Goal: Task Accomplishment & Management: Manage account settings

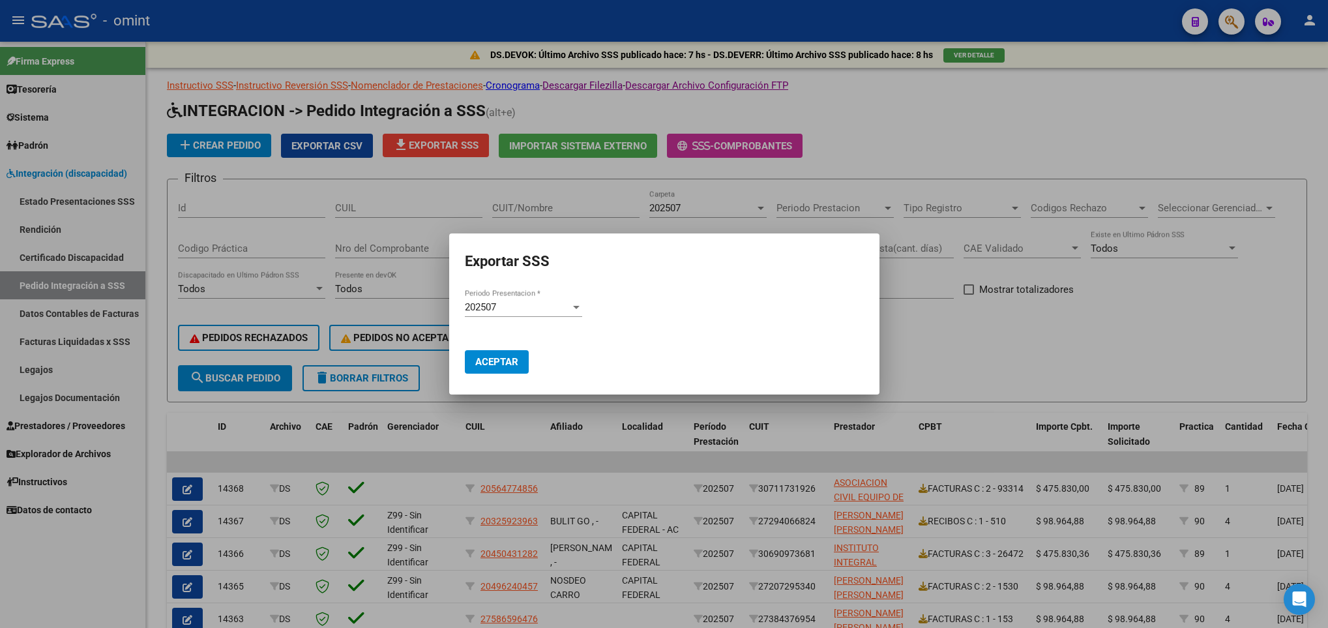
drag, startPoint x: 0, startPoint y: 0, endPoint x: 437, endPoint y: 462, distance: 635.5
click at [437, 462] on div at bounding box center [664, 314] width 1328 height 628
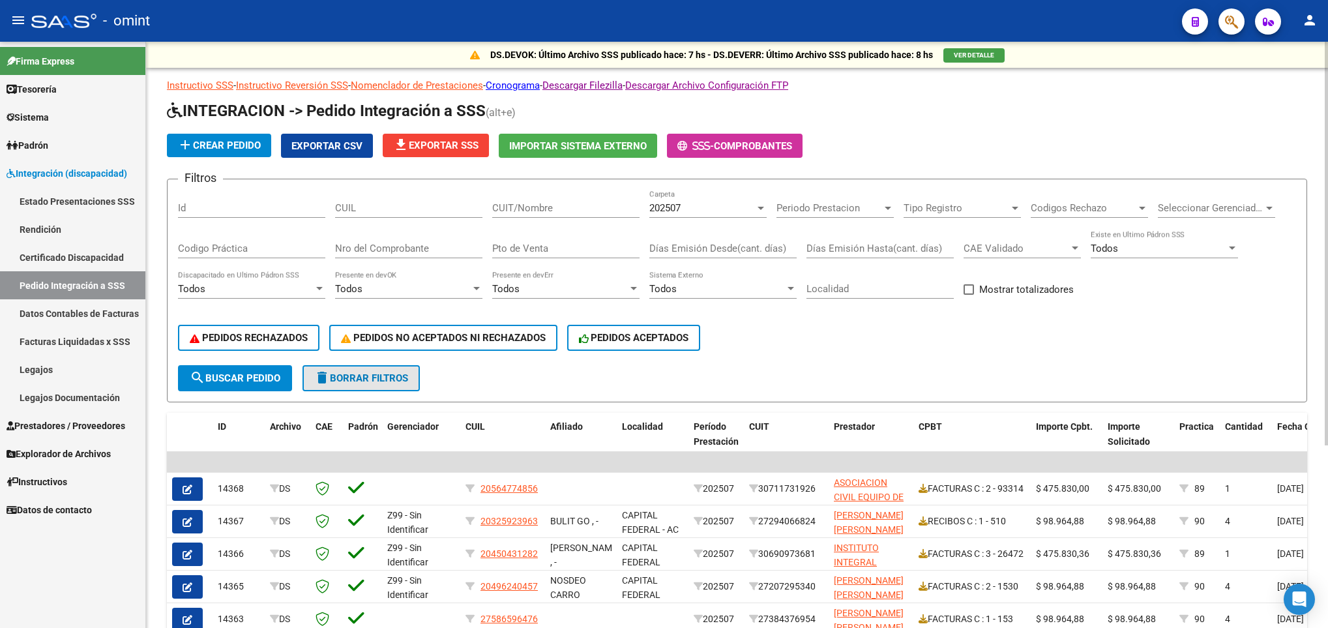
click at [368, 383] on span "delete Borrar Filtros" at bounding box center [361, 378] width 94 height 12
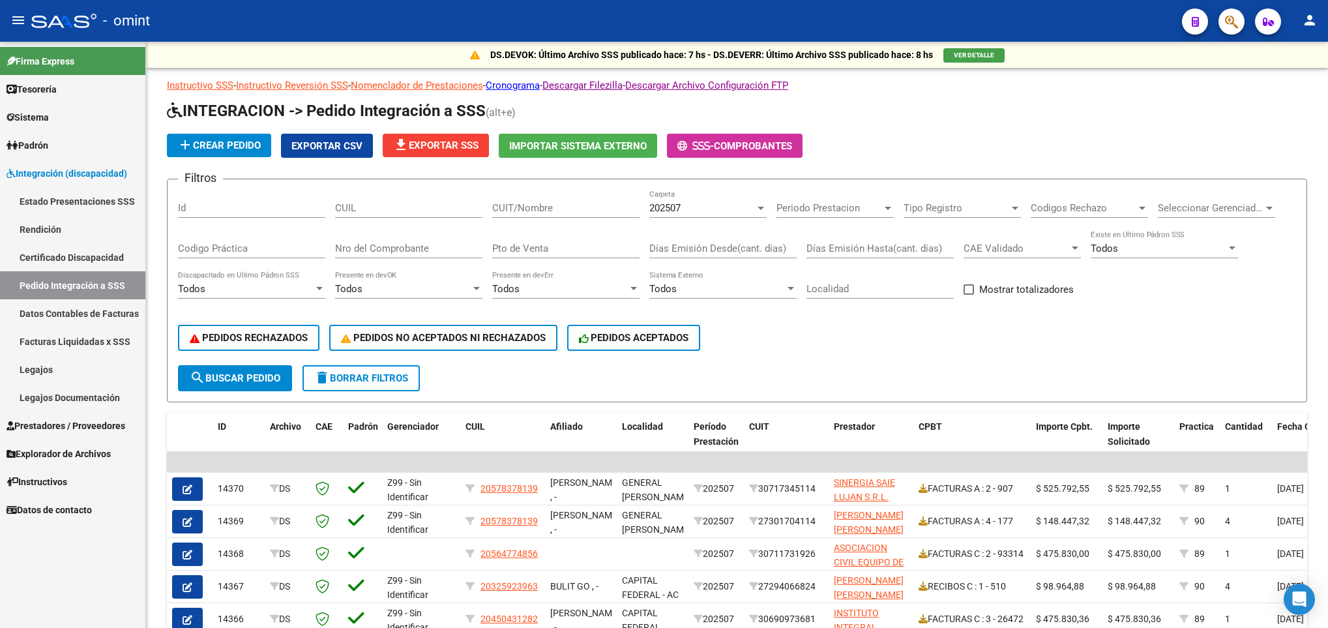
click at [61, 424] on span "Prestadores / Proveedores" at bounding box center [66, 426] width 119 height 14
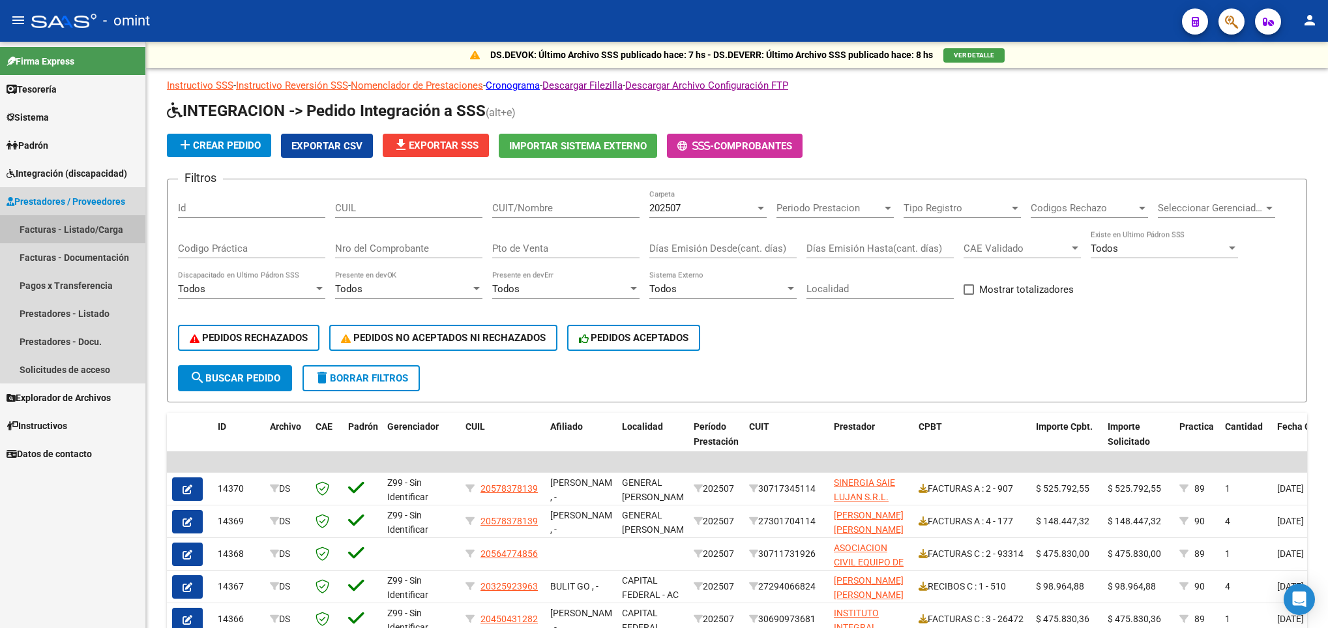
click at [79, 224] on link "Facturas - Listado/Carga" at bounding box center [72, 229] width 145 height 28
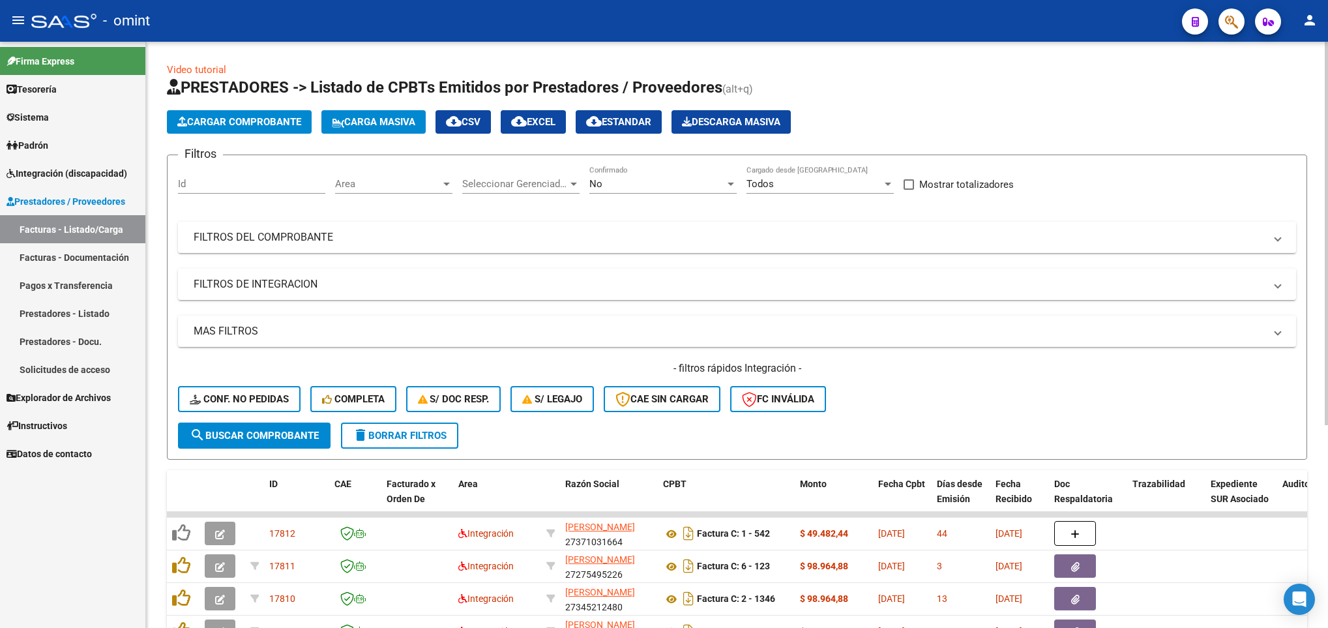
scroll to position [310, 0]
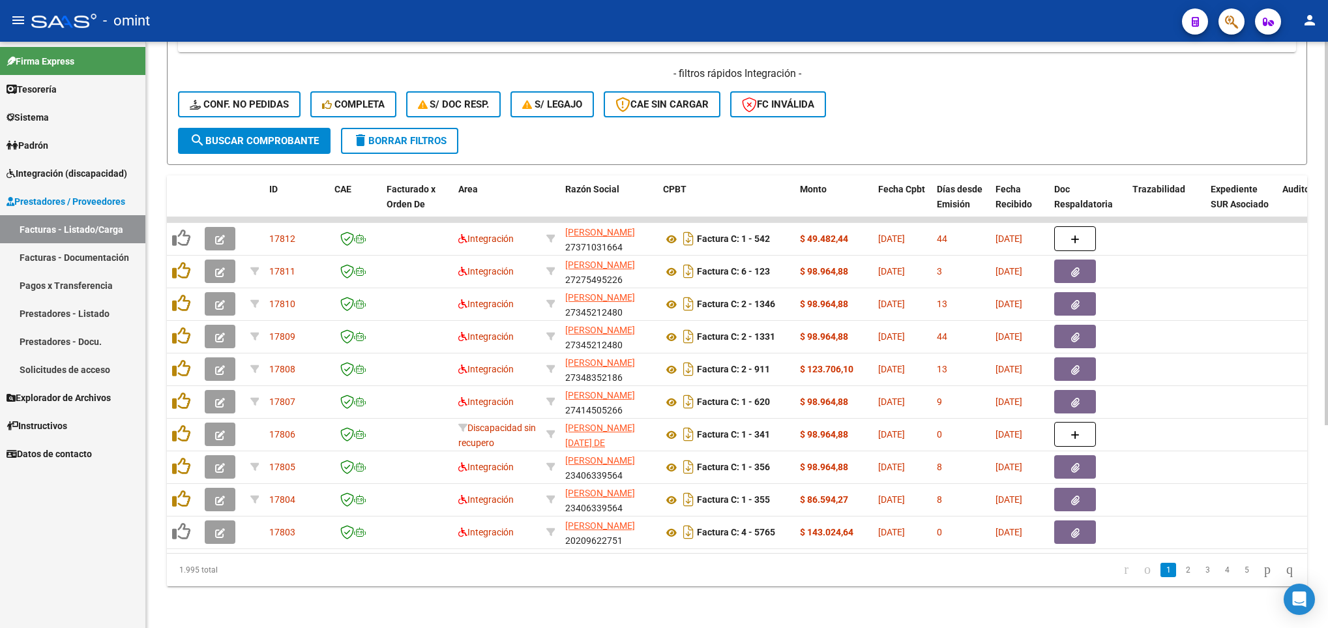
click at [1326, 532] on div at bounding box center [1326, 335] width 3 height 586
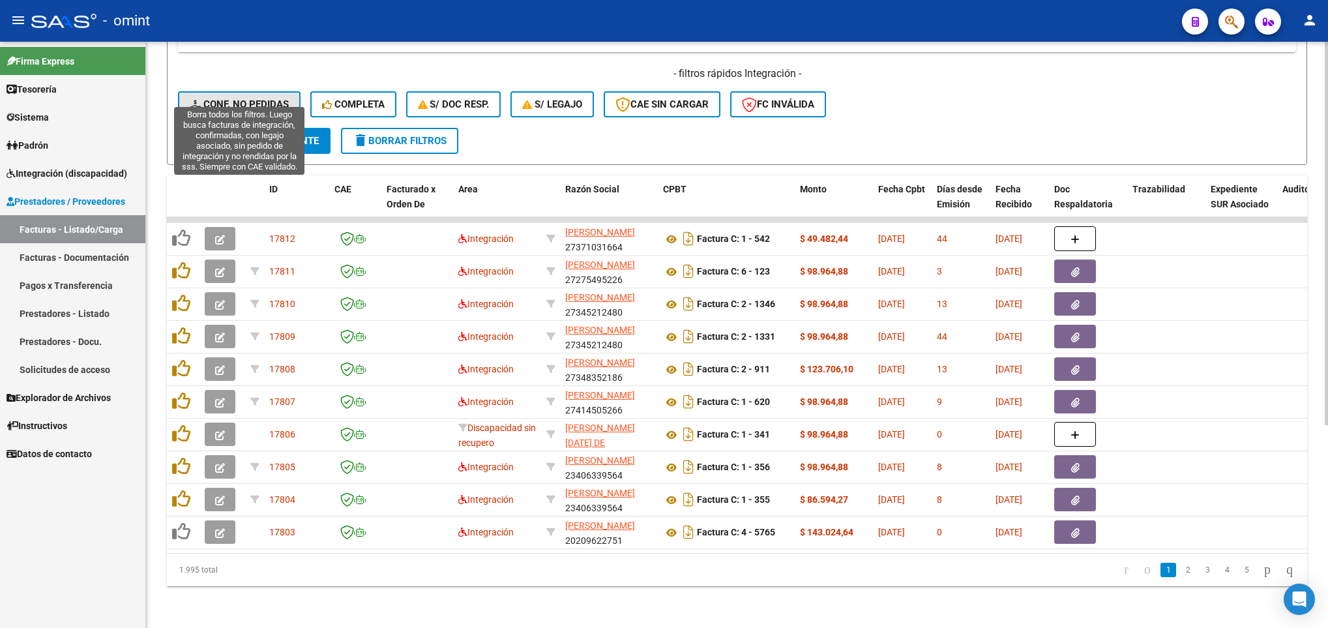
click at [266, 98] on span "Conf. no pedidas" at bounding box center [239, 104] width 99 height 12
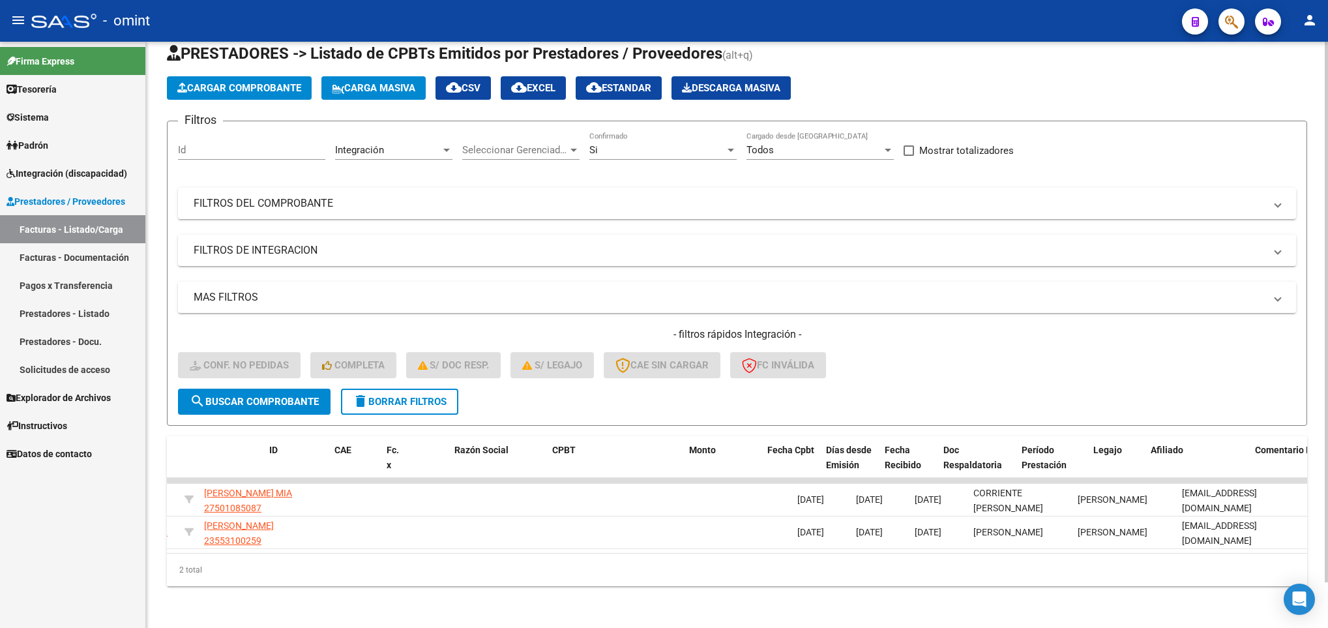
scroll to position [0, 0]
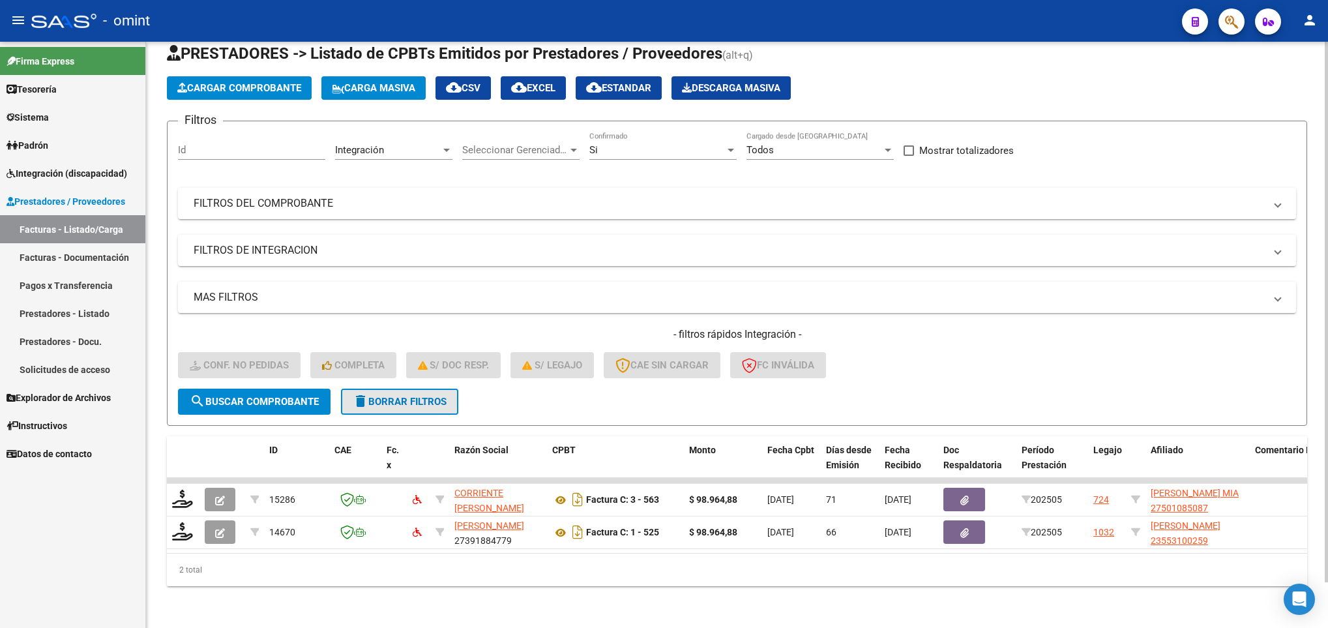
click at [388, 396] on span "delete Borrar Filtros" at bounding box center [400, 402] width 94 height 12
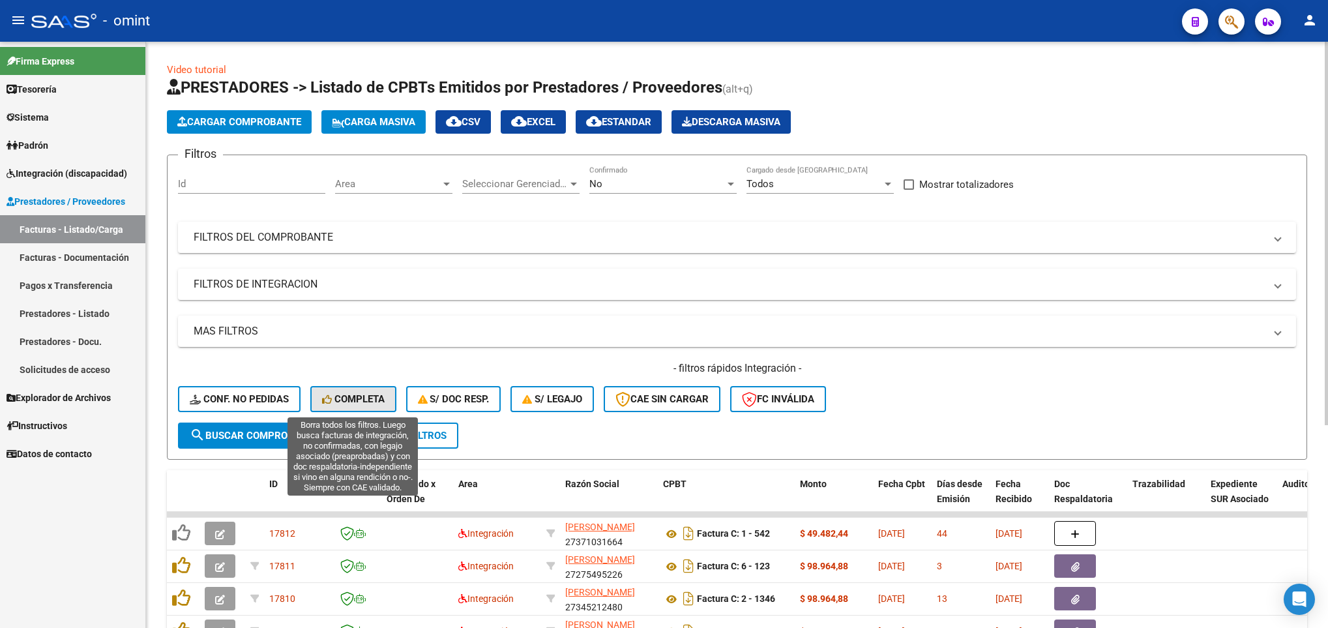
click at [358, 394] on span "Completa" at bounding box center [353, 399] width 63 height 12
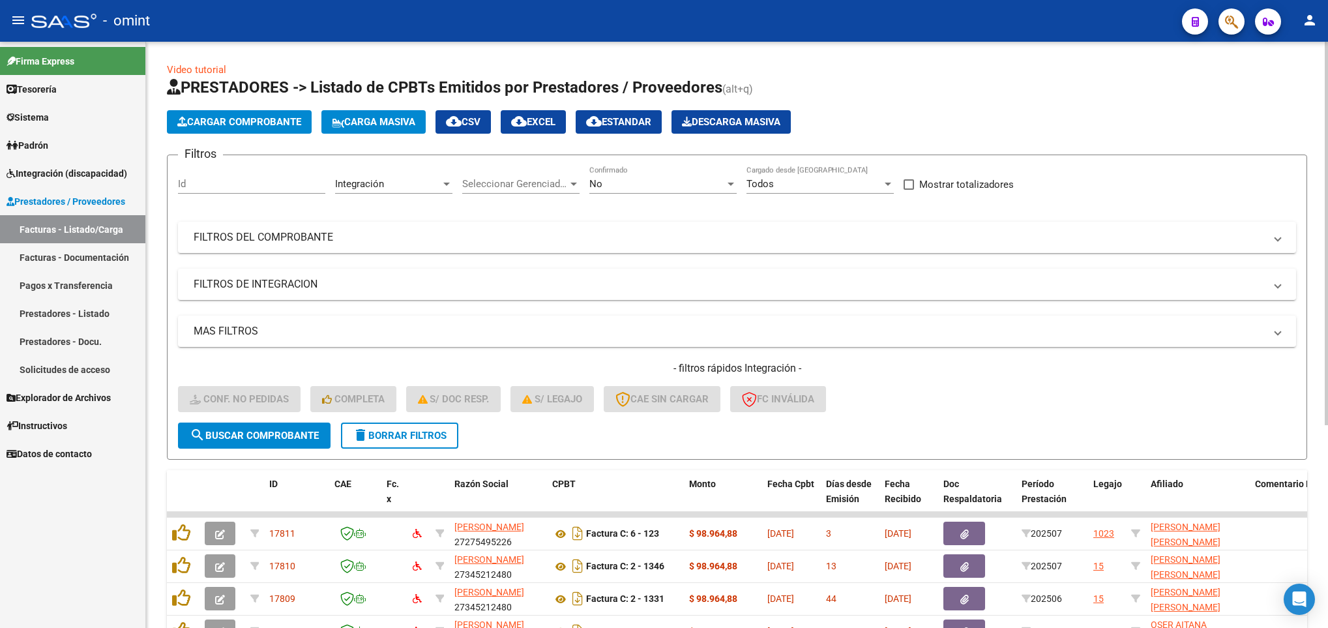
scroll to position [310, 0]
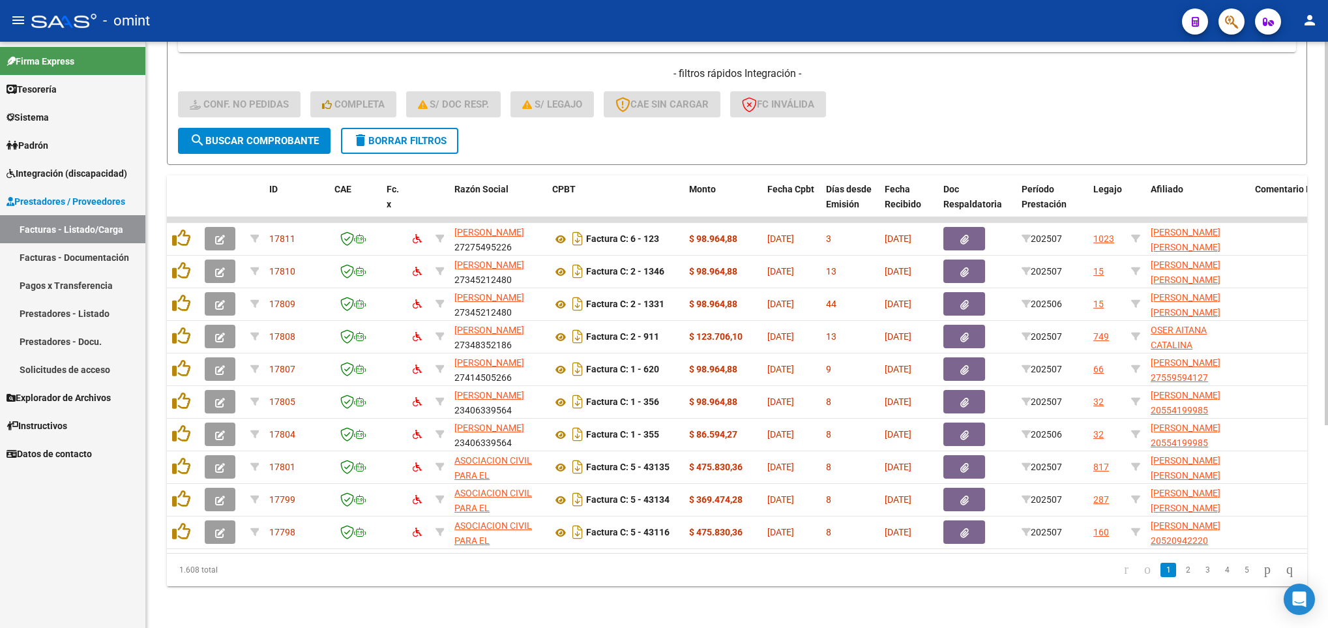
click at [1326, 526] on div at bounding box center [1326, 335] width 3 height 586
click at [1262, 572] on icon "go to next page" at bounding box center [1267, 569] width 10 height 16
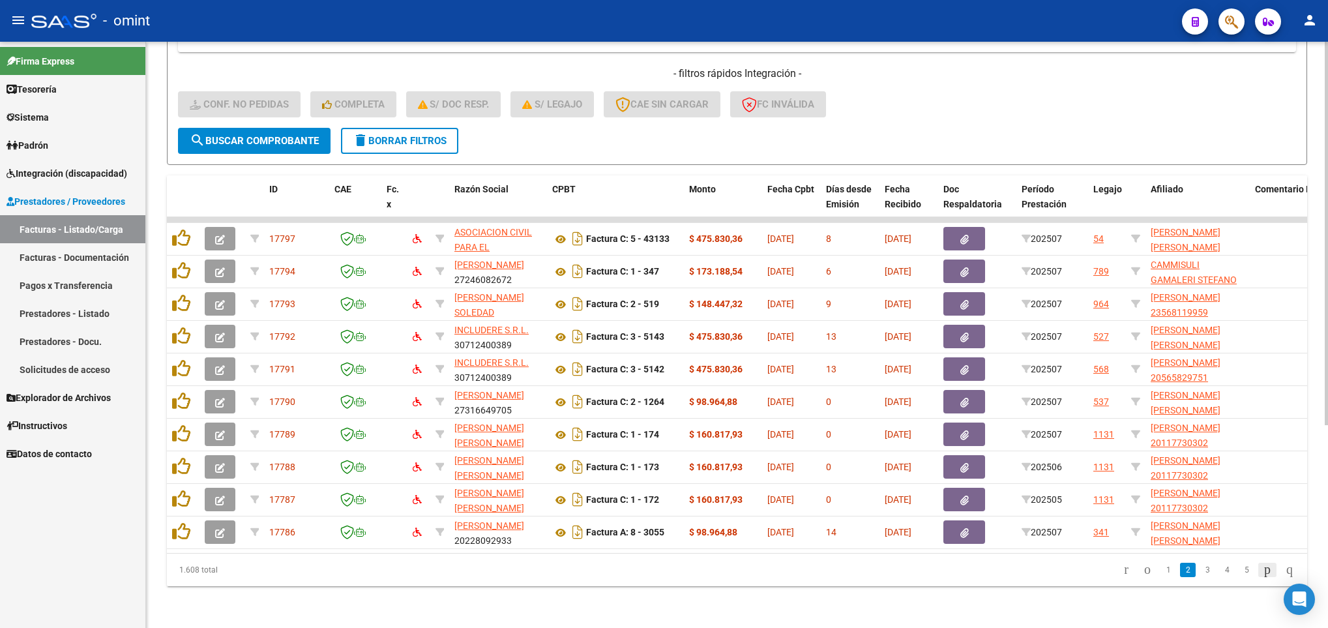
click at [1262, 572] on icon "go to next page" at bounding box center [1267, 569] width 10 height 16
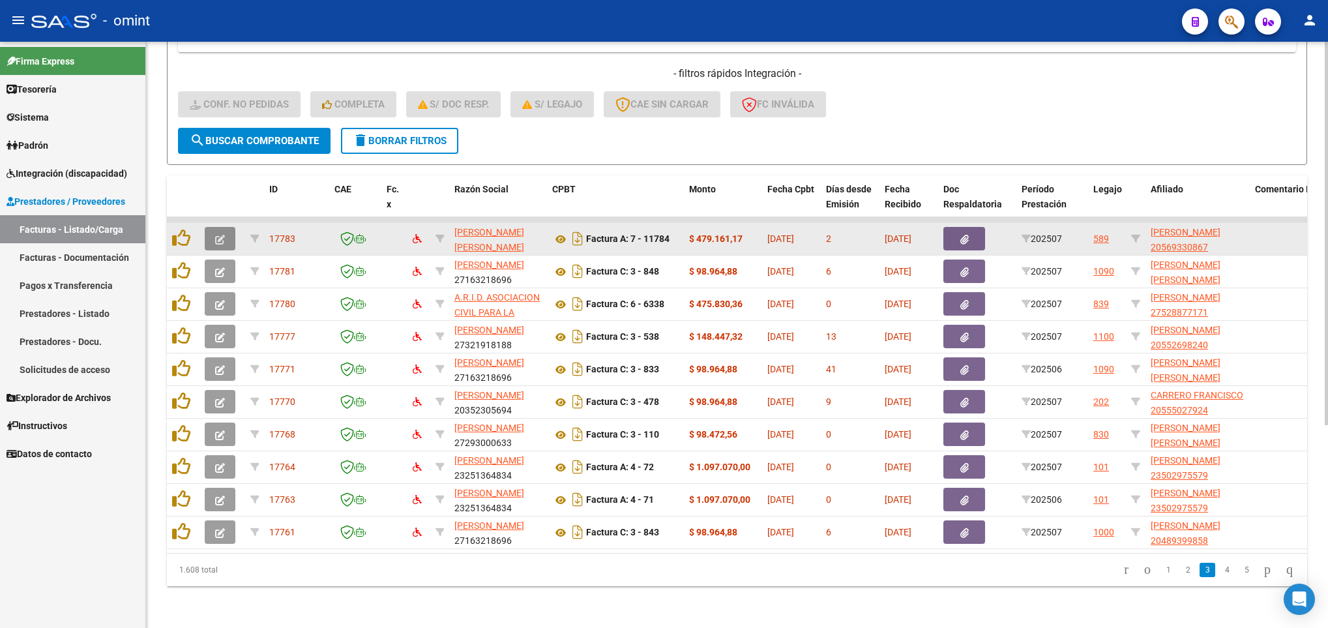
click at [224, 235] on icon "button" at bounding box center [220, 240] width 10 height 10
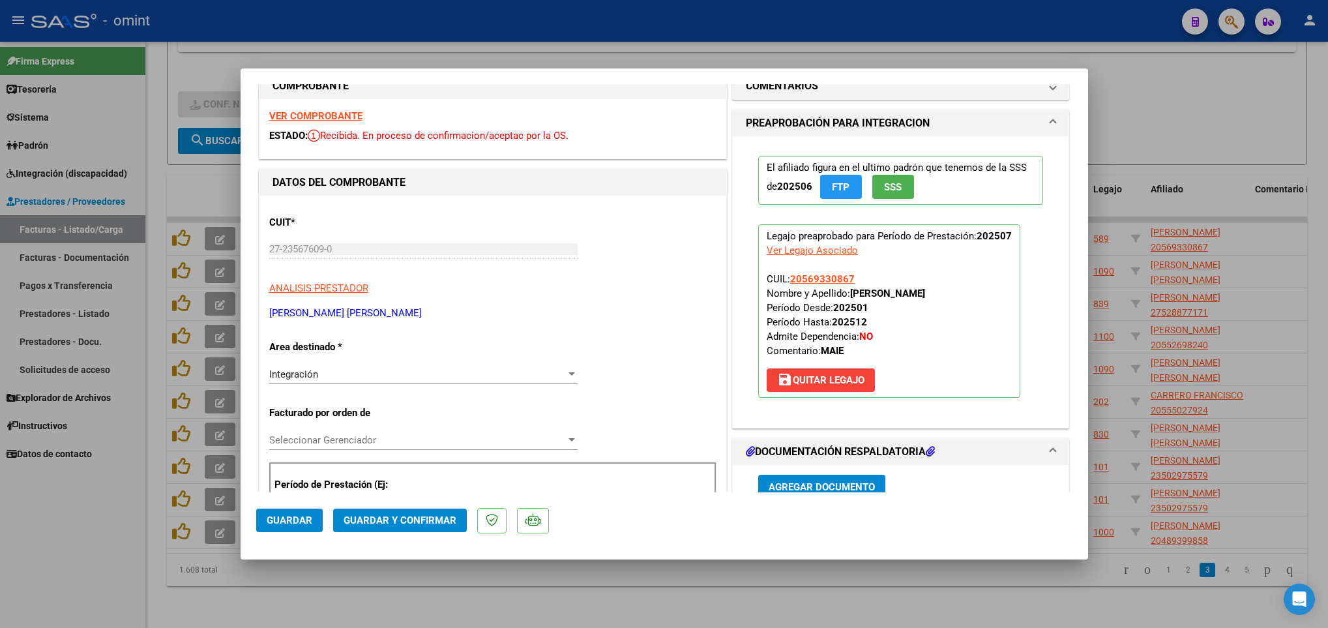
scroll to position [0, 0]
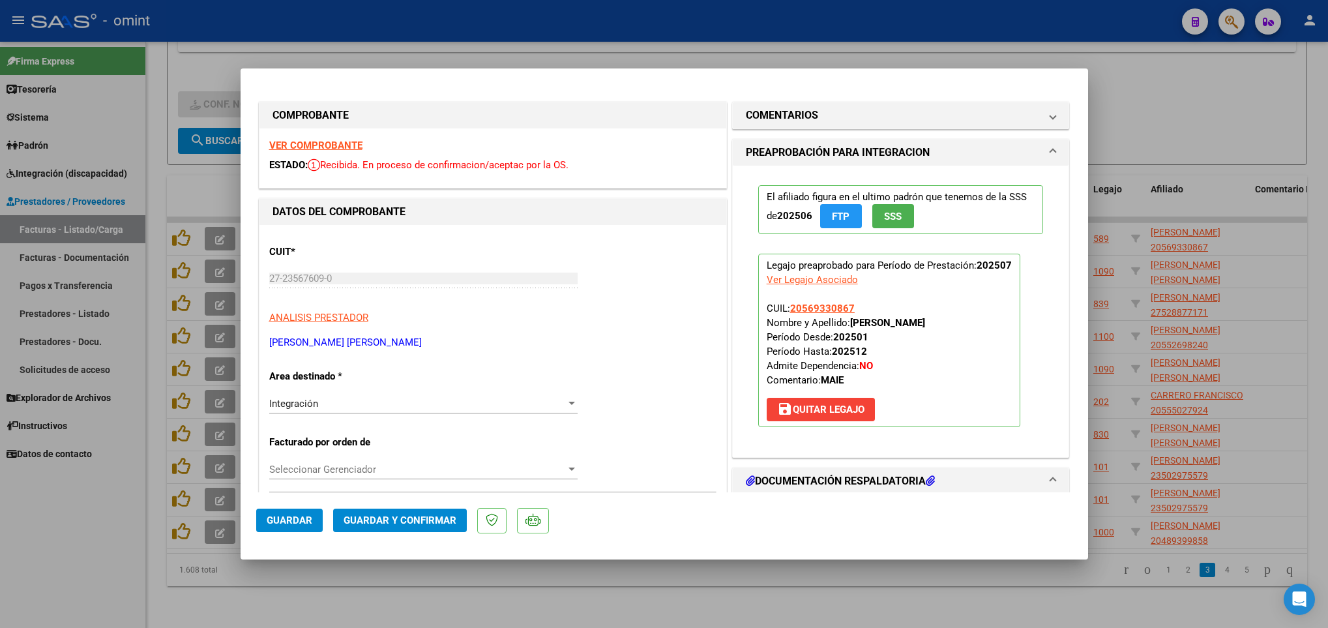
click at [323, 145] on strong "VER COMPROBANTE" at bounding box center [315, 146] width 93 height 12
click at [419, 516] on span "Guardar y Confirmar" at bounding box center [400, 520] width 113 height 12
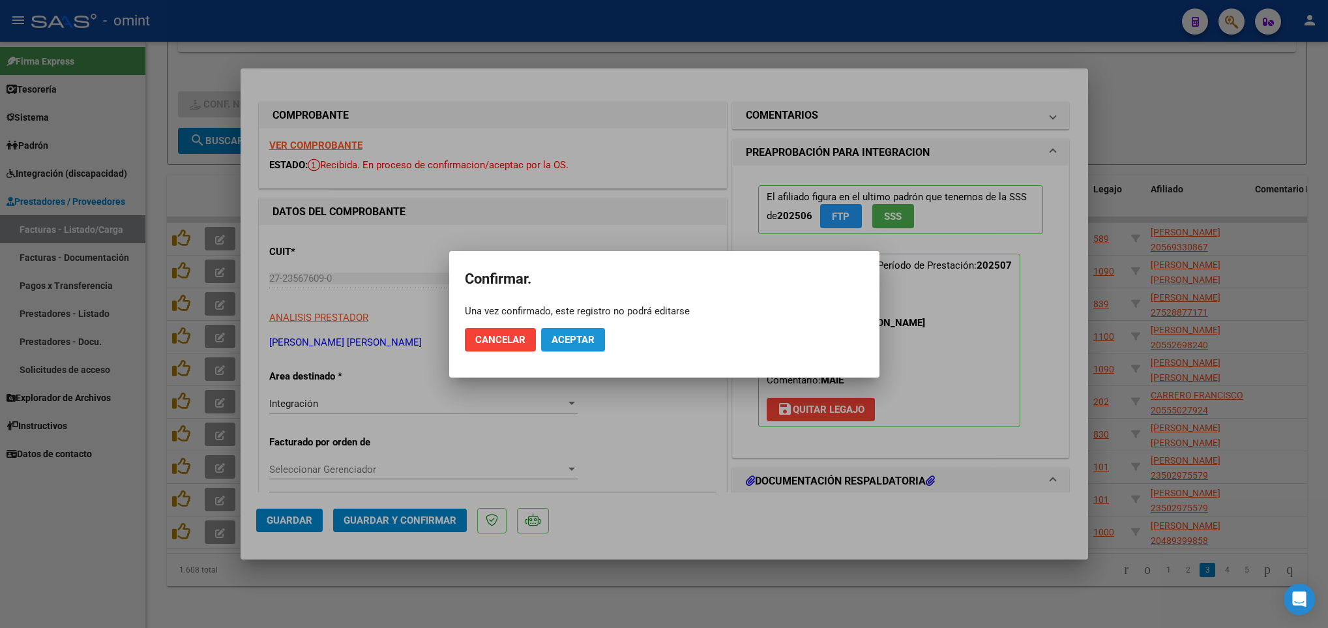
click at [591, 337] on span "Aceptar" at bounding box center [573, 340] width 43 height 12
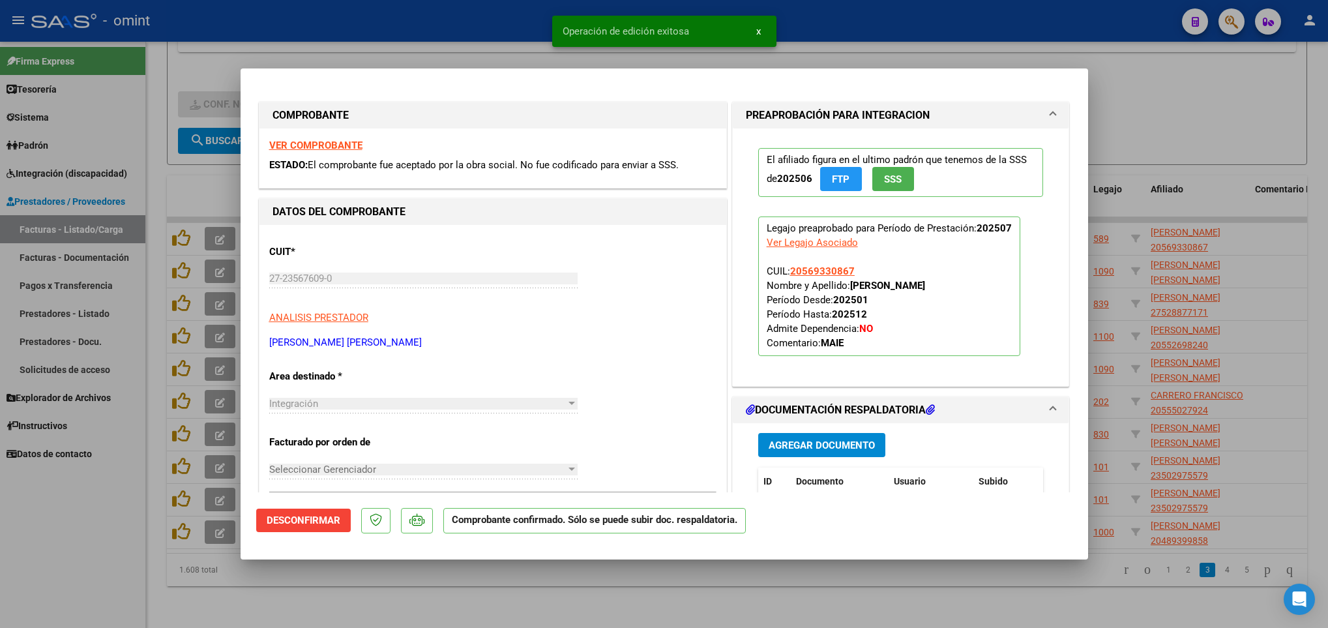
click at [1031, 627] on html "menu - omint person Firma Express Tesorería Extractos Procesados (csv) Extracto…" at bounding box center [664, 314] width 1328 height 628
click at [1180, 602] on div at bounding box center [664, 314] width 1328 height 628
type input "$ 0,00"
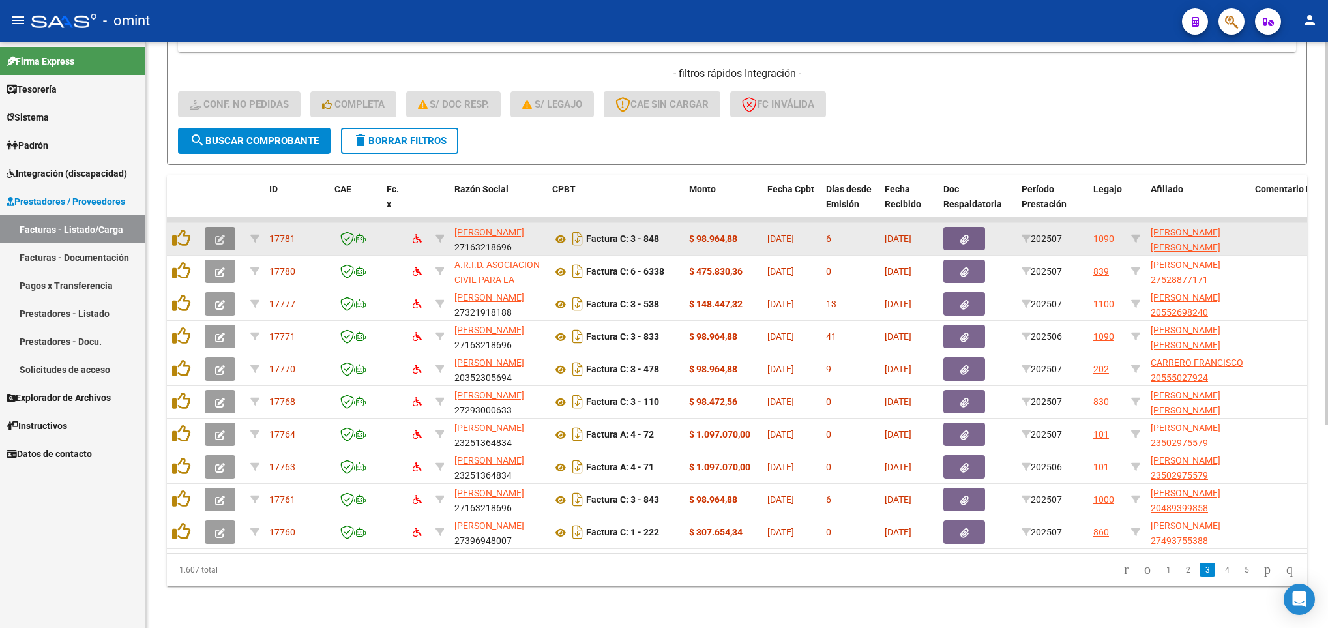
click at [218, 235] on icon "button" at bounding box center [220, 240] width 10 height 10
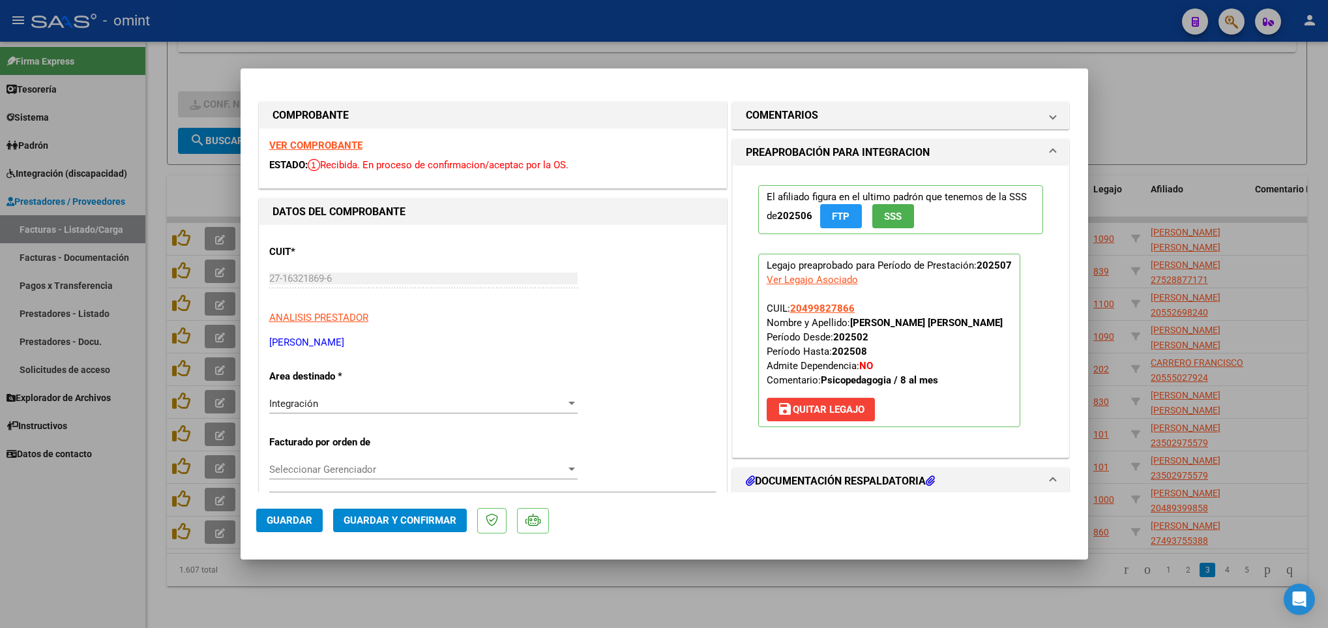
click at [352, 151] on strong "VER COMPROBANTE" at bounding box center [315, 146] width 93 height 12
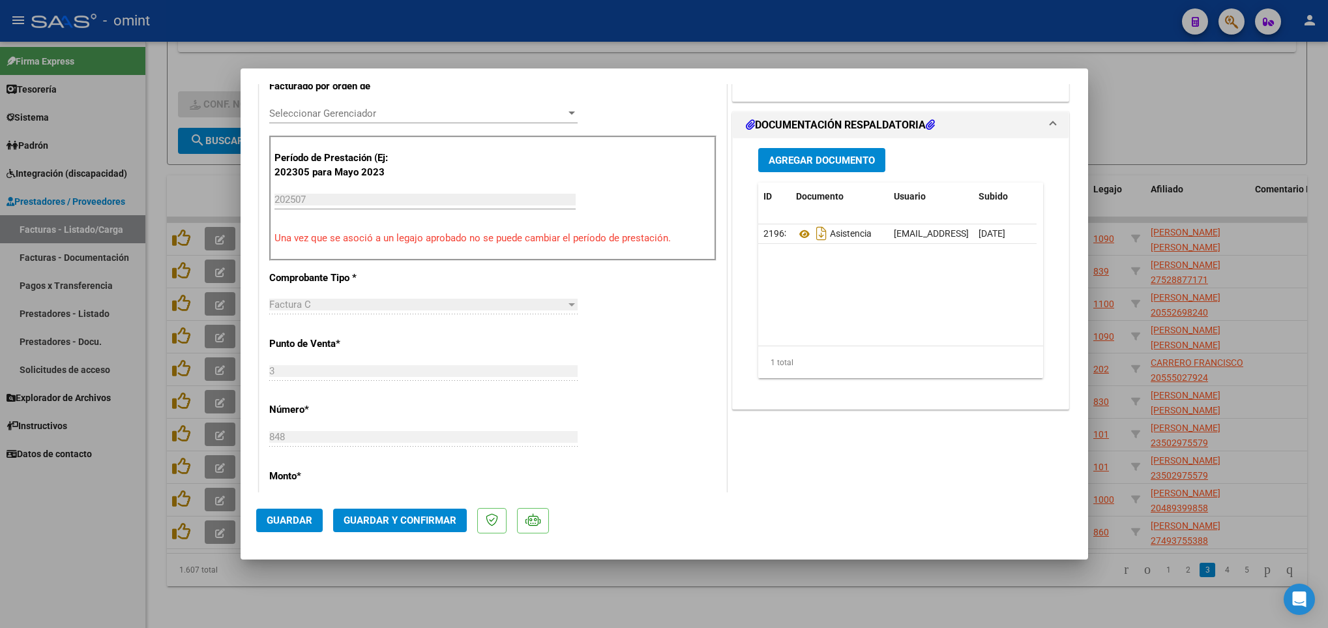
scroll to position [712, 0]
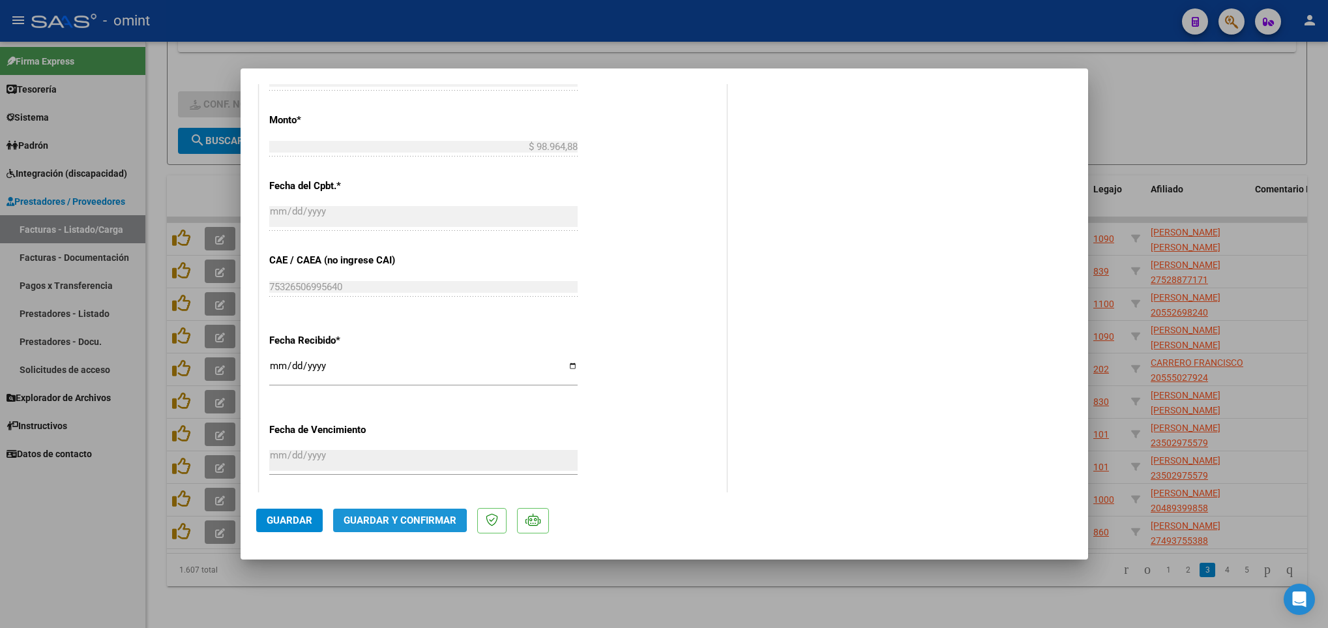
click at [392, 521] on span "Guardar y Confirmar" at bounding box center [400, 520] width 113 height 12
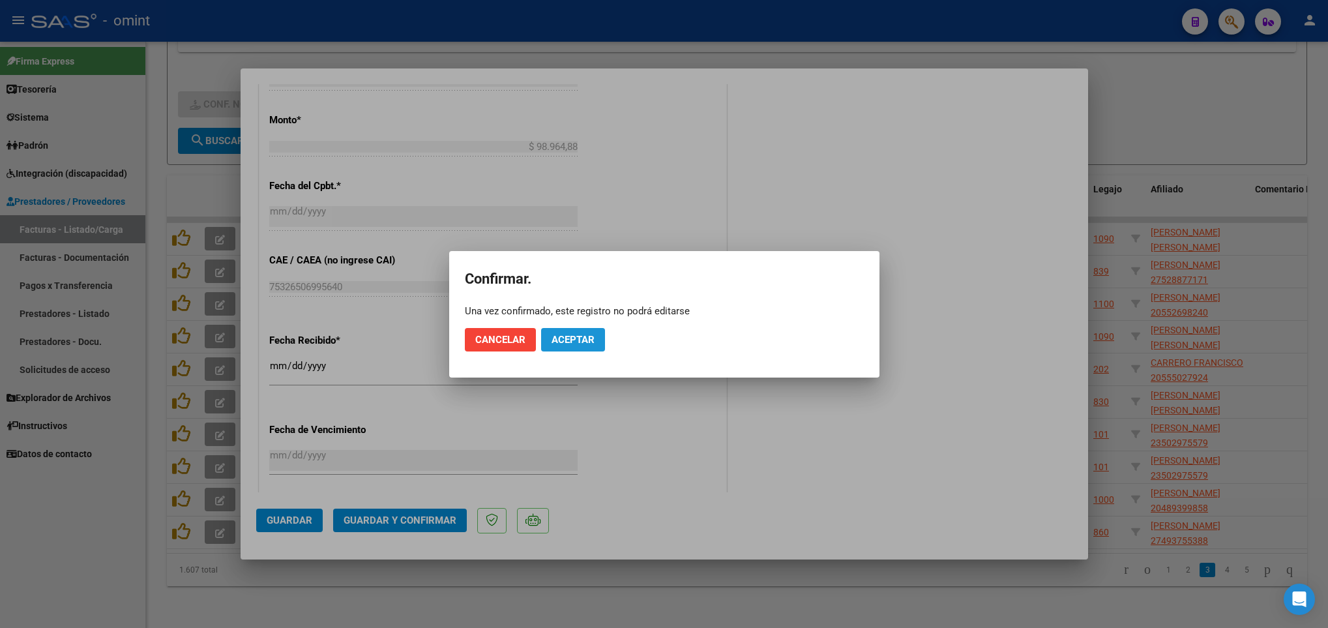
click at [587, 335] on span "Aceptar" at bounding box center [573, 340] width 43 height 12
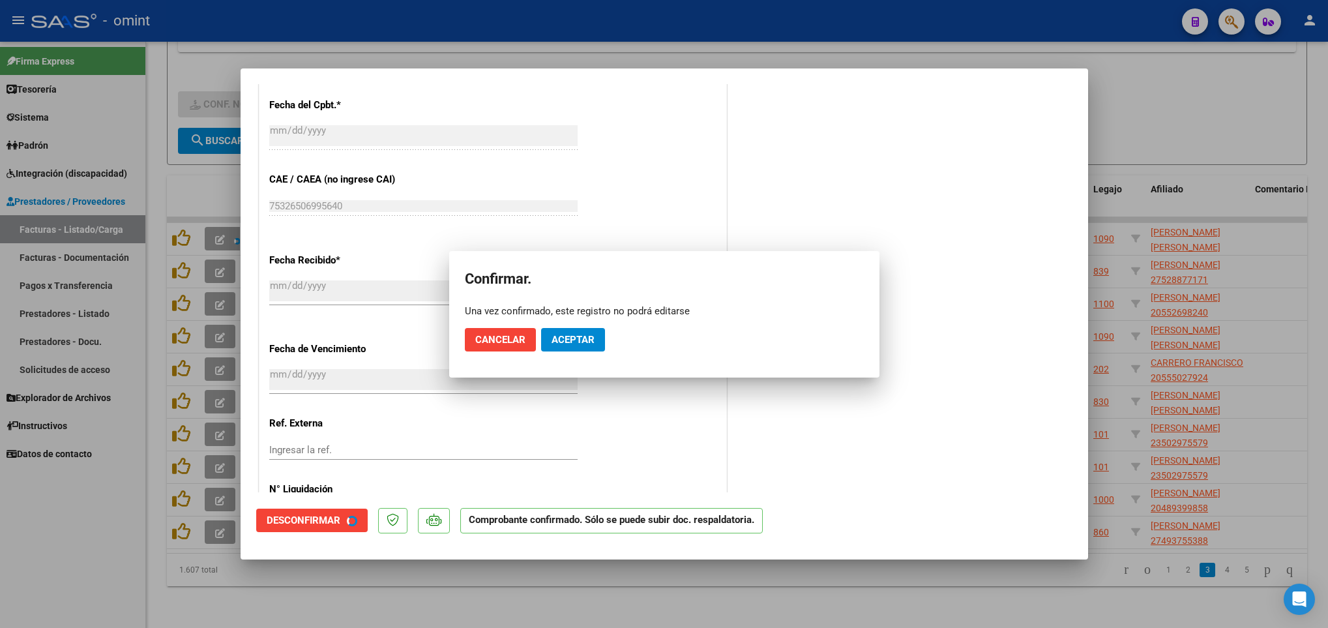
scroll to position [630, 0]
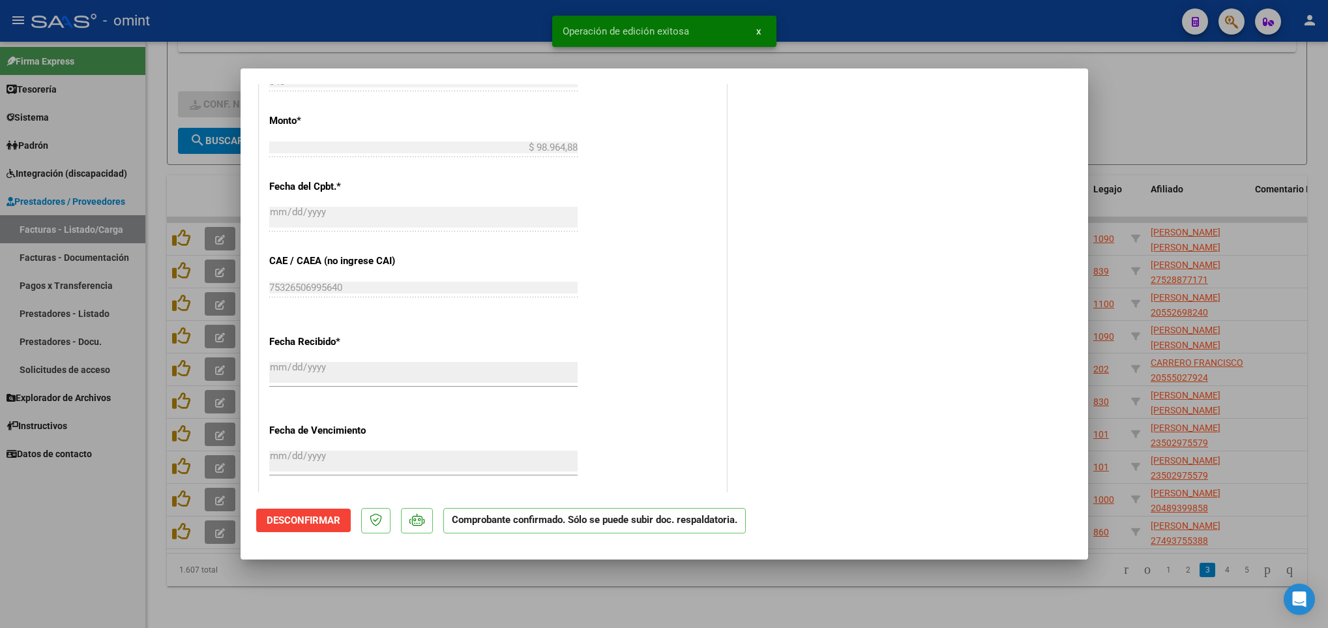
click at [789, 574] on div at bounding box center [664, 314] width 1328 height 628
type input "$ 0,00"
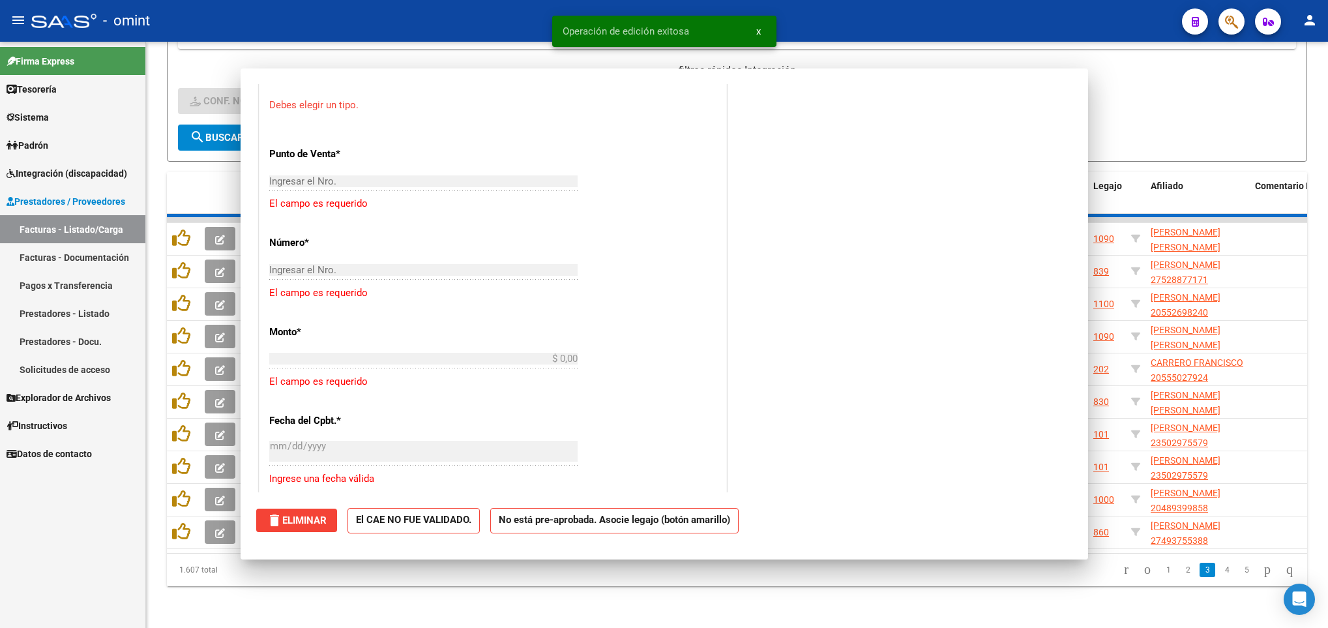
scroll to position [873, 0]
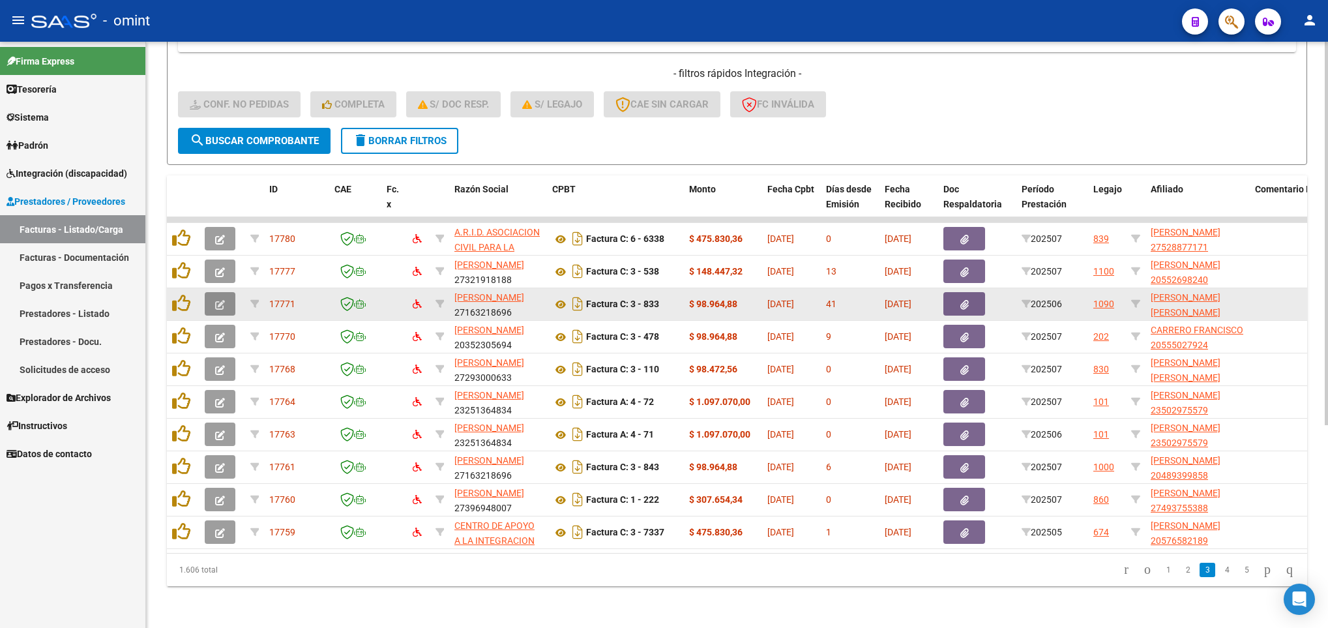
click at [221, 300] on icon "button" at bounding box center [220, 305] width 10 height 10
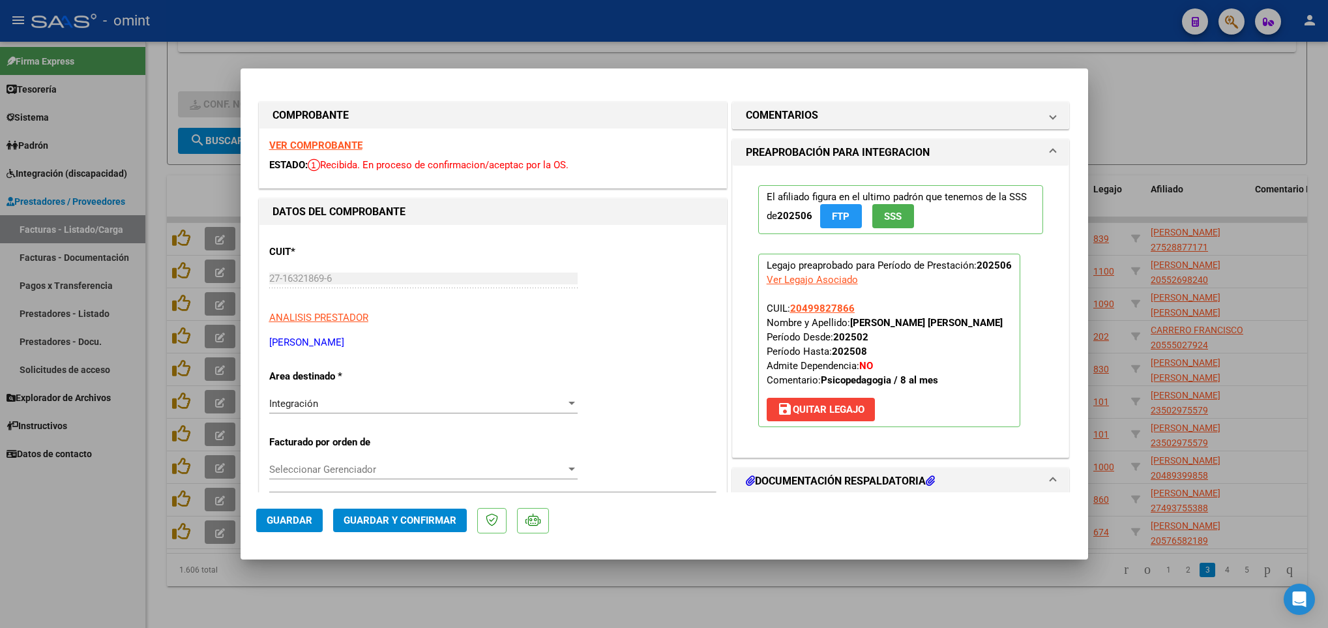
click at [325, 143] on strong "VER COMPROBANTE" at bounding box center [315, 146] width 93 height 12
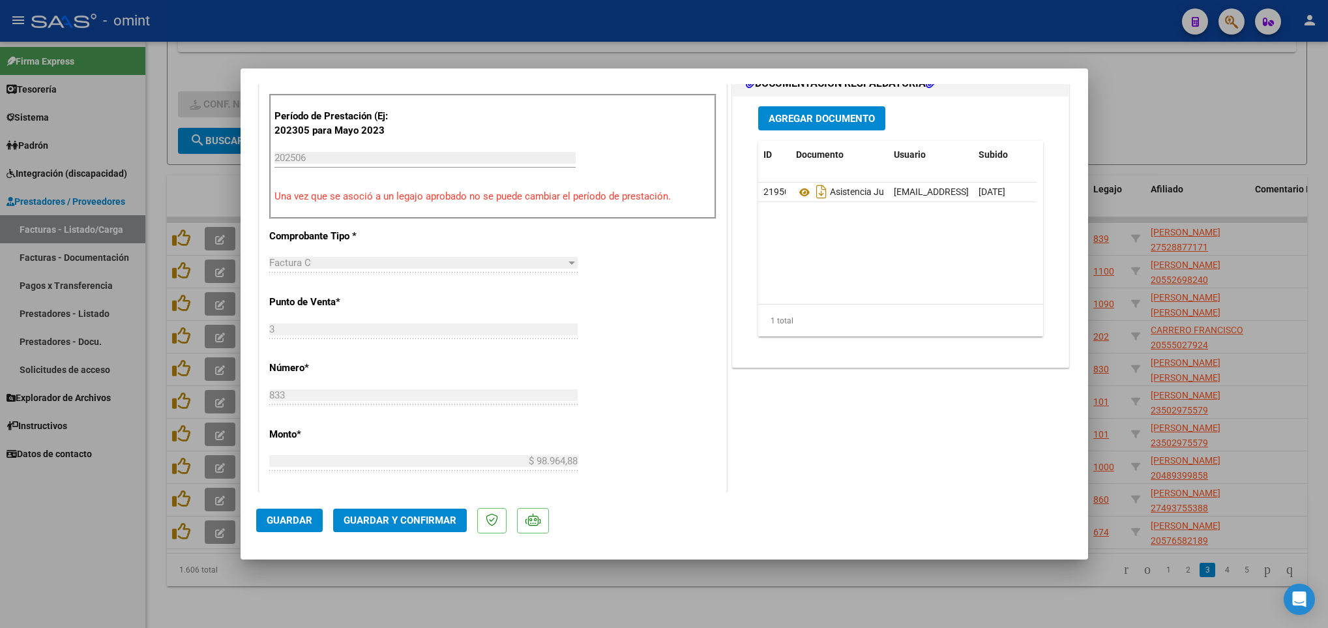
scroll to position [402, 0]
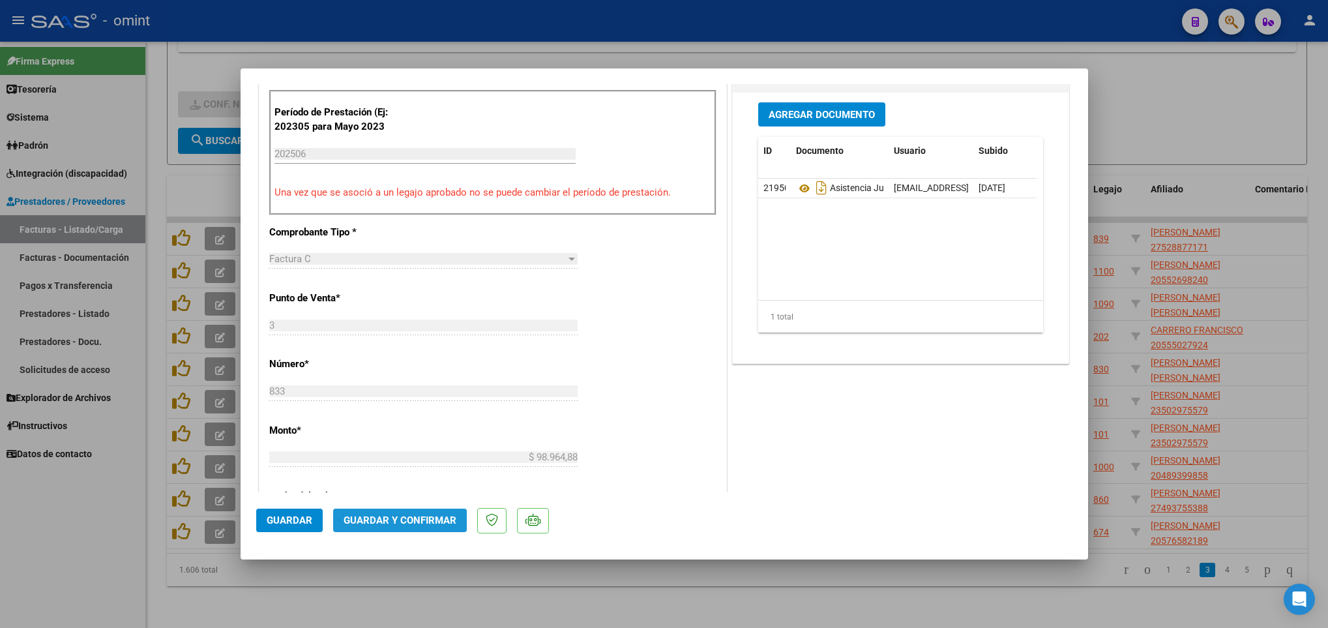
click at [415, 519] on span "Guardar y Confirmar" at bounding box center [400, 520] width 113 height 12
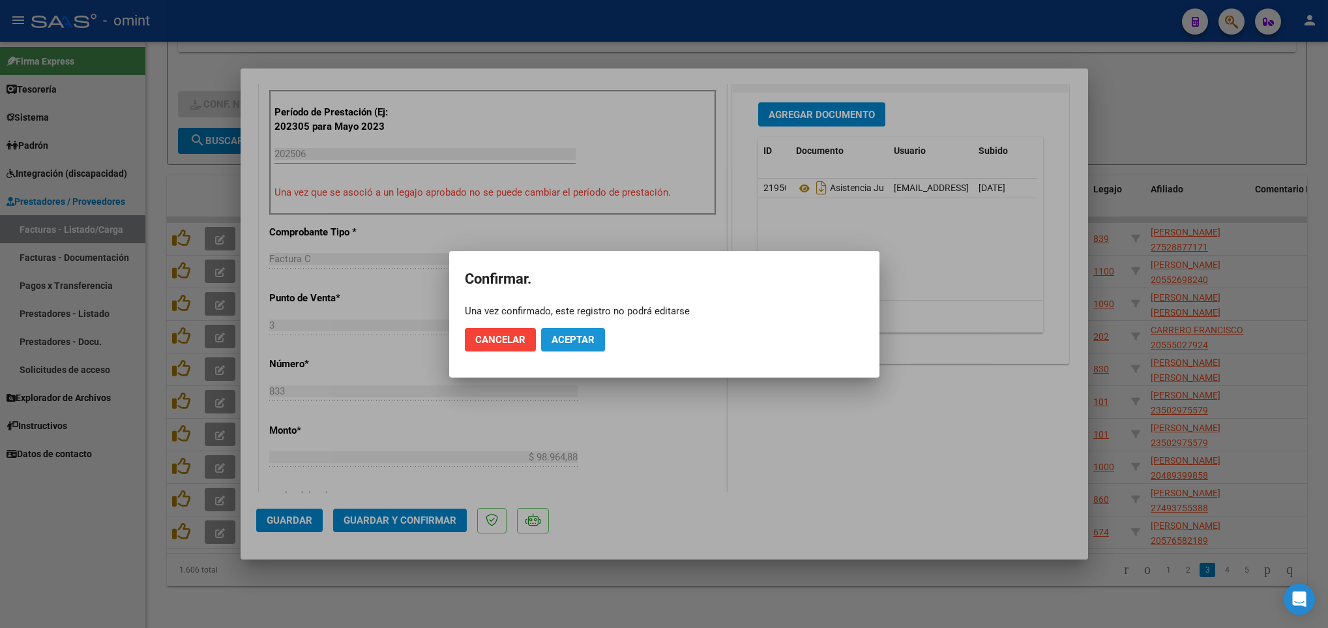
click at [582, 337] on span "Aceptar" at bounding box center [573, 340] width 43 height 12
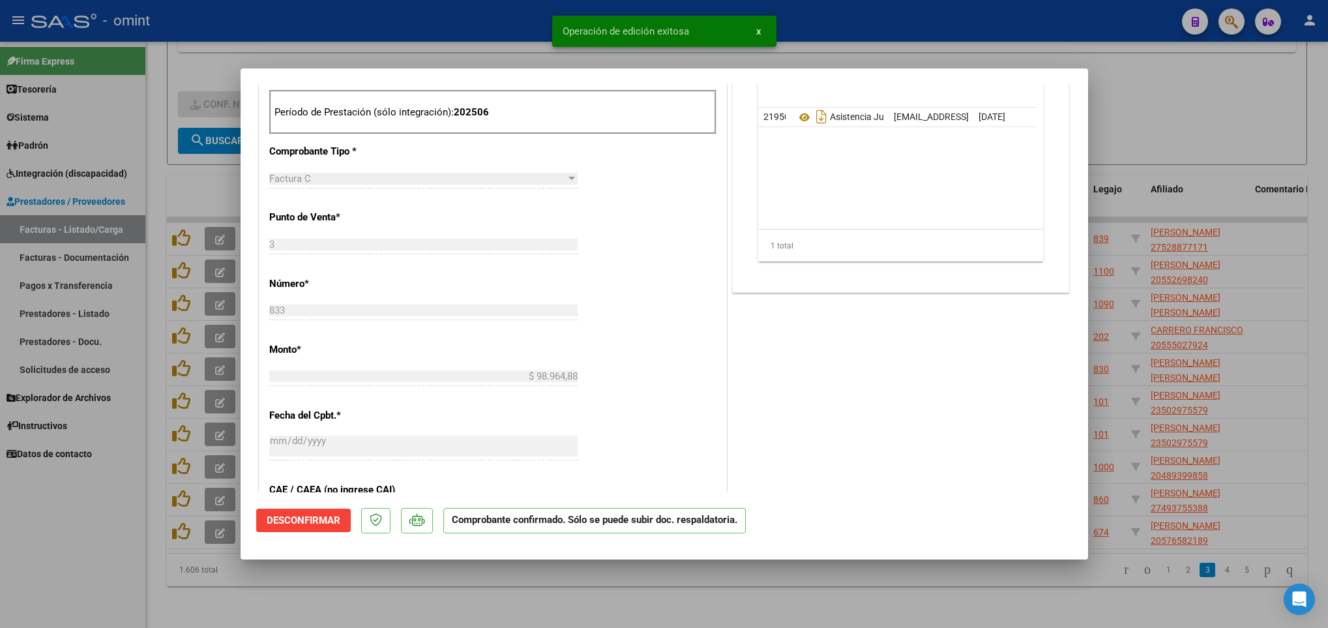
click at [384, 587] on div at bounding box center [664, 314] width 1328 height 628
type input "$ 0,00"
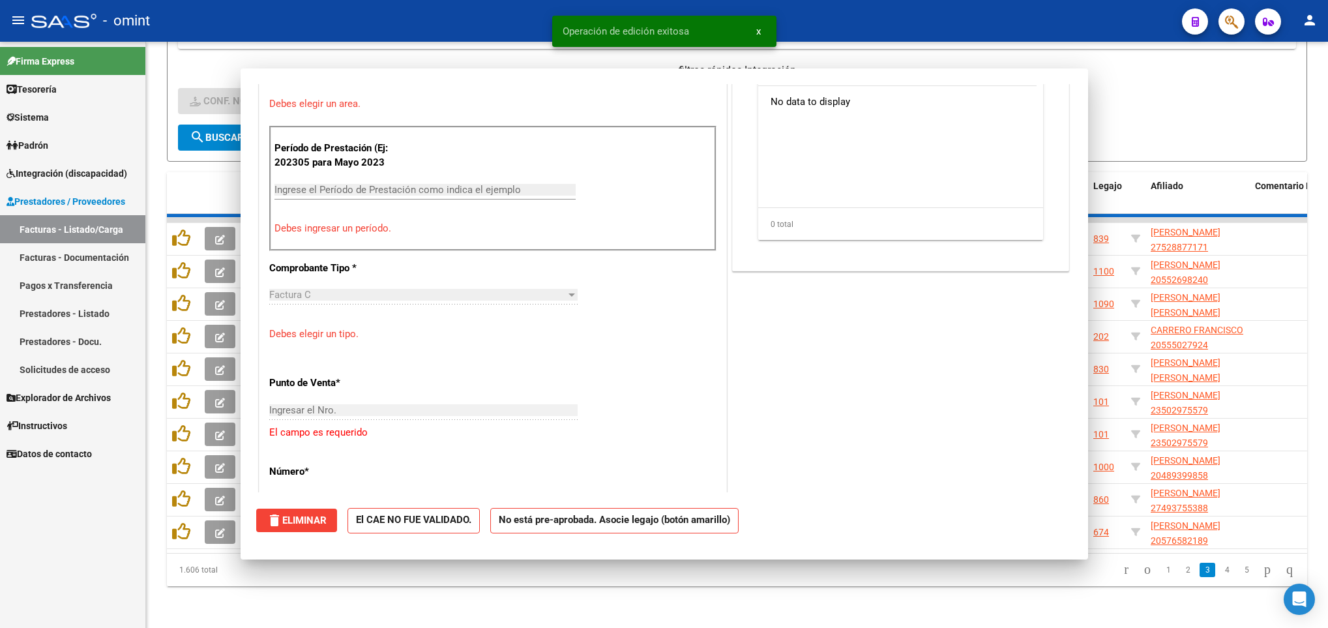
scroll to position [424, 0]
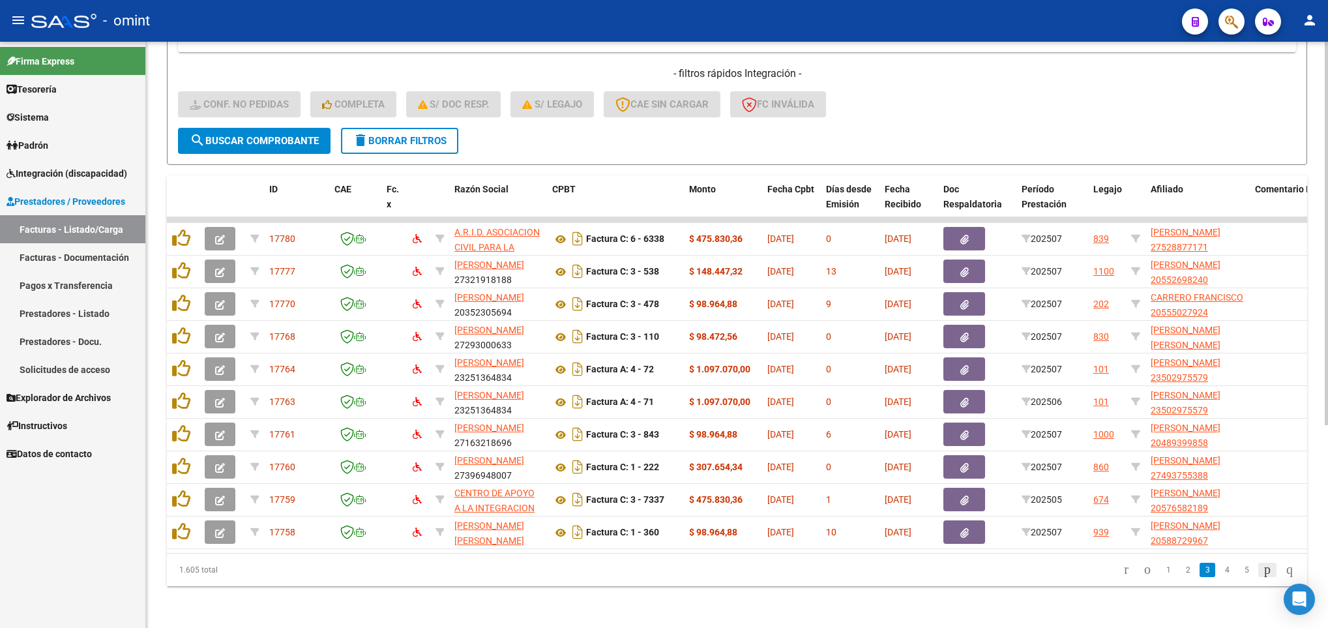
click at [1262, 572] on icon "go to next page" at bounding box center [1267, 569] width 10 height 16
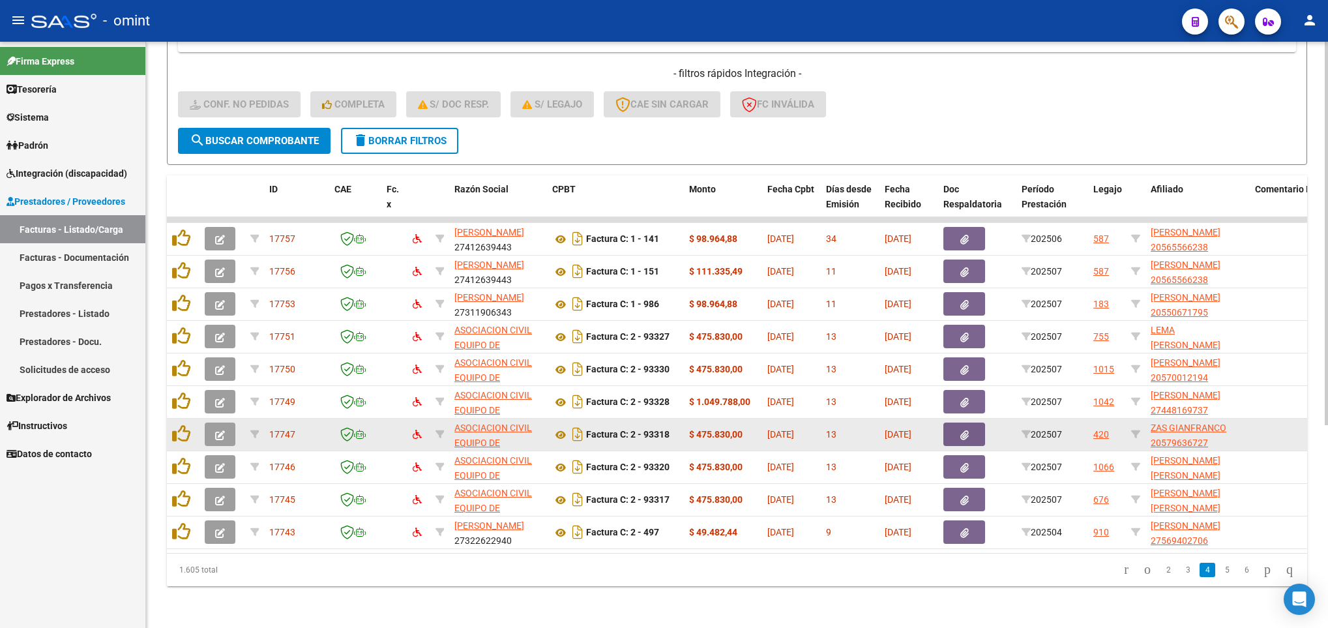
click at [227, 422] on button "button" at bounding box center [220, 433] width 31 height 23
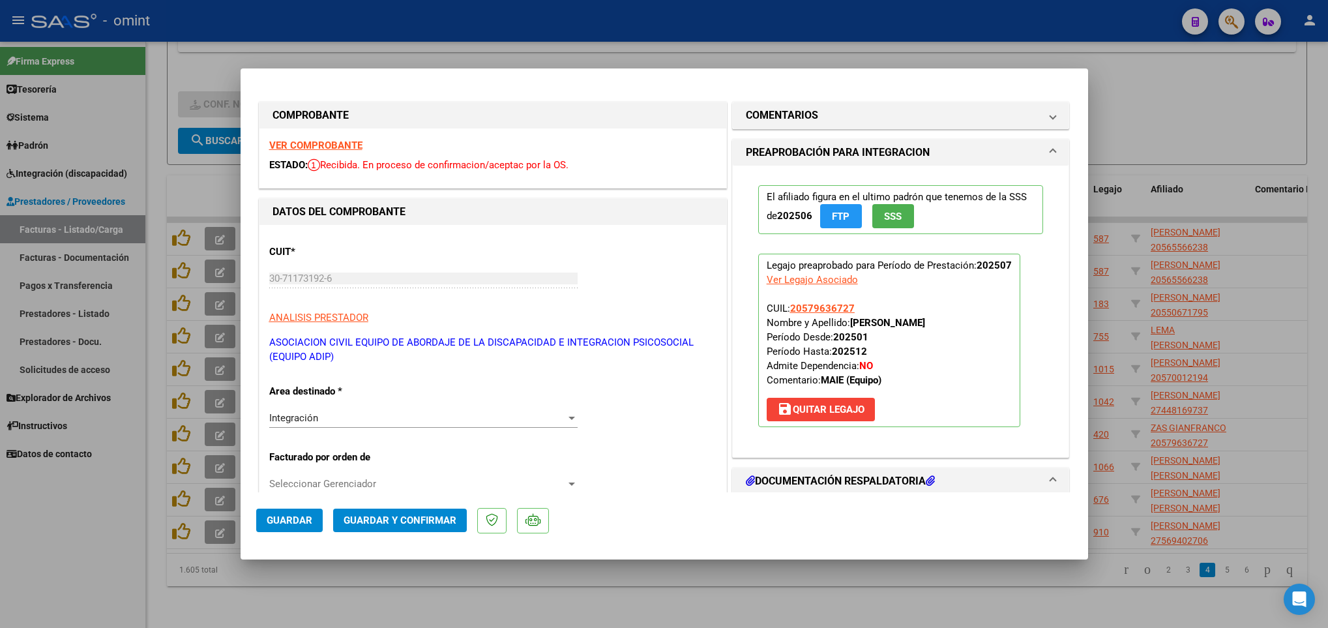
click at [341, 143] on strong "VER COMPROBANTE" at bounding box center [315, 146] width 93 height 12
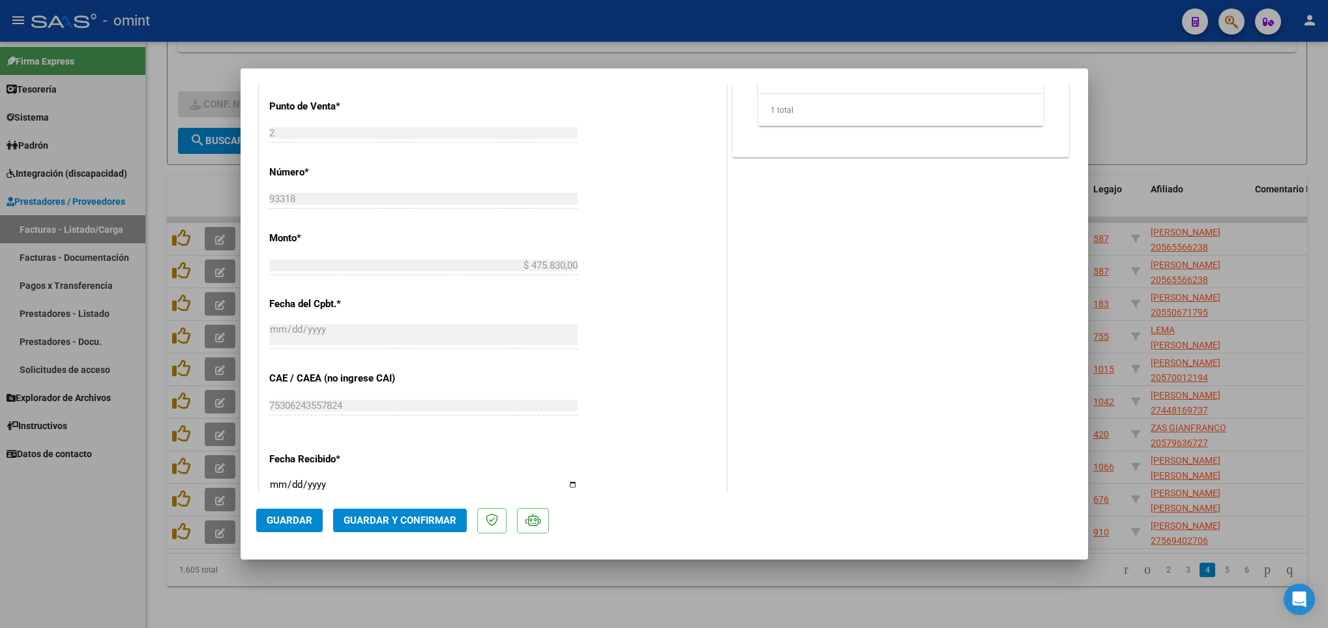
scroll to position [704, 0]
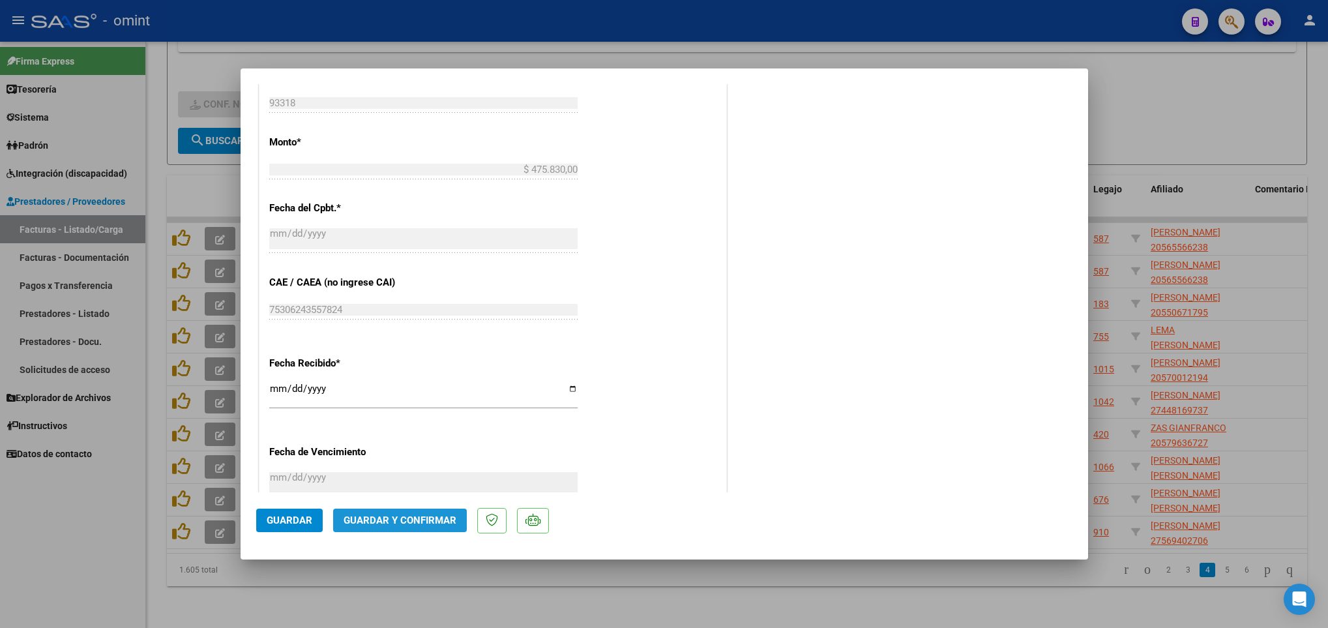
click at [417, 516] on span "Guardar y Confirmar" at bounding box center [400, 520] width 113 height 12
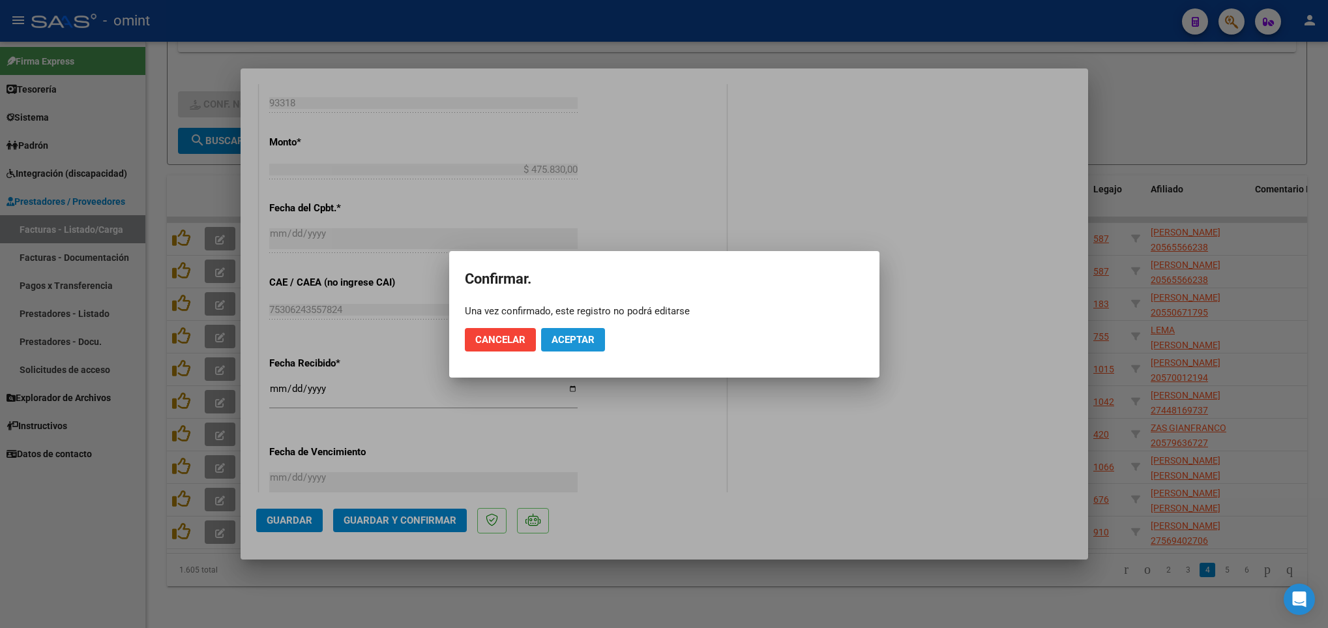
click at [566, 336] on span "Aceptar" at bounding box center [573, 340] width 43 height 12
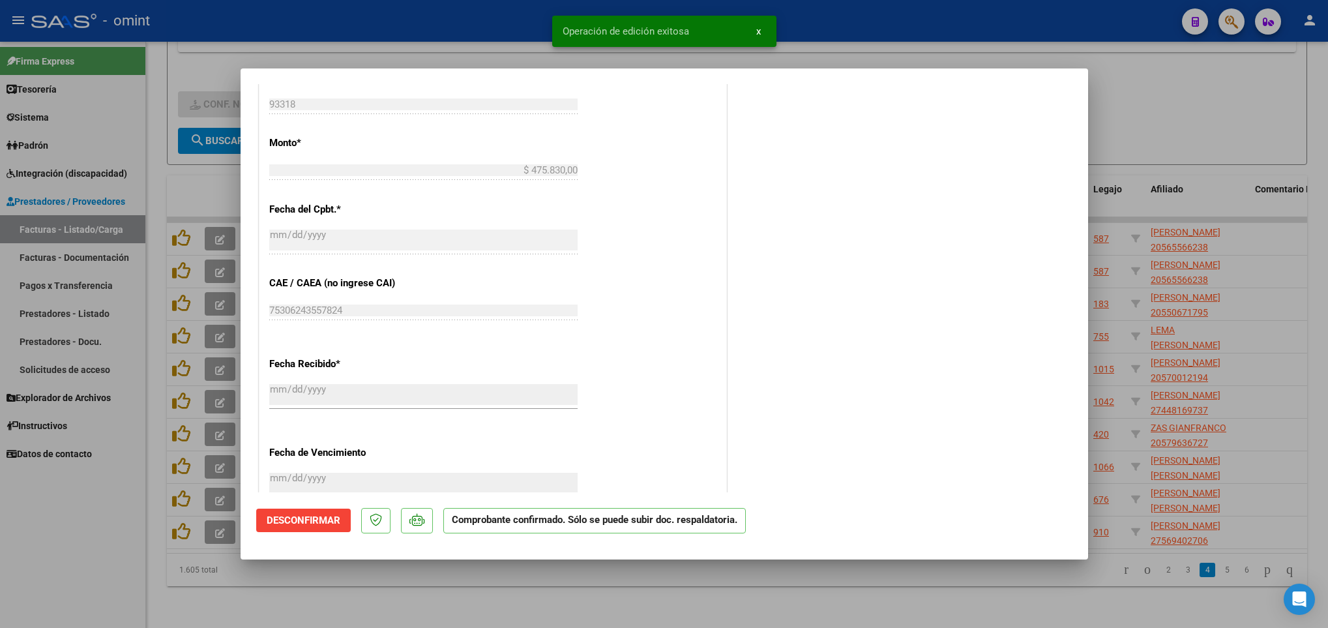
click at [906, 574] on div at bounding box center [664, 314] width 1328 height 628
type input "$ 0,00"
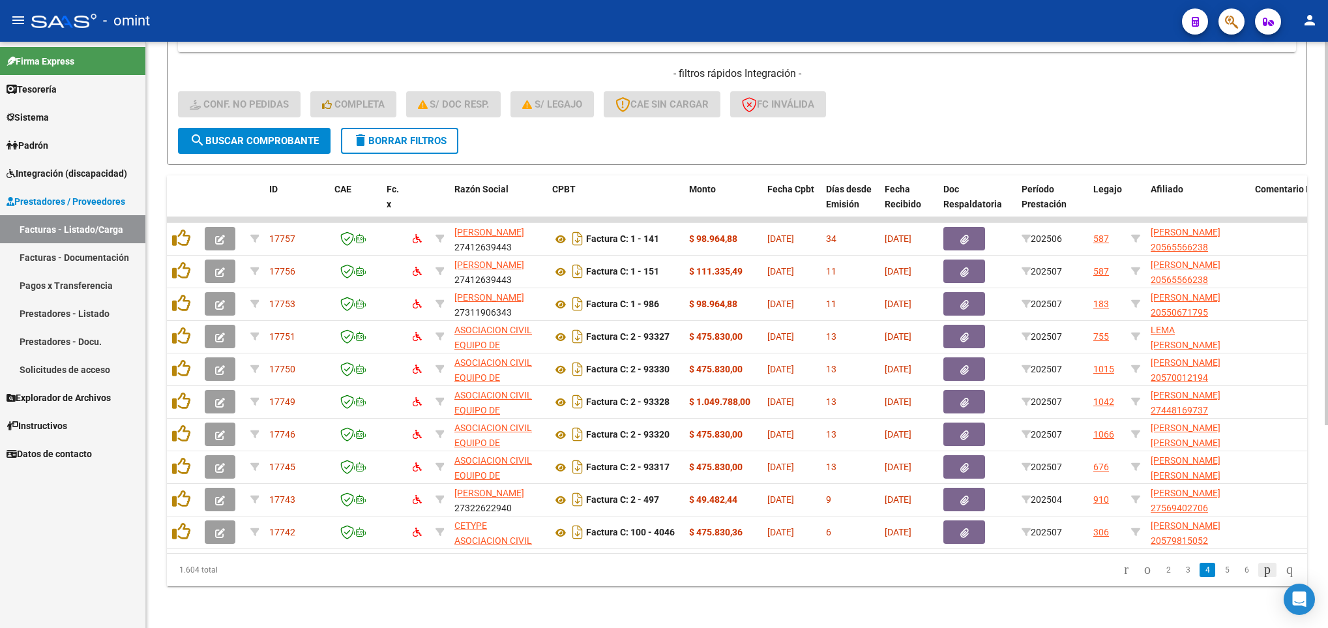
click at [1262, 569] on icon "go to next page" at bounding box center [1267, 569] width 10 height 16
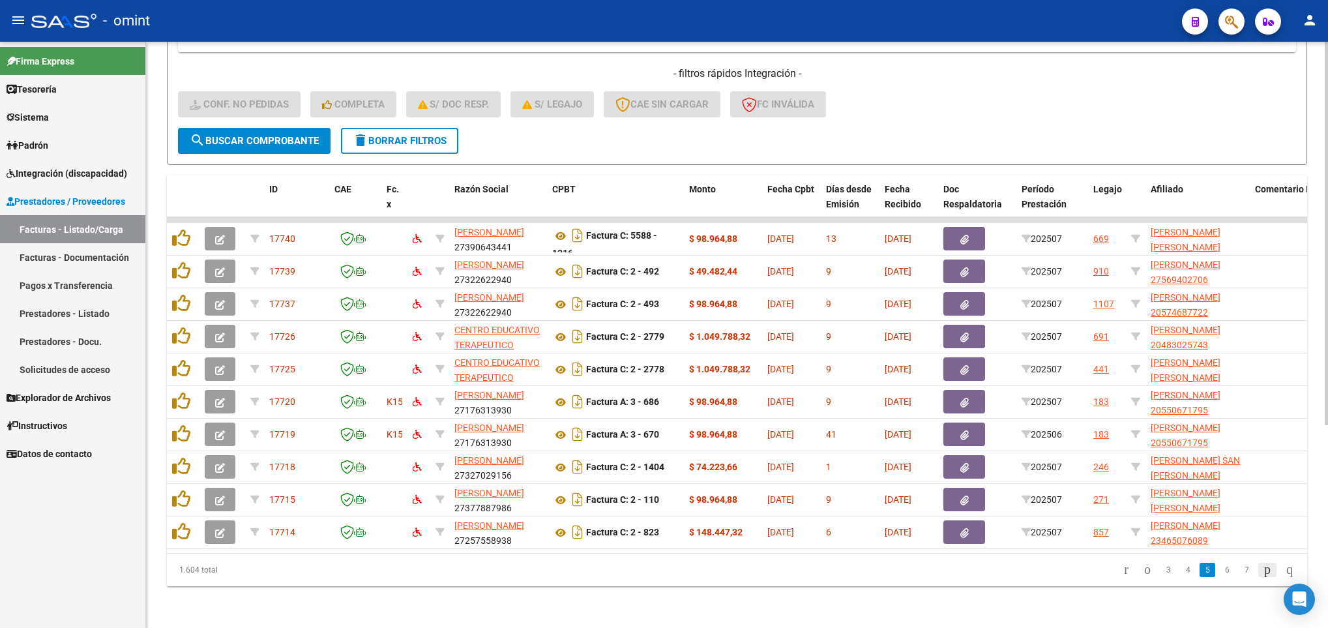
click at [1262, 569] on icon "go to next page" at bounding box center [1267, 569] width 10 height 16
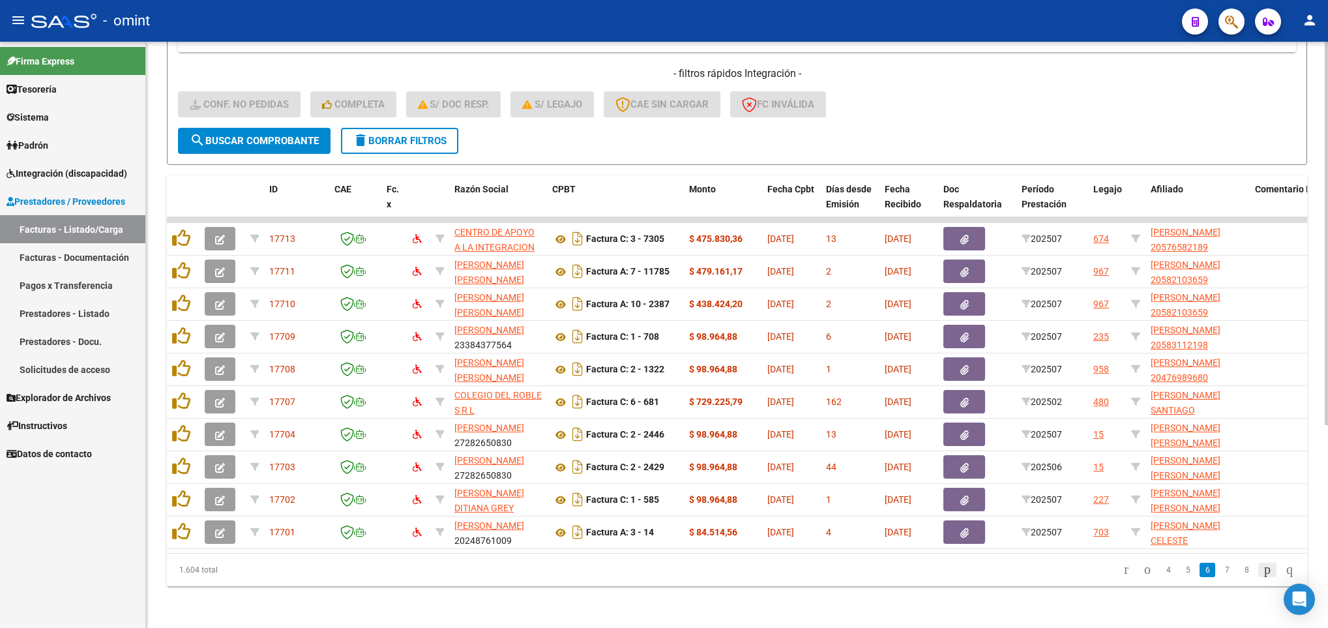
click at [1262, 569] on icon "go to next page" at bounding box center [1267, 569] width 10 height 16
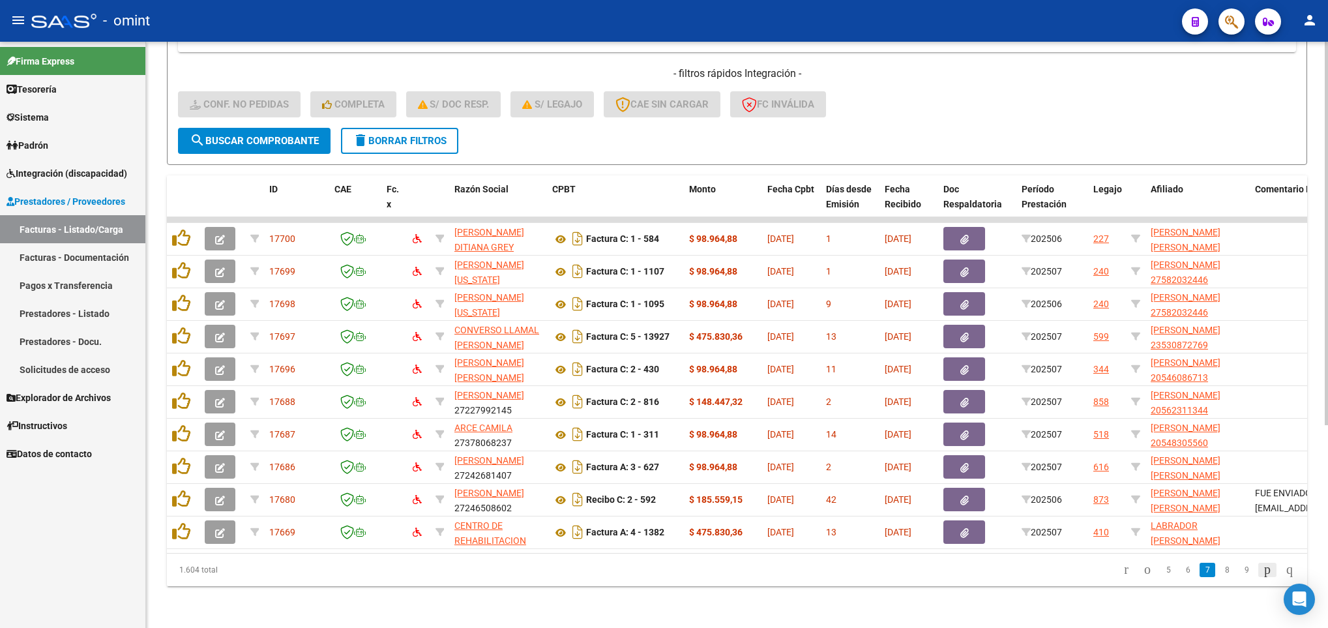
click at [1262, 569] on icon "go to next page" at bounding box center [1267, 569] width 10 height 16
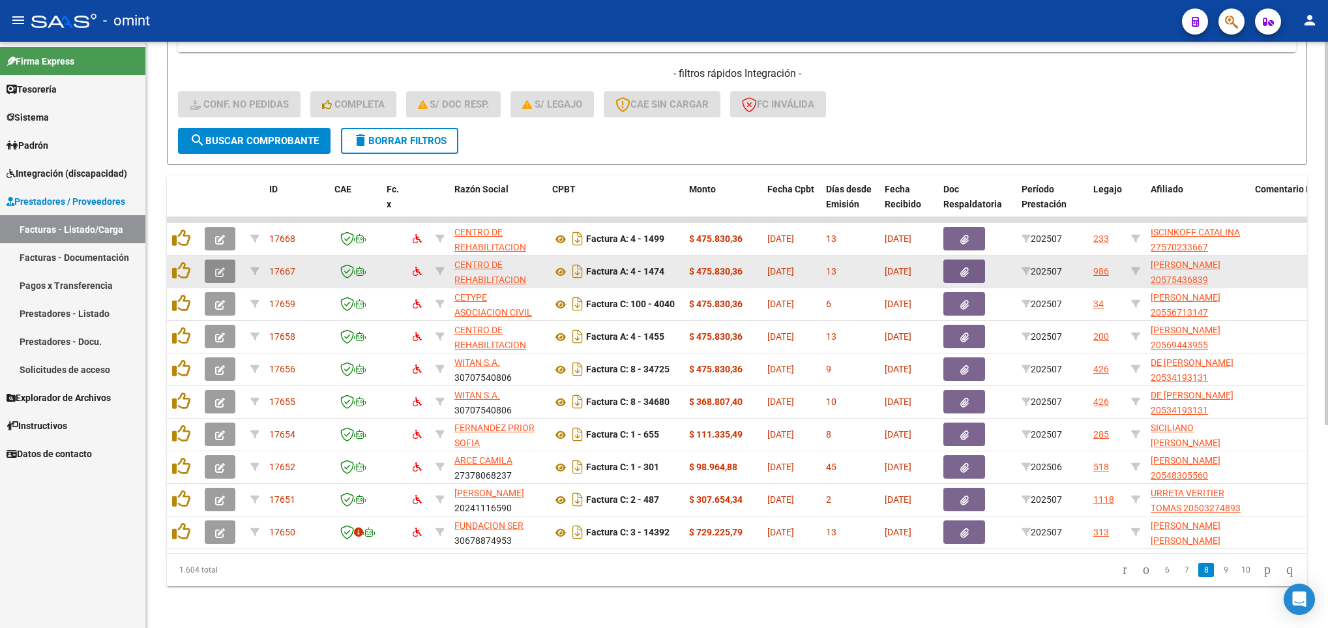
click at [229, 259] on button "button" at bounding box center [220, 270] width 31 height 23
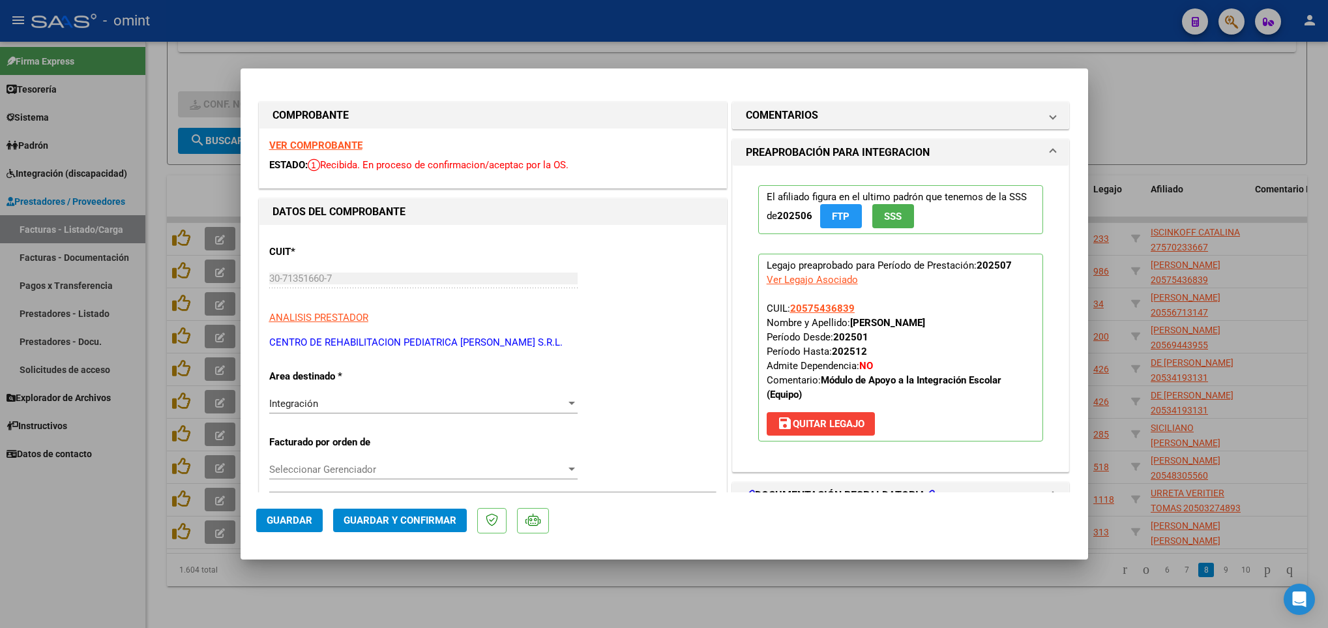
click at [319, 147] on strong "VER COMPROBANTE" at bounding box center [315, 146] width 93 height 12
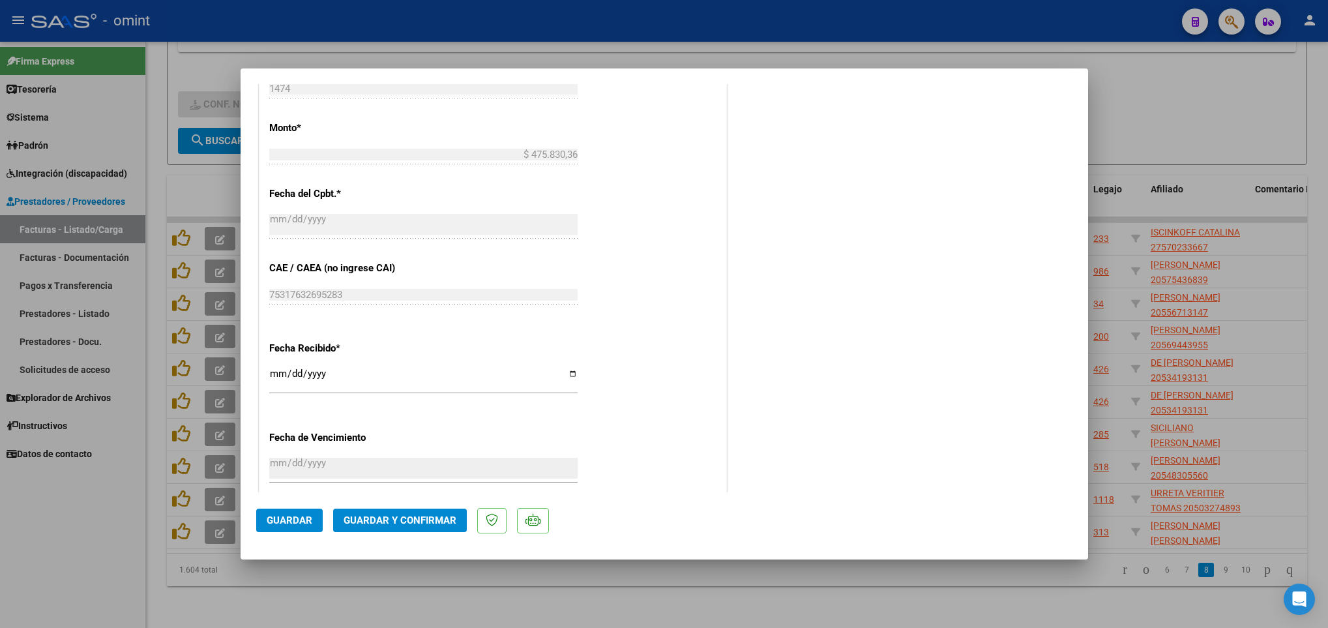
scroll to position [712, 0]
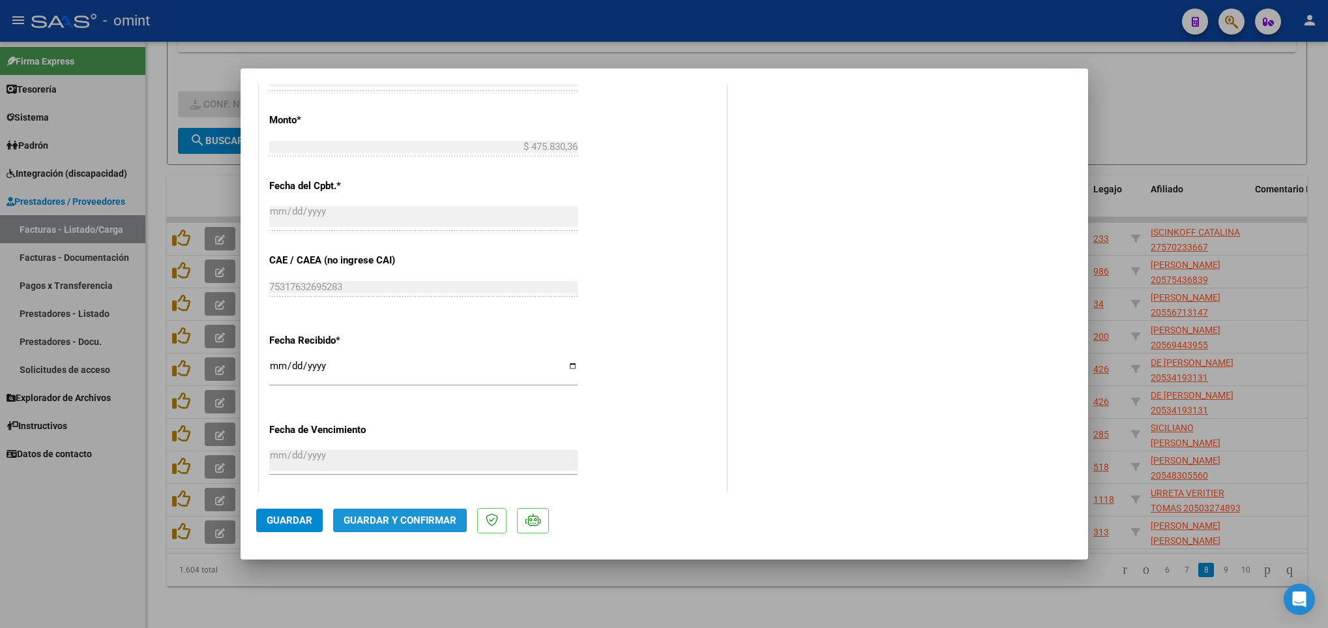
click at [406, 523] on span "Guardar y Confirmar" at bounding box center [400, 520] width 113 height 12
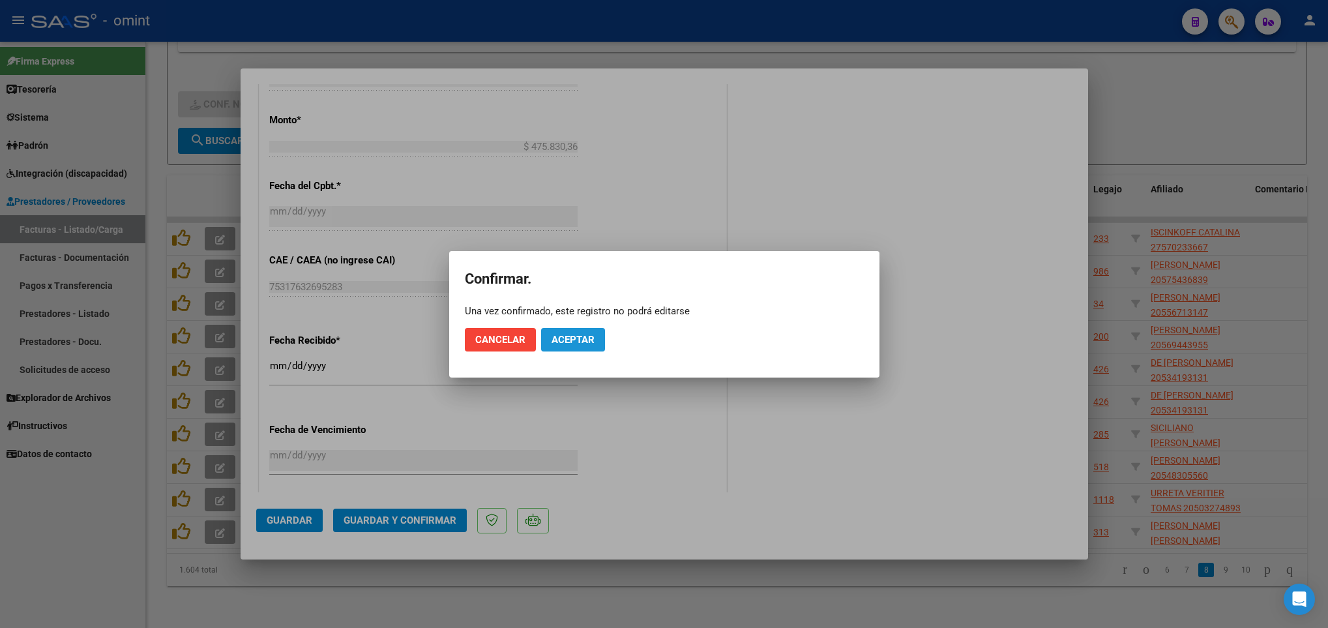
click at [591, 347] on button "Aceptar" at bounding box center [573, 339] width 64 height 23
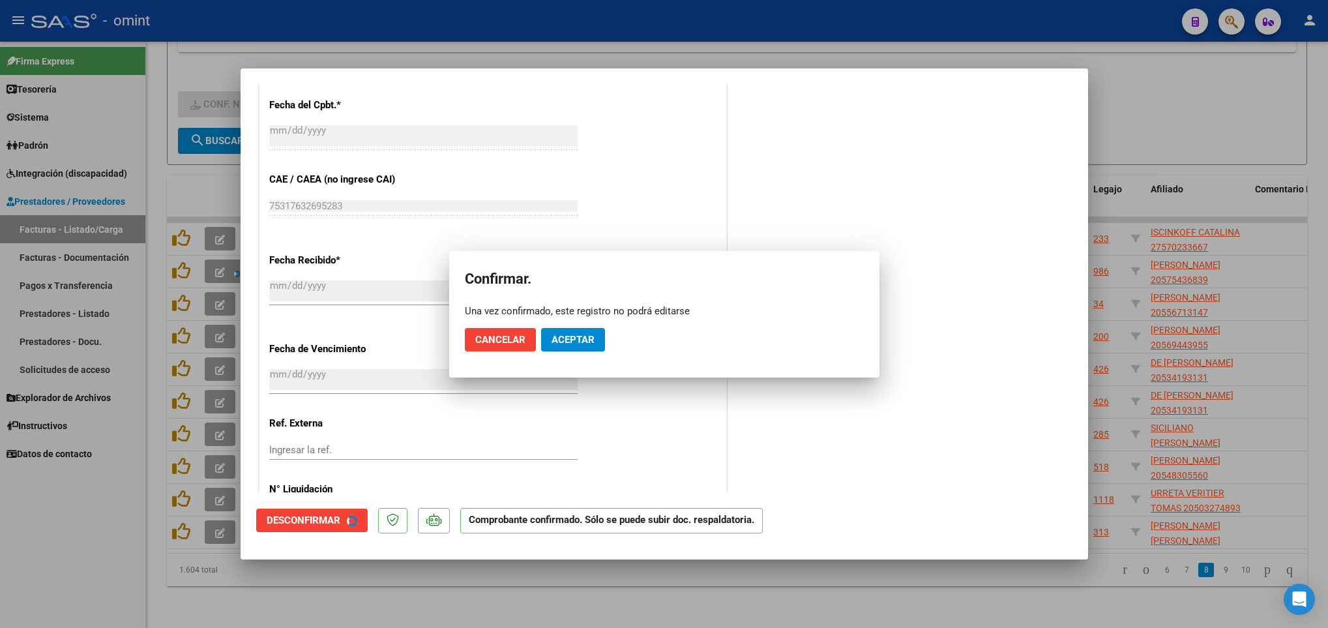
scroll to position [630, 0]
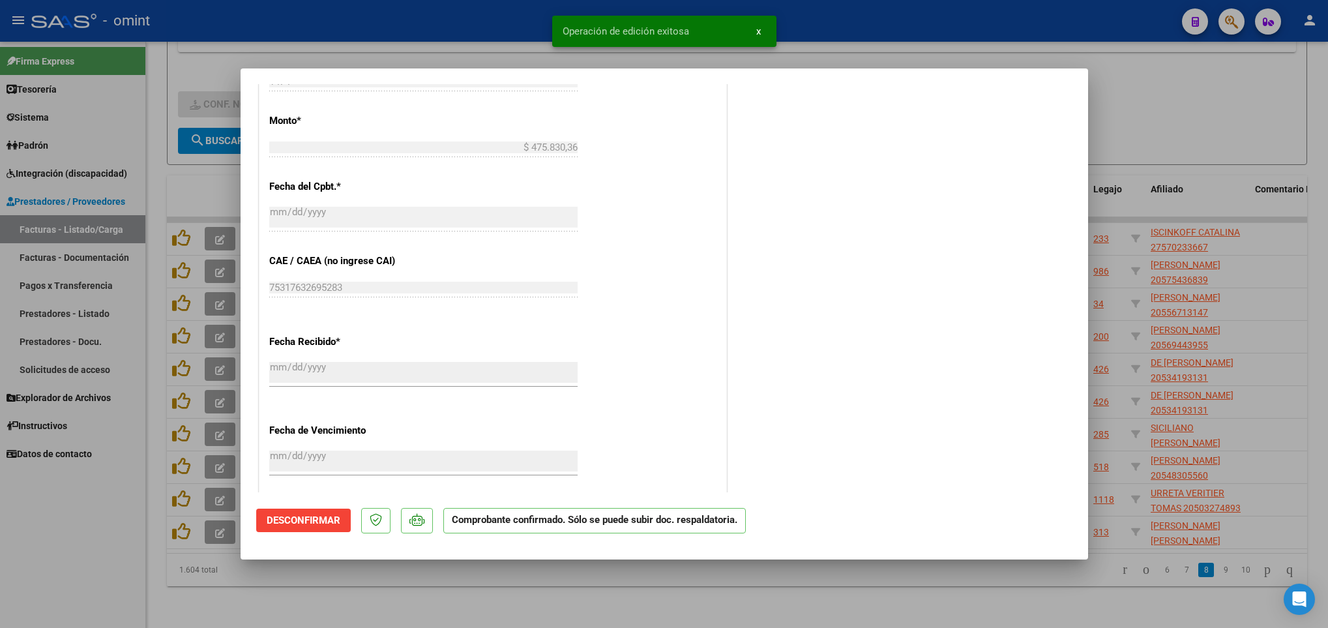
click at [1005, 605] on div at bounding box center [664, 314] width 1328 height 628
type input "$ 0,00"
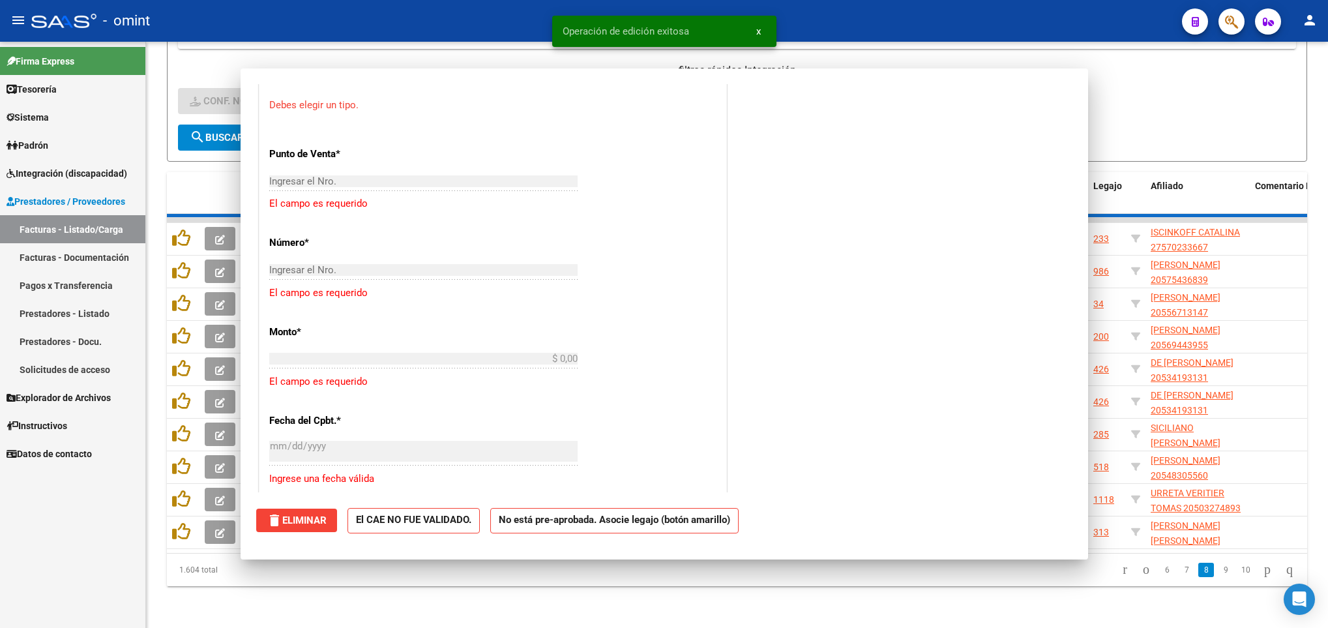
scroll to position [873, 0]
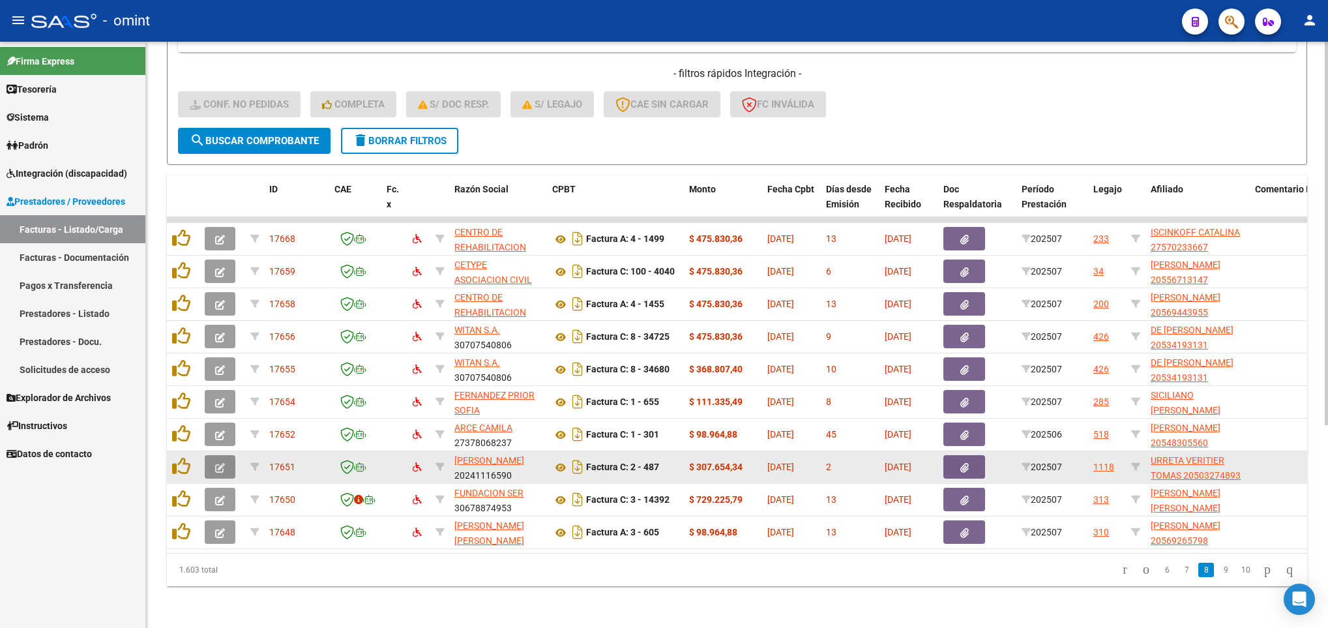
click at [219, 455] on button "button" at bounding box center [220, 466] width 31 height 23
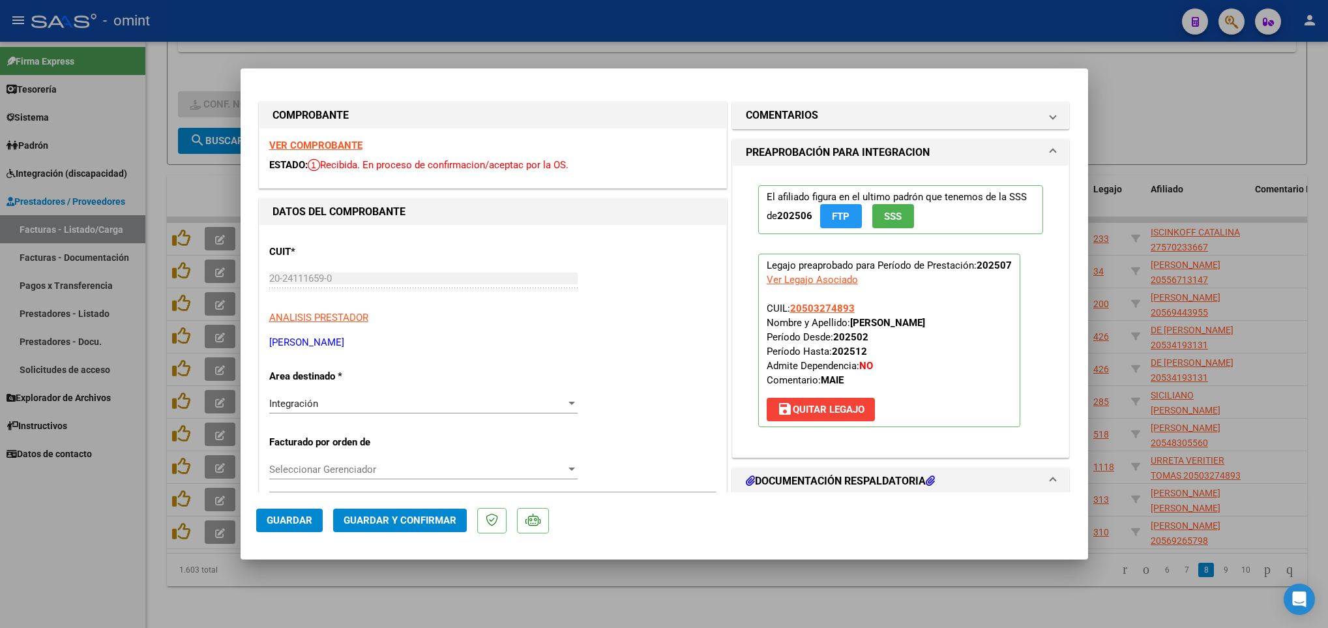
click at [316, 141] on strong "VER COMPROBANTE" at bounding box center [315, 146] width 93 height 12
click at [1045, 602] on div at bounding box center [664, 314] width 1328 height 628
type input "$ 0,00"
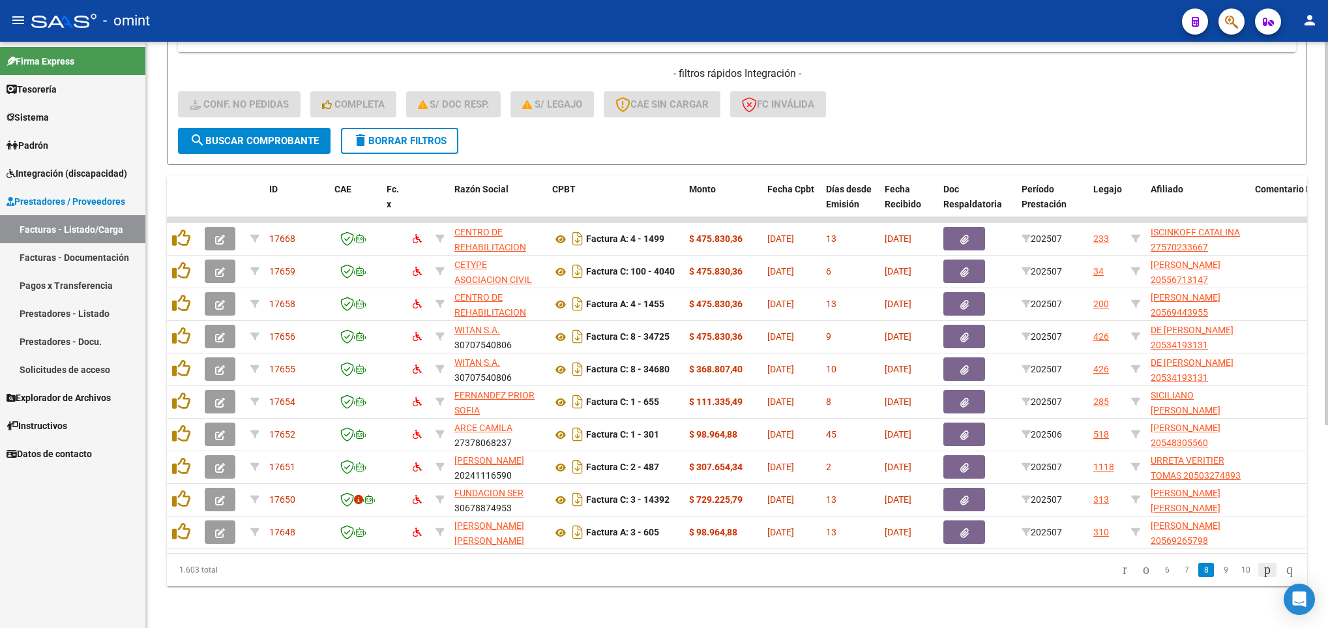
click at [1262, 571] on icon "go to next page" at bounding box center [1267, 569] width 10 height 16
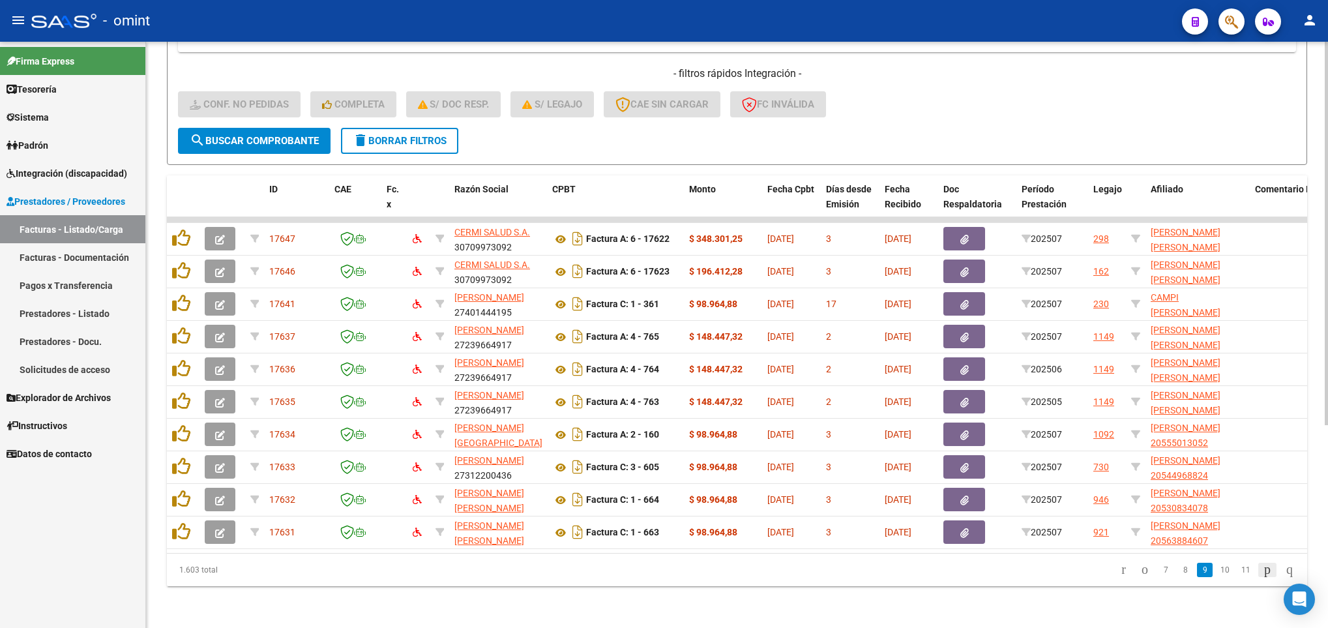
click at [1262, 568] on icon "go to next page" at bounding box center [1267, 569] width 10 height 16
click at [1262, 570] on icon "go to next page" at bounding box center [1267, 569] width 10 height 16
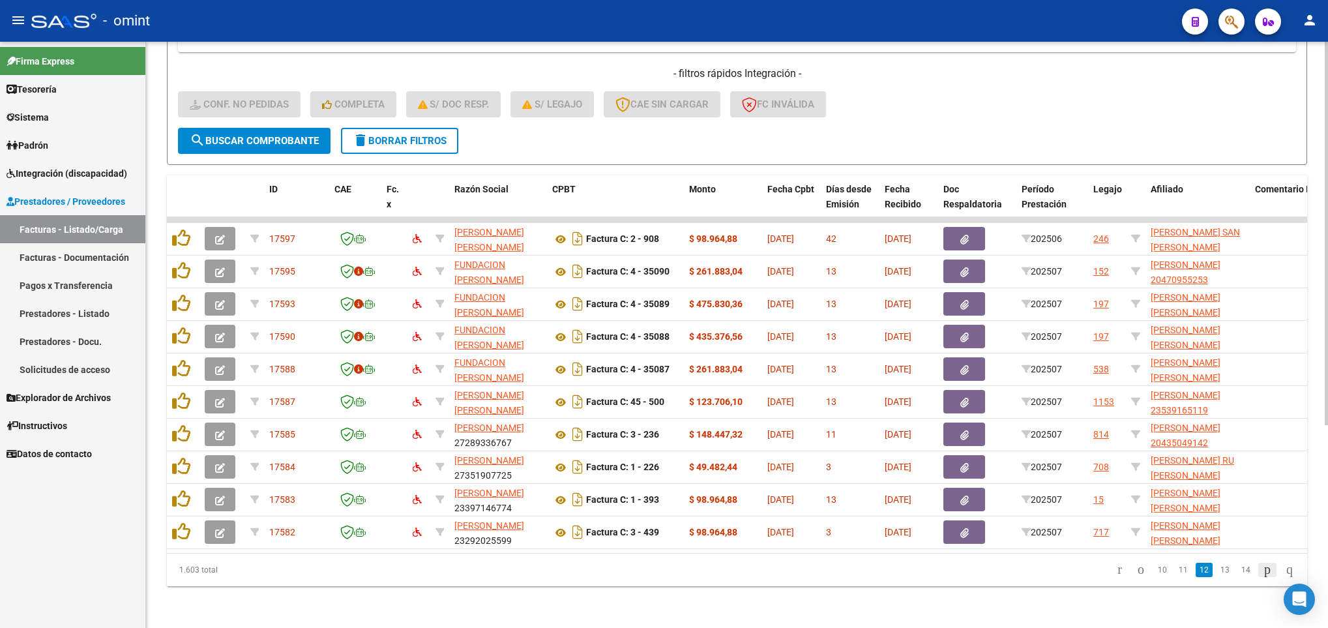
click at [1262, 573] on icon "go to next page" at bounding box center [1267, 569] width 10 height 16
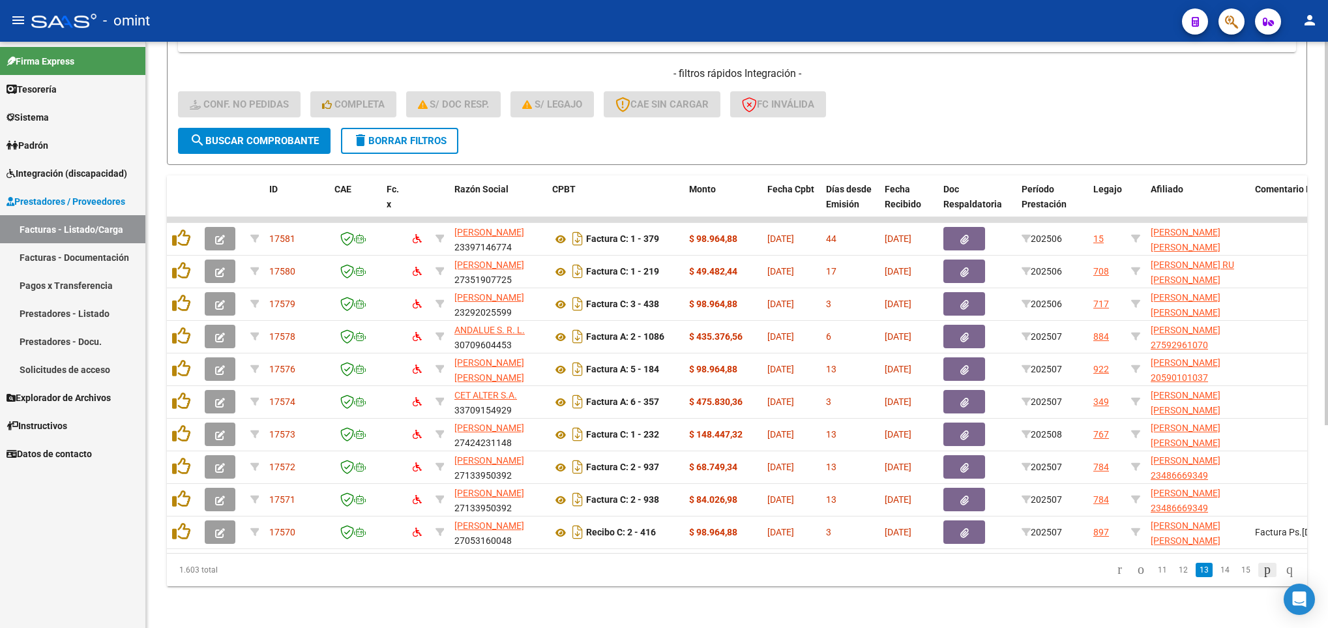
click at [1262, 573] on icon "go to next page" at bounding box center [1267, 569] width 10 height 16
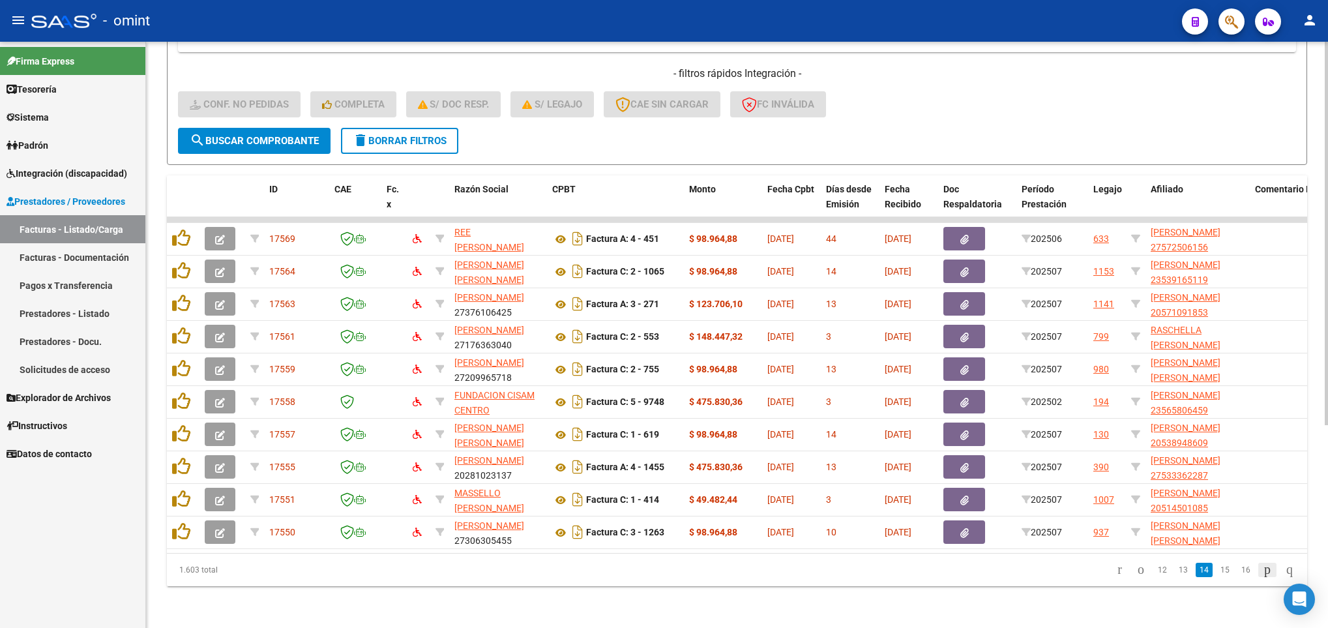
click at [1262, 573] on icon "go to next page" at bounding box center [1267, 569] width 10 height 16
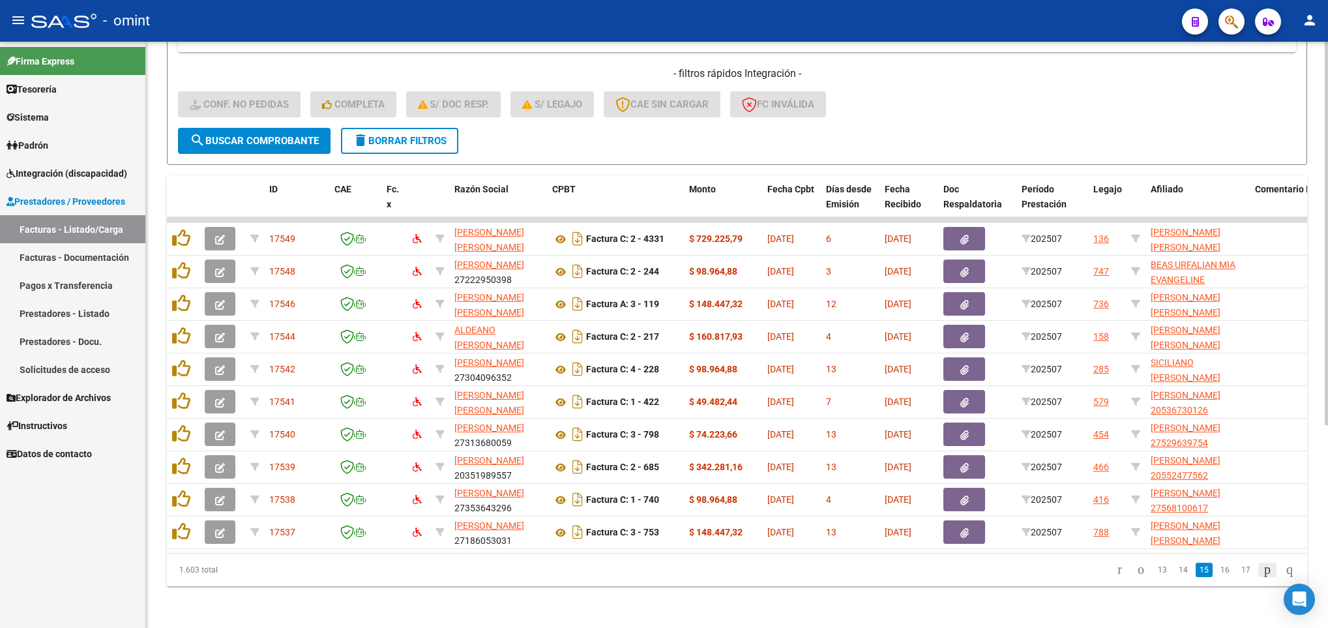
click at [1262, 573] on icon "go to next page" at bounding box center [1267, 569] width 10 height 16
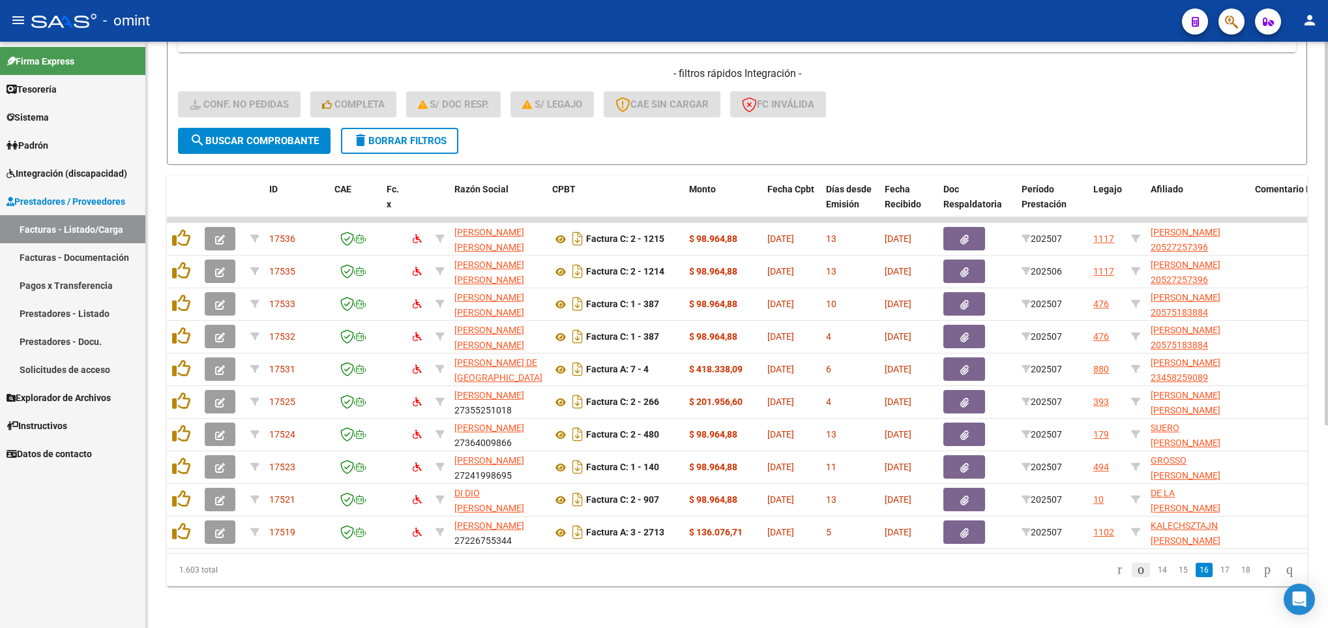
click at [1136, 574] on icon "go to previous page" at bounding box center [1141, 569] width 10 height 16
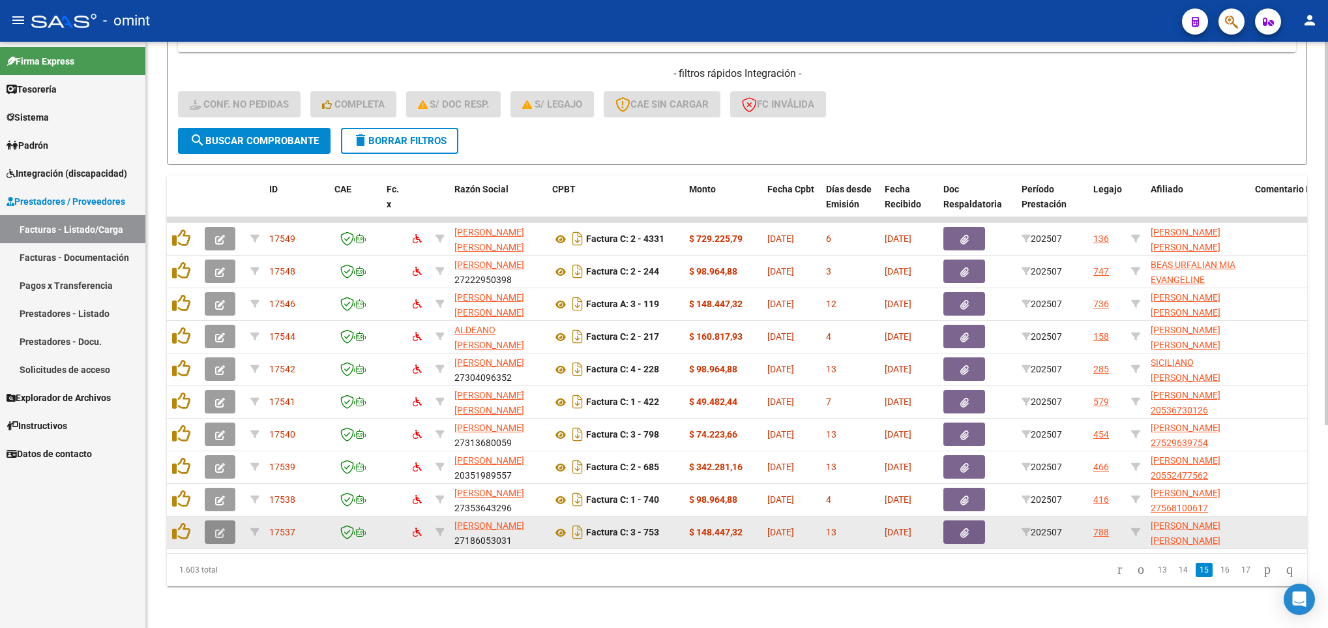
click at [212, 520] on button "button" at bounding box center [220, 531] width 31 height 23
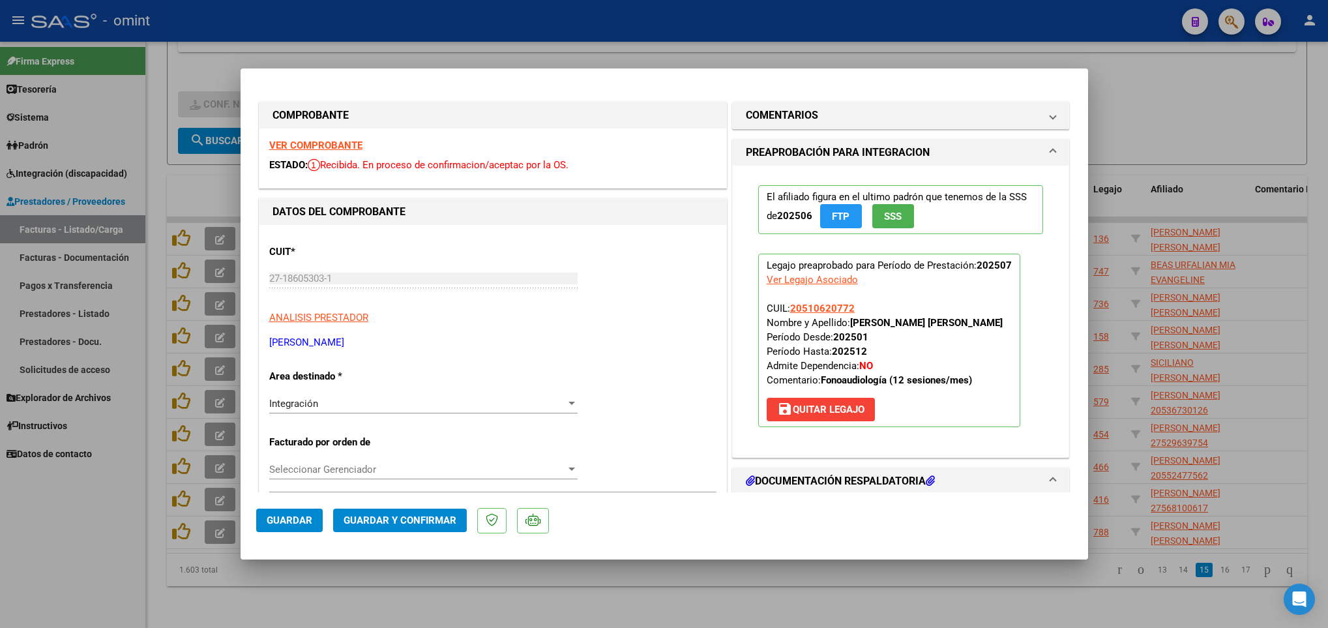
click at [305, 143] on strong "VER COMPROBANTE" at bounding box center [315, 146] width 93 height 12
click at [1071, 401] on mat-dialog-content "COMPROBANTE VER COMPROBANTE ESTADO: Recibida. En proceso de confirmacion/acepta…" at bounding box center [665, 288] width 848 height 408
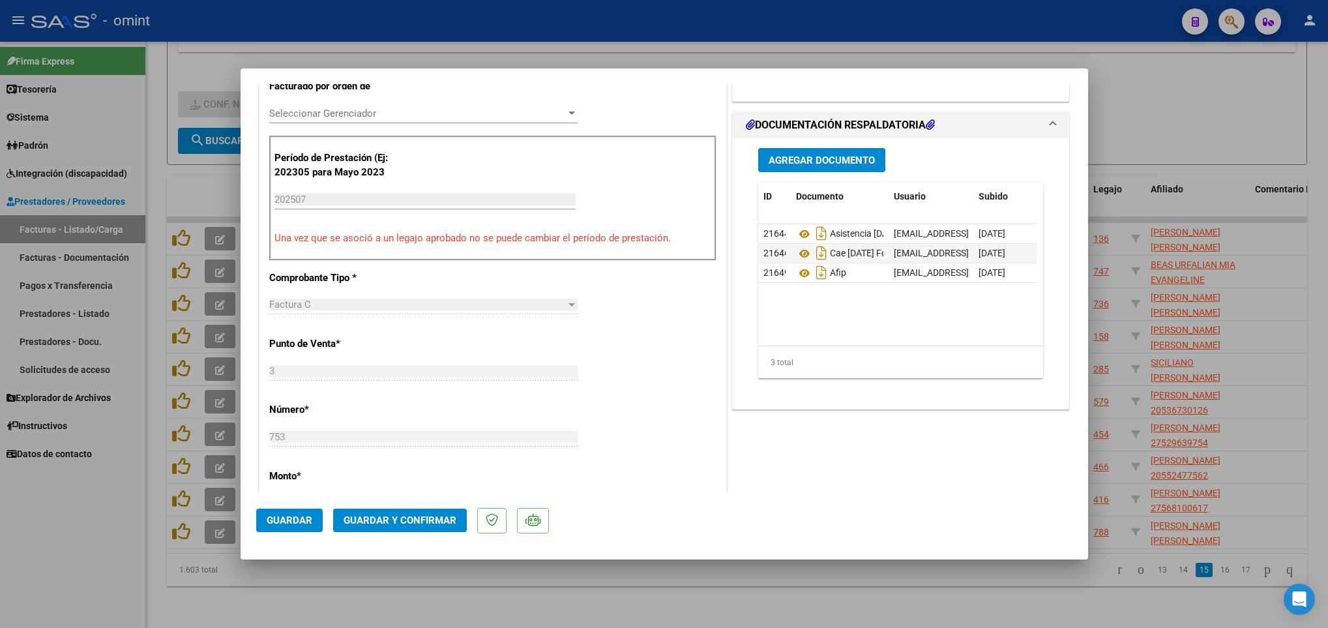
scroll to position [712, 0]
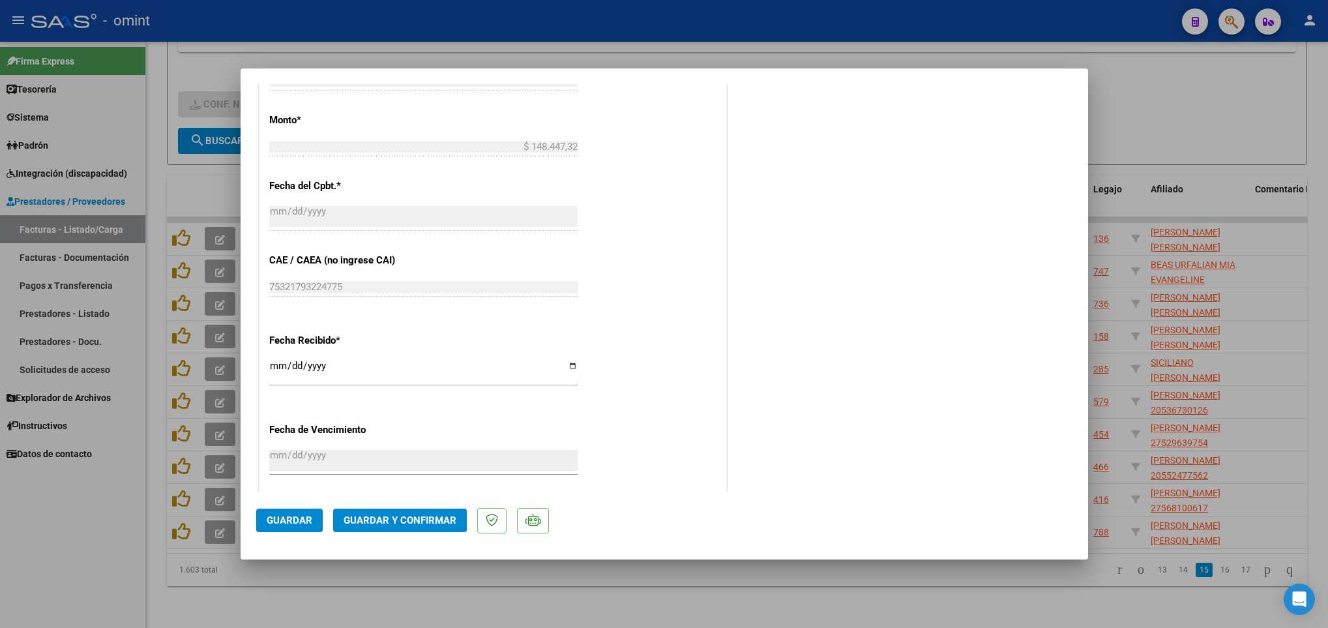
click at [390, 511] on button "Guardar y Confirmar" at bounding box center [400, 520] width 134 height 23
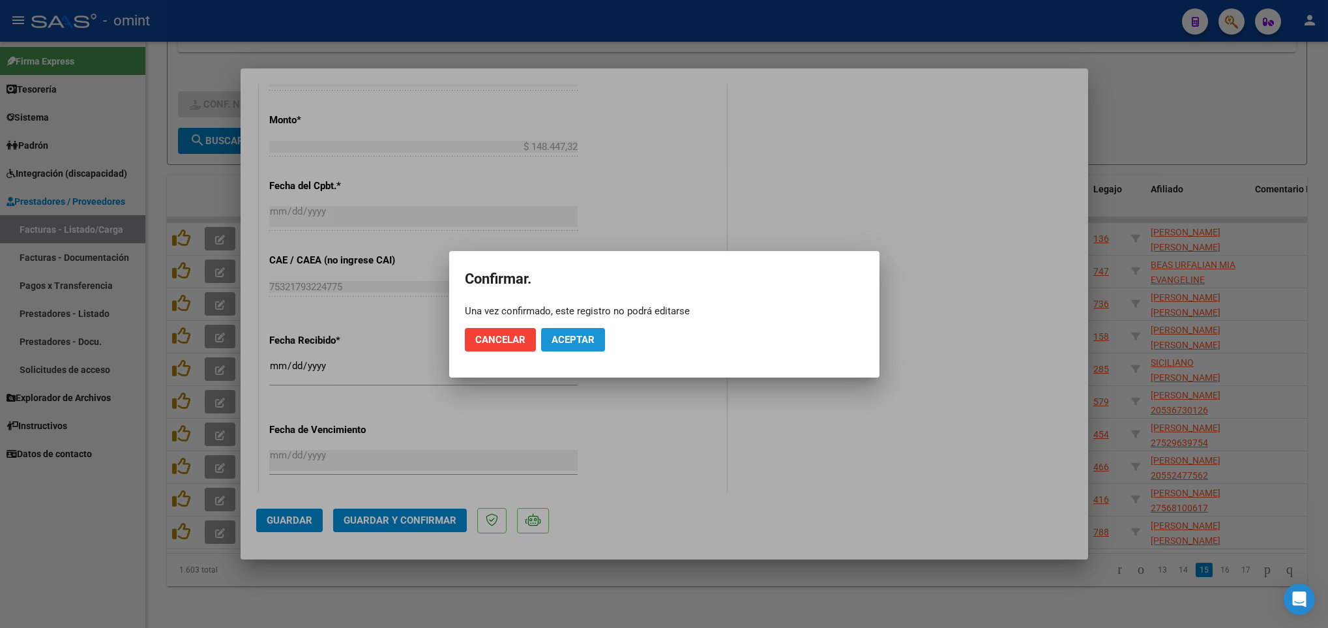
click at [581, 343] on span "Aceptar" at bounding box center [573, 340] width 43 height 12
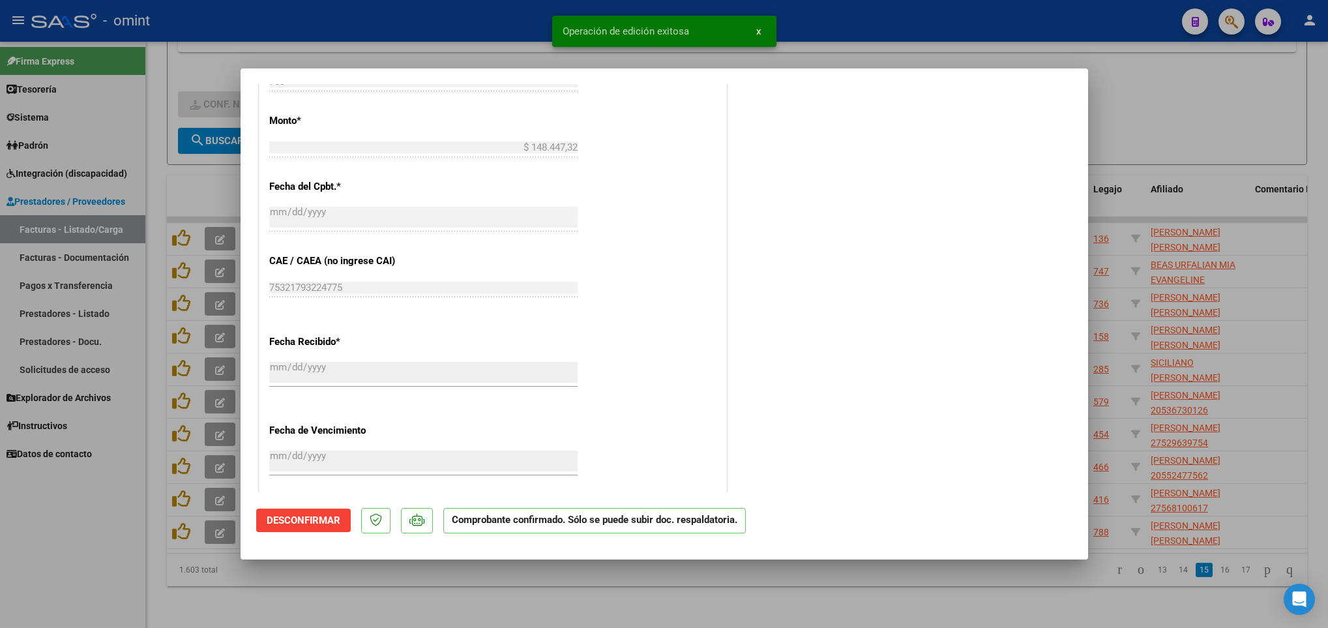
click at [992, 589] on div at bounding box center [664, 314] width 1328 height 628
type input "$ 0,00"
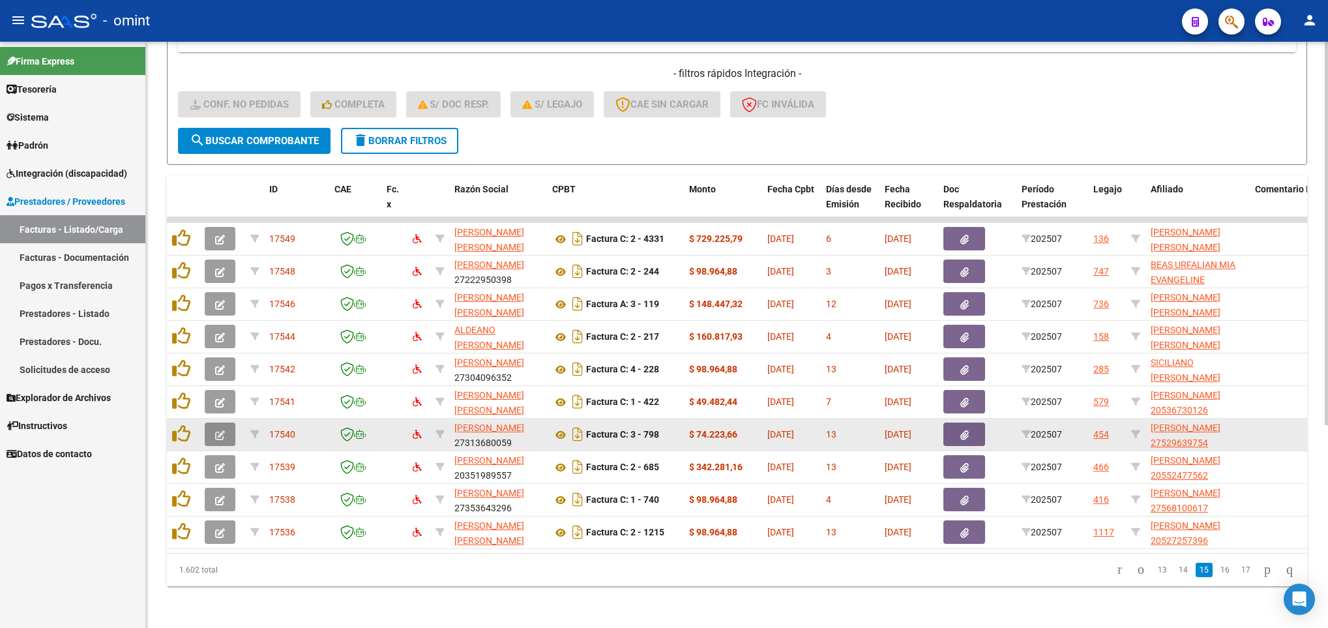
click at [220, 428] on span "button" at bounding box center [220, 434] width 10 height 12
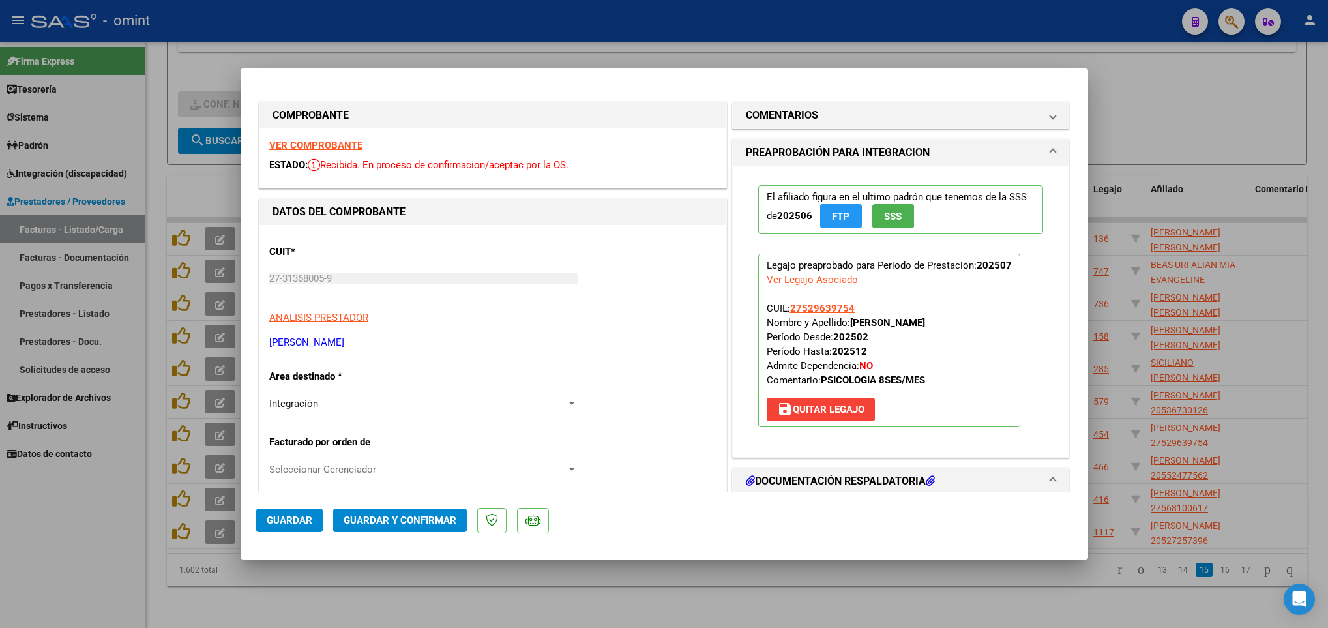
click at [313, 143] on strong "VER COMPROBANTE" at bounding box center [315, 146] width 93 height 12
click at [1121, 608] on div at bounding box center [664, 314] width 1328 height 628
type input "$ 0,00"
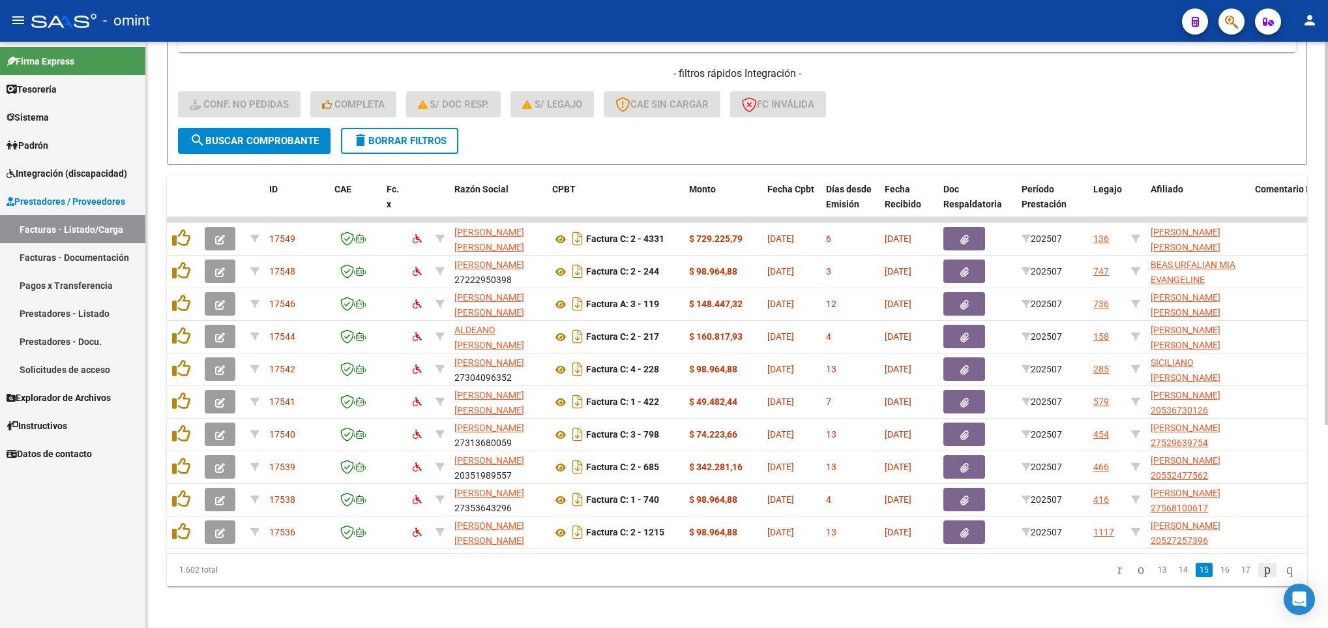
click at [1262, 576] on icon "go to next page" at bounding box center [1267, 569] width 10 height 16
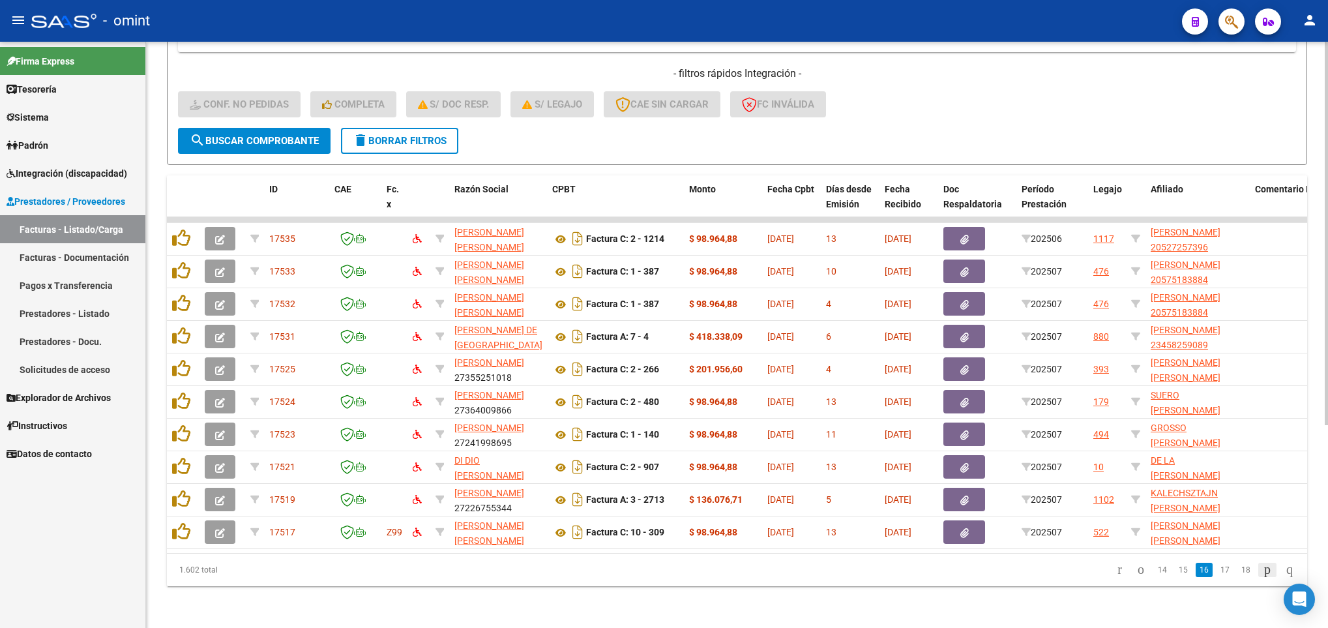
click at [1262, 576] on icon "go to next page" at bounding box center [1267, 569] width 10 height 16
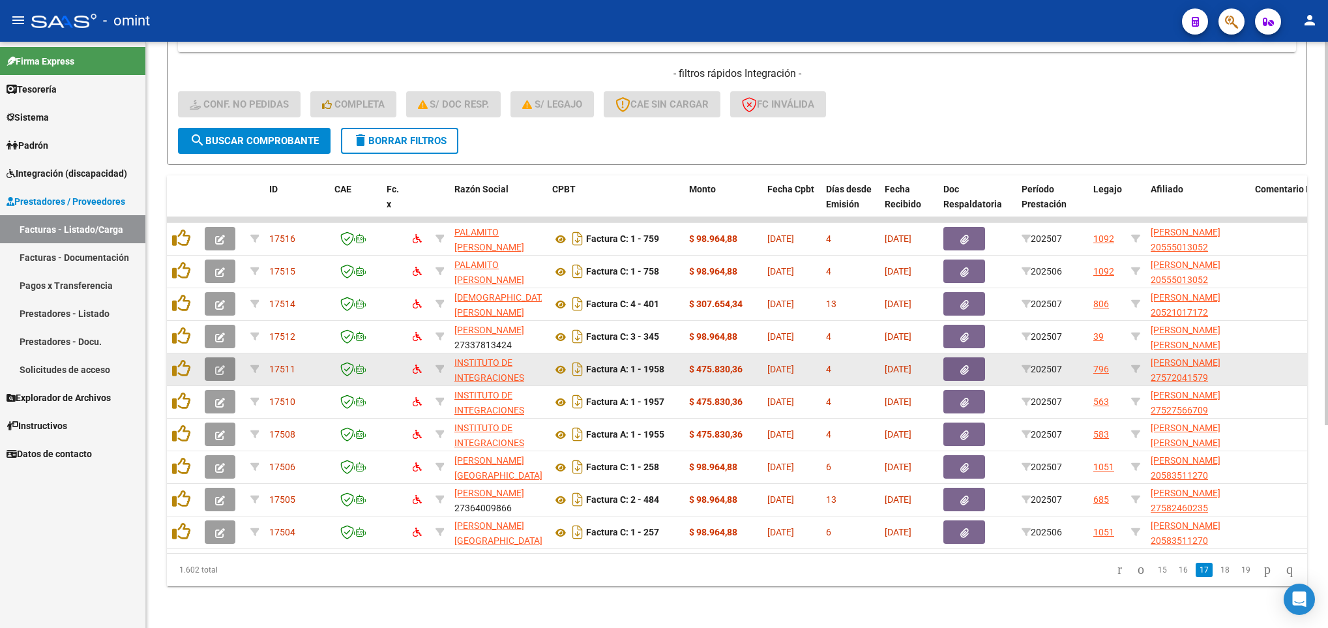
click at [215, 365] on icon "button" at bounding box center [220, 370] width 10 height 10
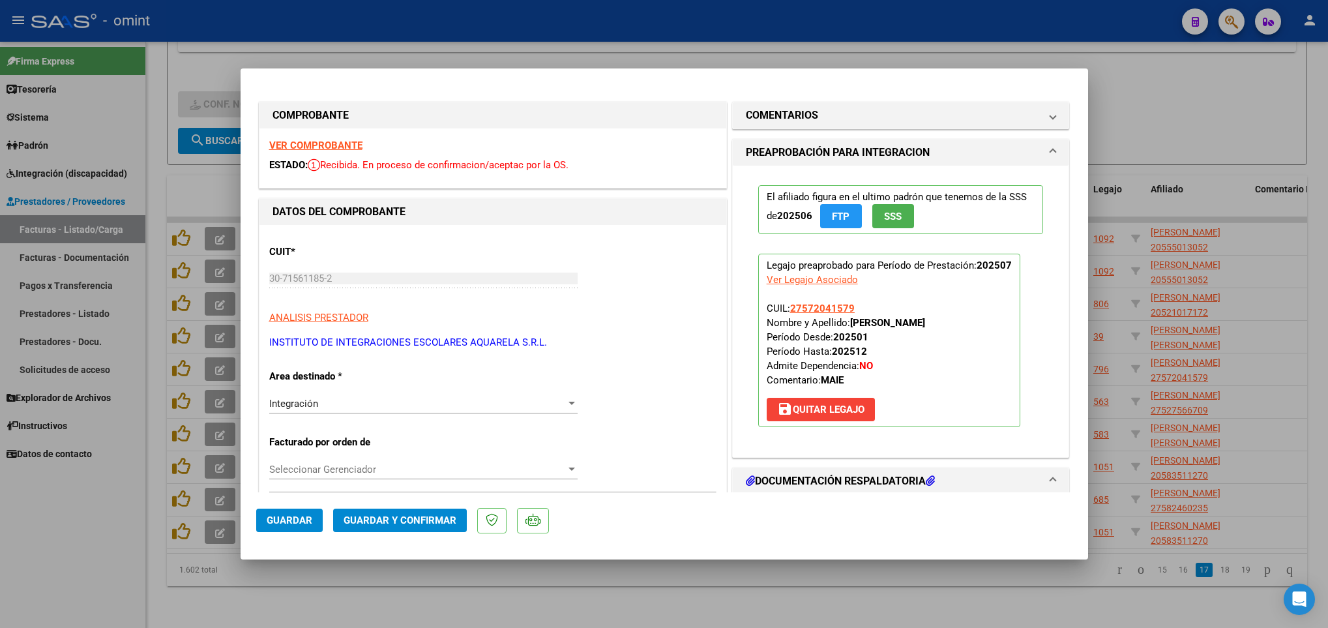
click at [318, 143] on strong "VER COMPROBANTE" at bounding box center [315, 146] width 93 height 12
click at [1065, 601] on div at bounding box center [664, 314] width 1328 height 628
type input "$ 0,00"
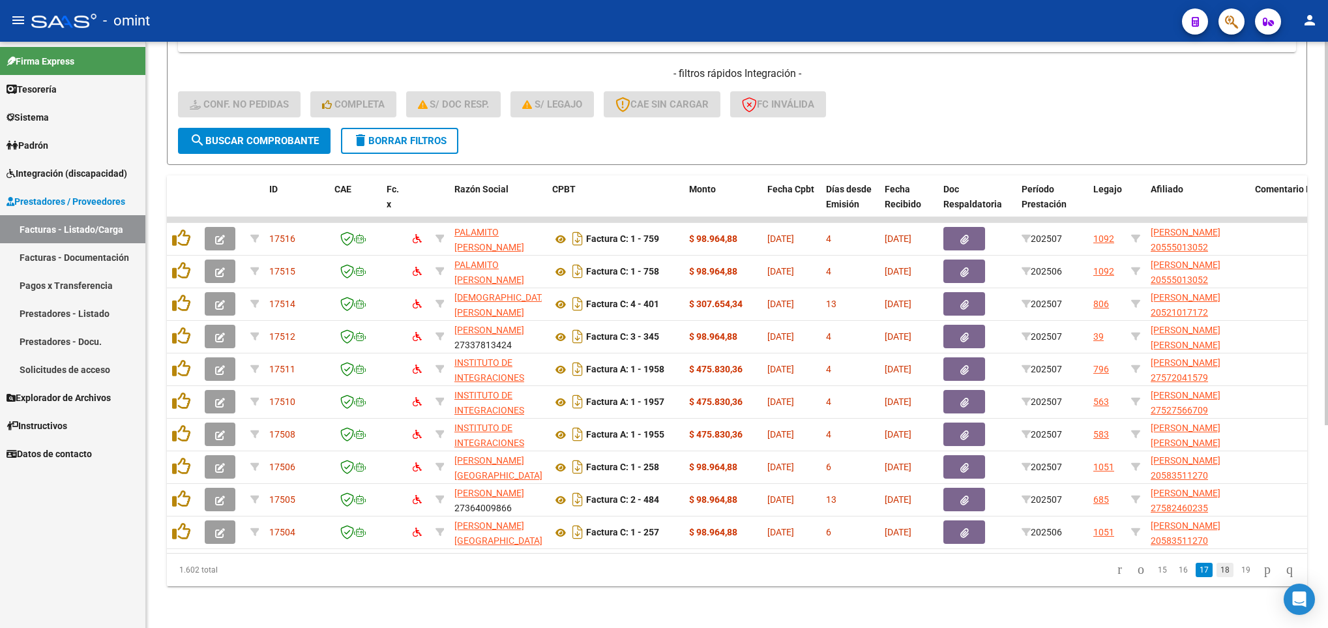
click at [1217, 571] on link "18" at bounding box center [1225, 570] width 17 height 14
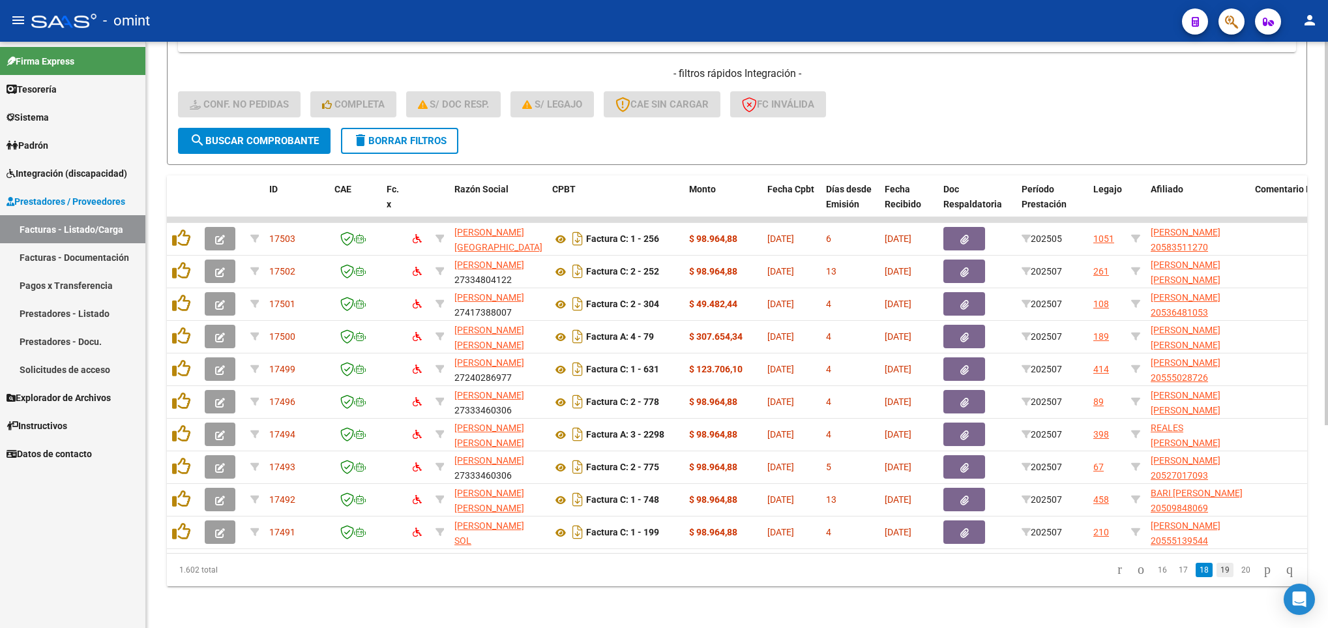
click at [1217, 572] on link "19" at bounding box center [1225, 570] width 17 height 14
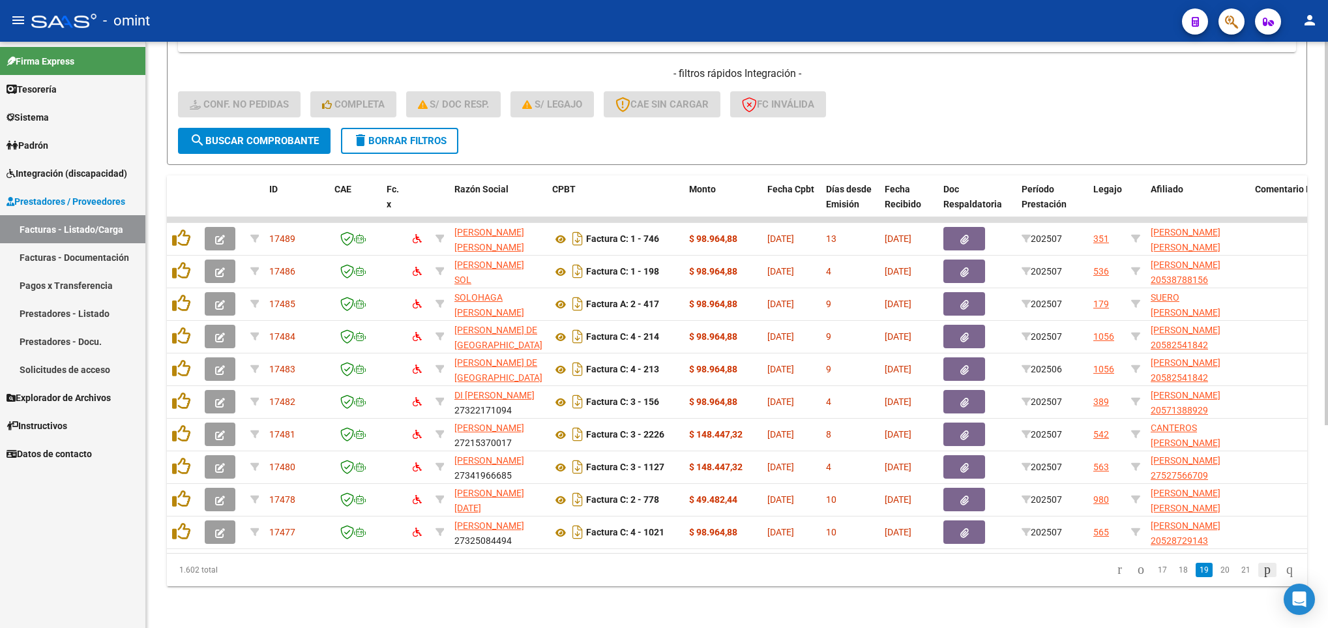
click at [1264, 577] on icon "go to next page" at bounding box center [1267, 569] width 10 height 16
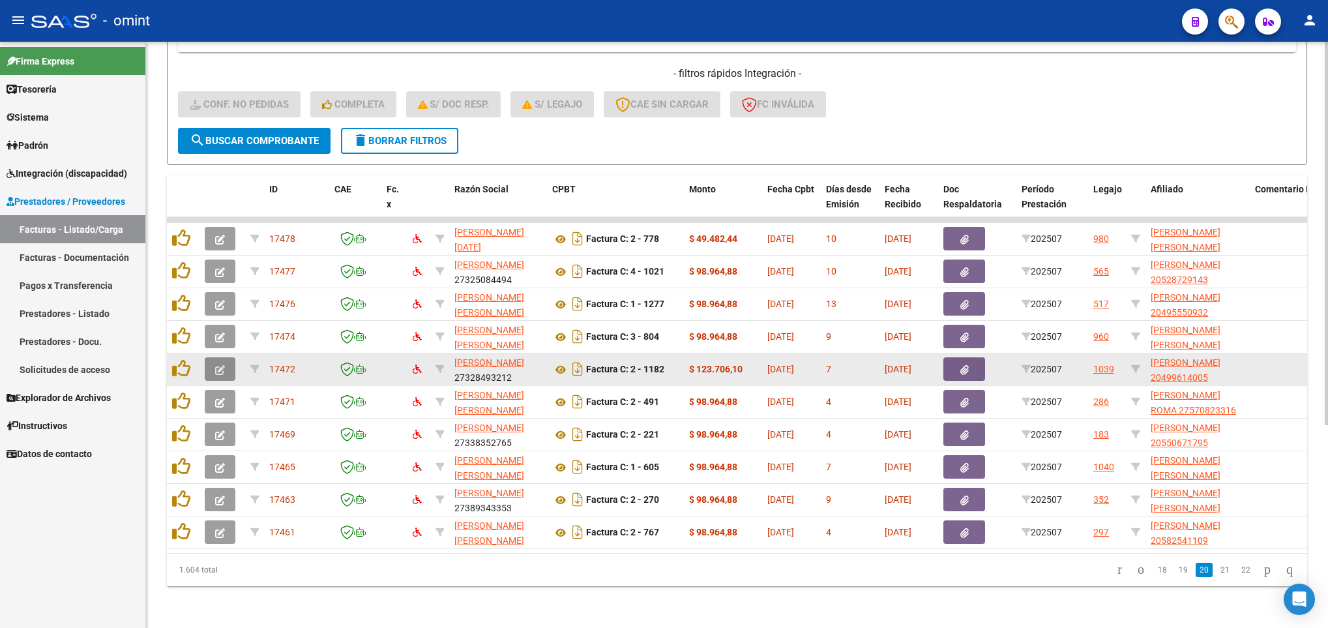
click at [216, 365] on icon "button" at bounding box center [220, 370] width 10 height 10
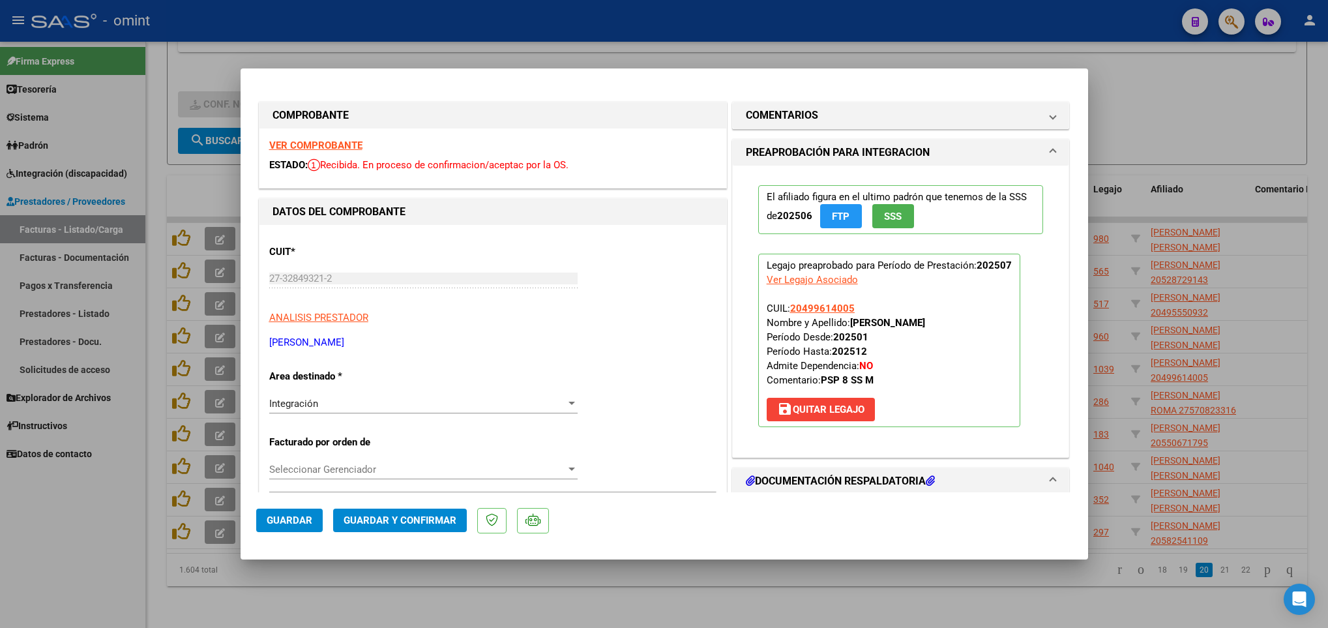
click at [300, 145] on strong "VER COMPROBANTE" at bounding box center [315, 146] width 93 height 12
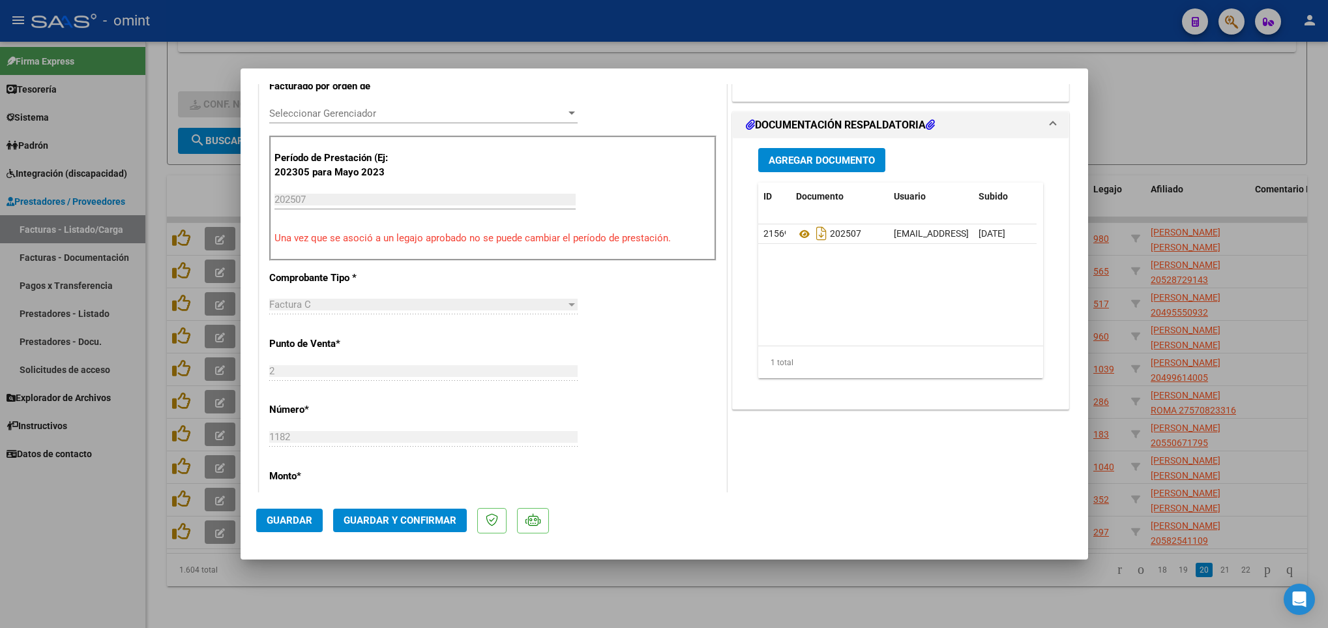
scroll to position [712, 0]
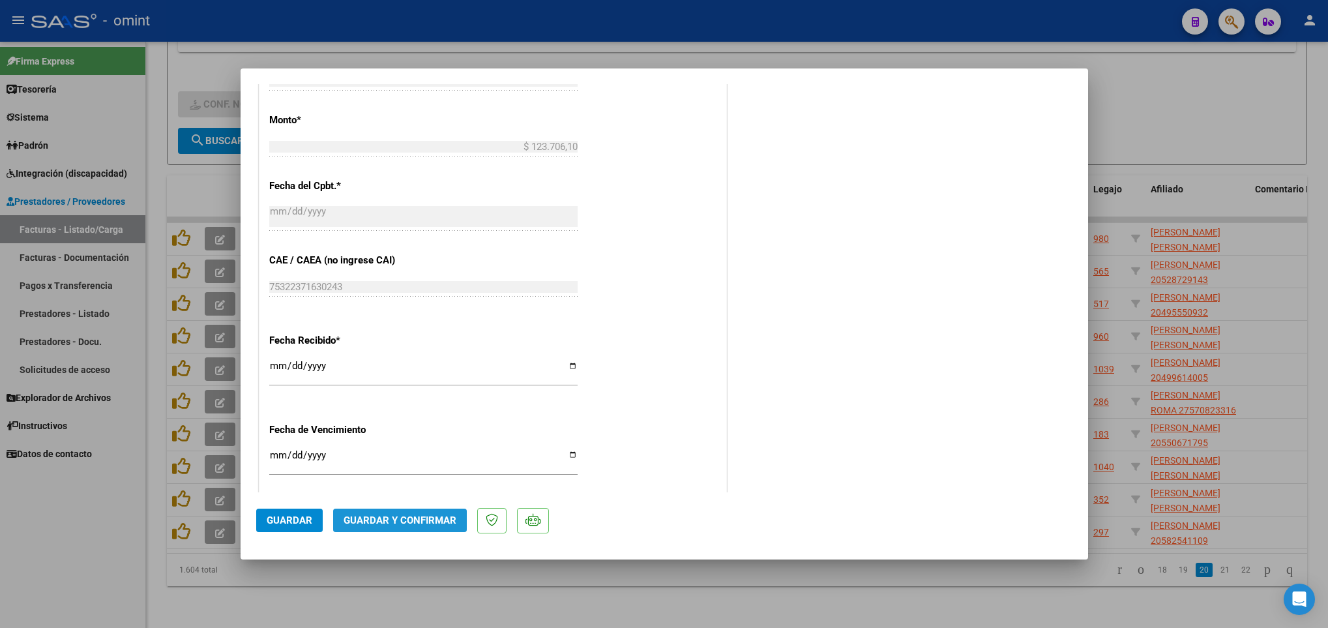
click at [413, 516] on span "Guardar y Confirmar" at bounding box center [400, 520] width 113 height 12
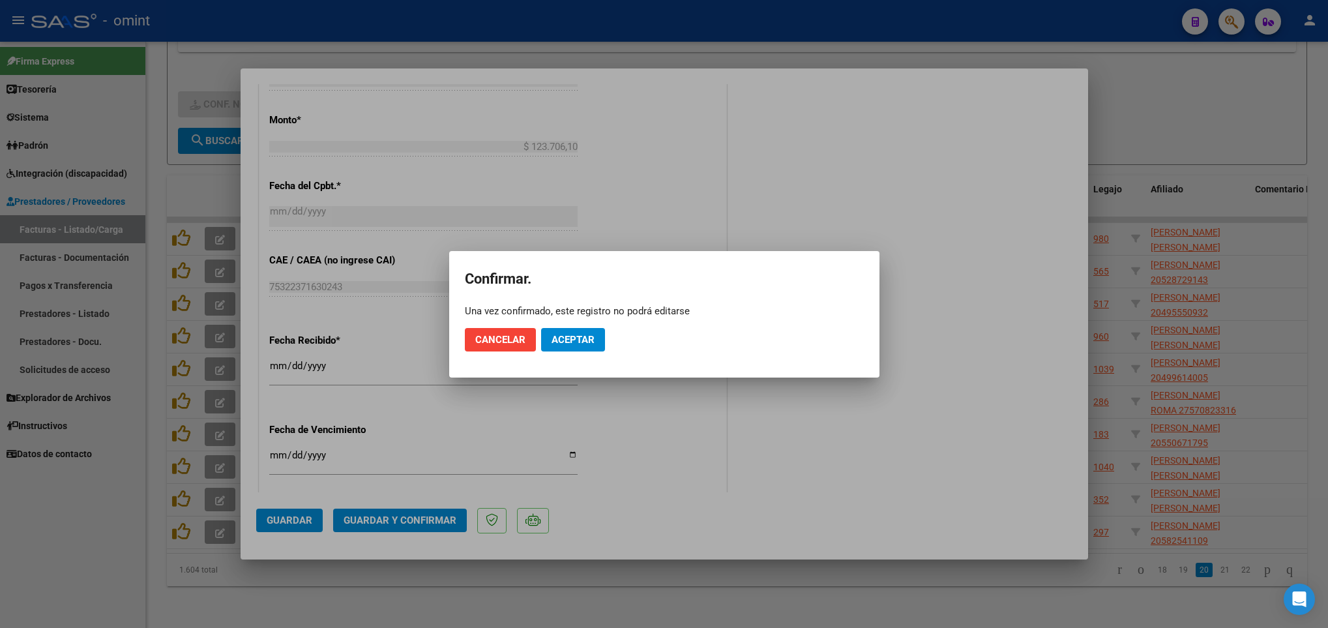
click at [829, 447] on div at bounding box center [664, 314] width 1328 height 628
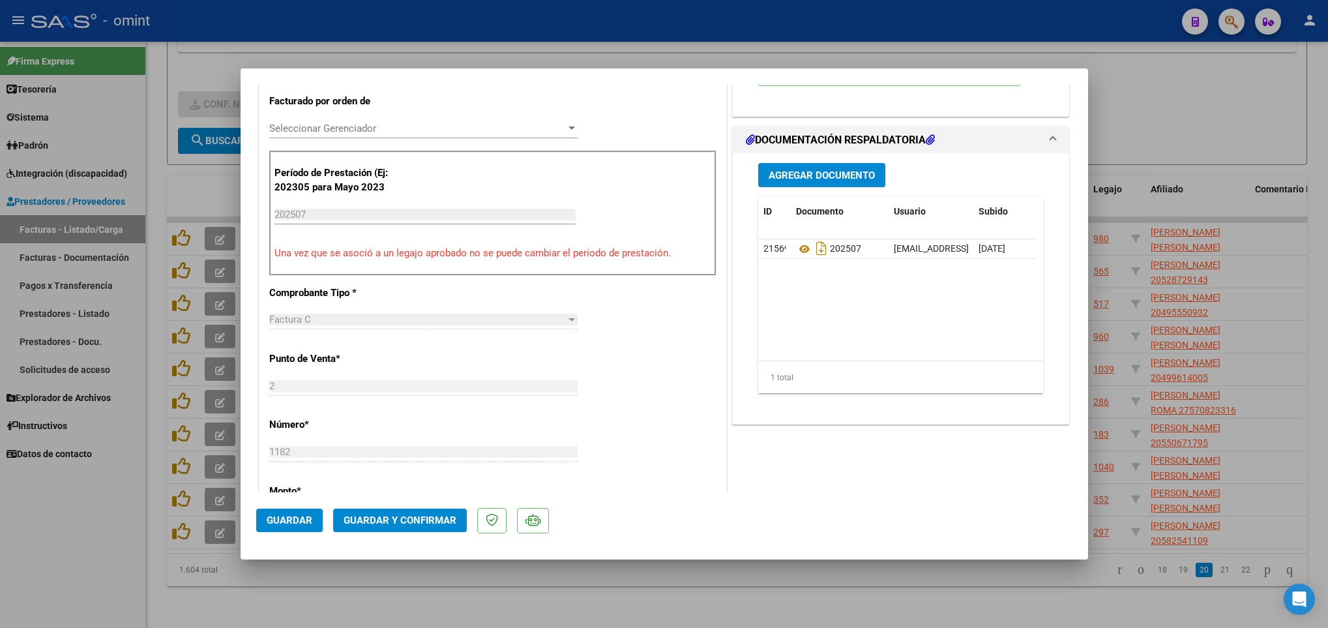
scroll to position [0, 0]
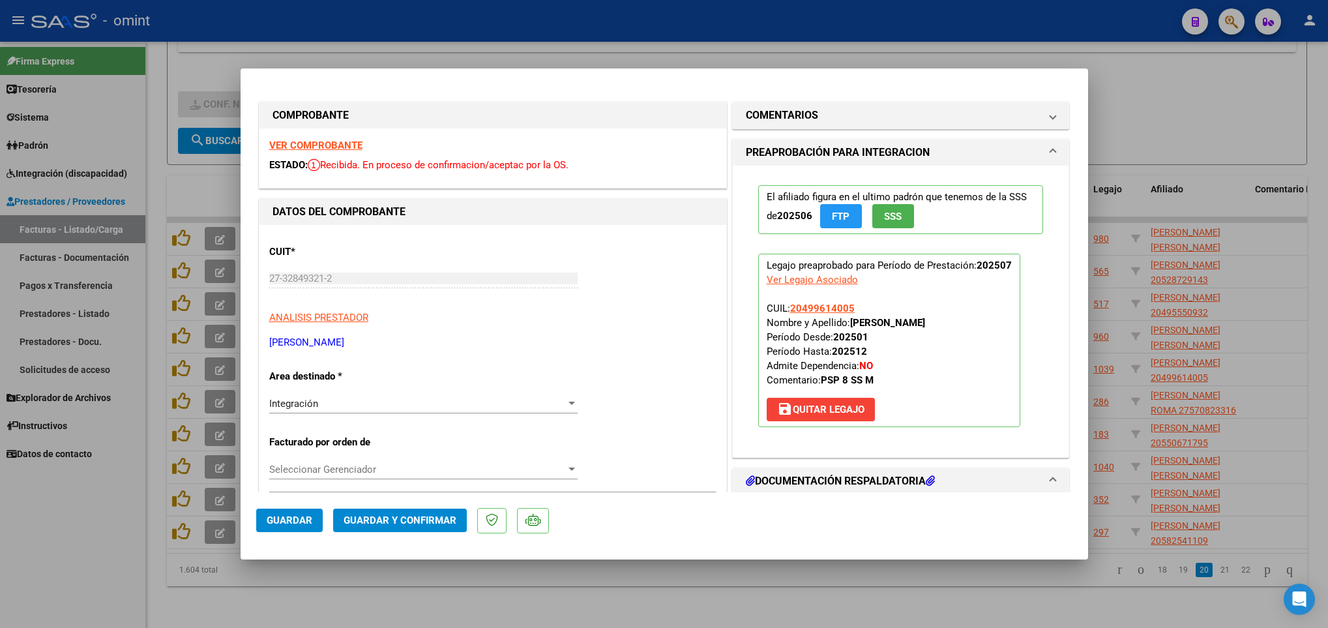
click at [321, 147] on strong "VER COMPROBANTE" at bounding box center [315, 146] width 93 height 12
click at [441, 511] on button "Guardar y Confirmar" at bounding box center [400, 520] width 134 height 23
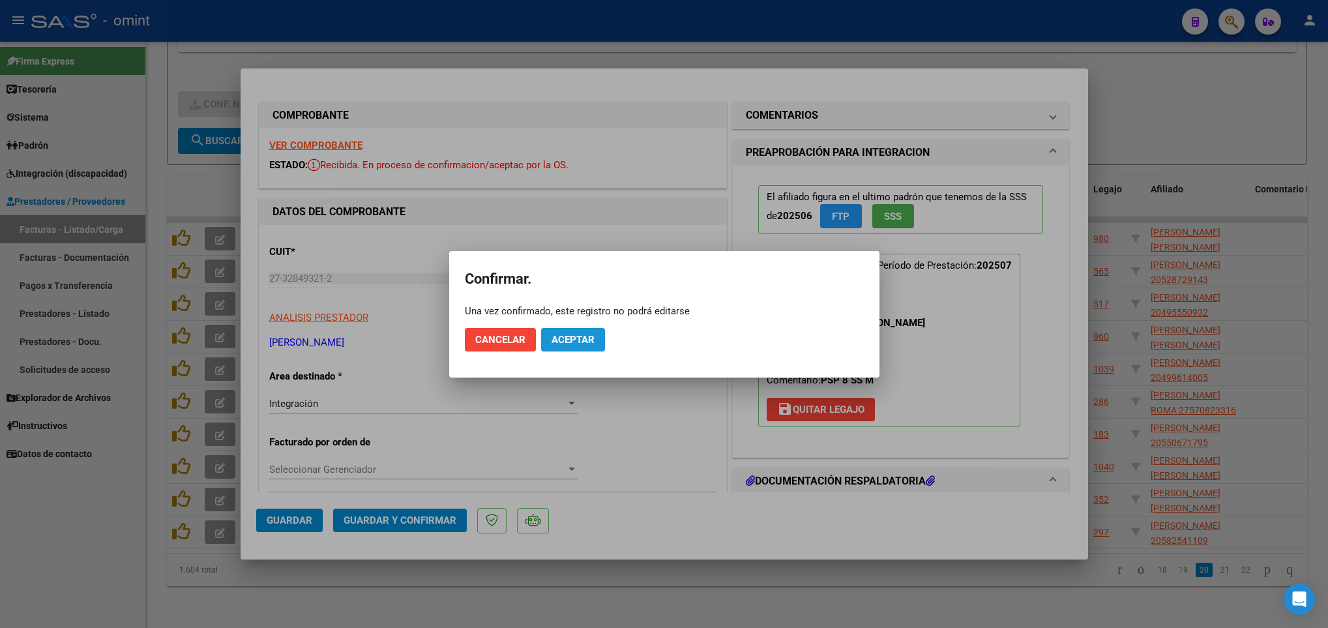
click at [570, 346] on button "Aceptar" at bounding box center [573, 339] width 64 height 23
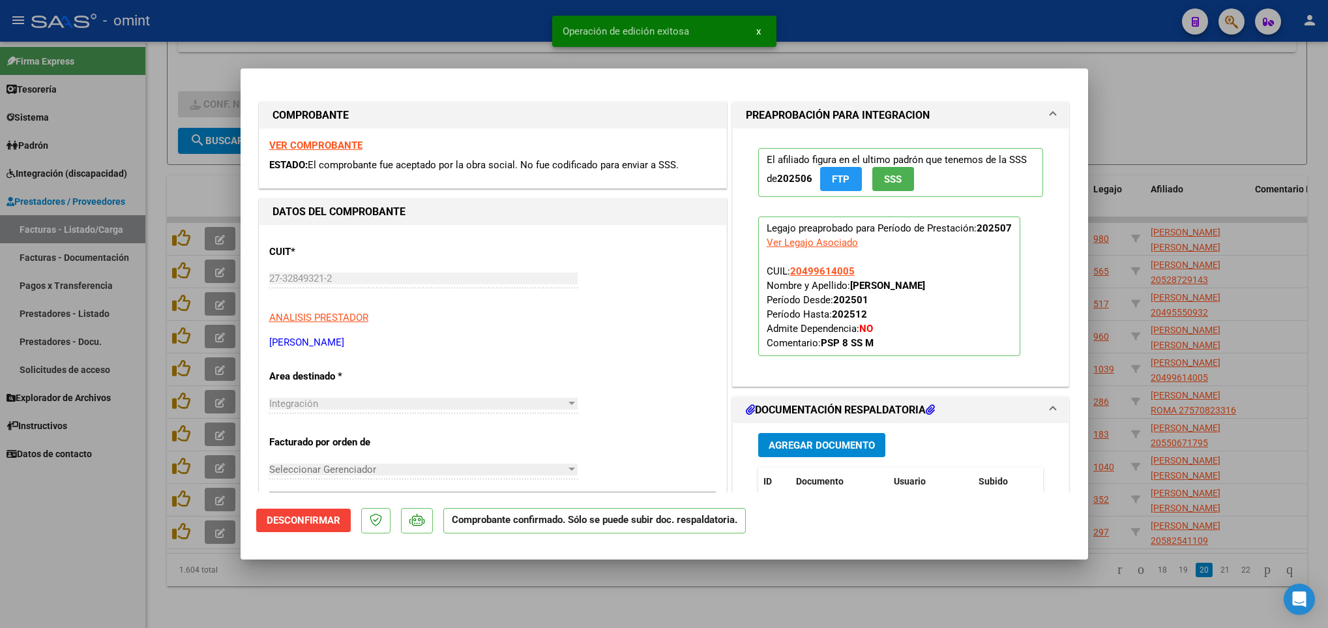
click at [1009, 623] on div at bounding box center [664, 314] width 1328 height 628
type input "$ 0,00"
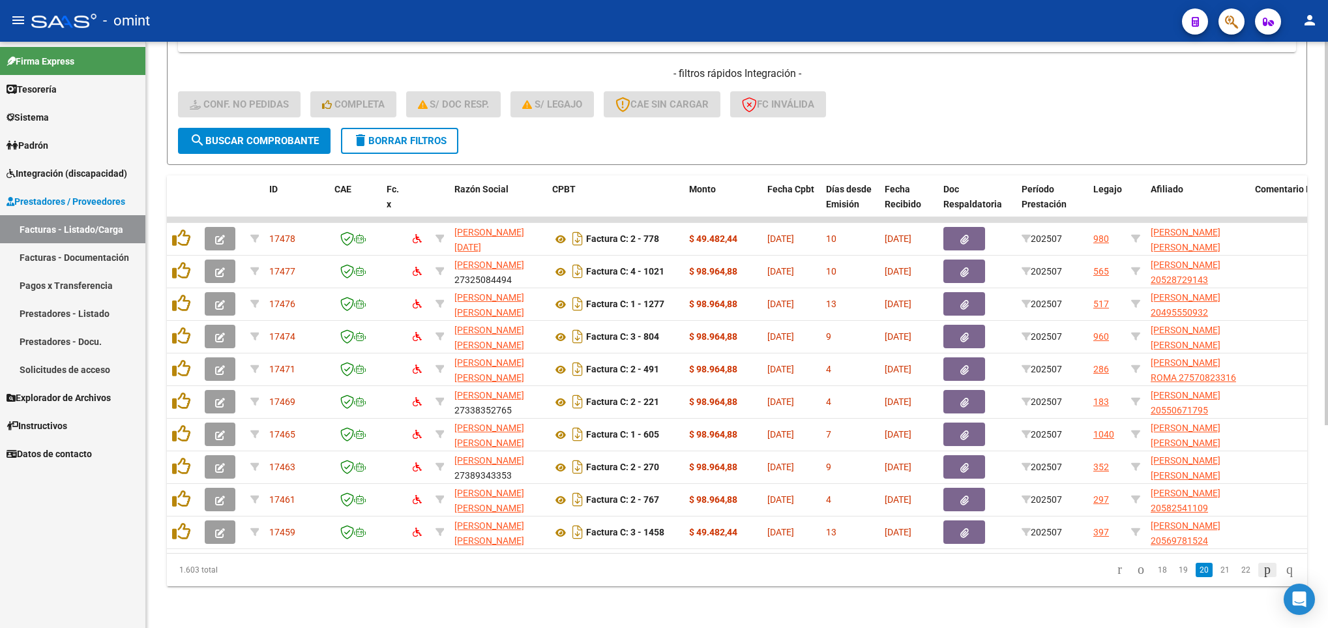
click at [1262, 571] on icon "go to next page" at bounding box center [1267, 569] width 10 height 16
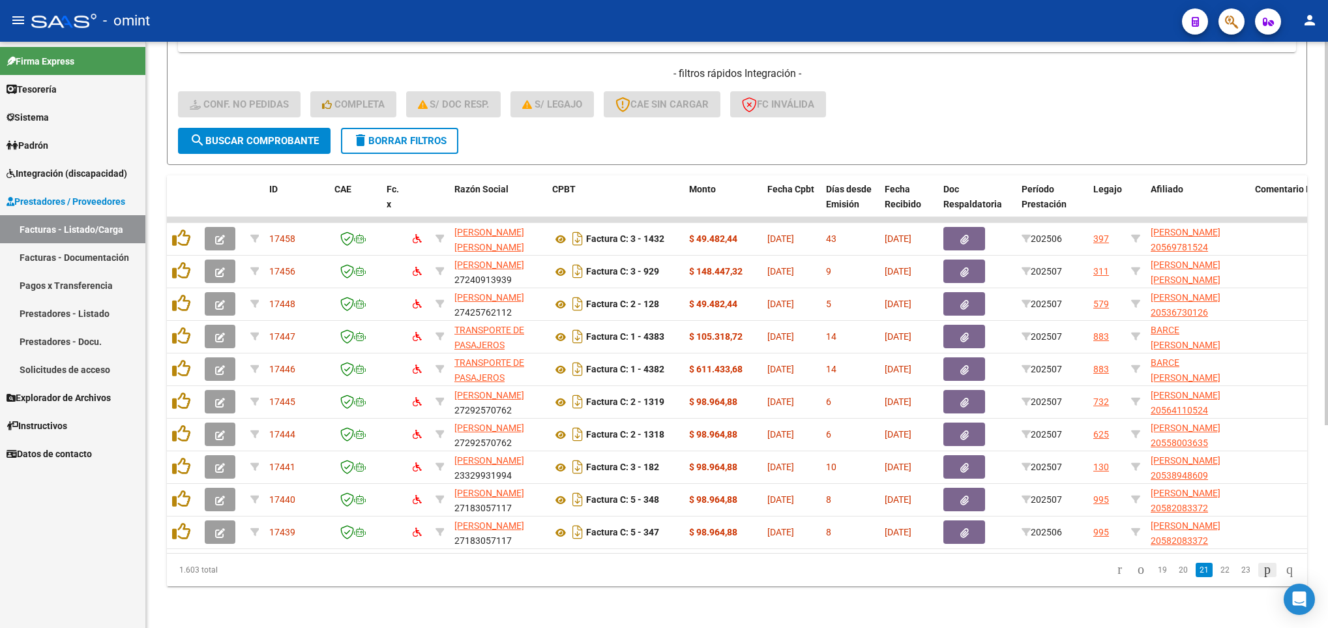
click at [1262, 571] on icon "go to next page" at bounding box center [1267, 569] width 10 height 16
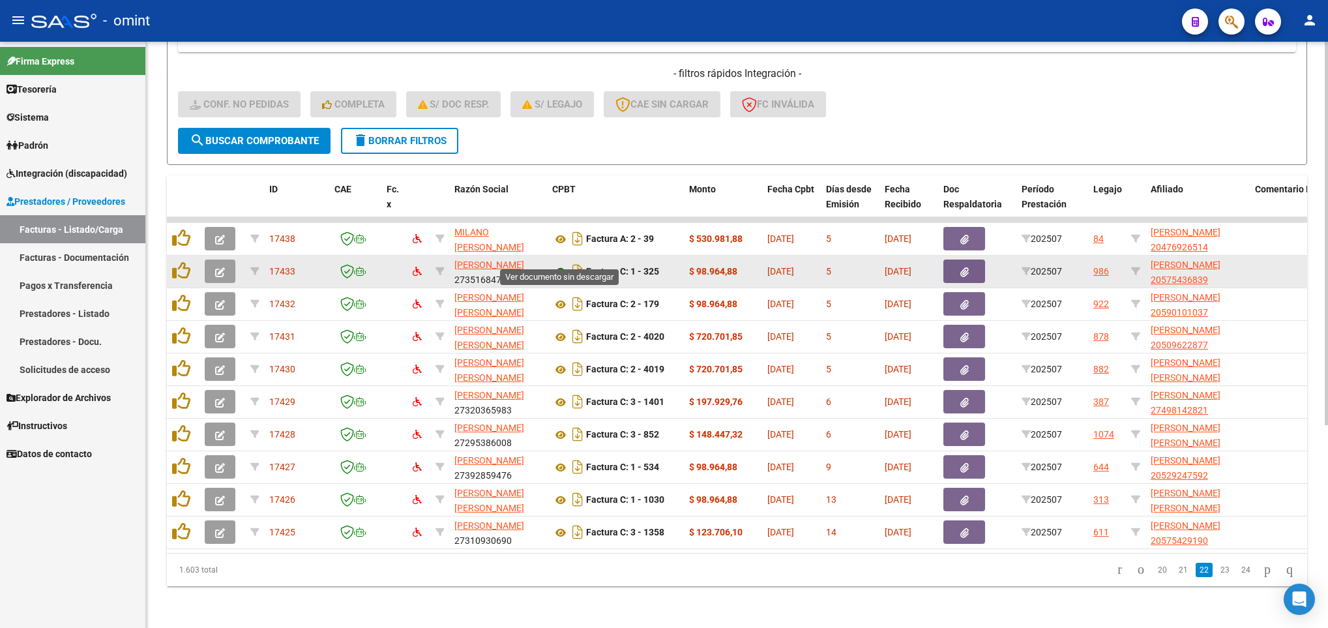
click at [562, 264] on icon at bounding box center [560, 272] width 17 height 16
click at [220, 267] on icon "button" at bounding box center [220, 272] width 10 height 10
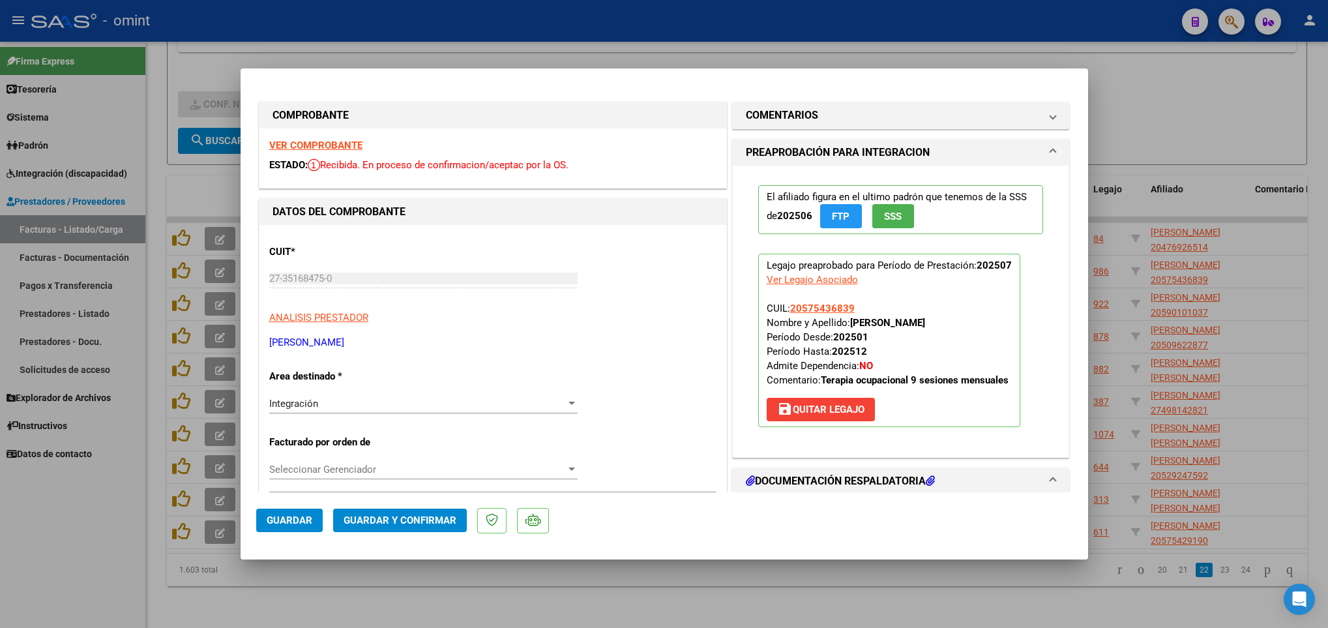
click at [341, 143] on strong "VER COMPROBANTE" at bounding box center [315, 146] width 93 height 12
click at [433, 519] on span "Guardar y Confirmar" at bounding box center [400, 520] width 113 height 12
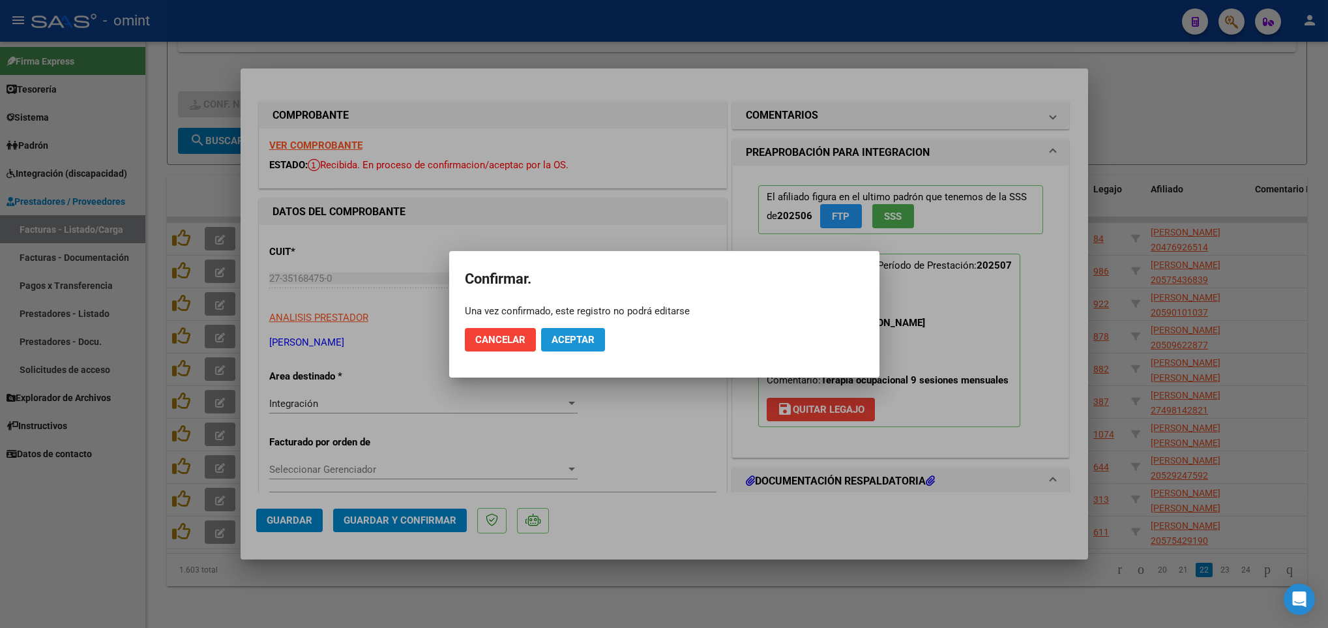
click at [580, 338] on span "Aceptar" at bounding box center [573, 340] width 43 height 12
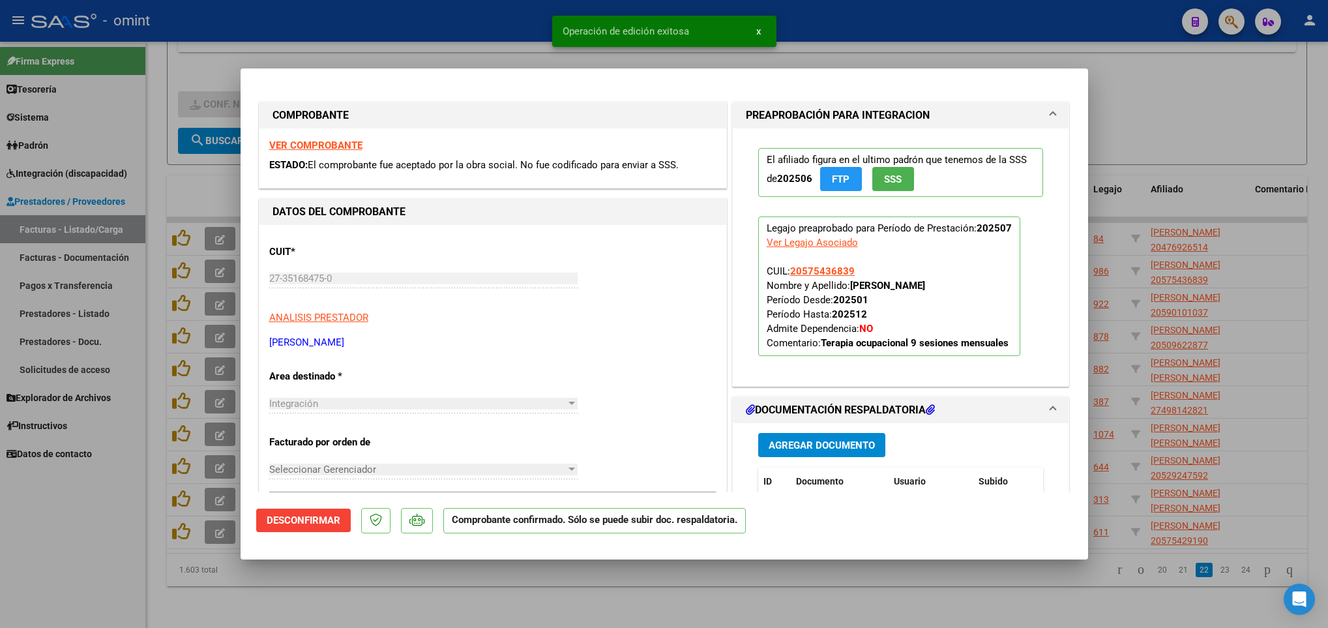
click at [1044, 599] on div at bounding box center [664, 314] width 1328 height 628
type input "$ 0,00"
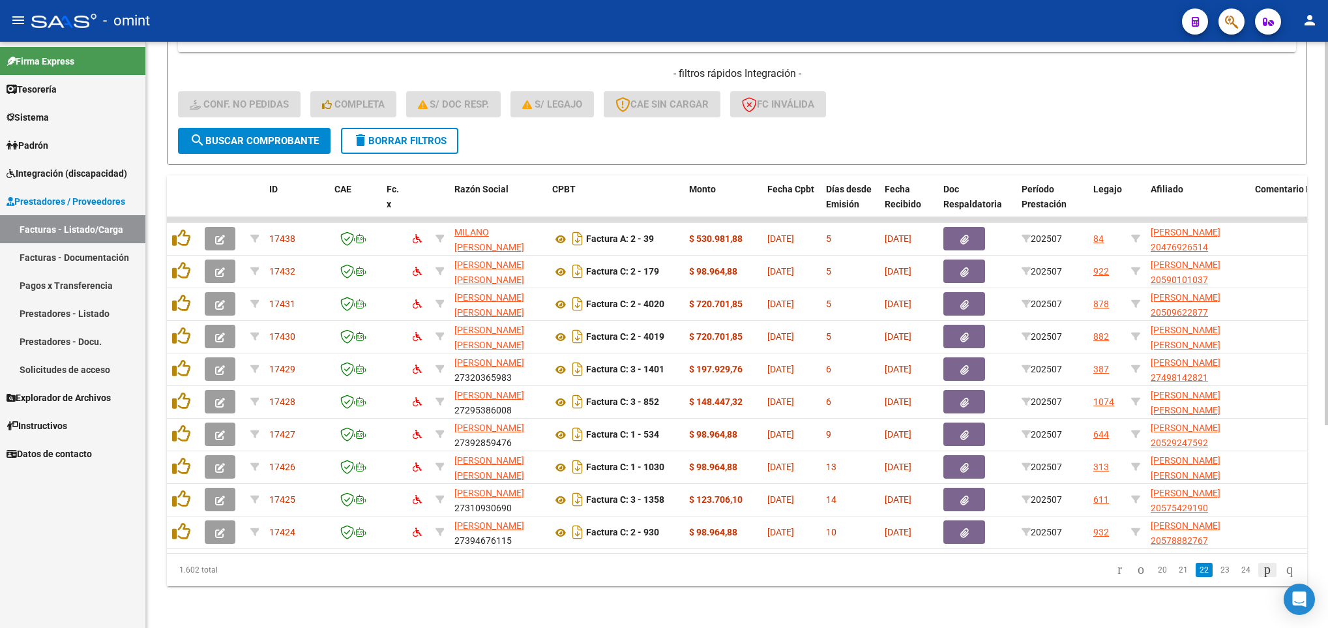
click at [1262, 576] on icon "go to next page" at bounding box center [1267, 569] width 10 height 16
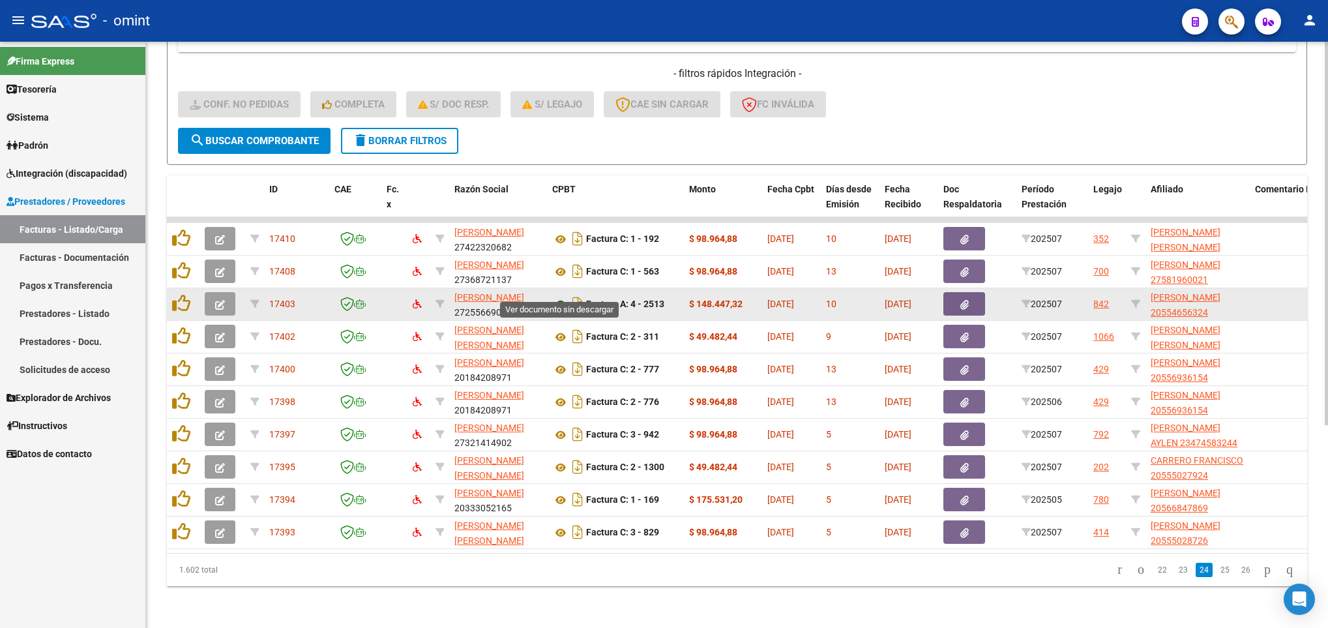
click at [563, 297] on icon at bounding box center [560, 305] width 17 height 16
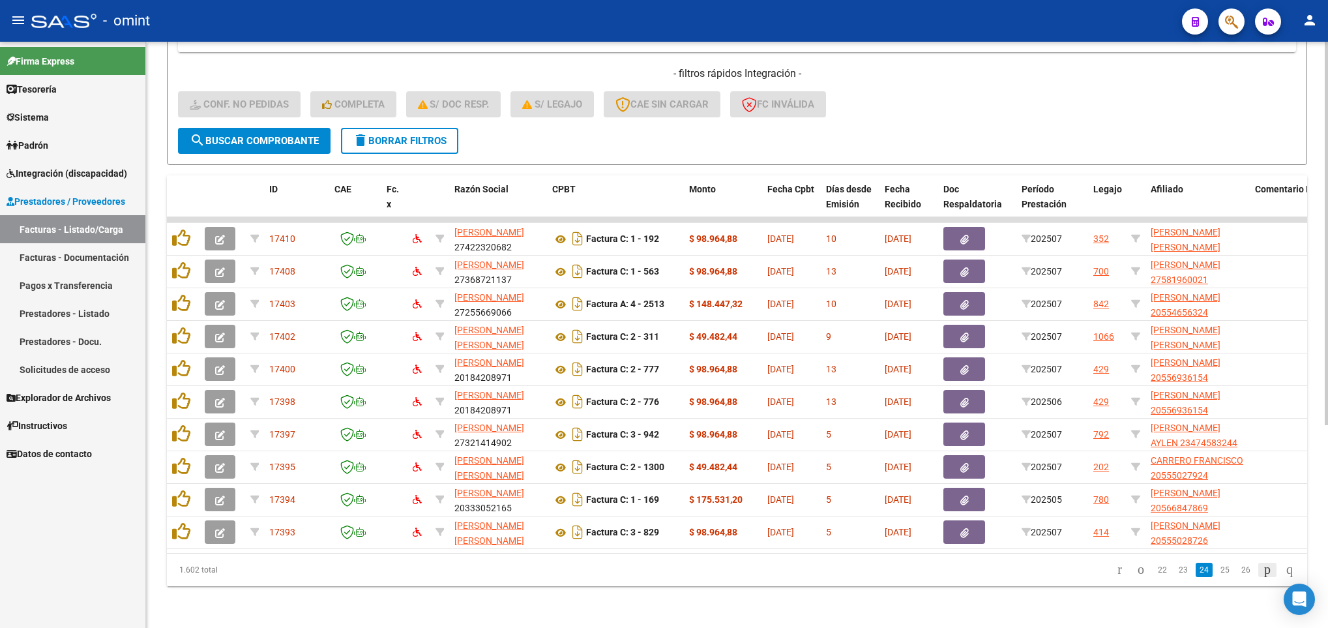
click at [1262, 568] on icon "go to next page" at bounding box center [1267, 569] width 10 height 16
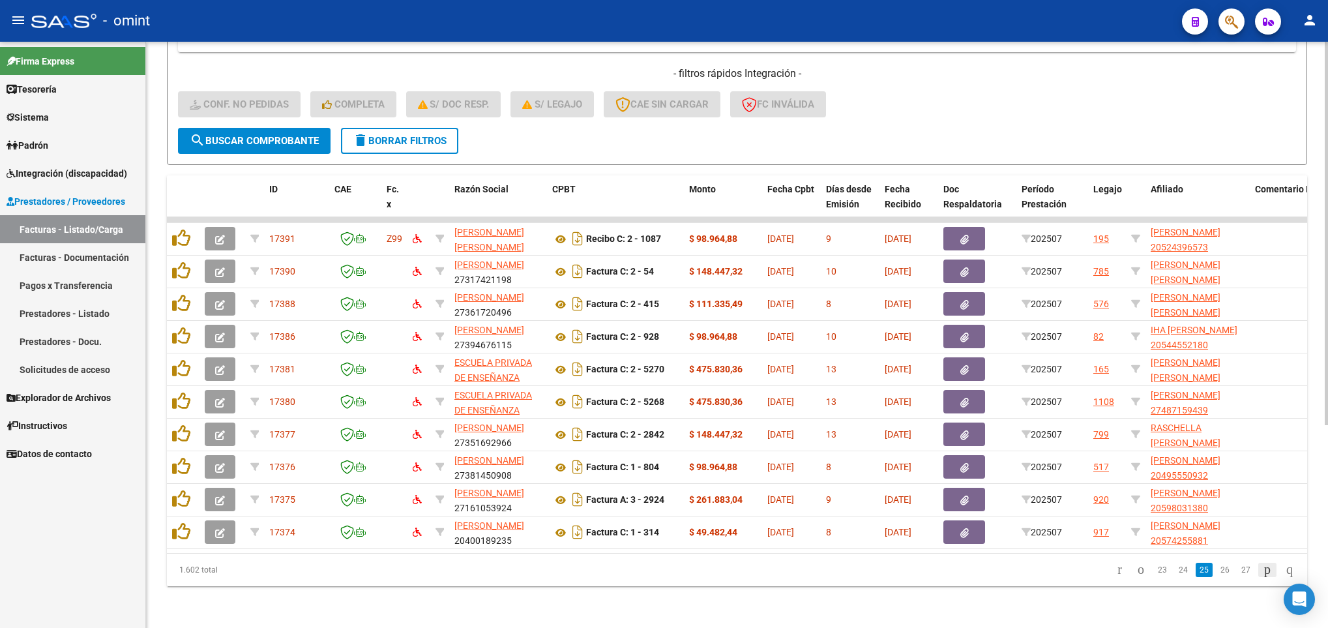
click at [1262, 568] on icon "go to next page" at bounding box center [1267, 569] width 10 height 16
click at [1136, 565] on icon "go to previous page" at bounding box center [1141, 569] width 10 height 16
click at [1262, 568] on icon "go to next page" at bounding box center [1267, 569] width 10 height 16
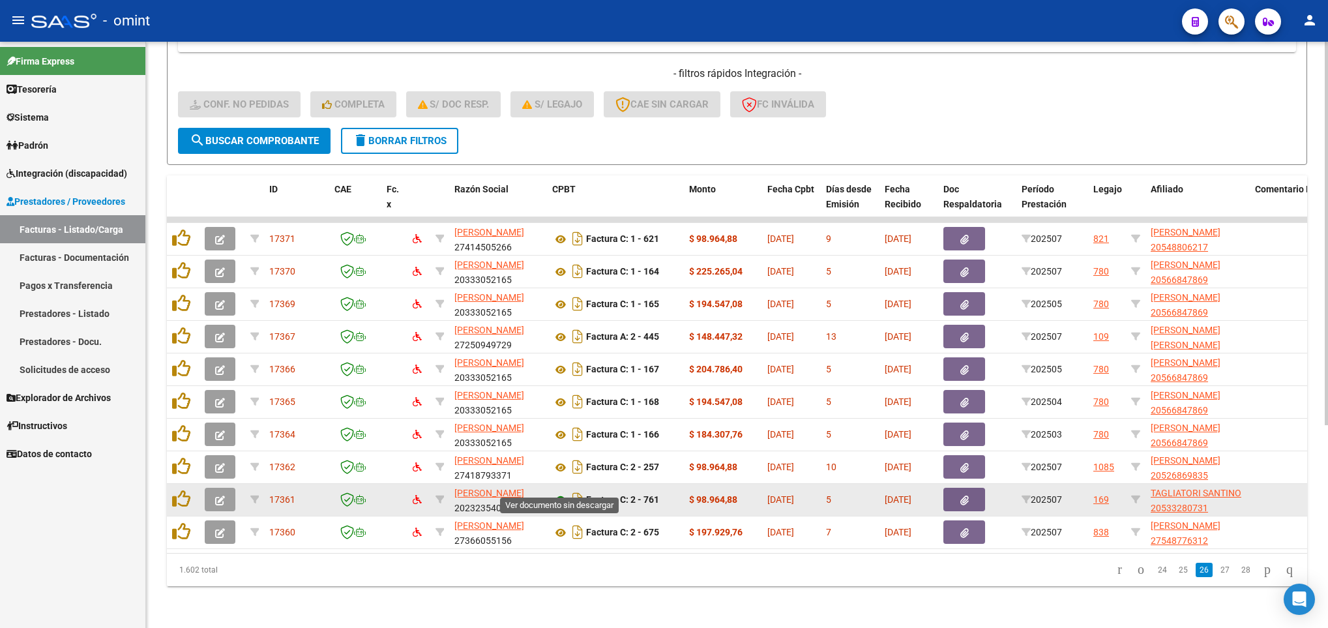
click at [563, 492] on icon at bounding box center [560, 500] width 17 height 16
click at [224, 496] on icon "button" at bounding box center [220, 501] width 10 height 10
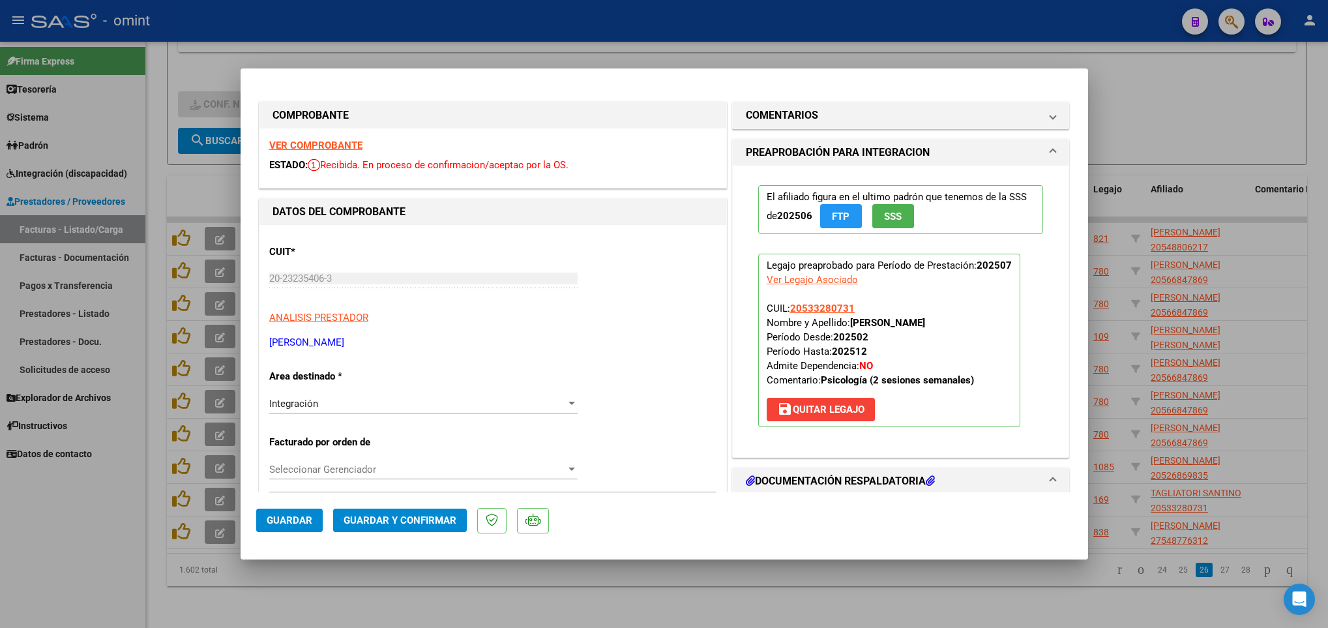
click at [346, 141] on strong "VER COMPROBANTE" at bounding box center [315, 146] width 93 height 12
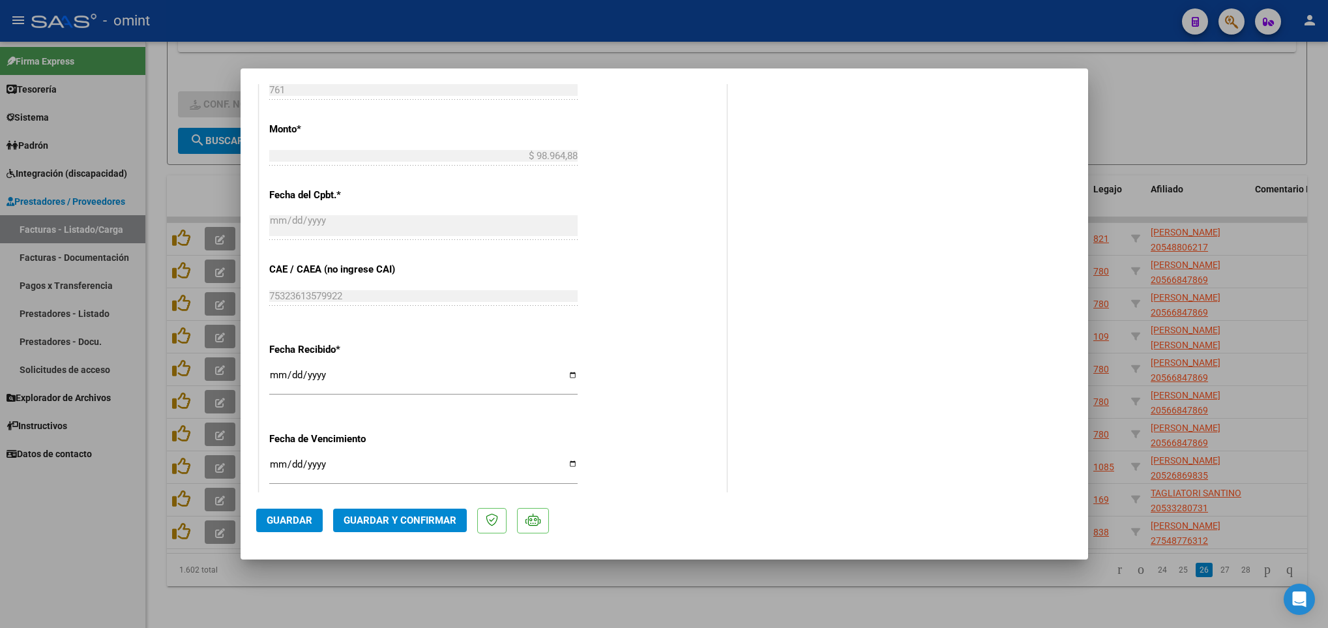
scroll to position [712, 0]
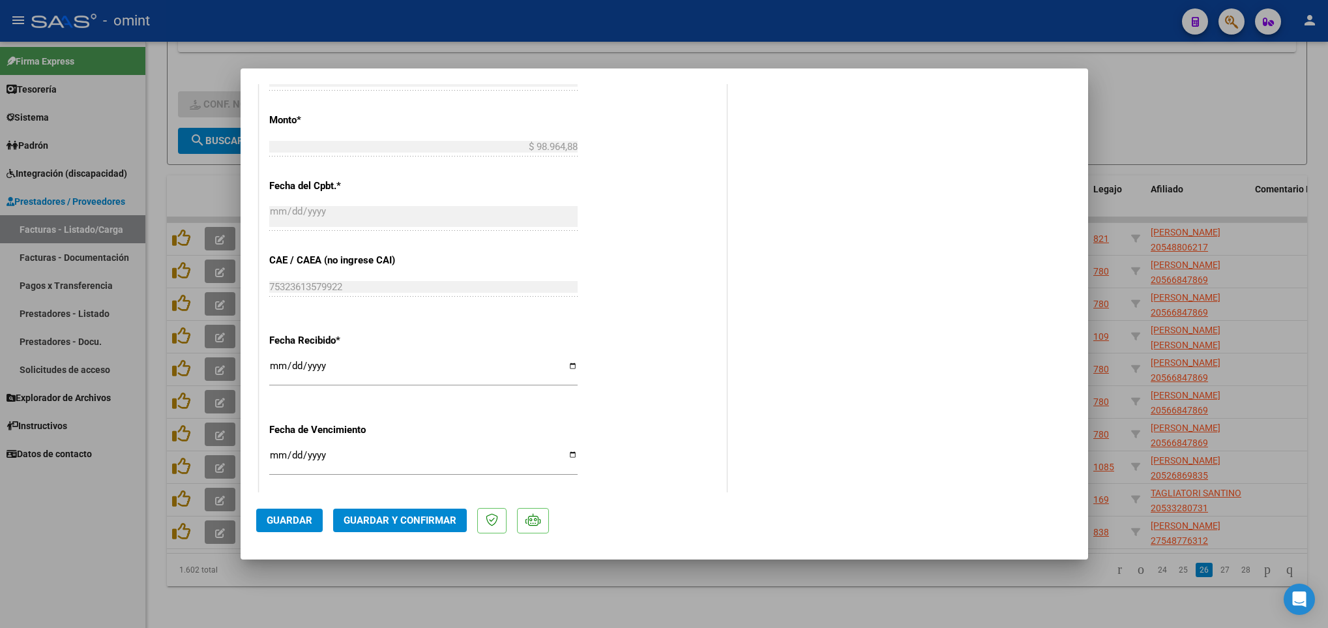
click at [432, 526] on span "Guardar y Confirmar" at bounding box center [400, 520] width 113 height 12
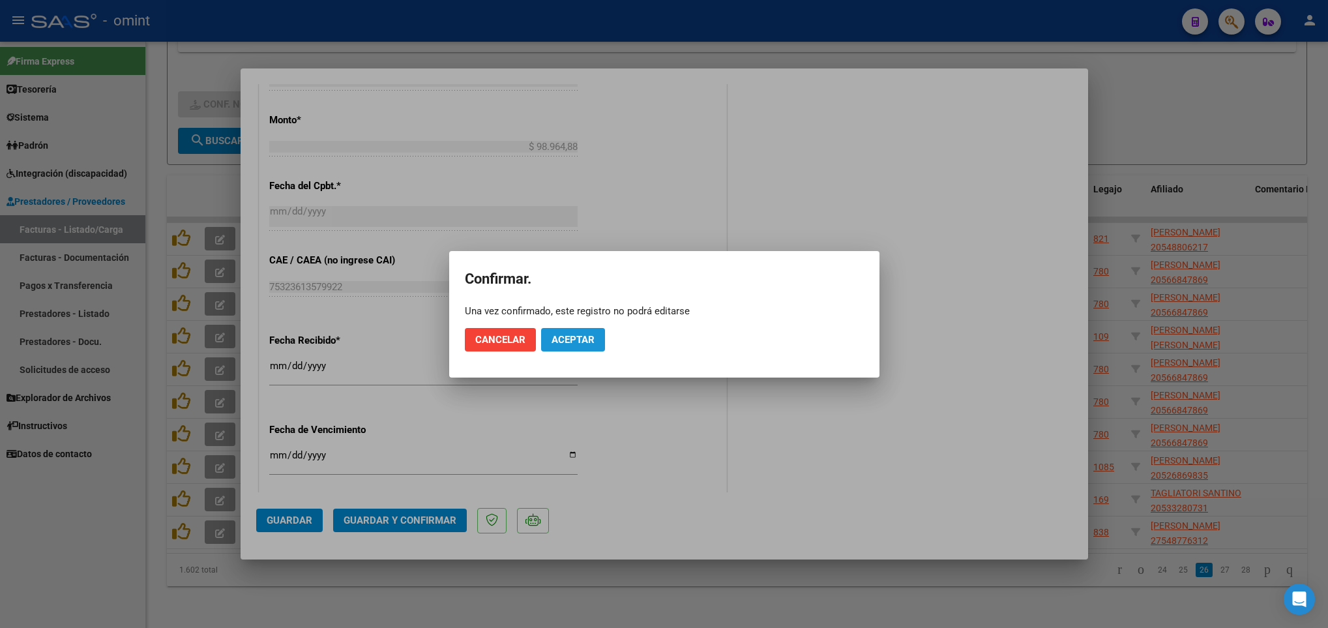
click at [593, 340] on span "Aceptar" at bounding box center [573, 340] width 43 height 12
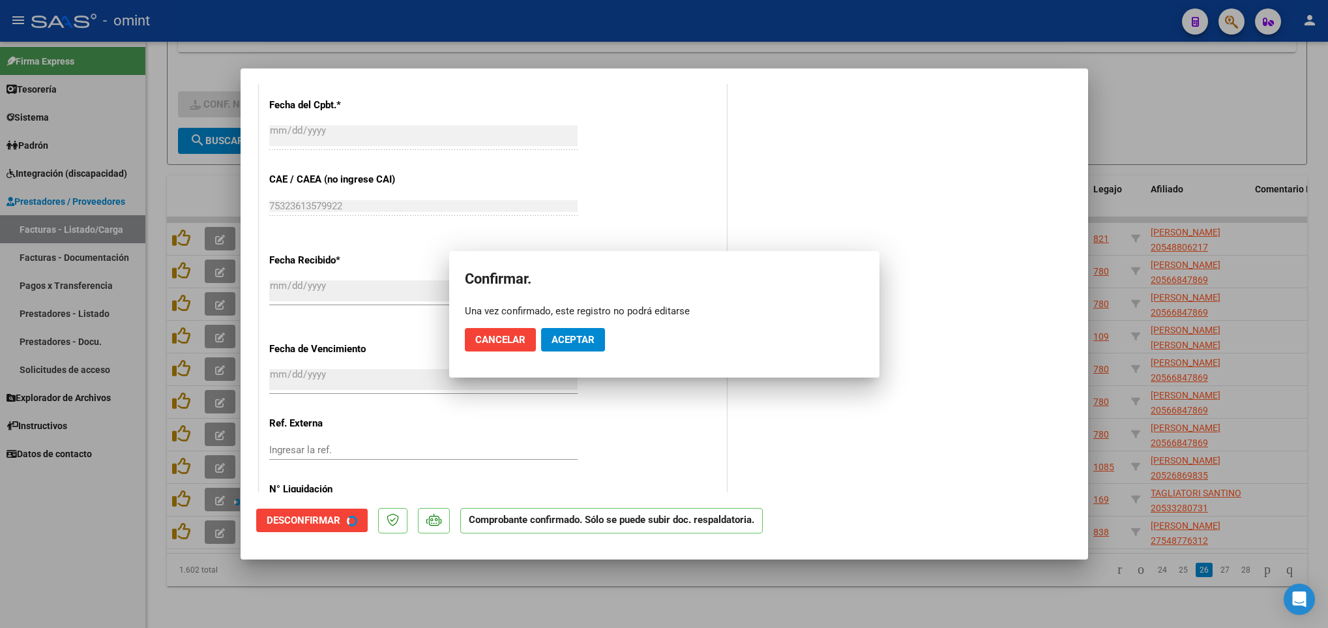
scroll to position [630, 0]
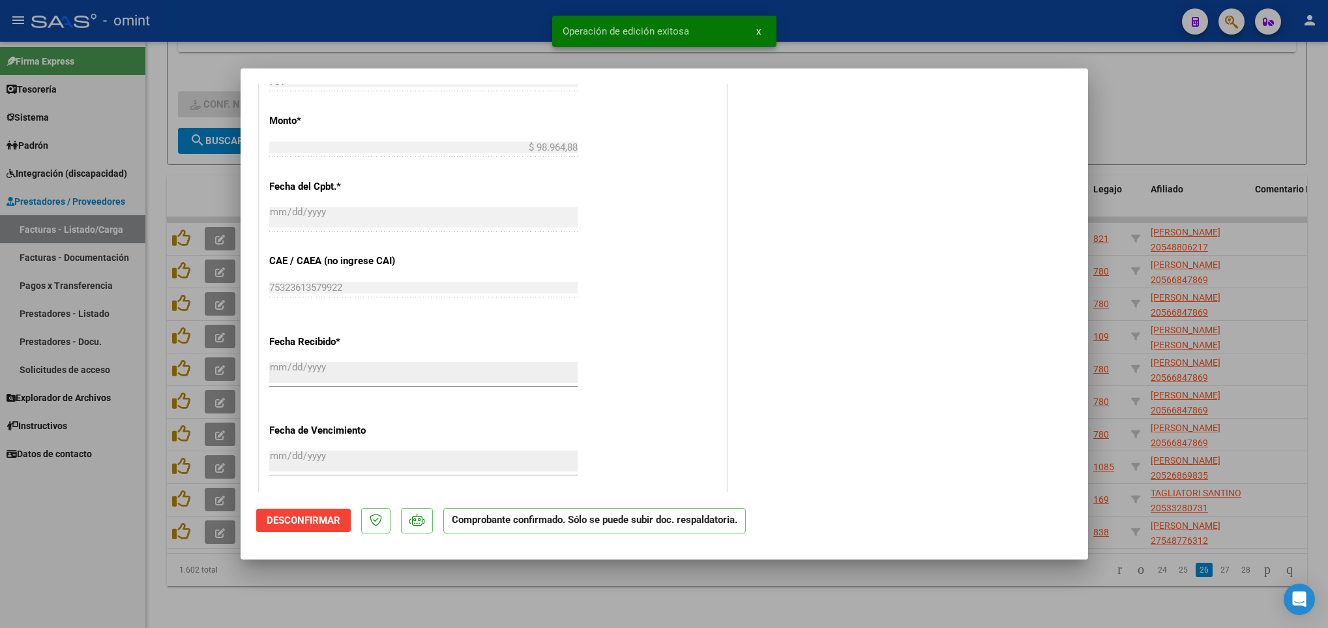
click at [970, 597] on div at bounding box center [664, 314] width 1328 height 628
type input "$ 0,00"
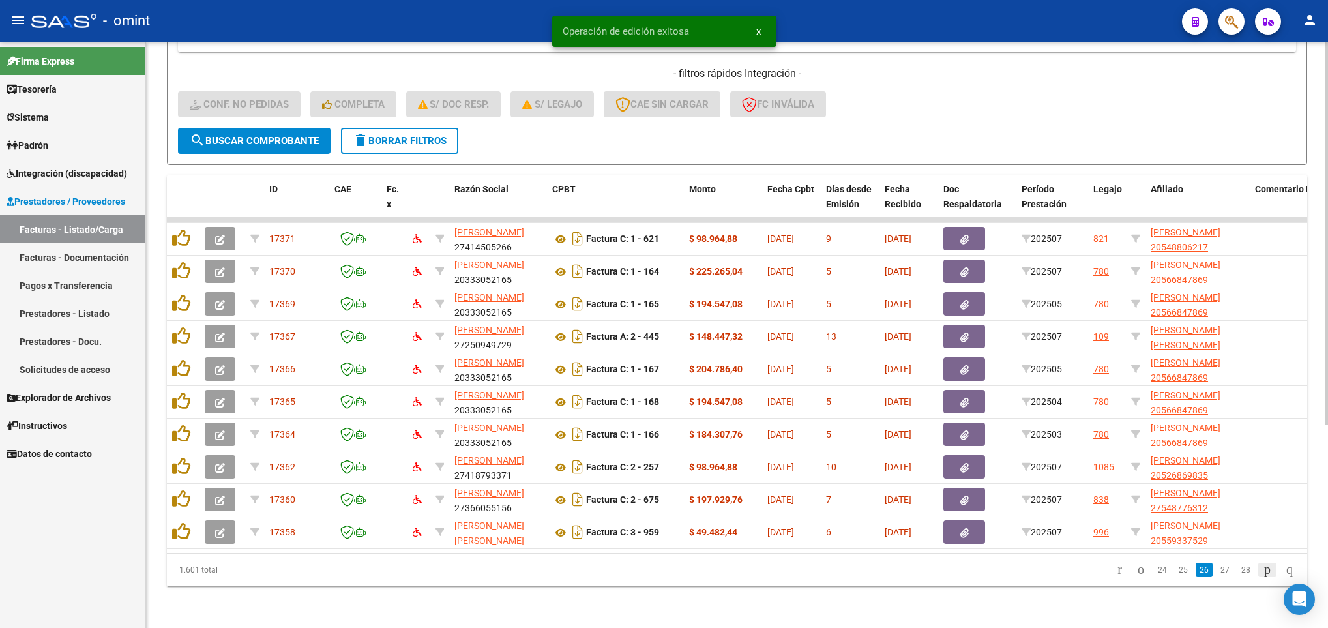
click at [1262, 573] on icon "go to next page" at bounding box center [1267, 569] width 10 height 16
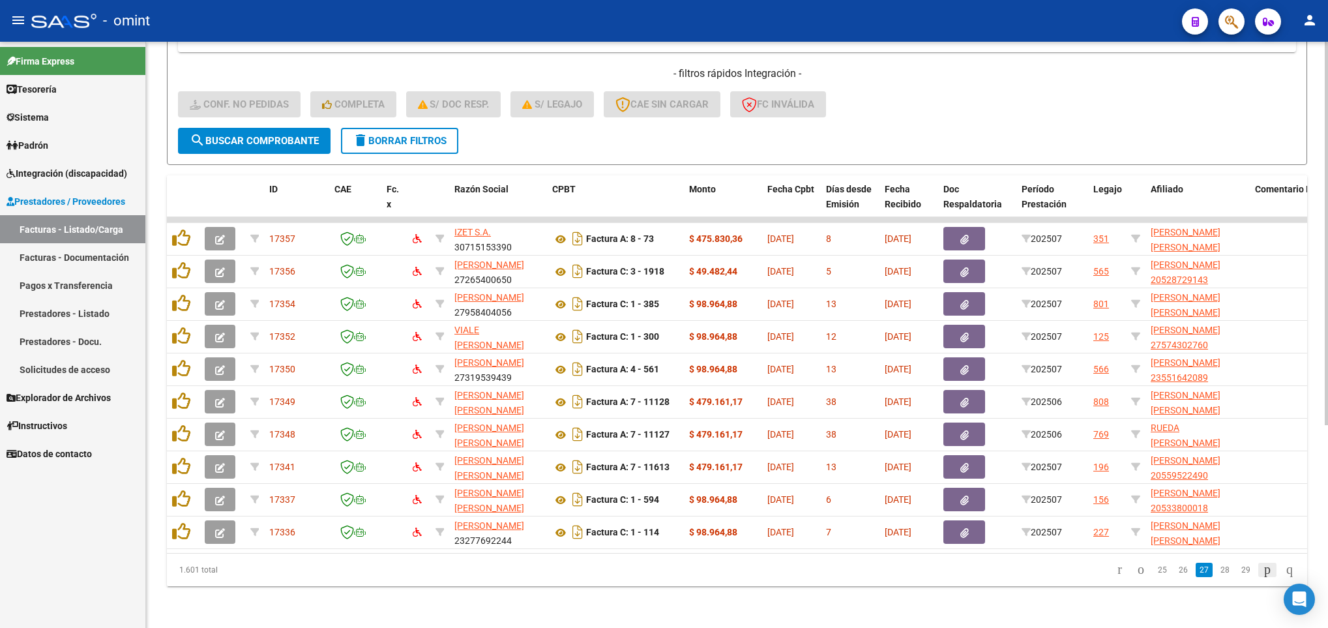
click at [1262, 573] on icon "go to next page" at bounding box center [1267, 569] width 10 height 16
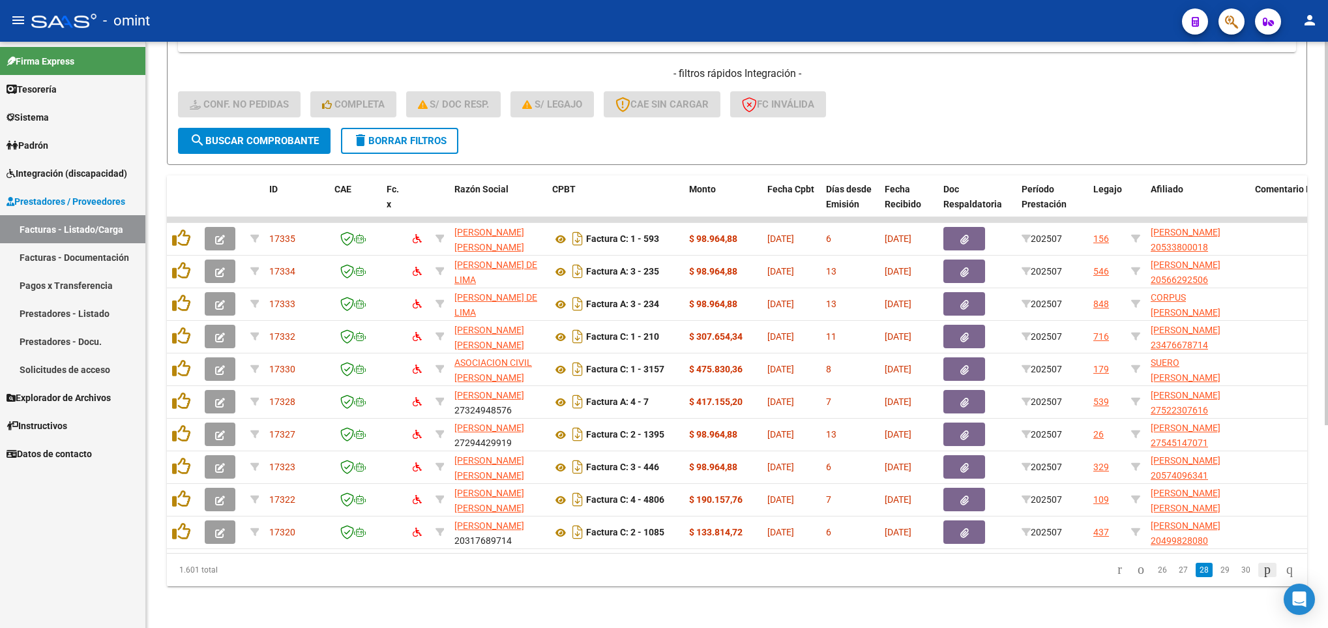
click at [1262, 573] on icon "go to next page" at bounding box center [1267, 569] width 10 height 16
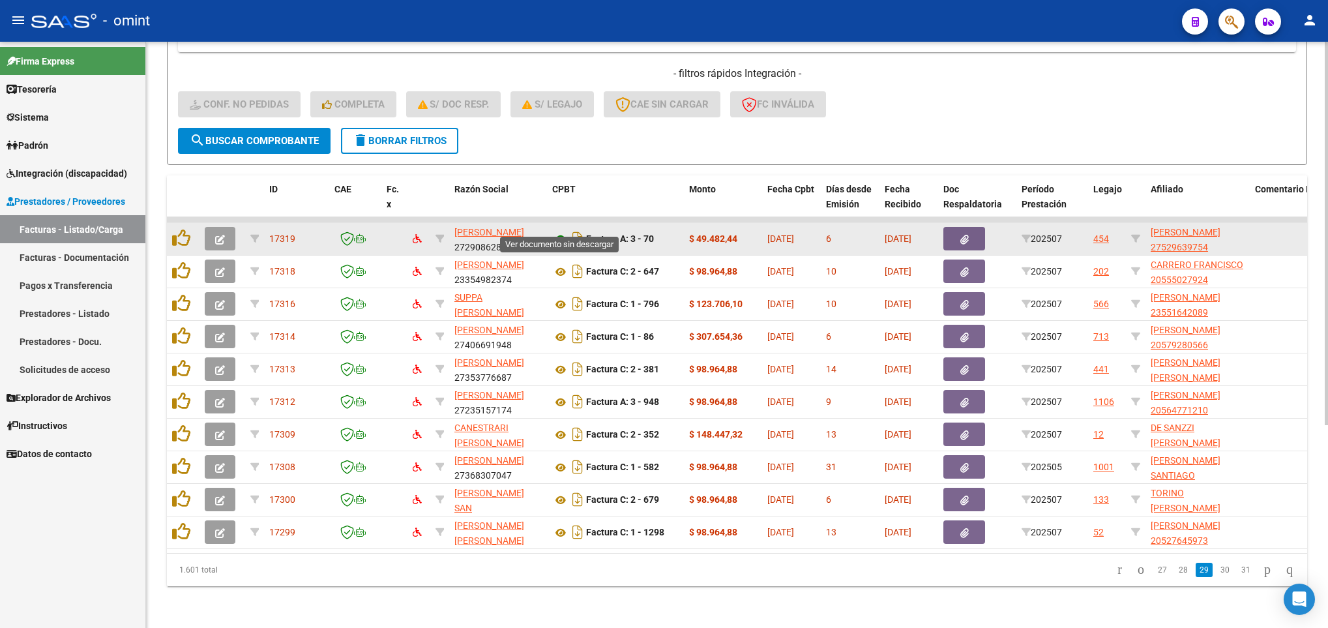
click at [556, 231] on icon at bounding box center [560, 239] width 17 height 16
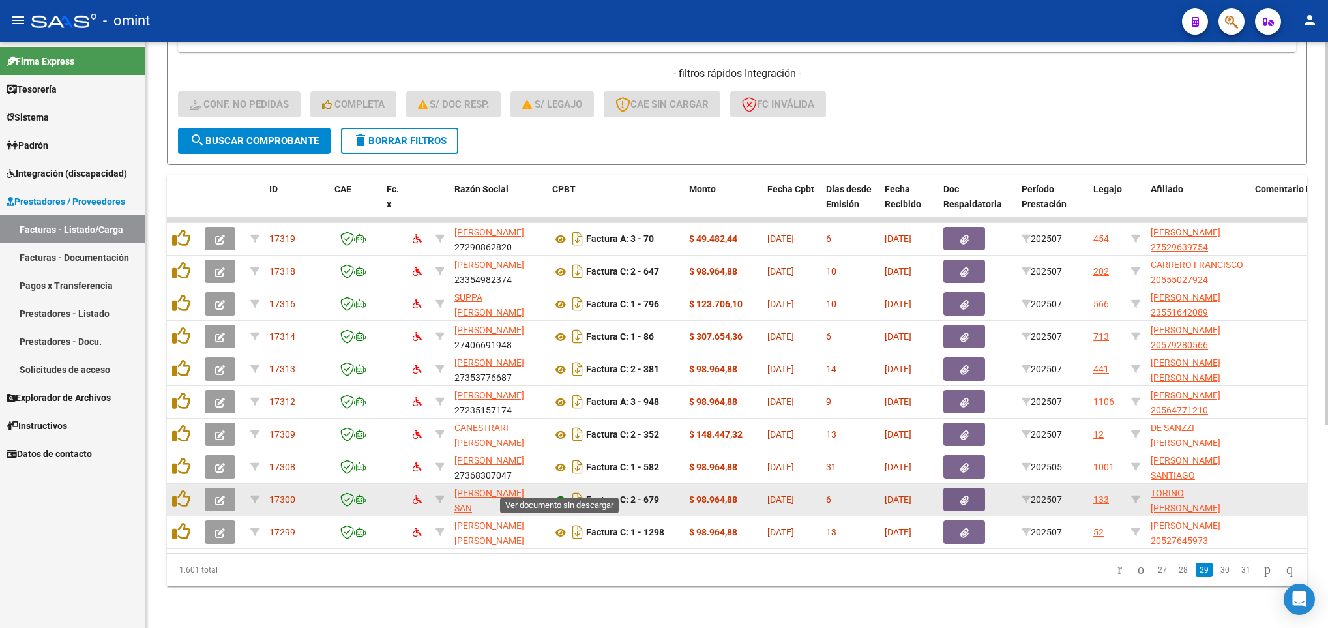
click at [560, 492] on icon at bounding box center [560, 500] width 17 height 16
click at [226, 488] on button "button" at bounding box center [220, 499] width 31 height 23
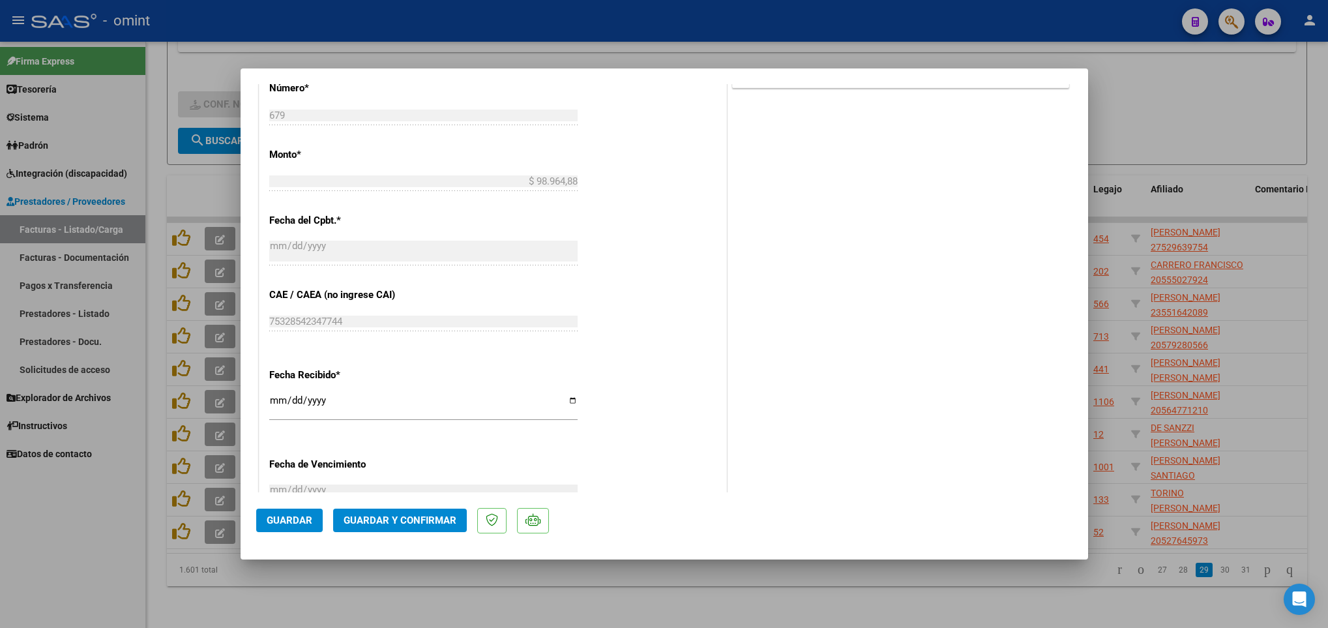
scroll to position [712, 0]
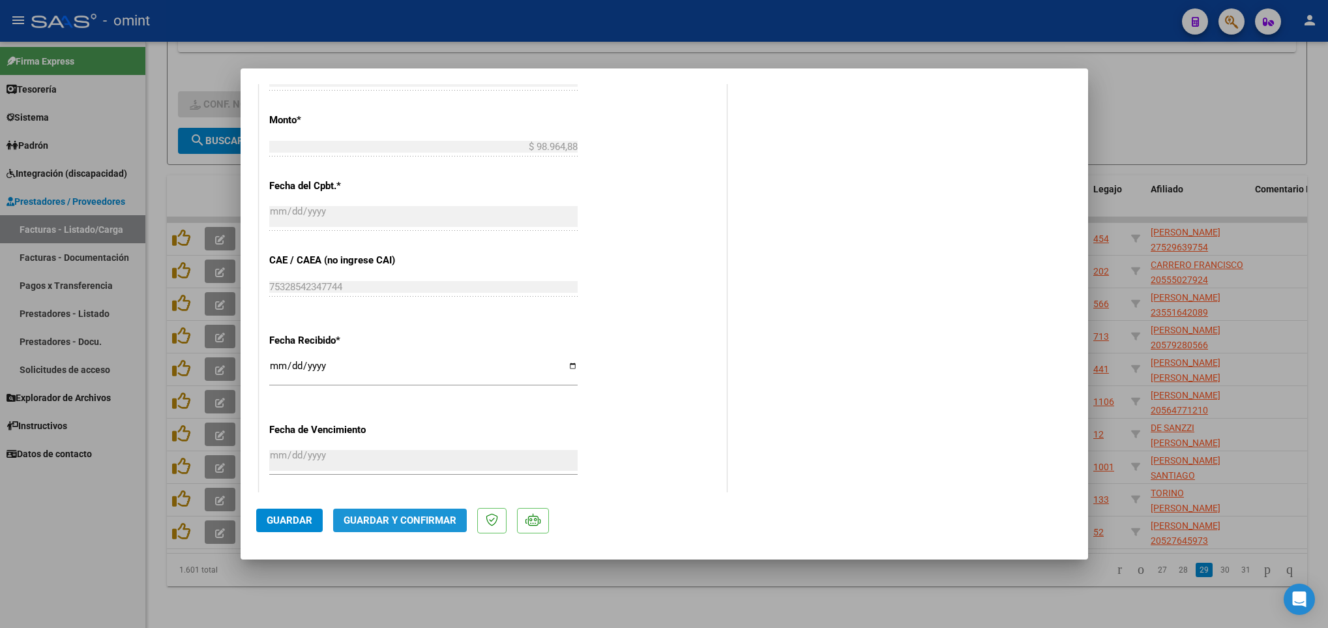
click at [417, 512] on button "Guardar y Confirmar" at bounding box center [400, 520] width 134 height 23
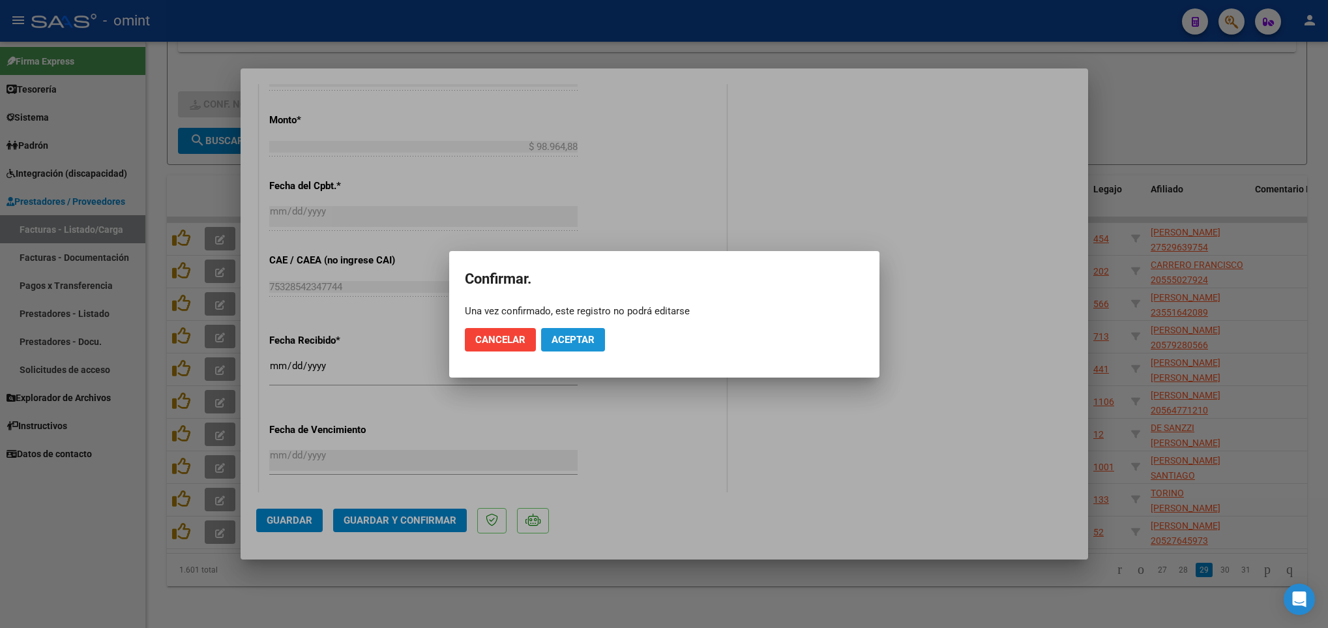
click at [597, 336] on button "Aceptar" at bounding box center [573, 339] width 64 height 23
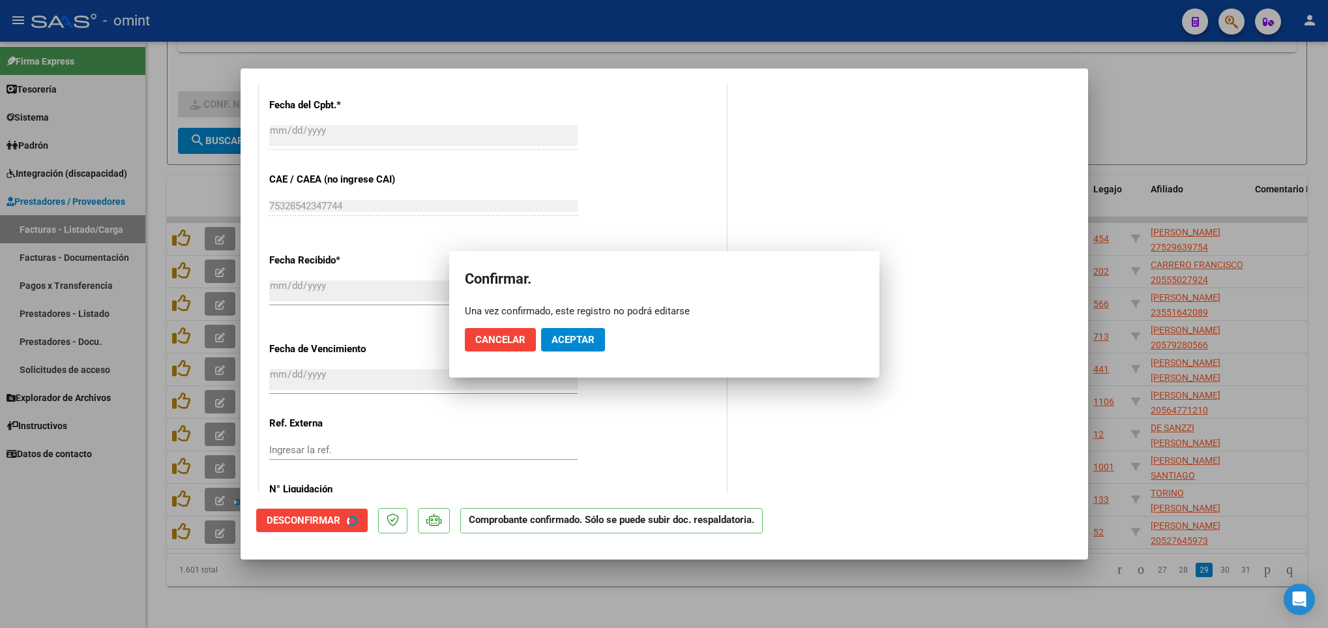
scroll to position [630, 0]
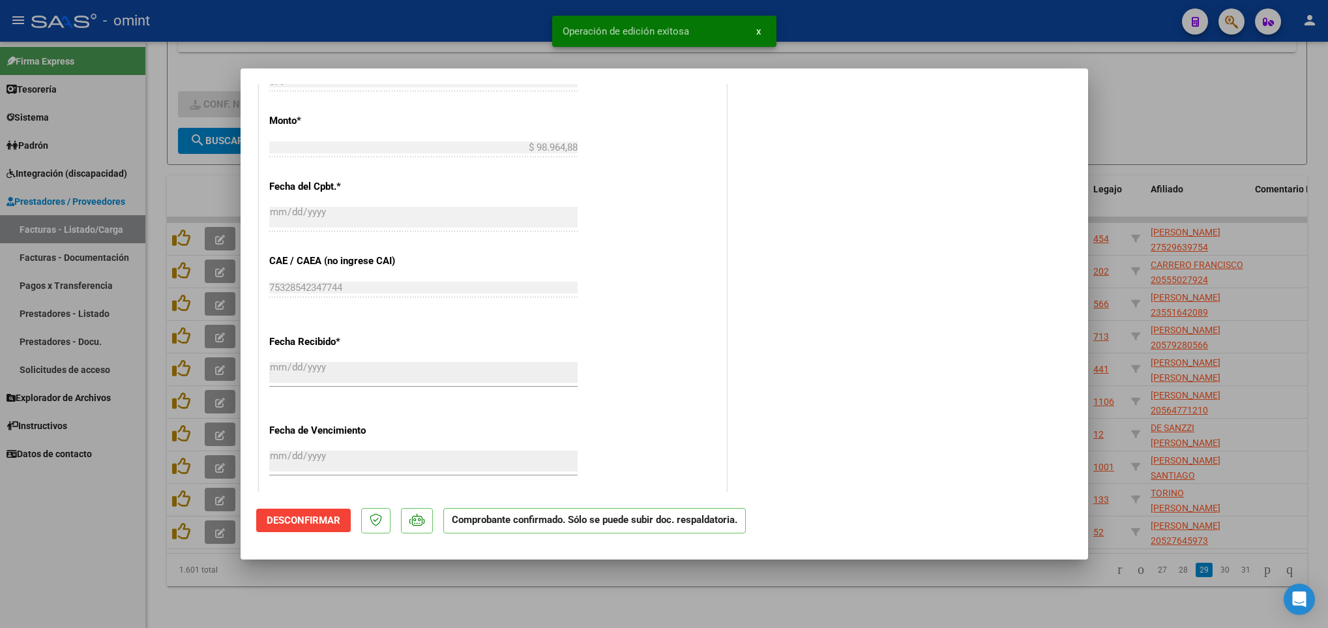
click at [1160, 600] on div at bounding box center [664, 314] width 1328 height 628
type input "$ 0,00"
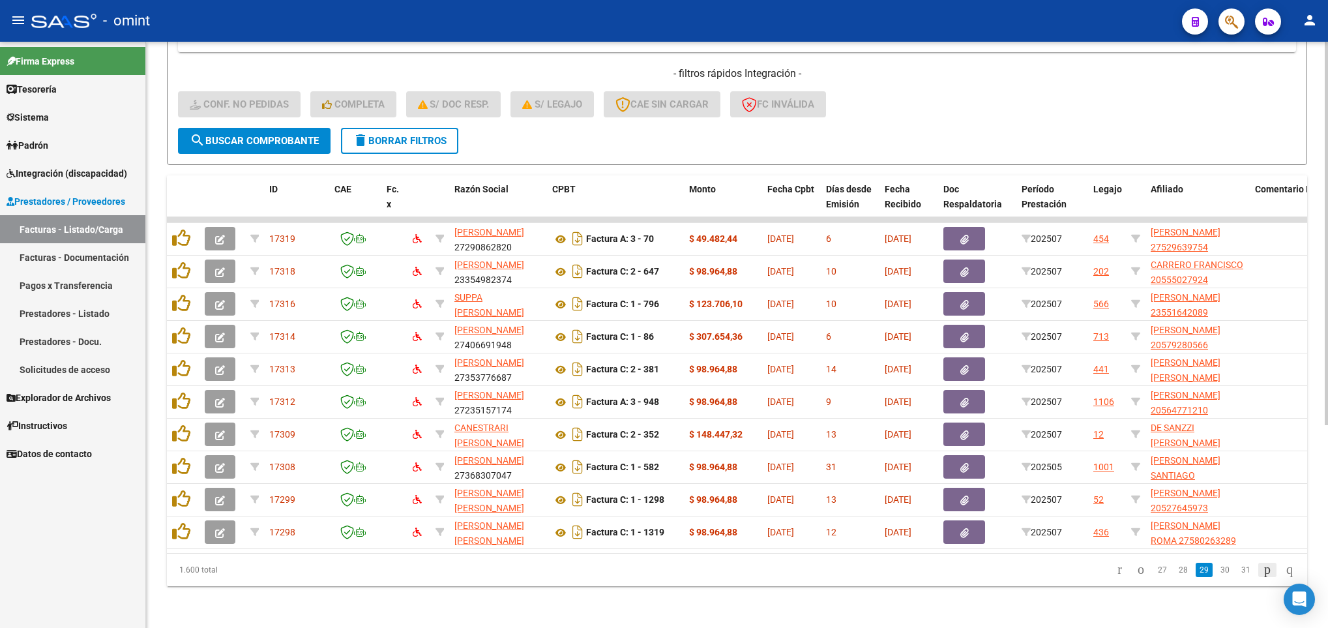
click at [1262, 571] on icon "go to next page" at bounding box center [1267, 569] width 10 height 16
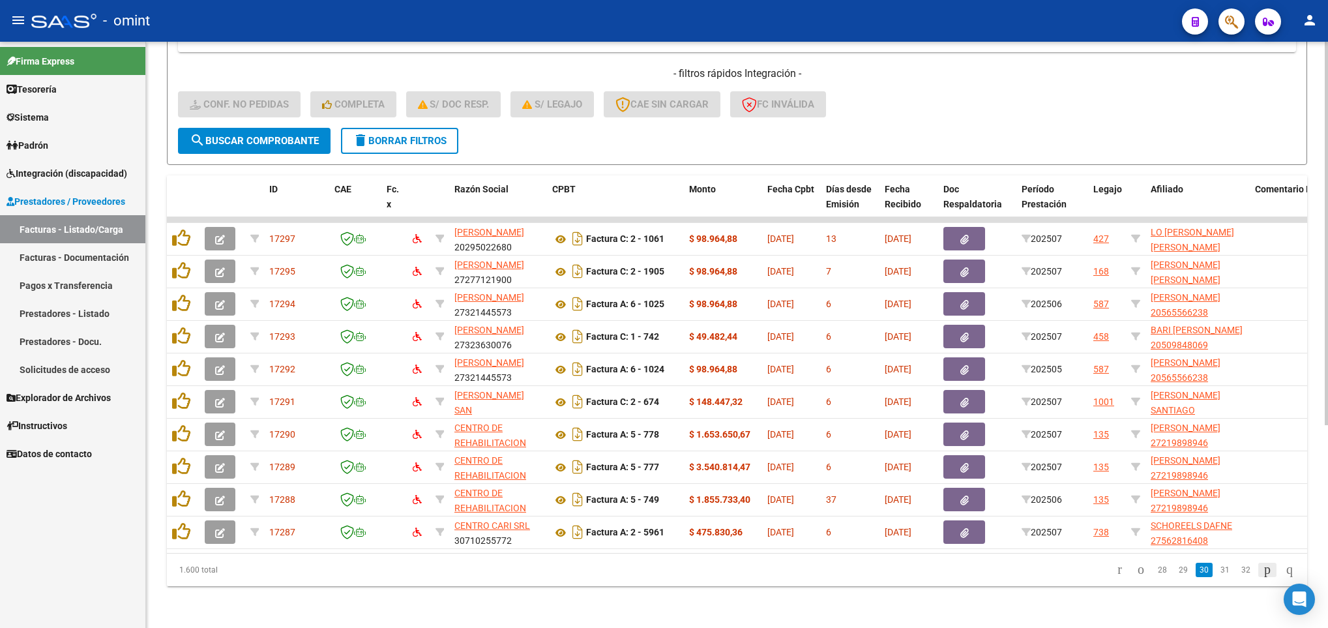
click at [1262, 571] on icon "go to next page" at bounding box center [1267, 569] width 10 height 16
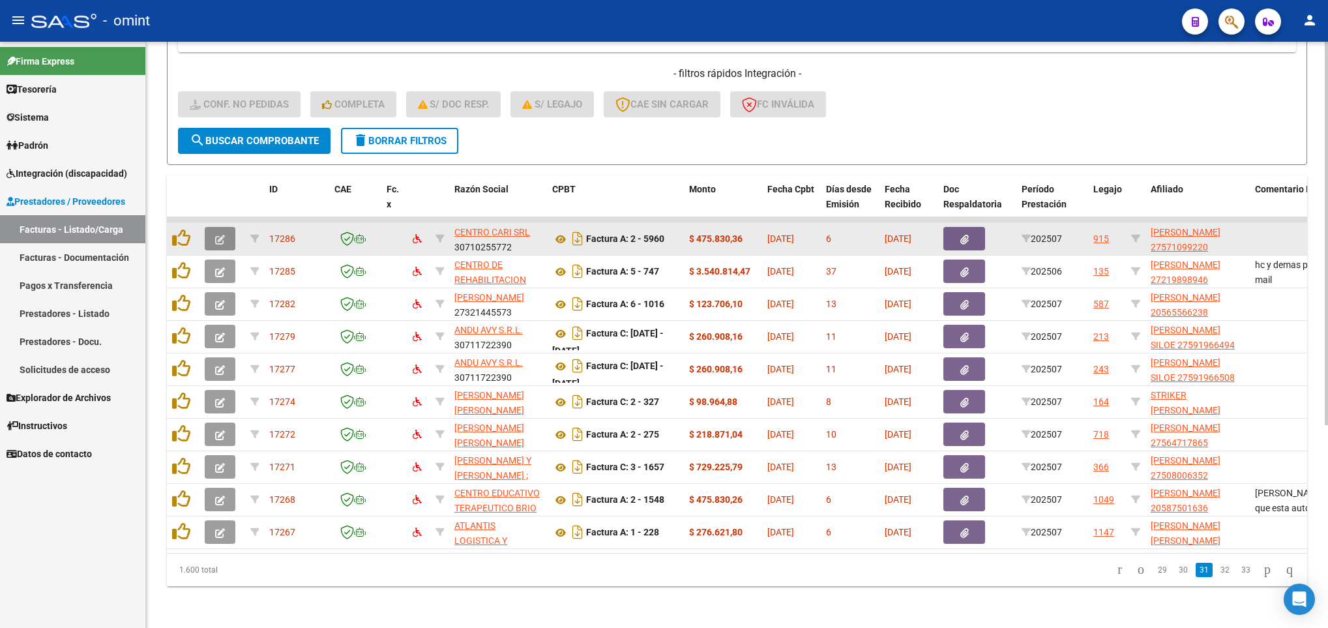
click at [226, 227] on button "button" at bounding box center [220, 238] width 31 height 23
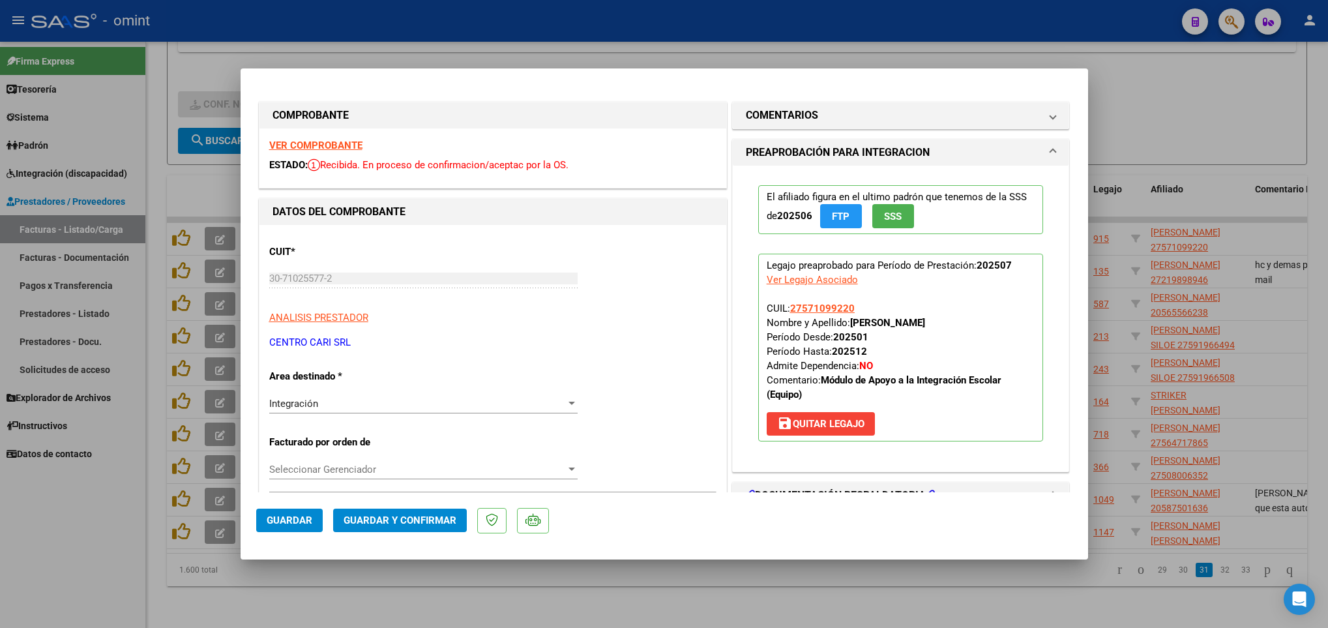
click at [348, 145] on strong "VER COMPROBANTE" at bounding box center [315, 146] width 93 height 12
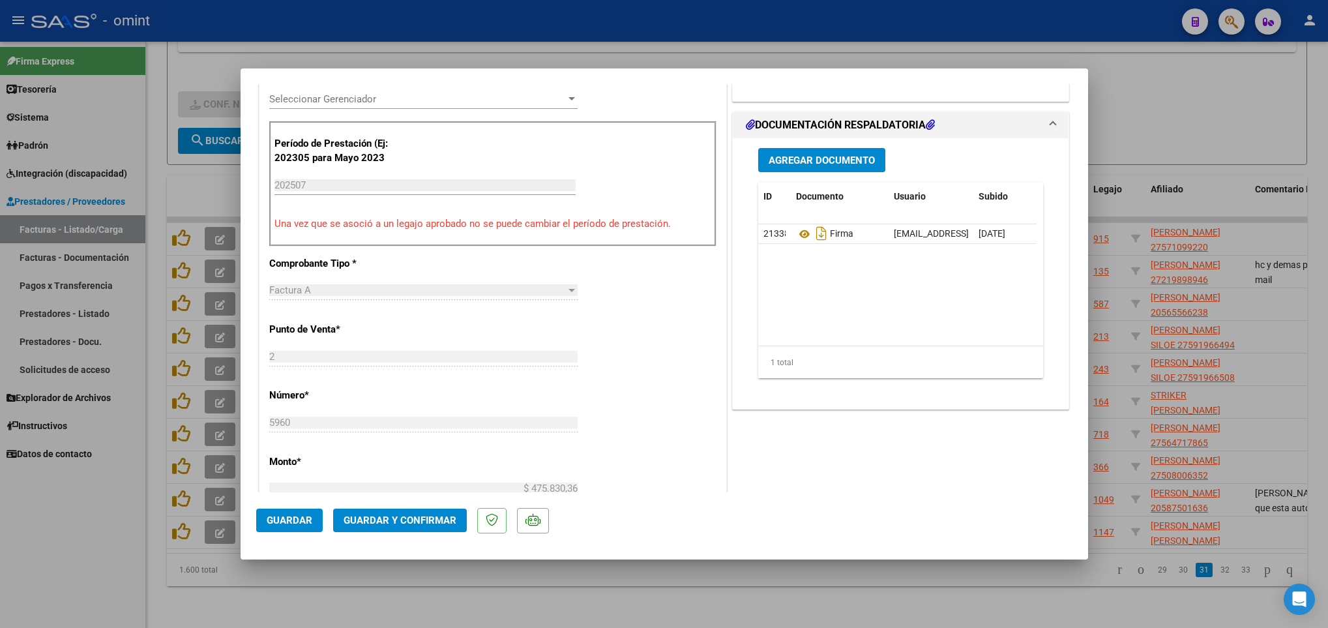
scroll to position [712, 0]
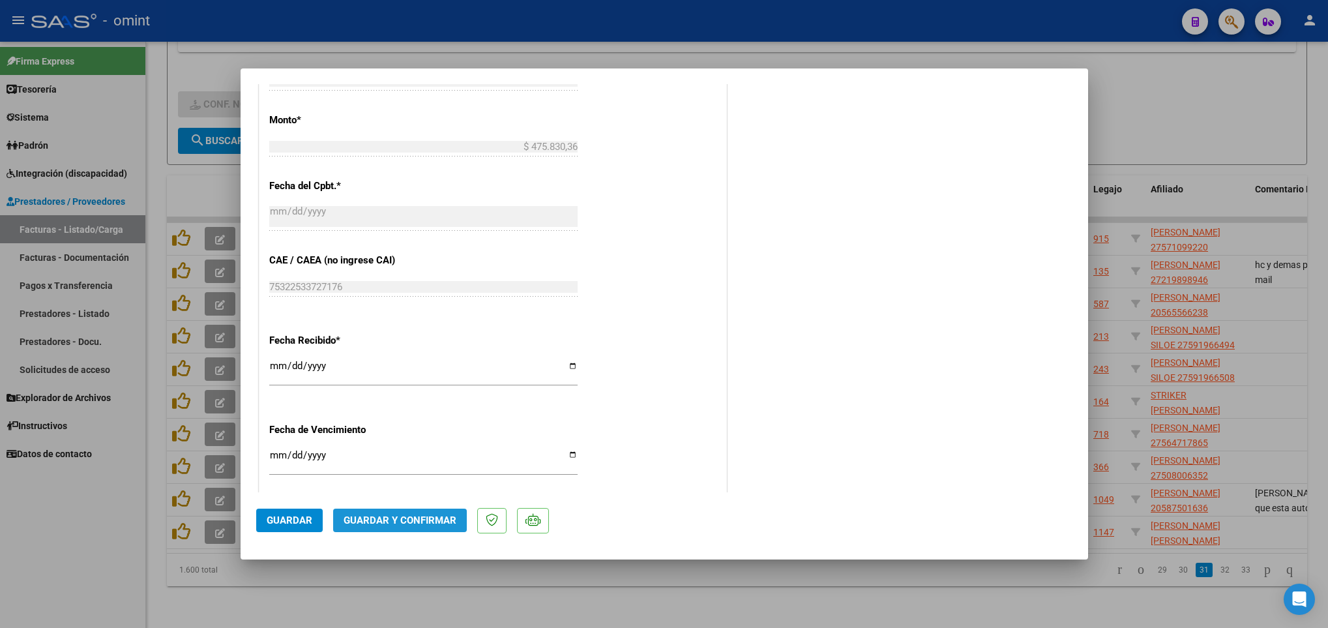
click at [411, 519] on span "Guardar y Confirmar" at bounding box center [400, 520] width 113 height 12
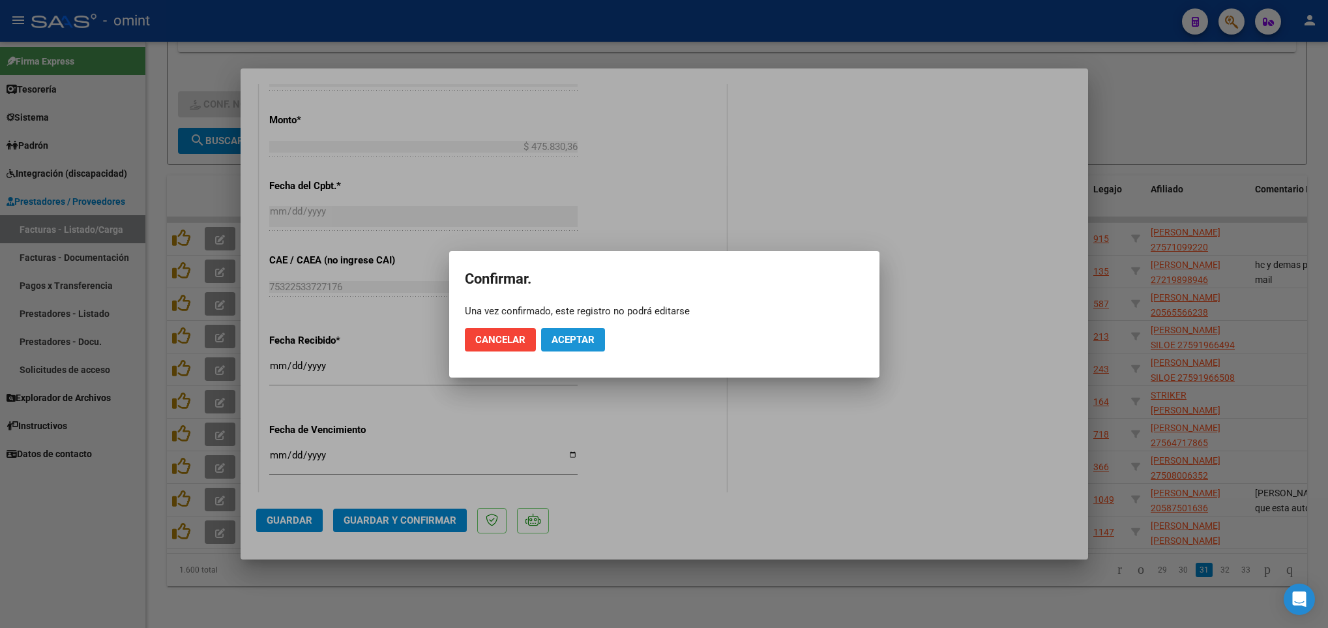
click at [582, 338] on span "Aceptar" at bounding box center [573, 340] width 43 height 12
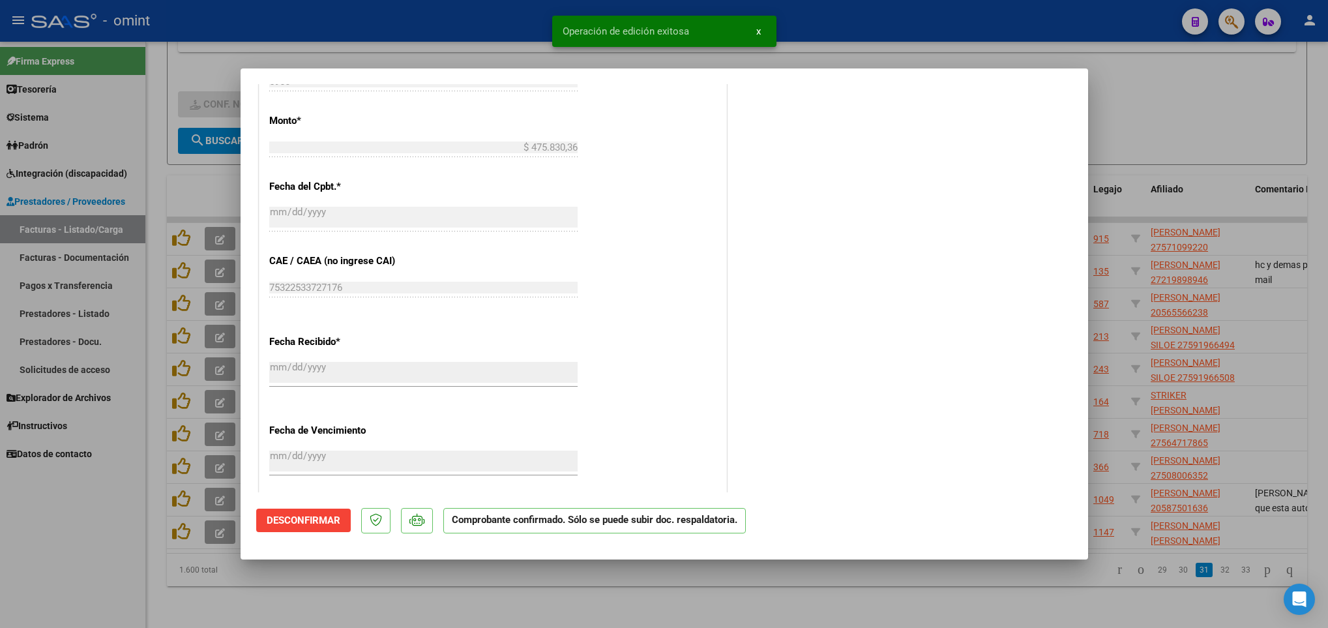
click at [1095, 599] on div at bounding box center [664, 314] width 1328 height 628
type input "$ 0,00"
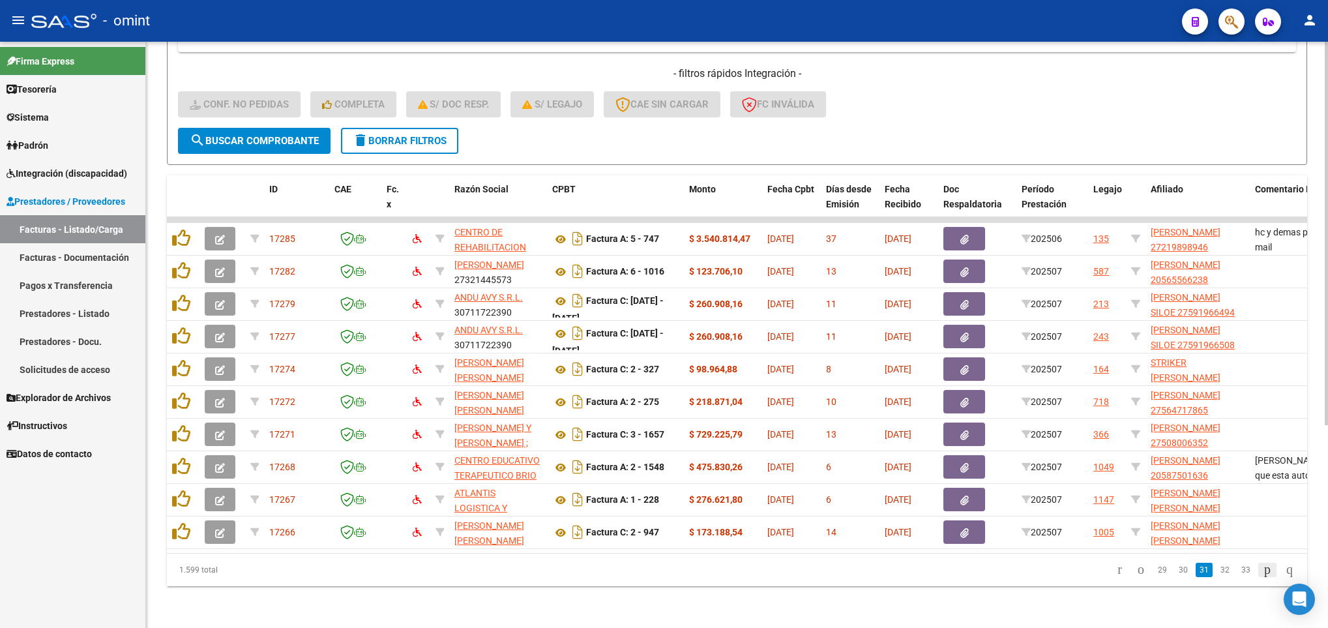
click at [1262, 567] on icon "go to next page" at bounding box center [1267, 569] width 10 height 16
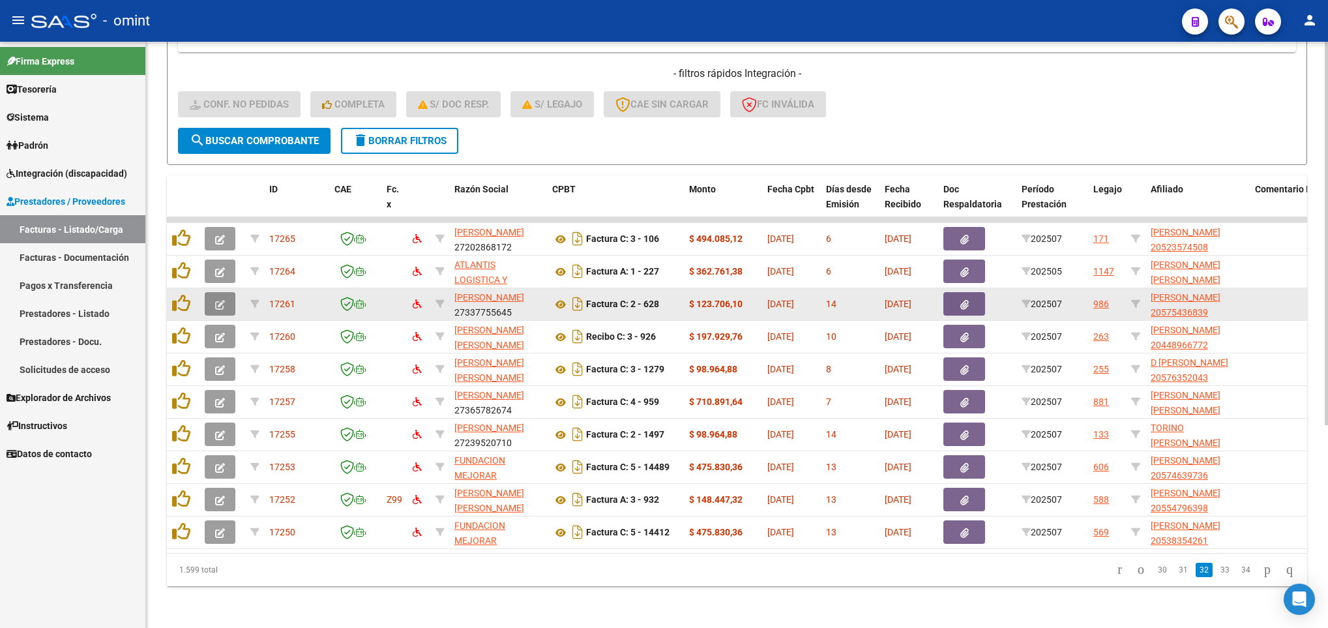
click at [218, 300] on icon "button" at bounding box center [220, 305] width 10 height 10
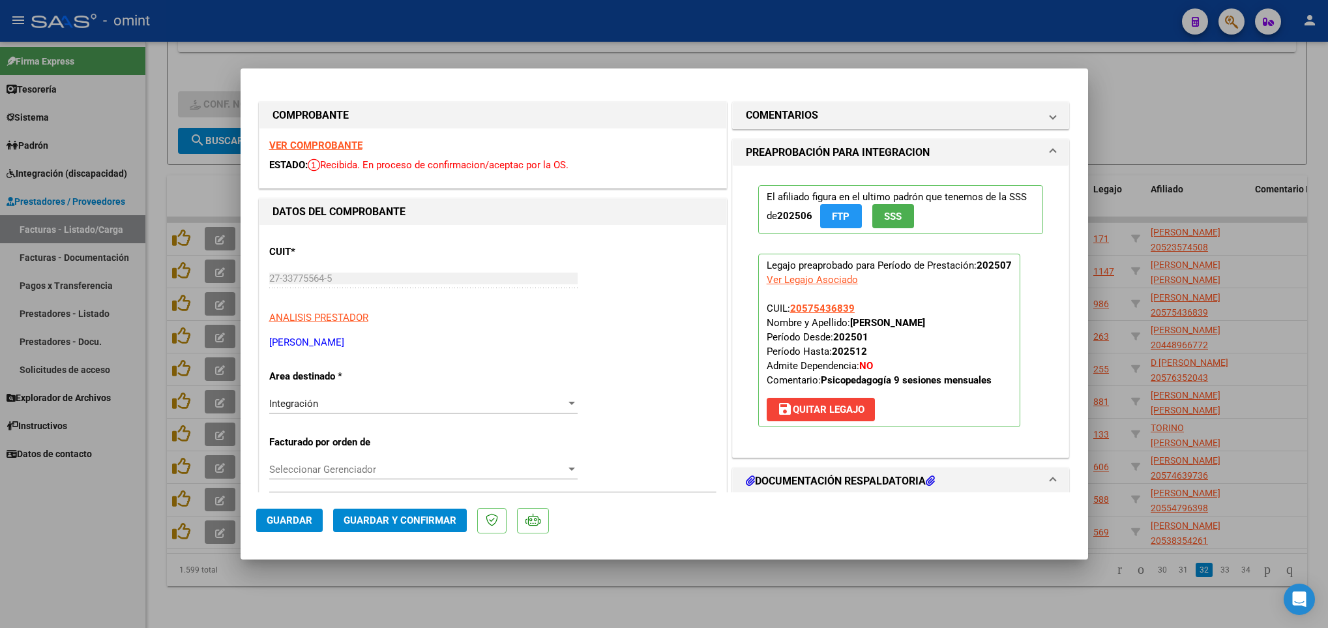
click at [313, 140] on strong "VER COMPROBANTE" at bounding box center [315, 146] width 93 height 12
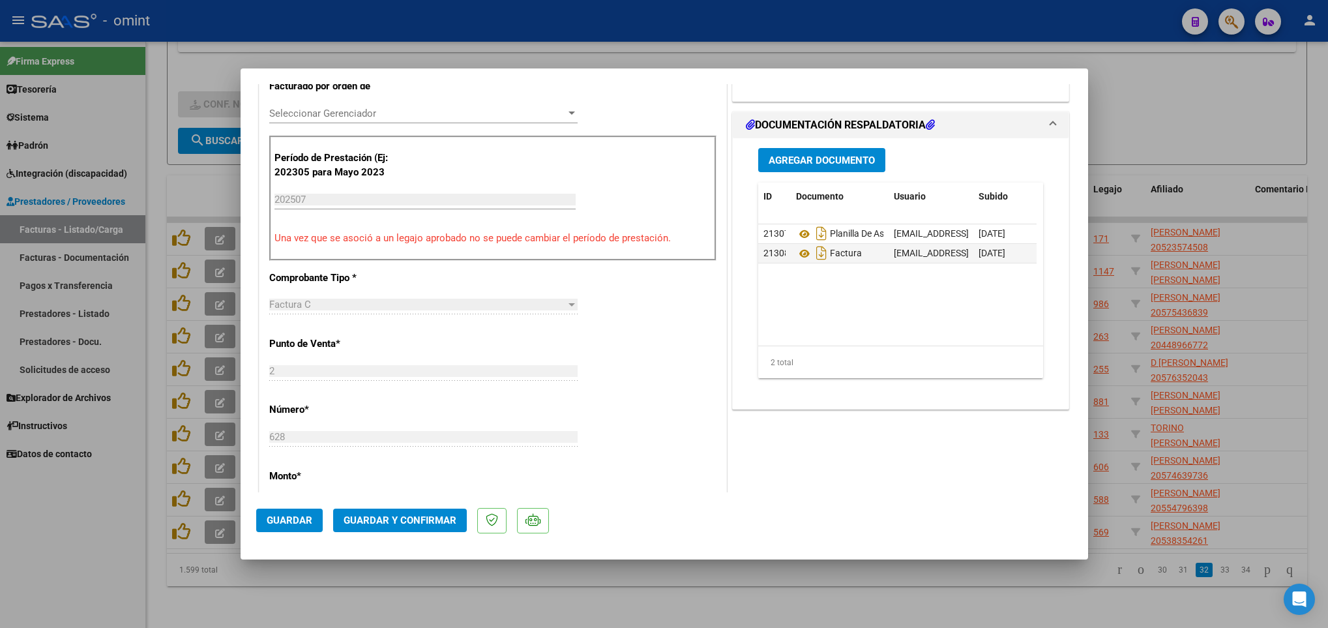
scroll to position [712, 0]
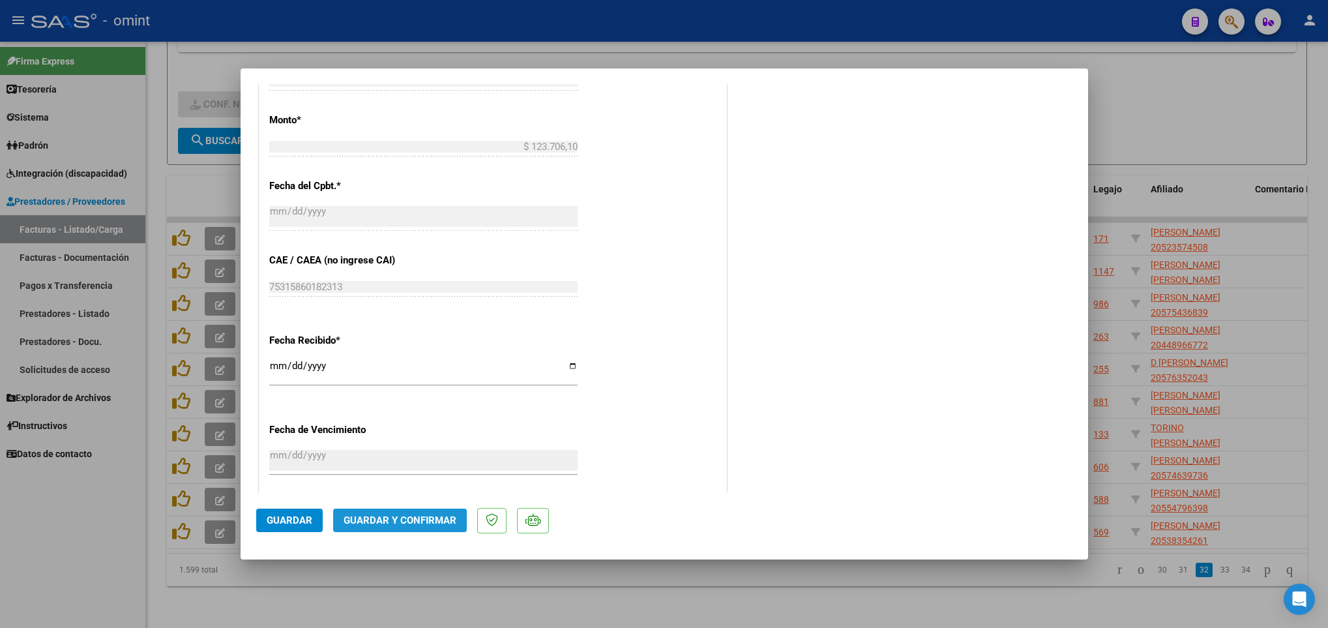
click at [409, 516] on span "Guardar y Confirmar" at bounding box center [400, 520] width 113 height 12
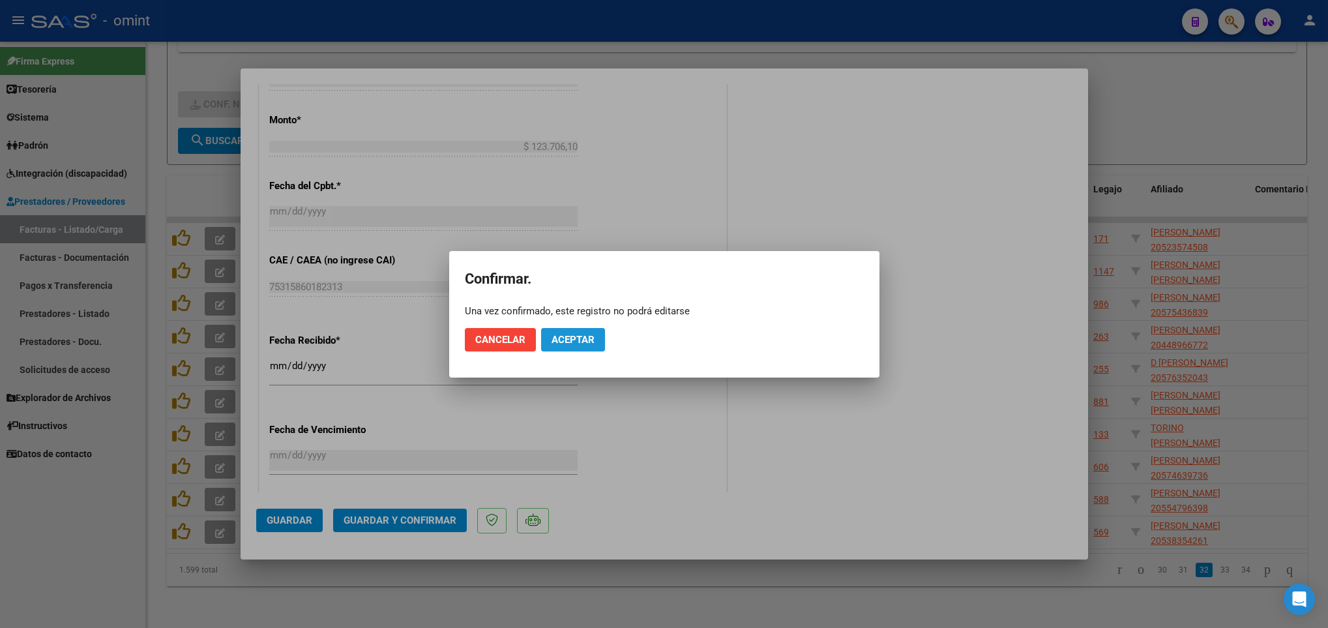
click at [589, 340] on span "Aceptar" at bounding box center [573, 340] width 43 height 12
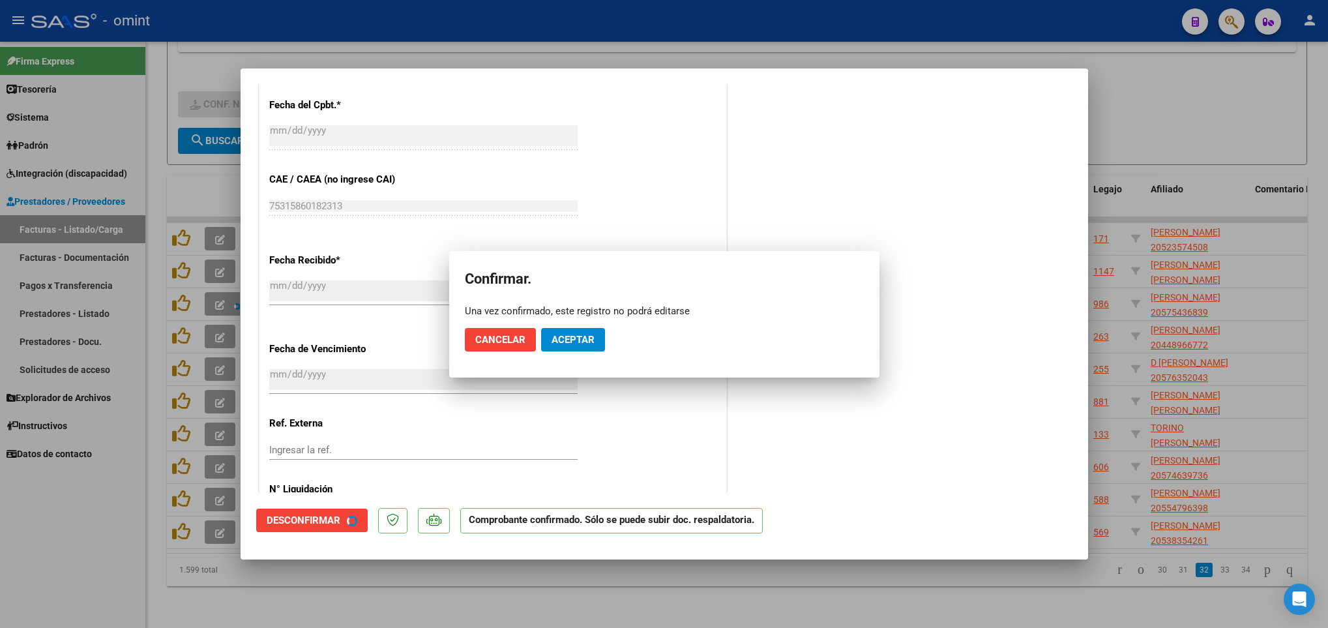
scroll to position [630, 0]
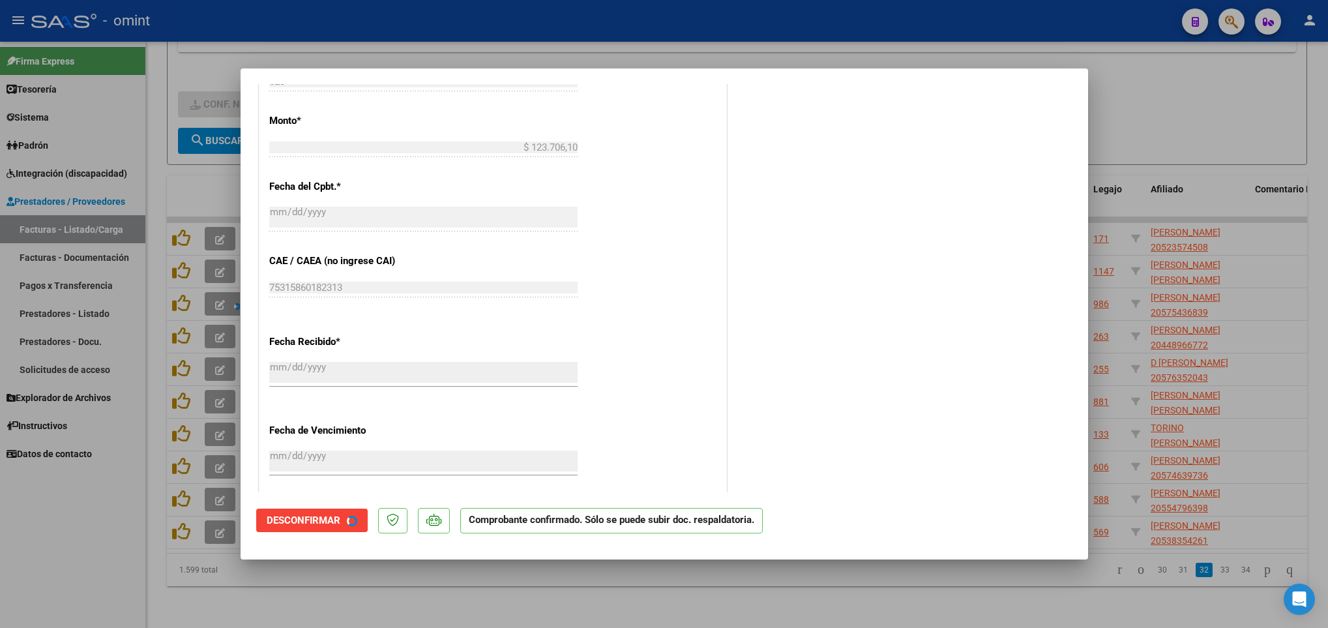
click at [589, 340] on div "Fecha Recibido * [DATE] Ingresar la fecha" at bounding box center [492, 362] width 447 height 74
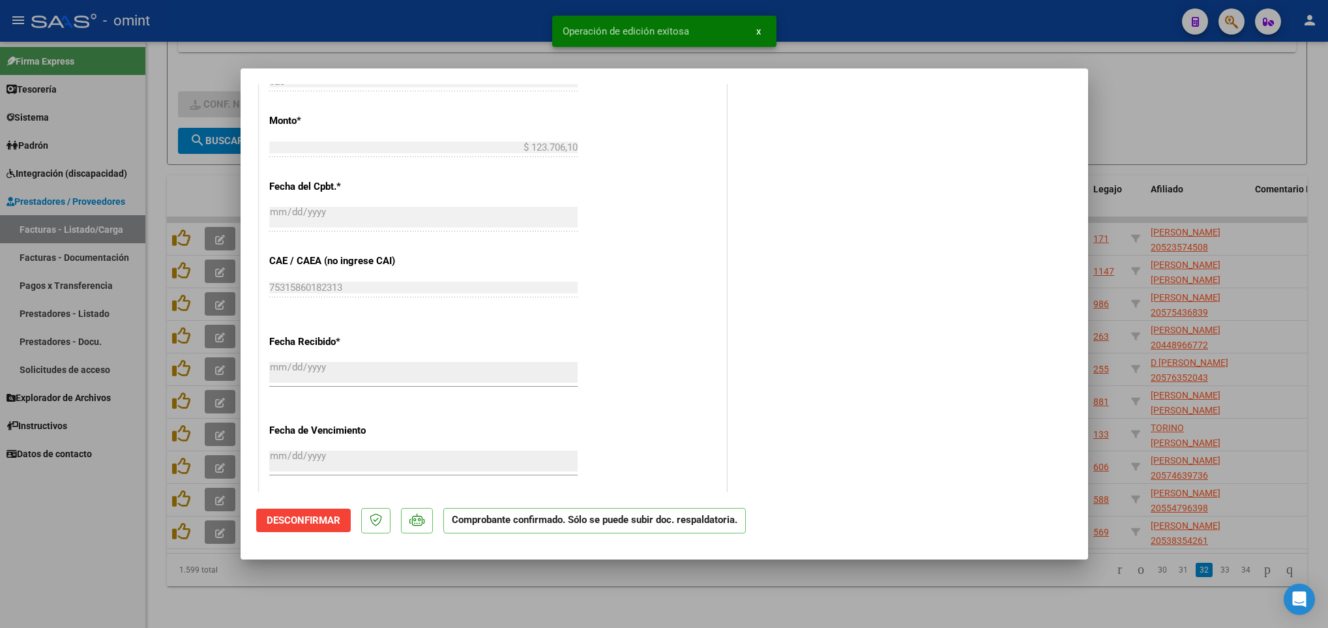
click at [1008, 587] on div at bounding box center [664, 314] width 1328 height 628
type input "$ 0,00"
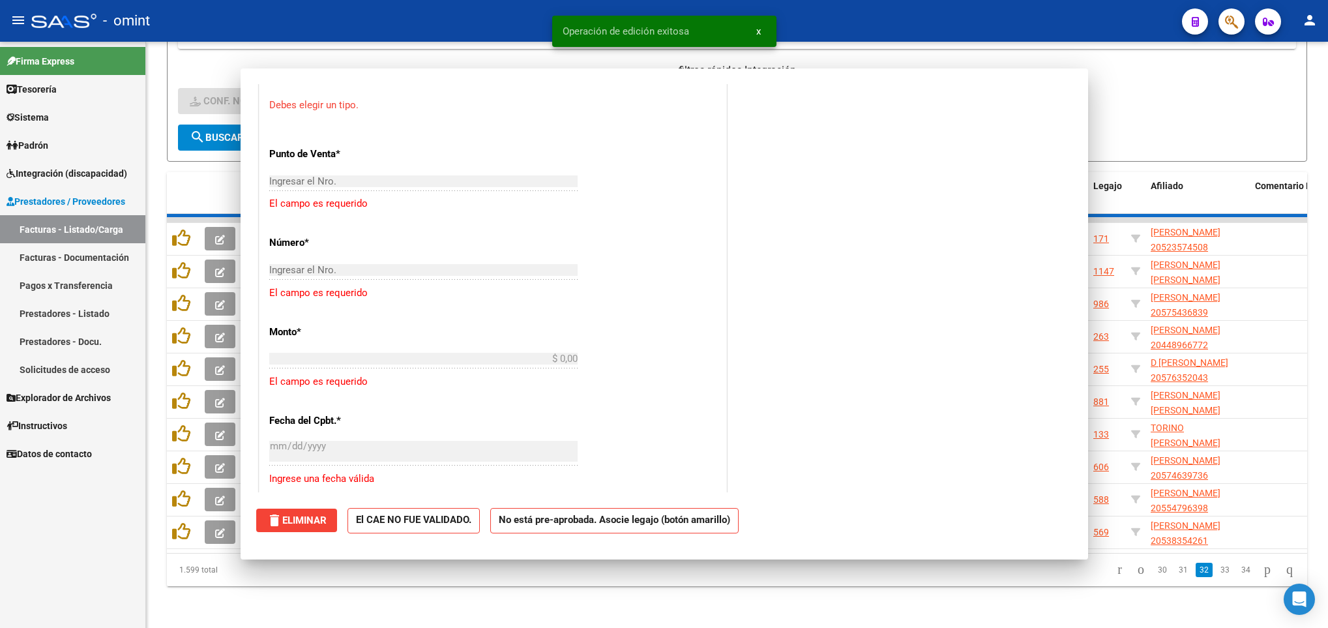
scroll to position [873, 0]
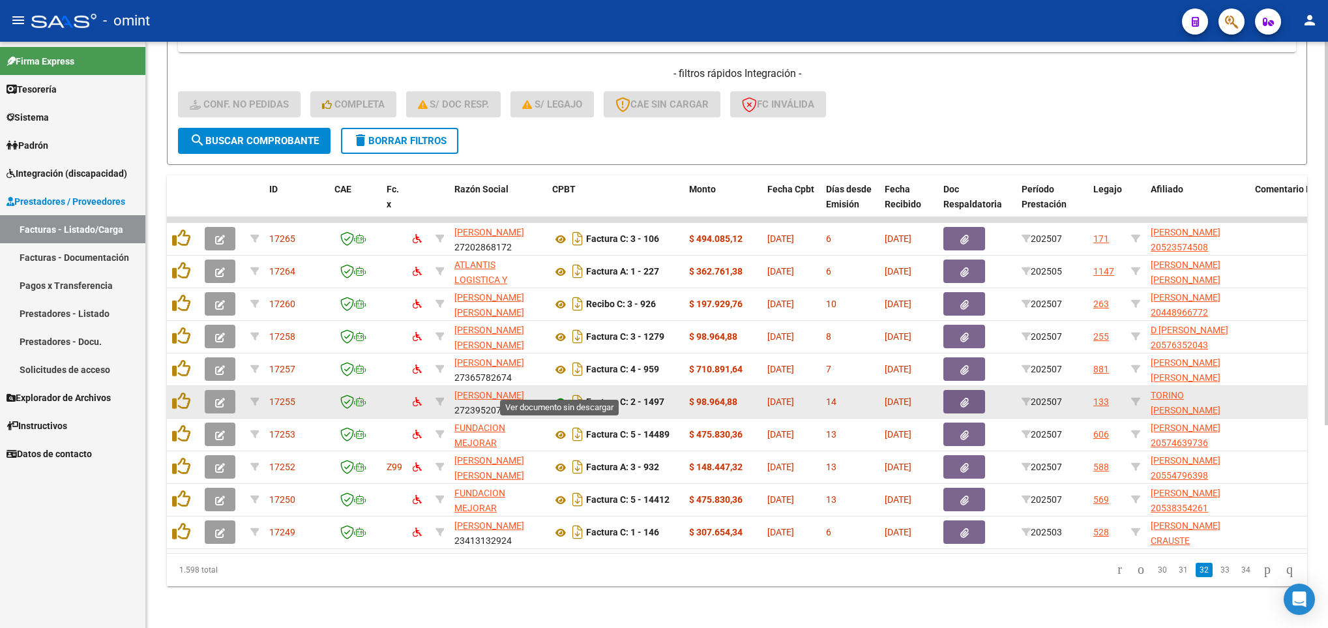
click at [558, 394] on icon at bounding box center [560, 402] width 17 height 16
click at [557, 394] on icon at bounding box center [560, 402] width 17 height 16
click at [209, 390] on button "button" at bounding box center [220, 401] width 31 height 23
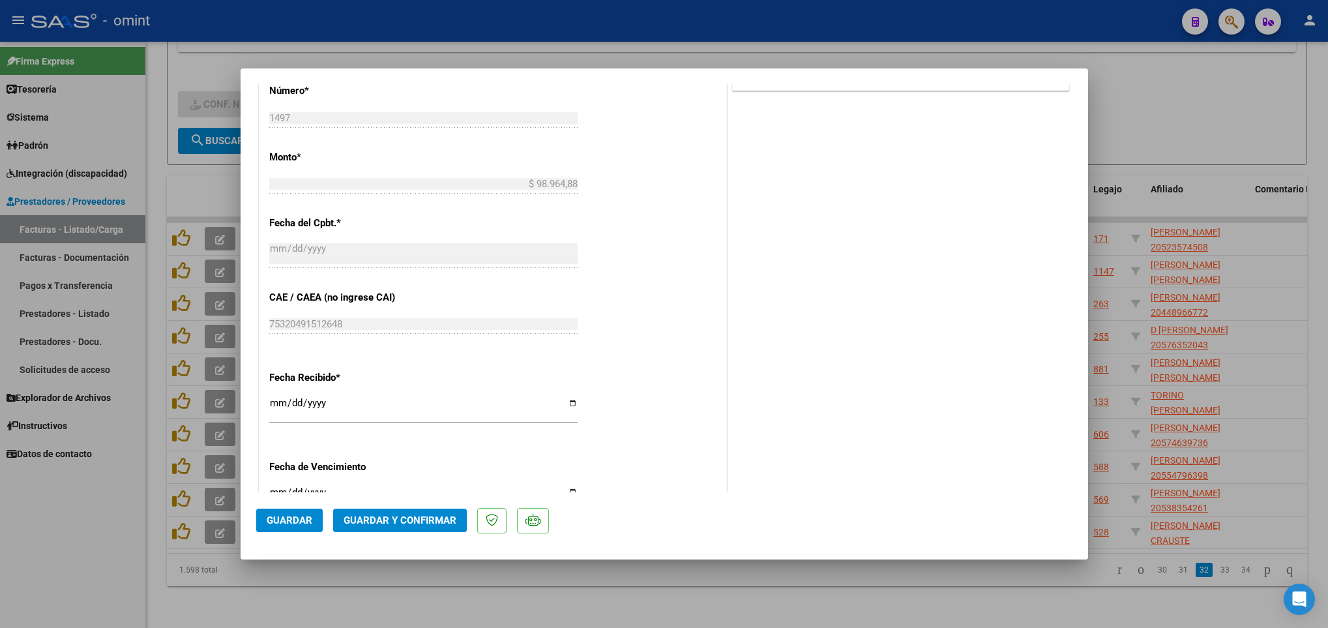
scroll to position [712, 0]
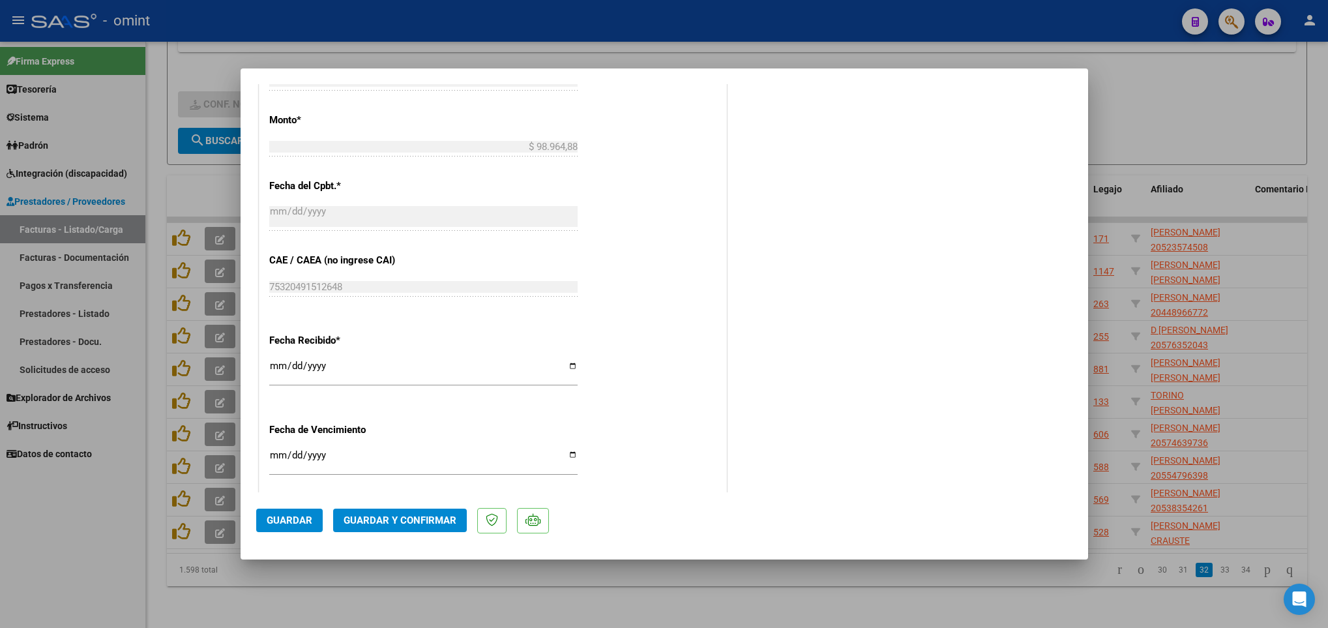
click at [439, 515] on span "Guardar y Confirmar" at bounding box center [400, 520] width 113 height 12
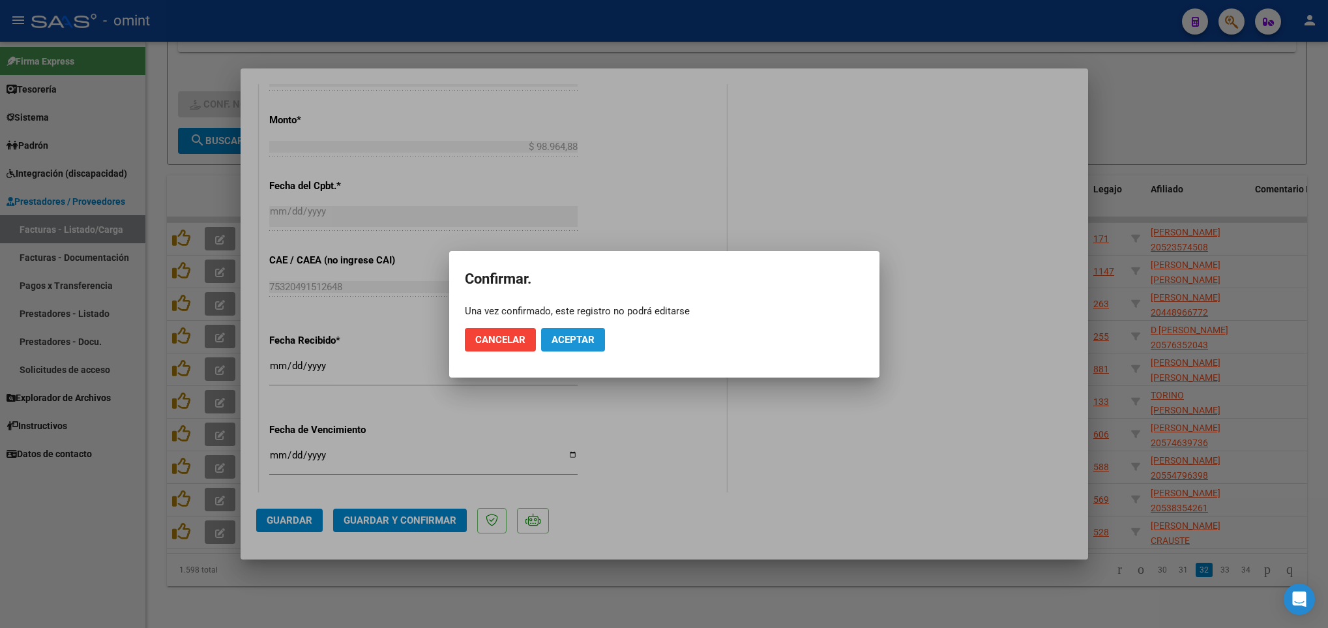
click at [589, 342] on span "Aceptar" at bounding box center [573, 340] width 43 height 12
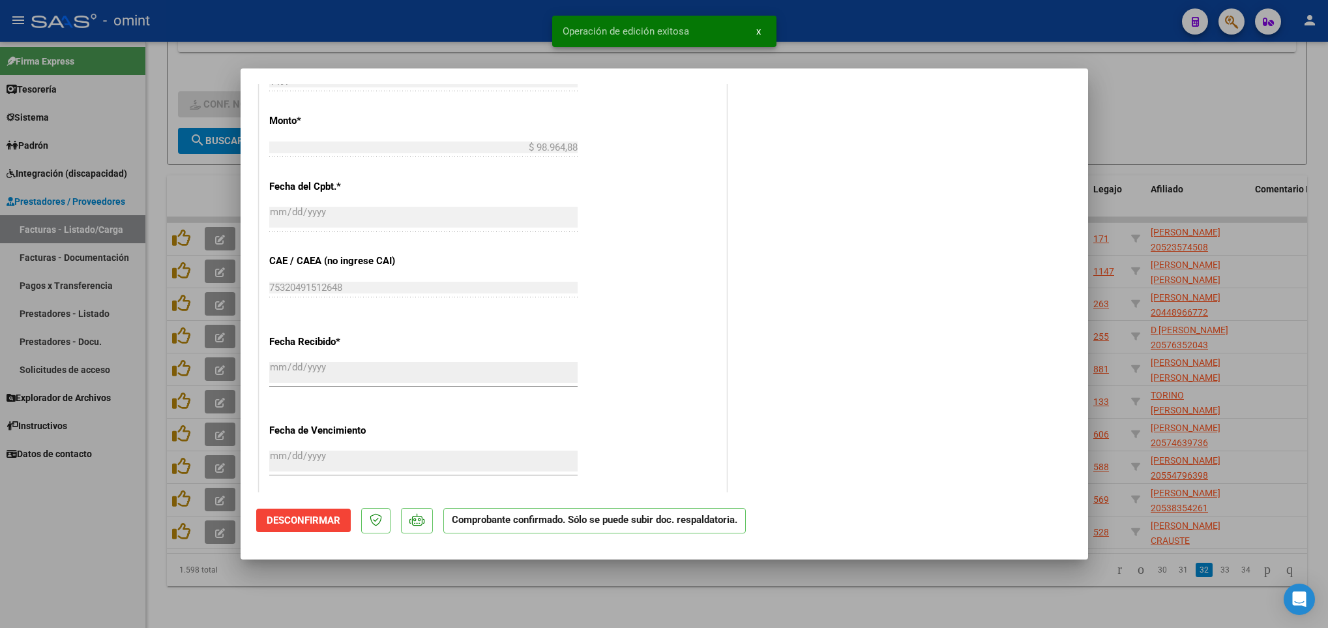
click at [1141, 616] on div at bounding box center [664, 314] width 1328 height 628
type input "$ 0,00"
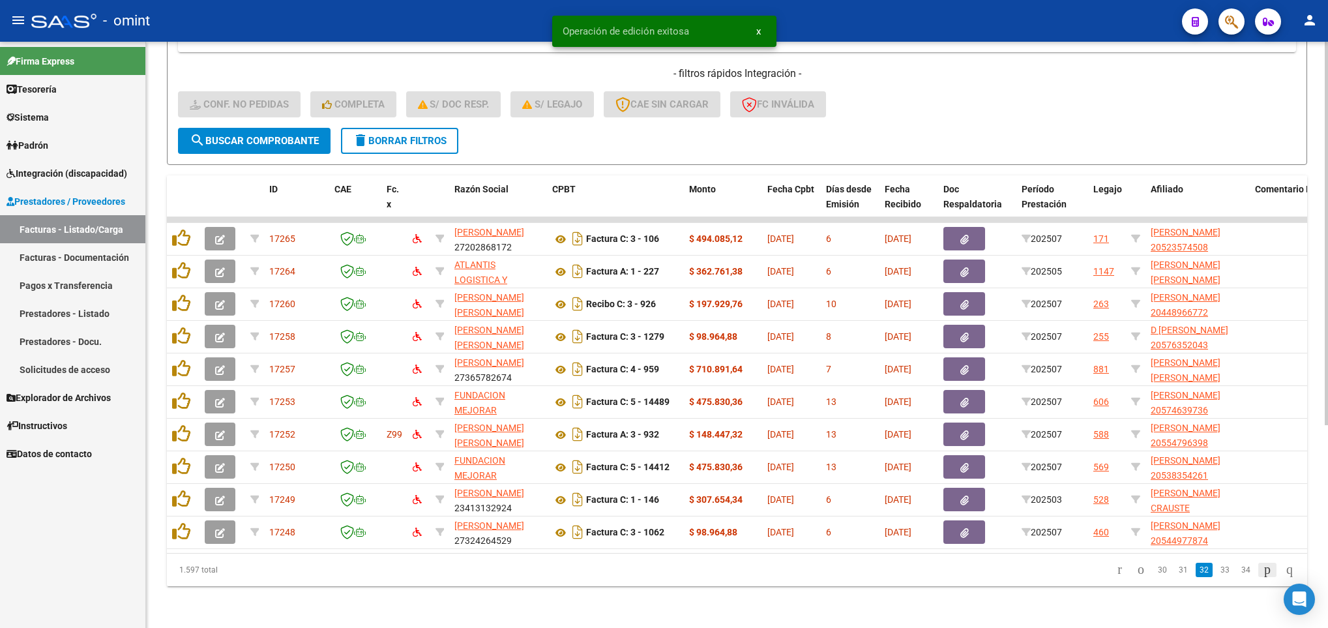
click at [1262, 562] on icon "go to next page" at bounding box center [1267, 569] width 10 height 16
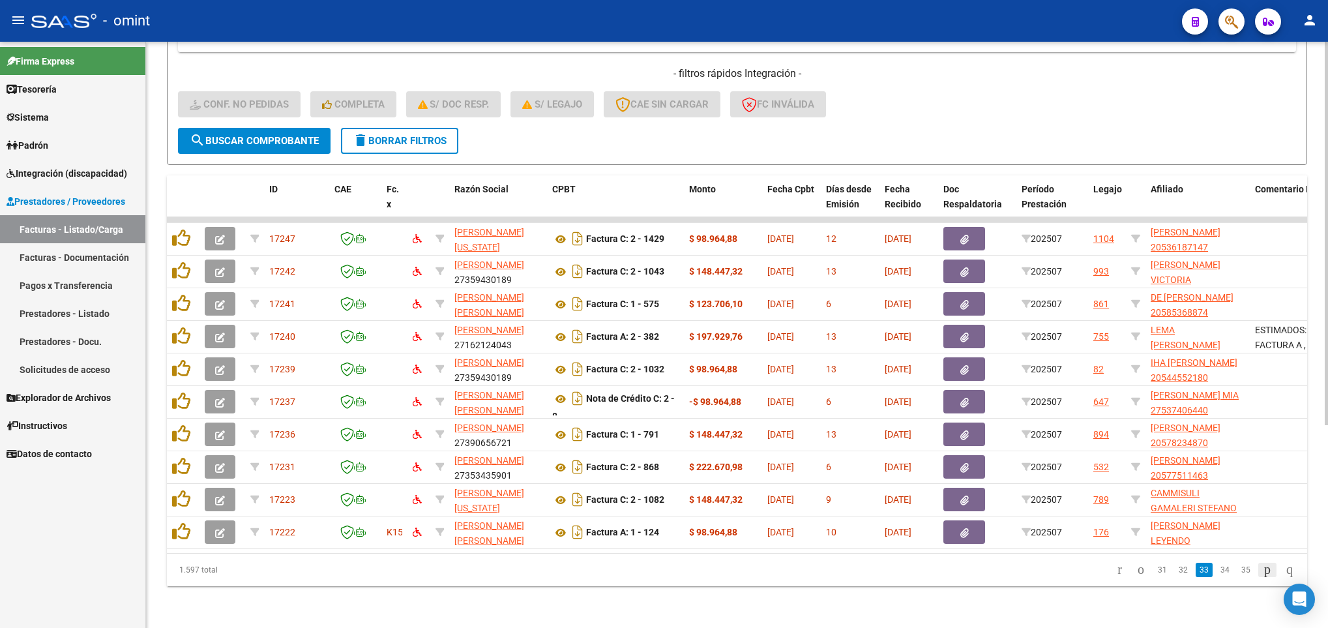
click at [1262, 562] on icon "go to next page" at bounding box center [1267, 569] width 10 height 16
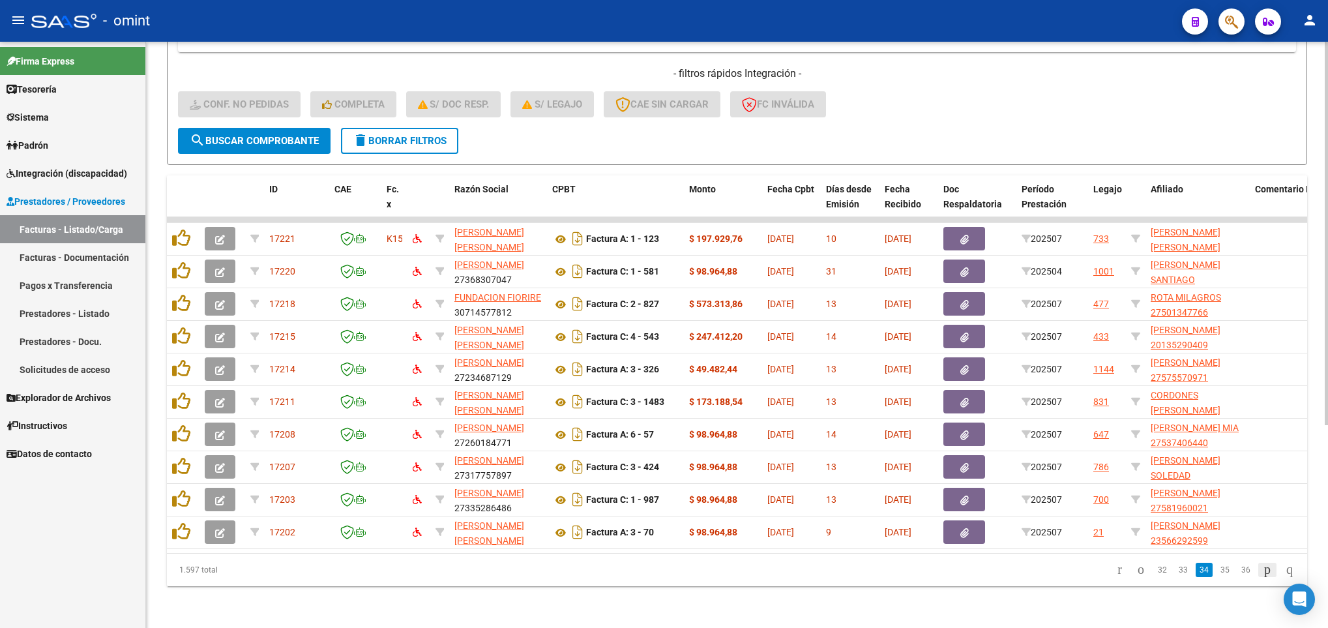
click at [1262, 562] on icon "go to next page" at bounding box center [1267, 569] width 10 height 16
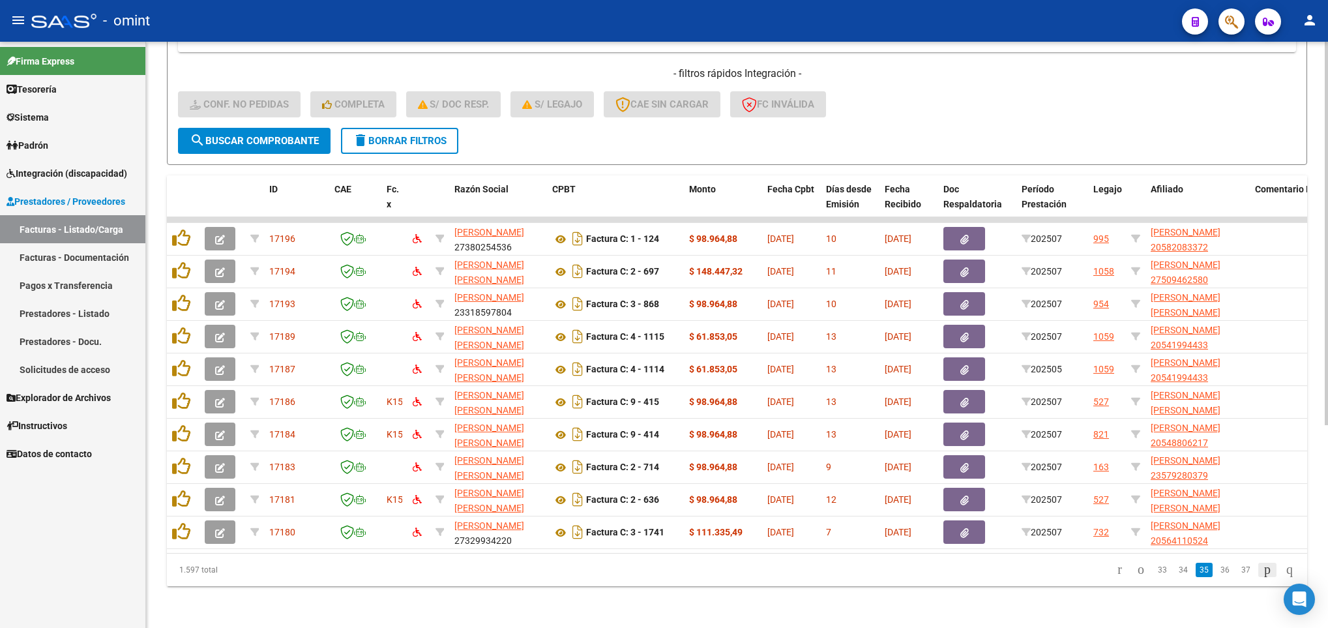
click at [1262, 562] on icon "go to next page" at bounding box center [1267, 569] width 10 height 16
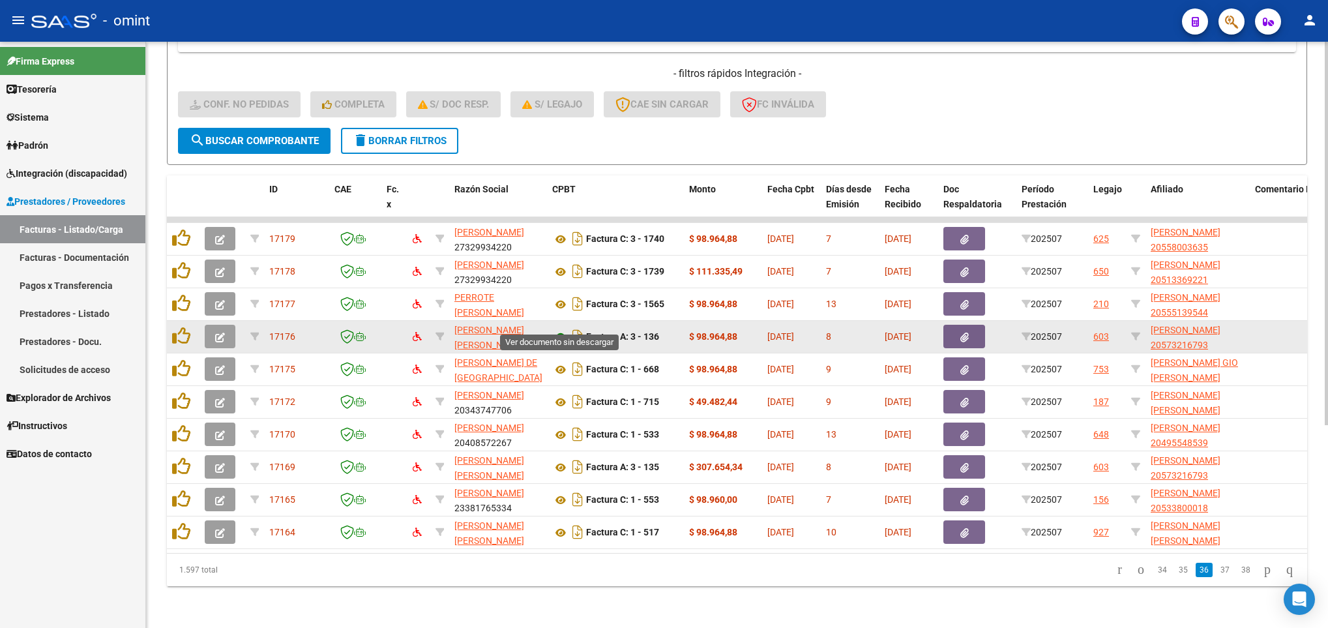
click at [556, 329] on icon at bounding box center [560, 337] width 17 height 16
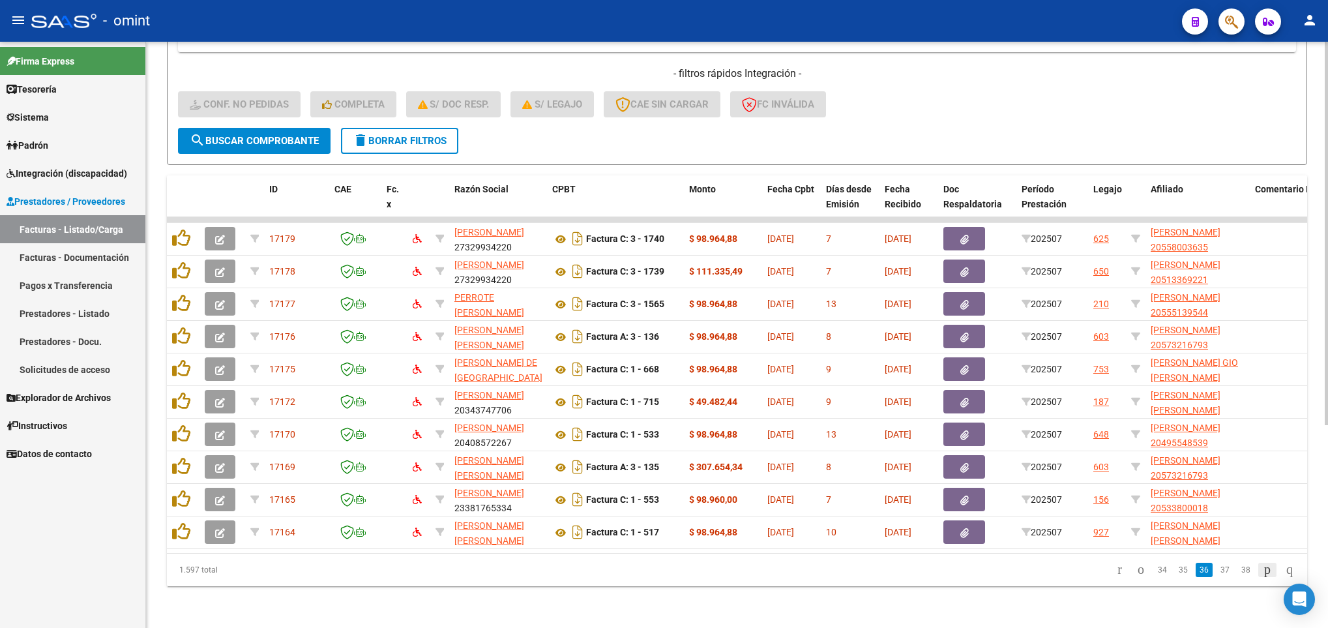
click at [1262, 571] on icon "go to next page" at bounding box center [1267, 569] width 10 height 16
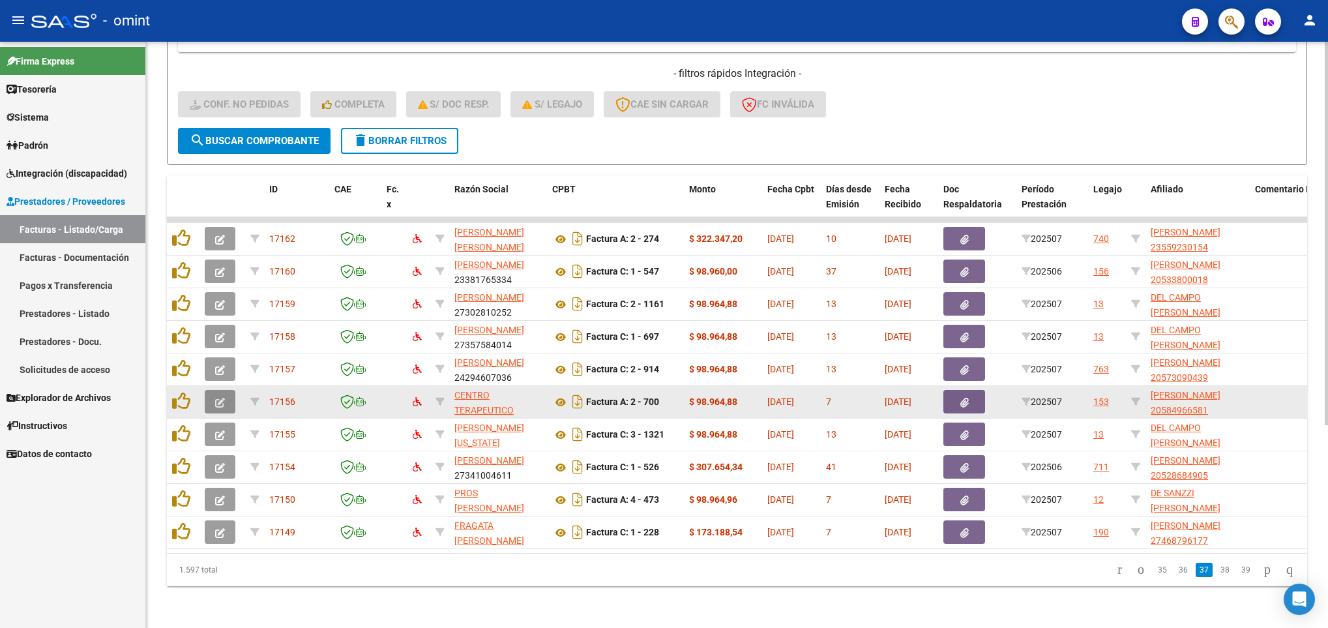
click at [215, 396] on span "button" at bounding box center [220, 402] width 10 height 12
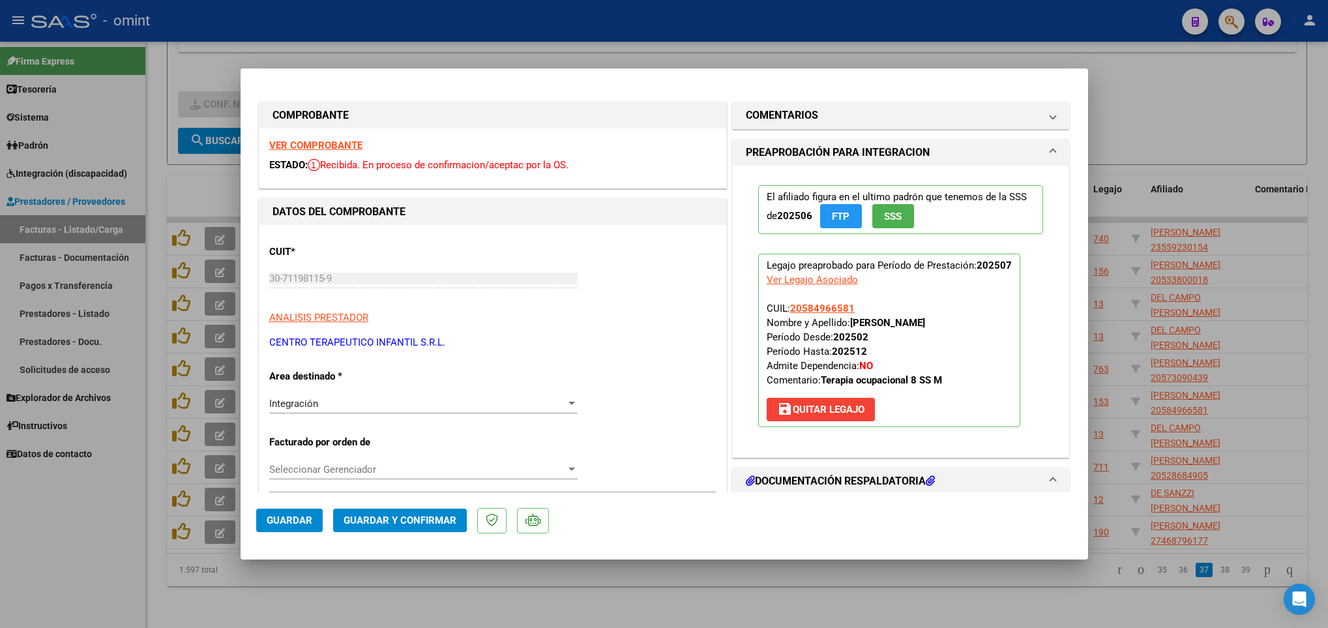
click at [336, 141] on strong "VER COMPROBANTE" at bounding box center [315, 146] width 93 height 12
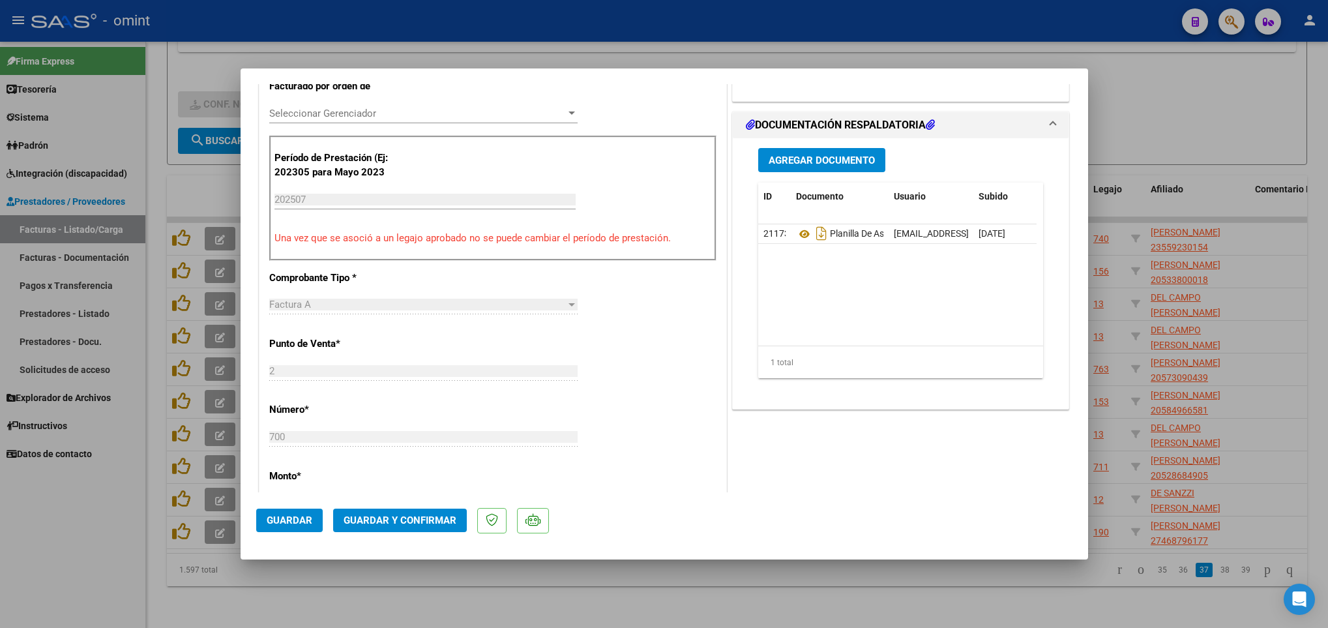
scroll to position [712, 0]
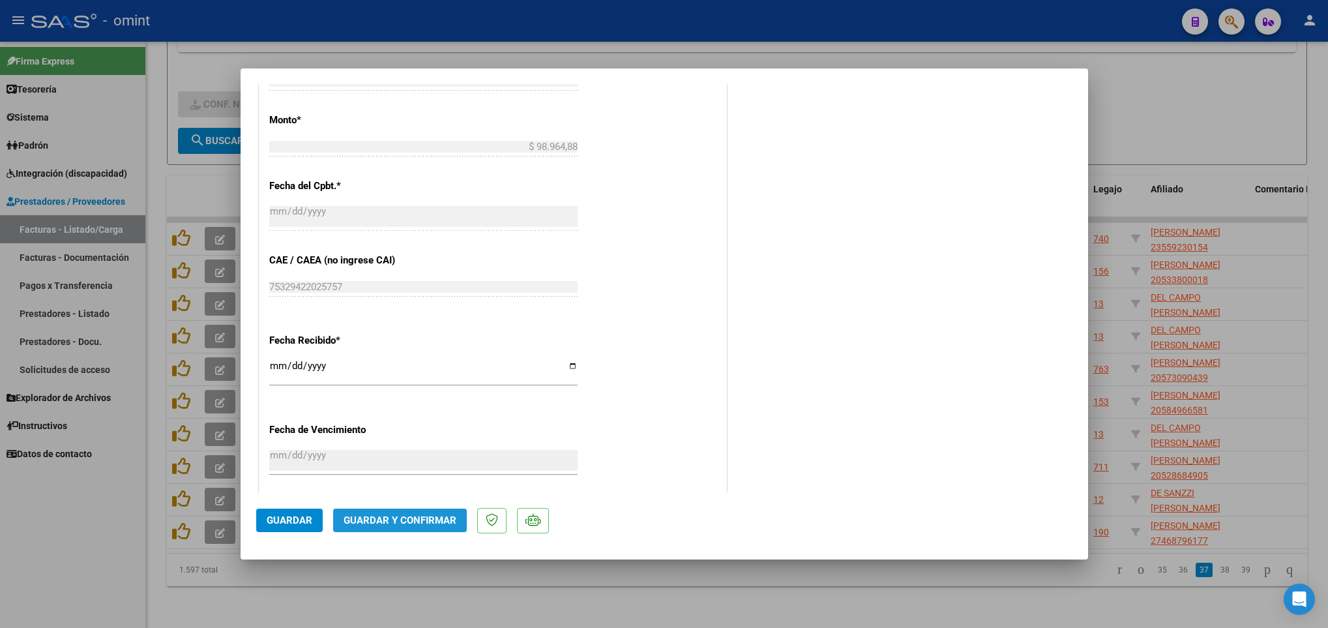
click at [409, 521] on span "Guardar y Confirmar" at bounding box center [400, 520] width 113 height 12
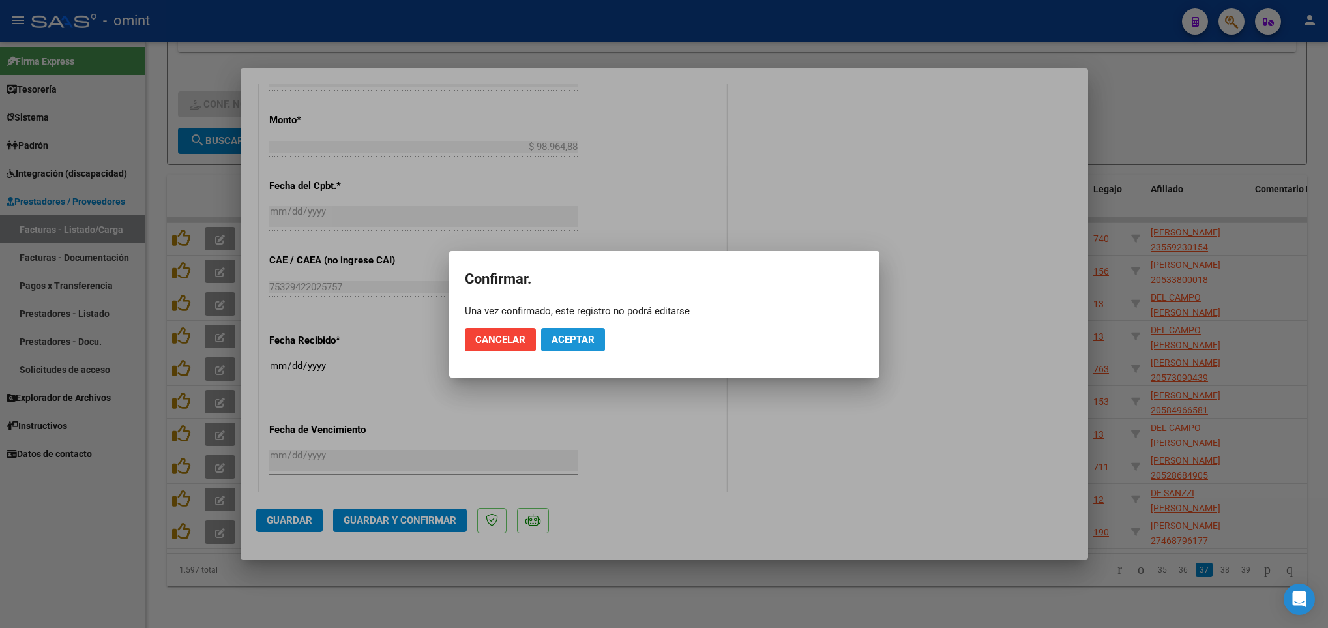
click at [576, 339] on span "Aceptar" at bounding box center [573, 340] width 43 height 12
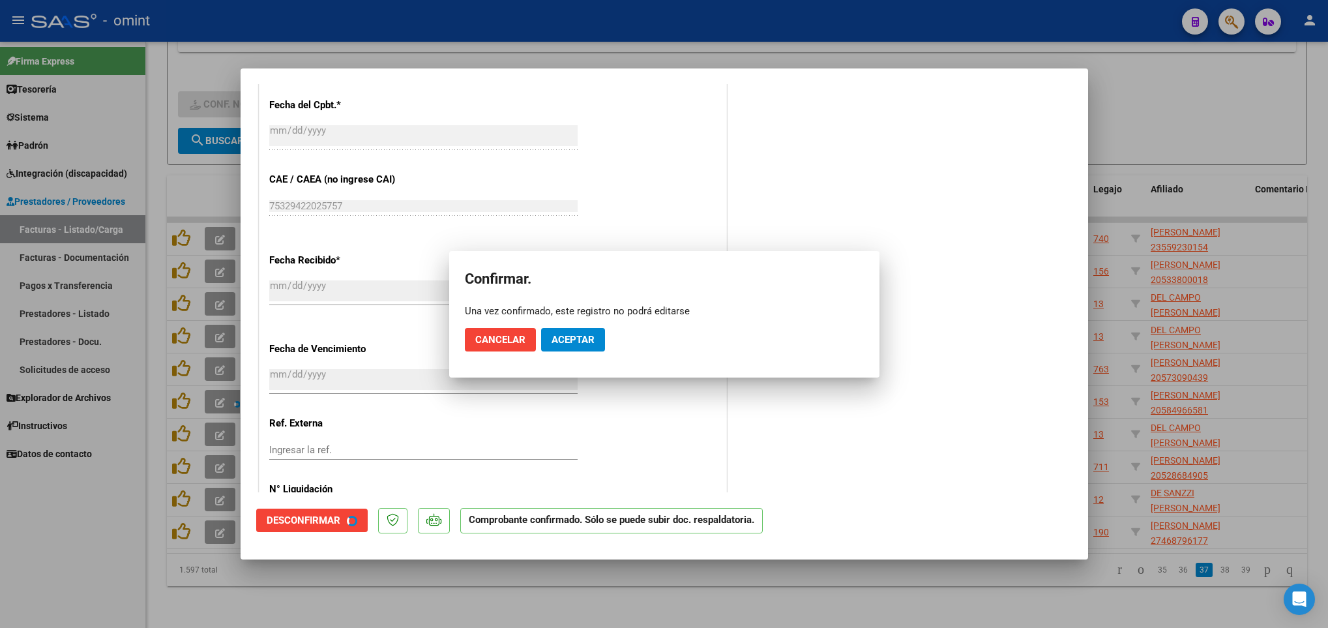
scroll to position [630, 0]
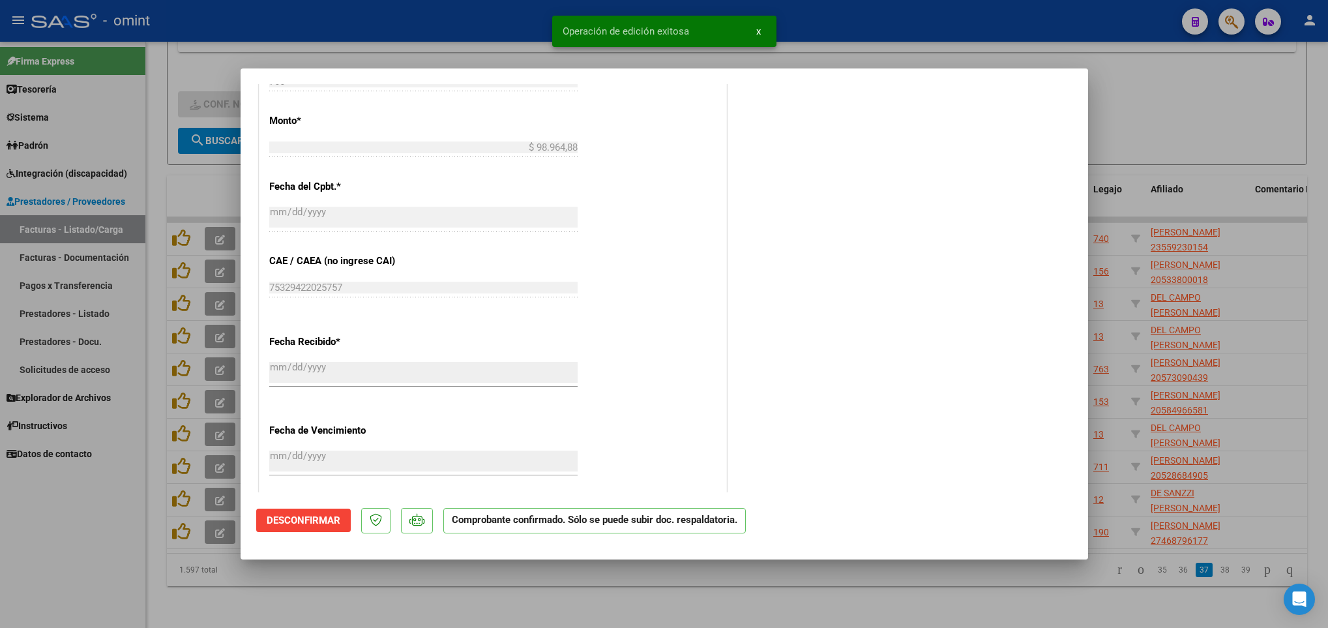
click at [1168, 605] on div at bounding box center [664, 314] width 1328 height 628
type input "$ 0,00"
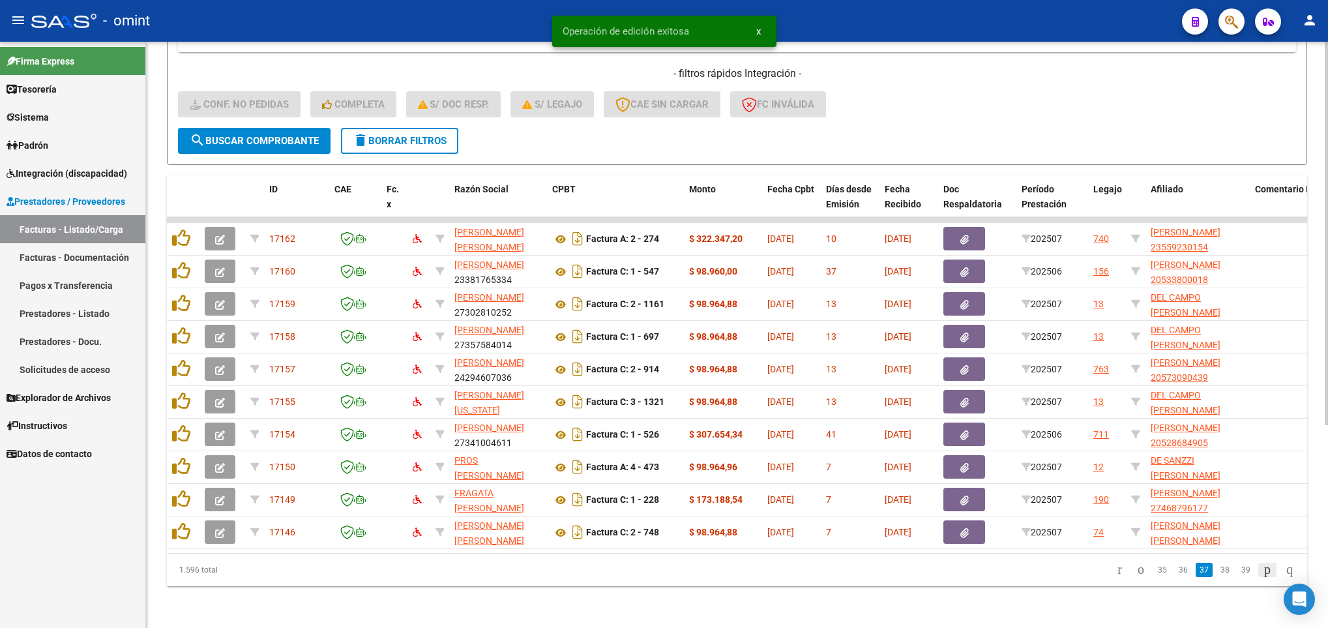
click at [1264, 568] on icon "go to next page" at bounding box center [1267, 569] width 10 height 16
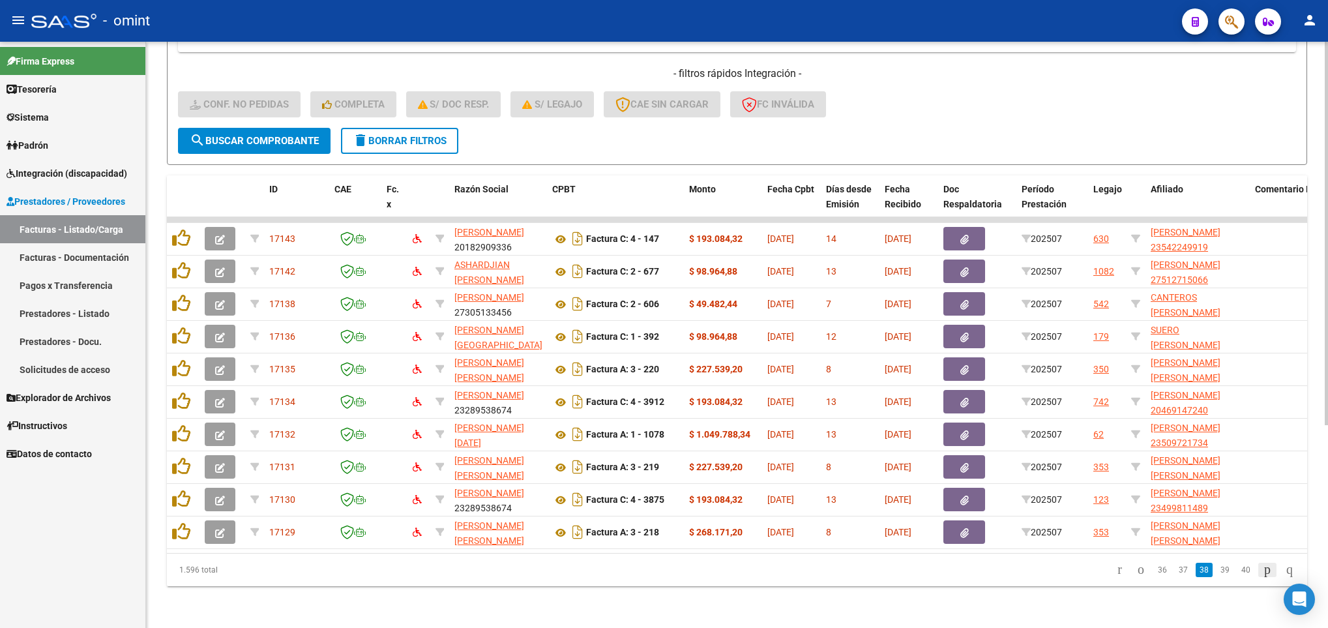
click at [1264, 568] on icon "go to next page" at bounding box center [1267, 569] width 10 height 16
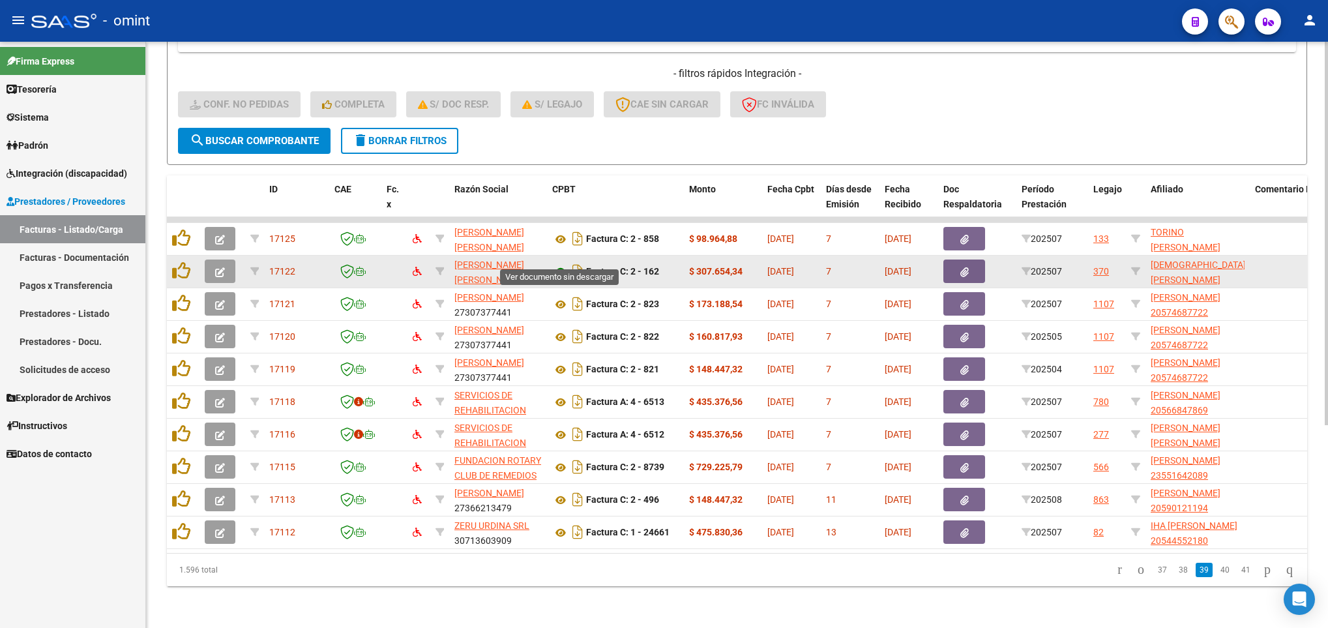
click at [558, 264] on icon at bounding box center [560, 272] width 17 height 16
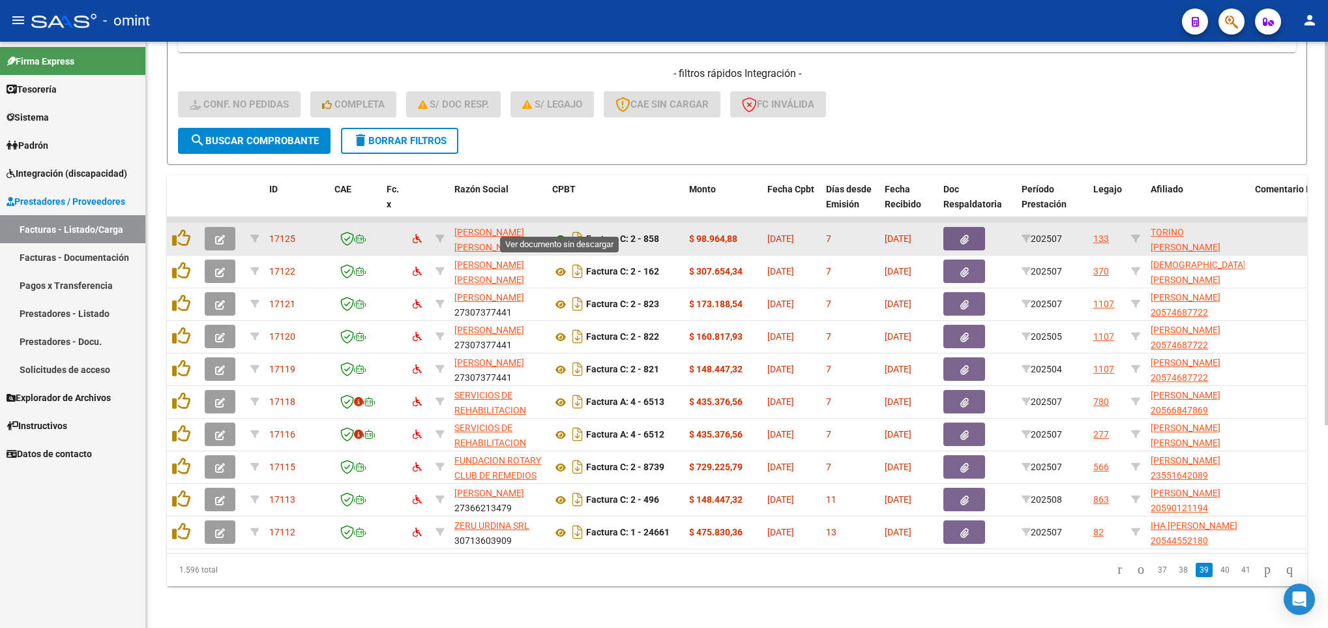
click at [563, 231] on icon at bounding box center [560, 239] width 17 height 16
click at [224, 235] on icon "button" at bounding box center [220, 240] width 10 height 10
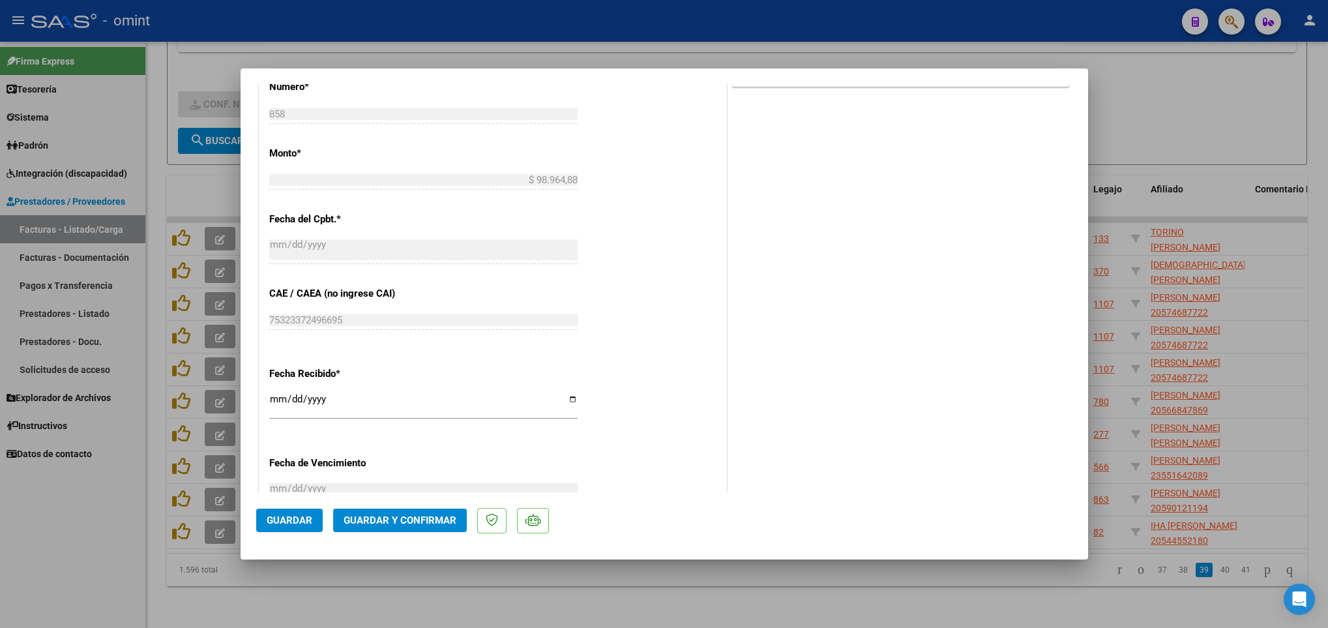
scroll to position [712, 0]
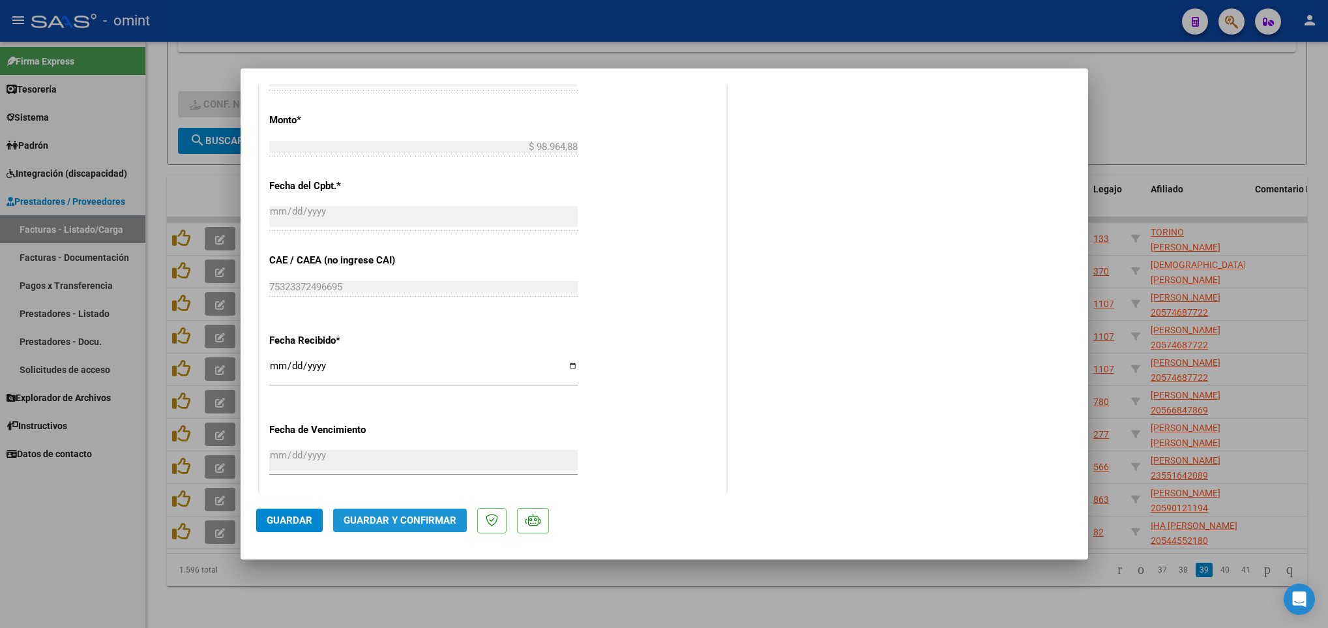
click at [422, 518] on span "Guardar y Confirmar" at bounding box center [400, 520] width 113 height 12
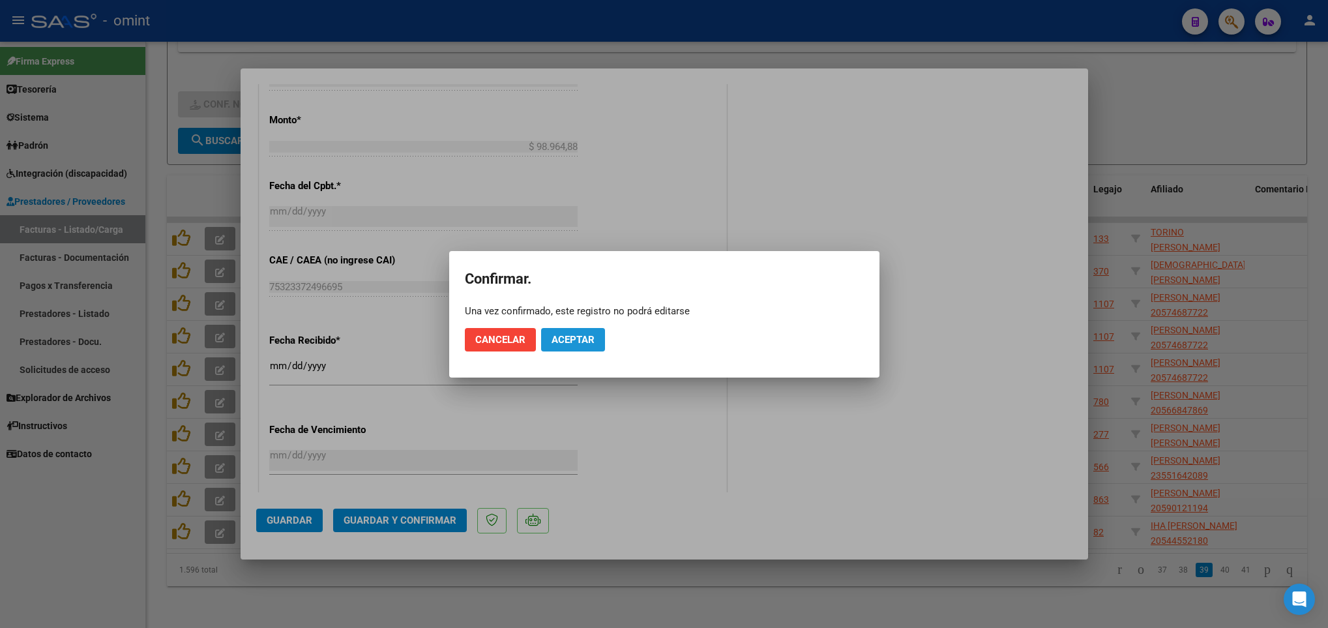
click at [573, 335] on span "Aceptar" at bounding box center [573, 340] width 43 height 12
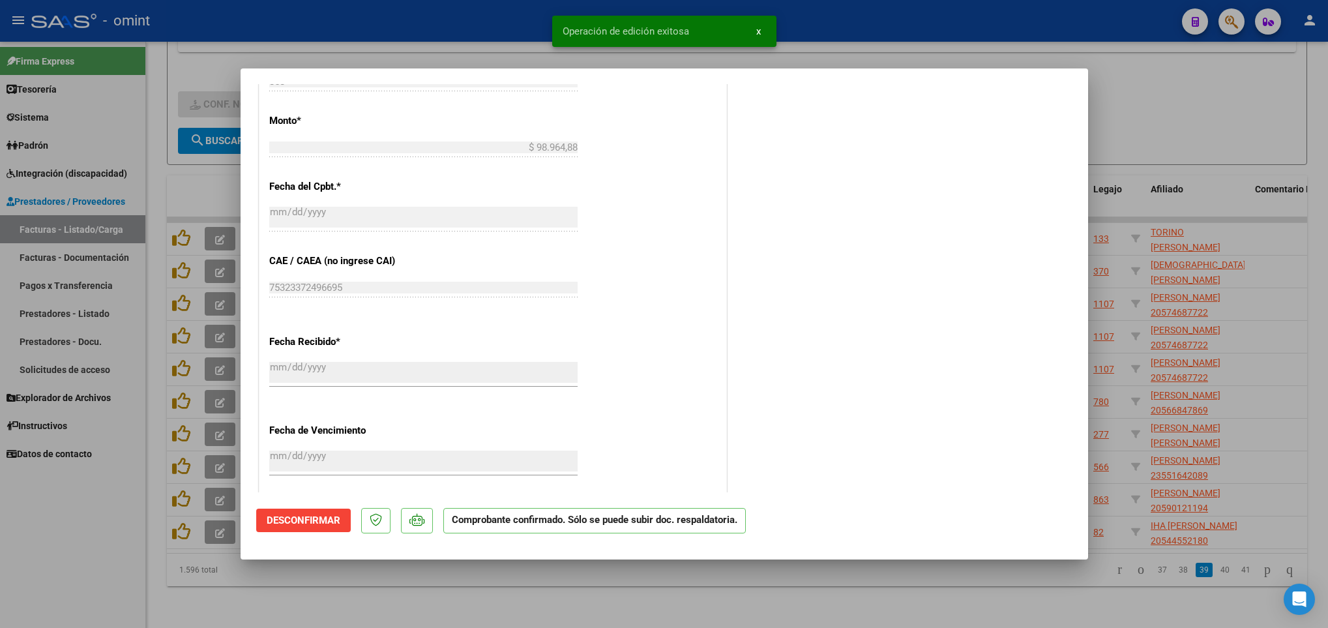
click at [919, 626] on div at bounding box center [664, 314] width 1328 height 628
type input "$ 0,00"
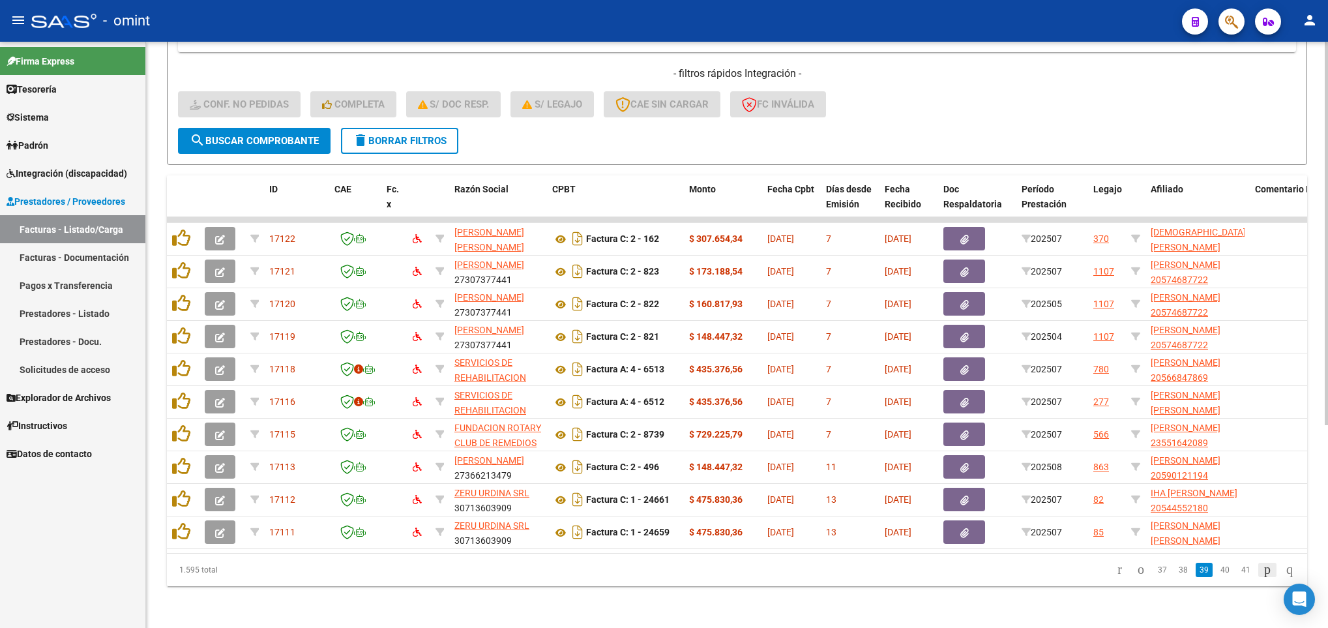
click at [1262, 573] on icon "go to next page" at bounding box center [1267, 569] width 10 height 16
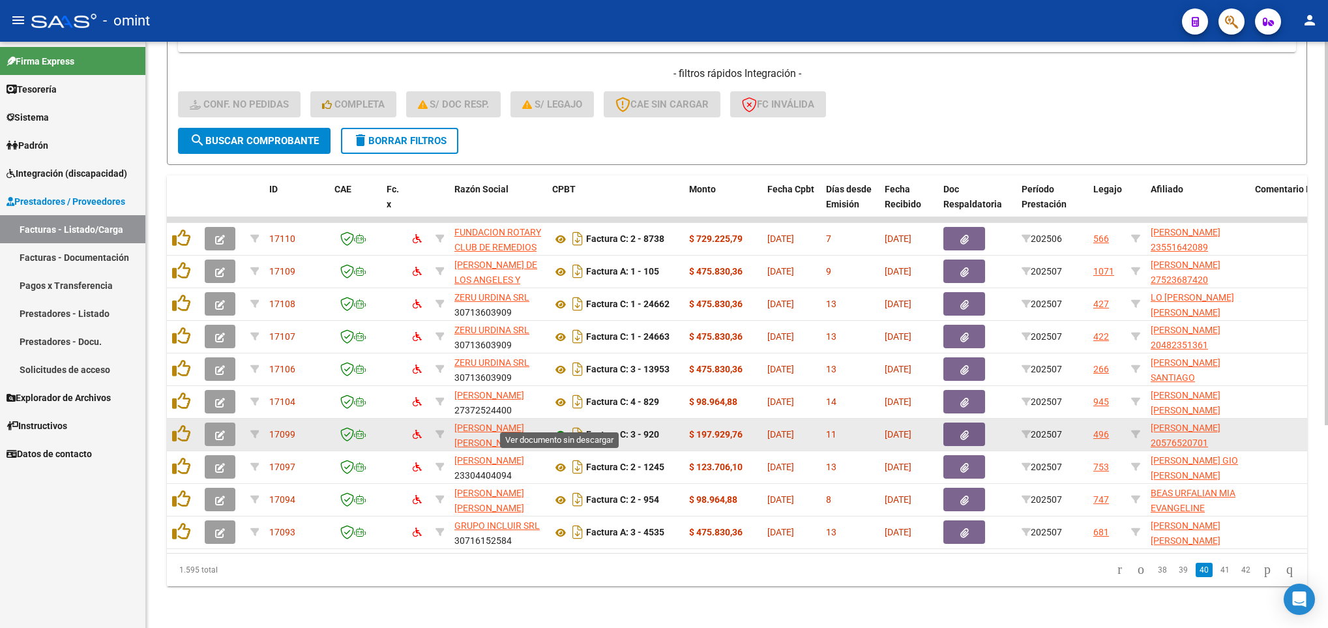
click at [560, 427] on icon at bounding box center [560, 435] width 17 height 16
click at [216, 430] on icon "button" at bounding box center [220, 435] width 10 height 10
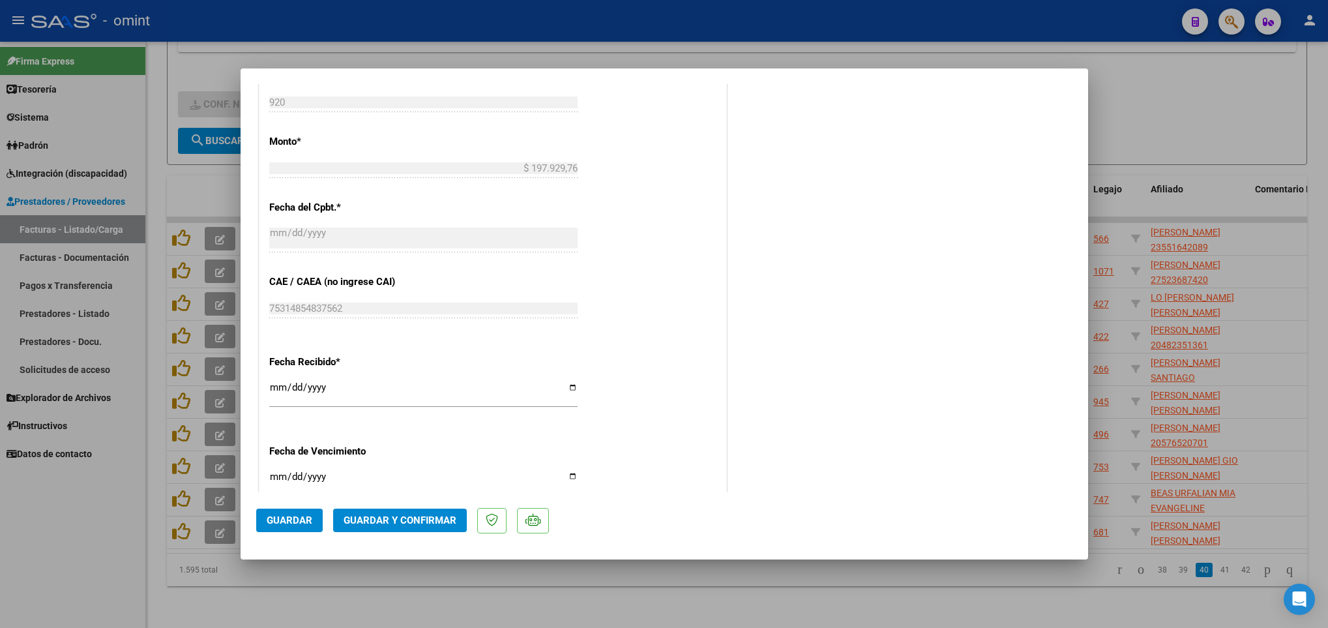
scroll to position [712, 0]
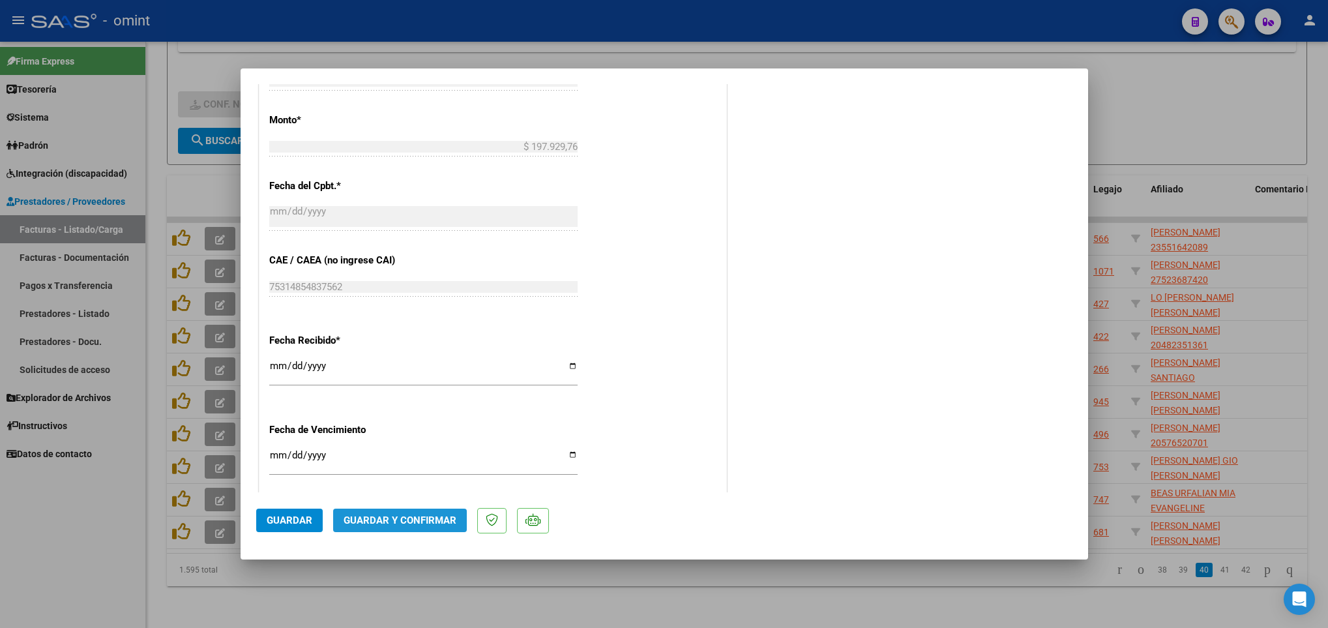
click at [421, 514] on span "Guardar y Confirmar" at bounding box center [400, 520] width 113 height 12
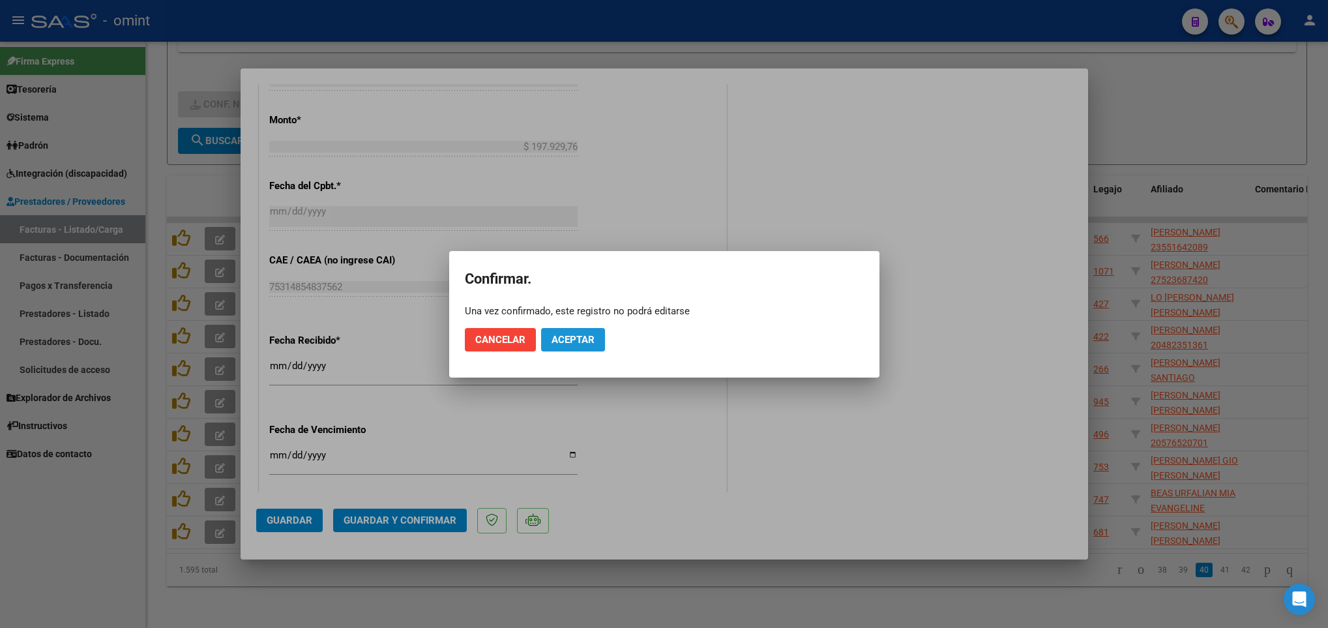
click at [578, 348] on button "Aceptar" at bounding box center [573, 339] width 64 height 23
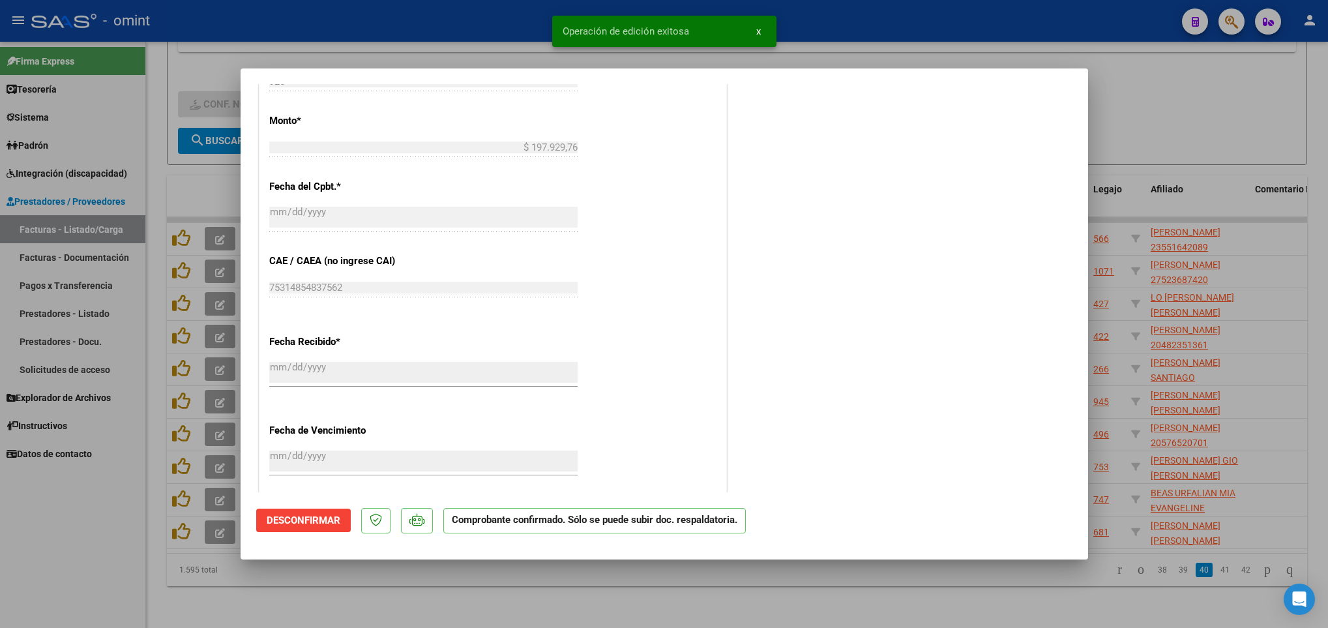
click at [922, 581] on div at bounding box center [664, 314] width 1328 height 628
type input "$ 0,00"
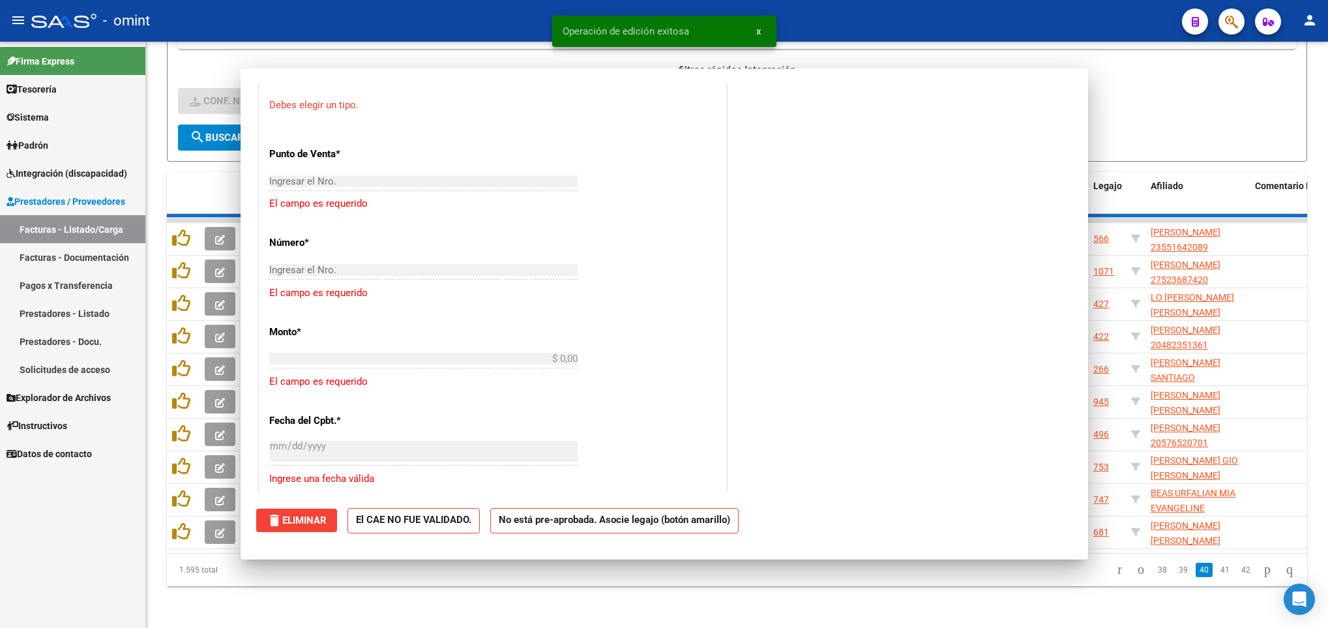
scroll to position [873, 0]
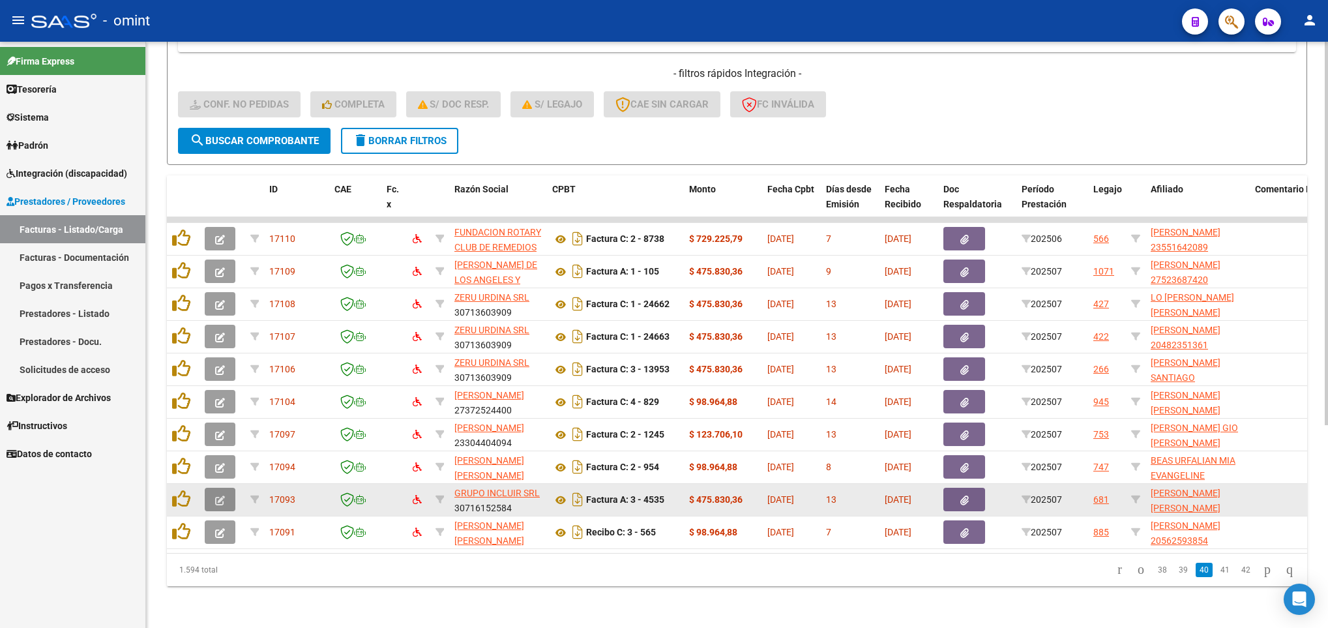
click at [224, 496] on icon "button" at bounding box center [220, 501] width 10 height 10
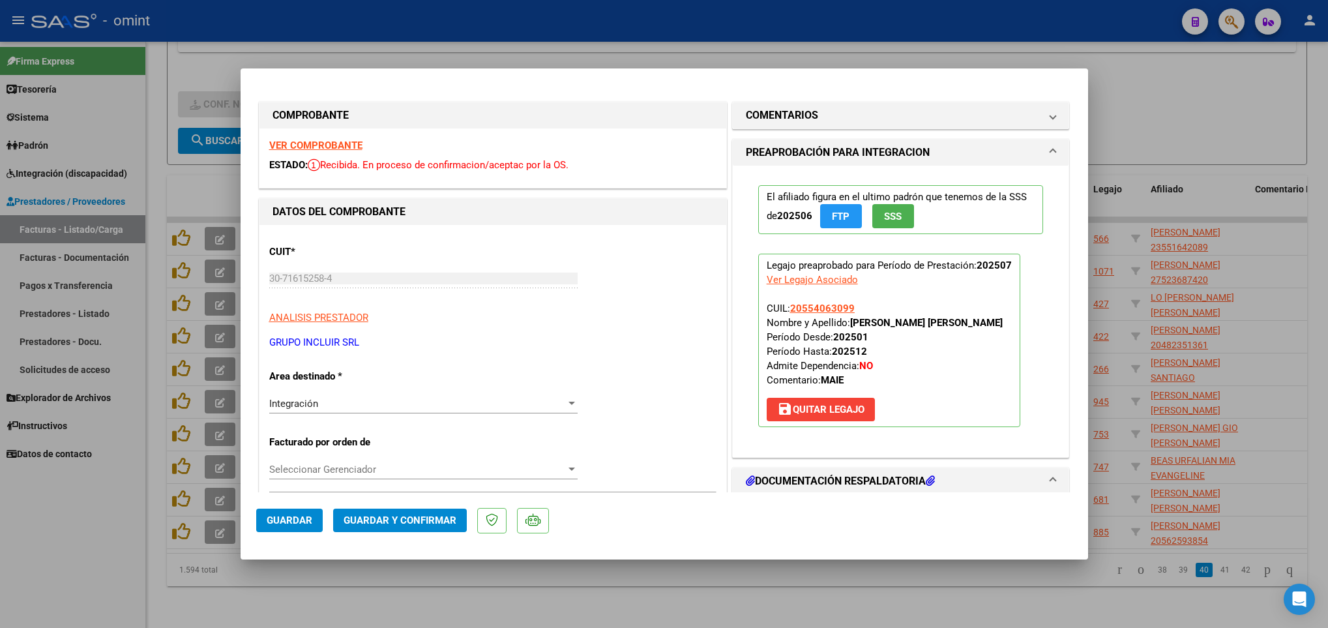
click at [299, 145] on strong "VER COMPROBANTE" at bounding box center [315, 146] width 93 height 12
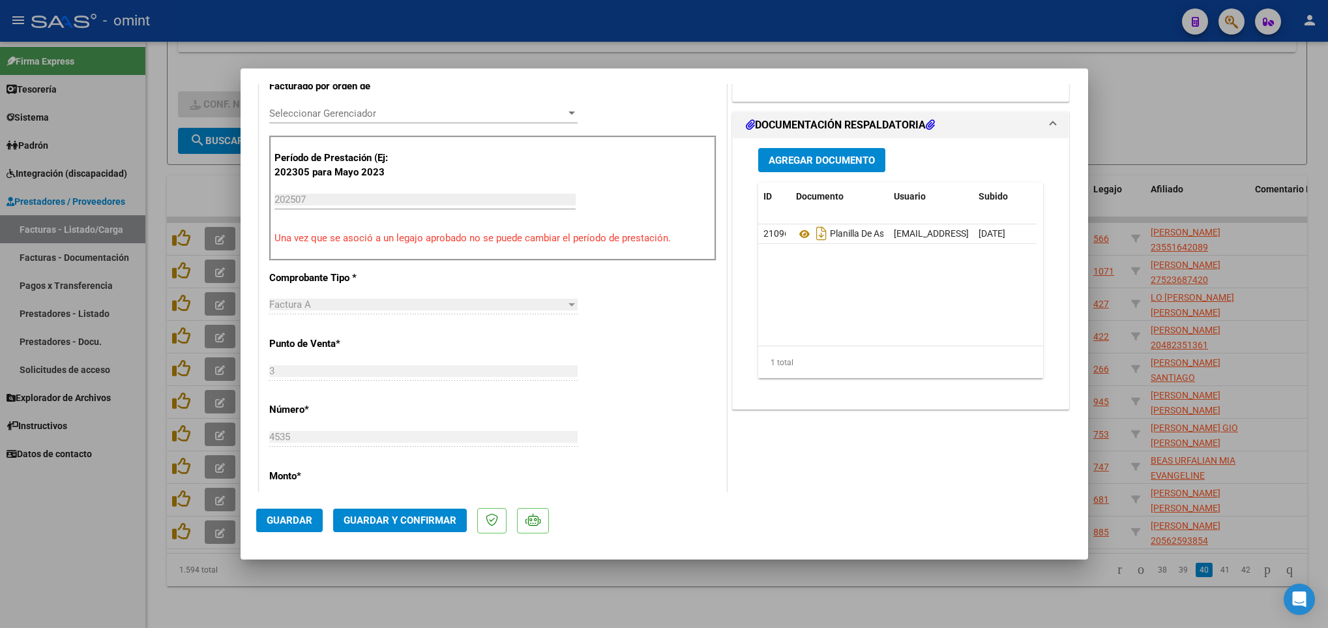
scroll to position [712, 0]
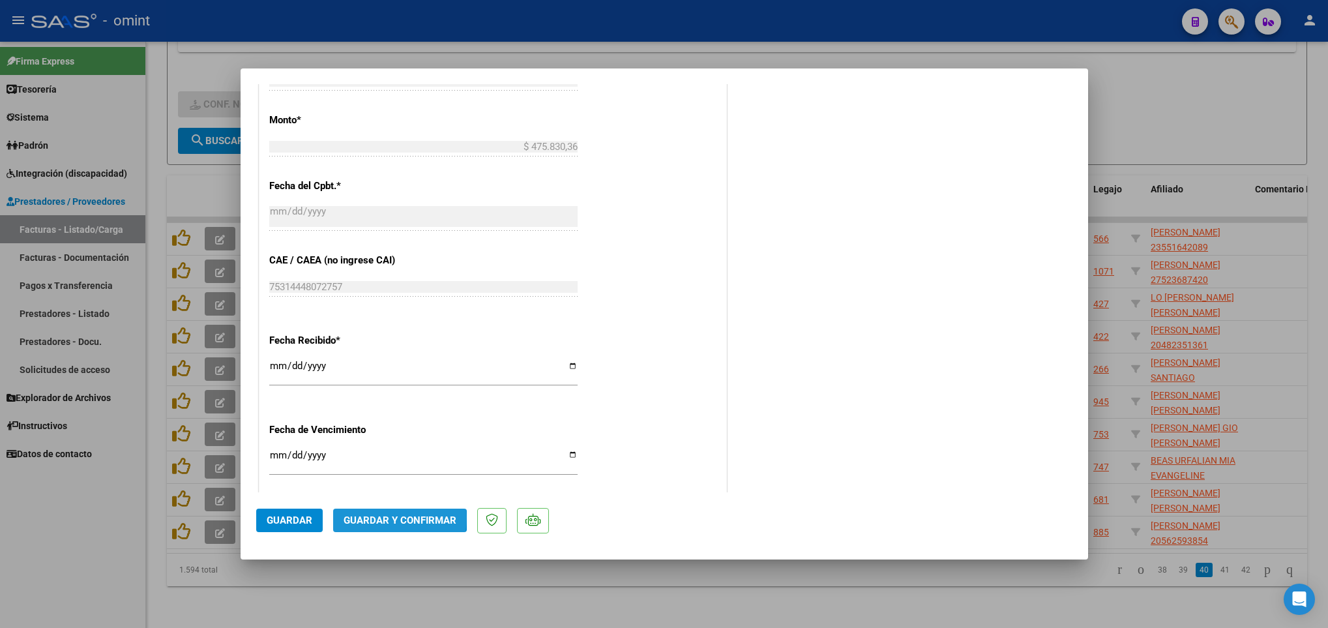
click at [383, 517] on span "Guardar y Confirmar" at bounding box center [400, 520] width 113 height 12
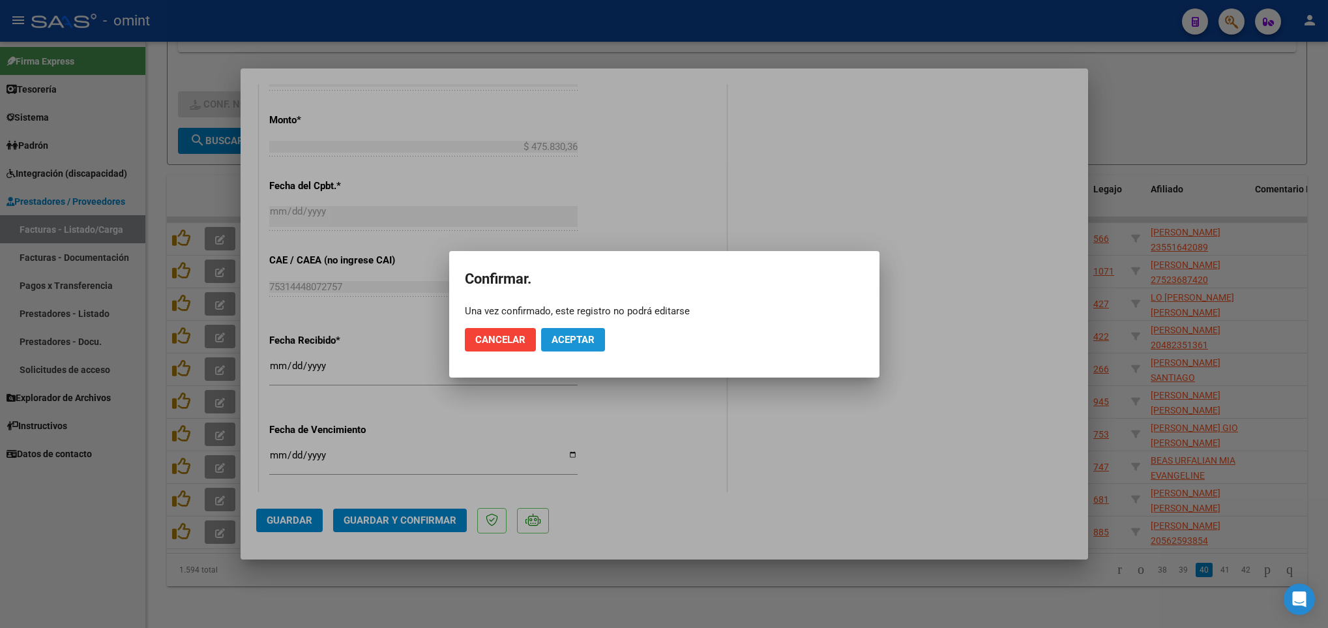
click at [568, 336] on span "Aceptar" at bounding box center [573, 340] width 43 height 12
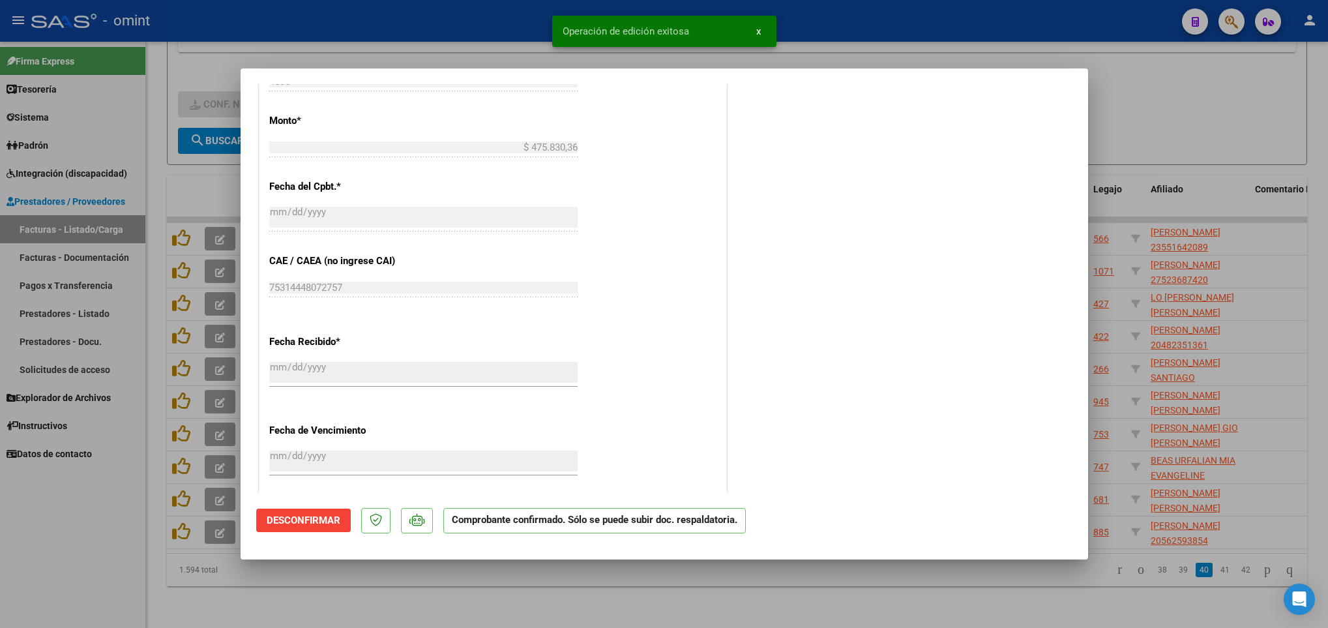
click at [1022, 585] on div at bounding box center [664, 314] width 1328 height 628
type input "$ 0,00"
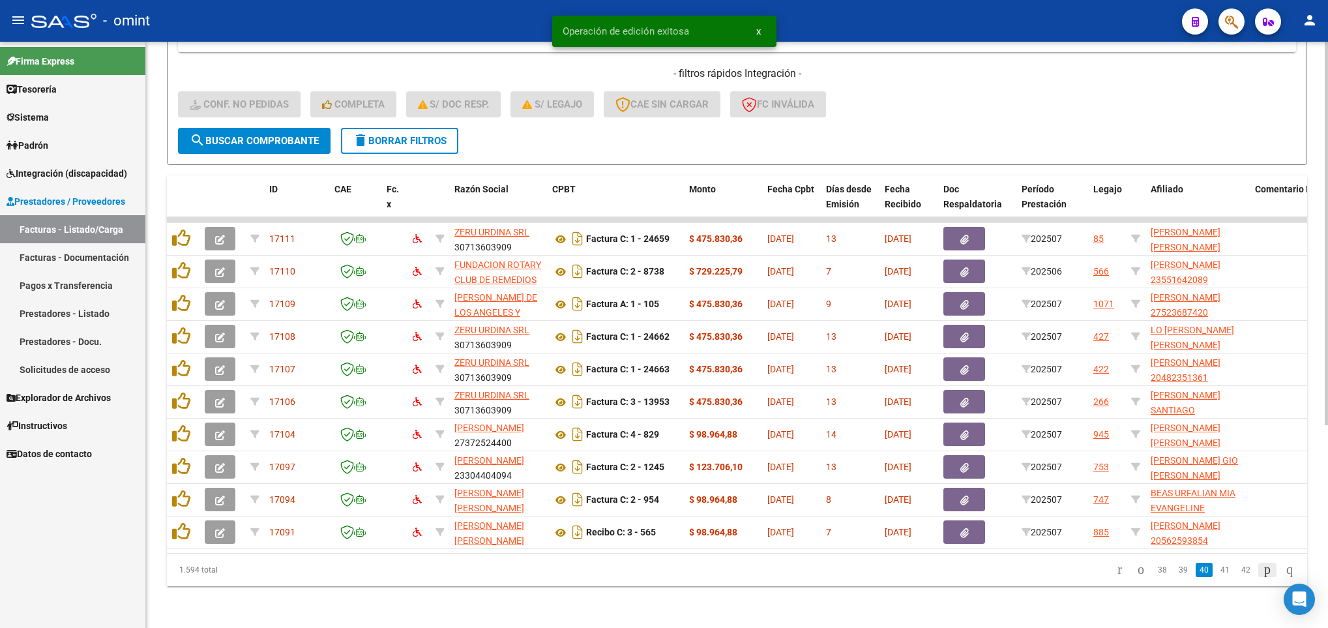
click at [1262, 572] on icon "go to next page" at bounding box center [1267, 569] width 10 height 16
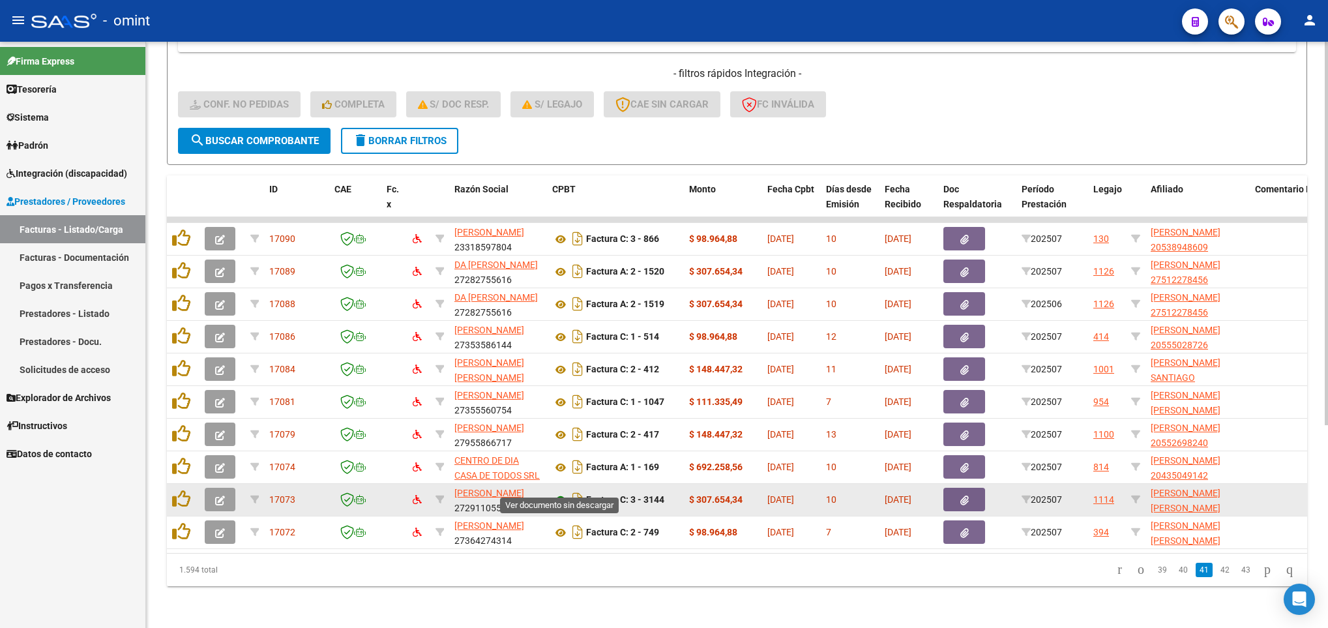
click at [555, 492] on icon at bounding box center [560, 500] width 17 height 16
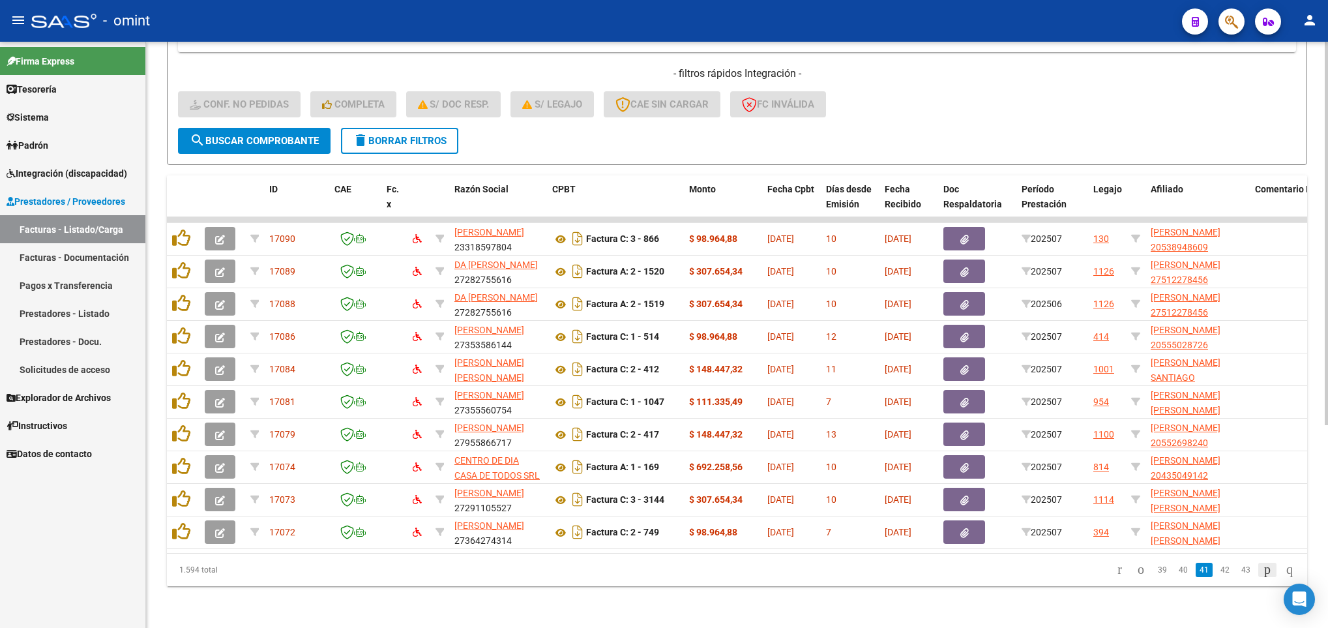
click at [1262, 569] on icon "go to next page" at bounding box center [1267, 569] width 10 height 16
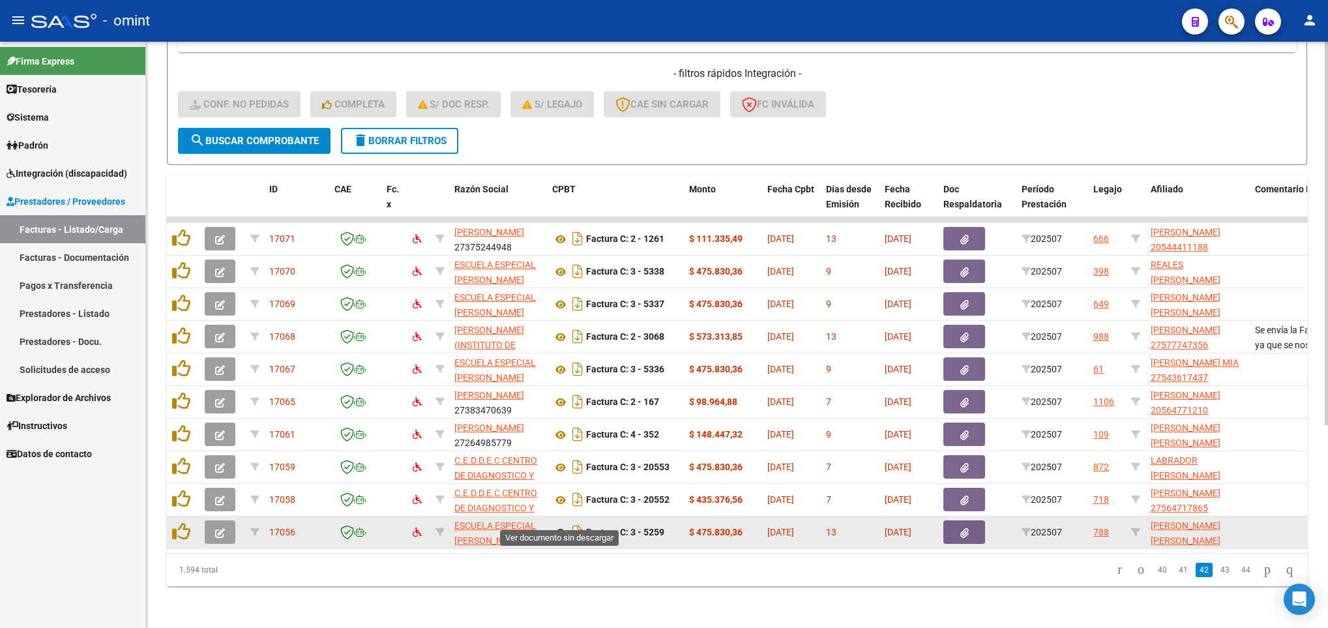
click at [560, 525] on icon at bounding box center [560, 533] width 17 height 16
click at [214, 525] on button "button" at bounding box center [220, 531] width 31 height 23
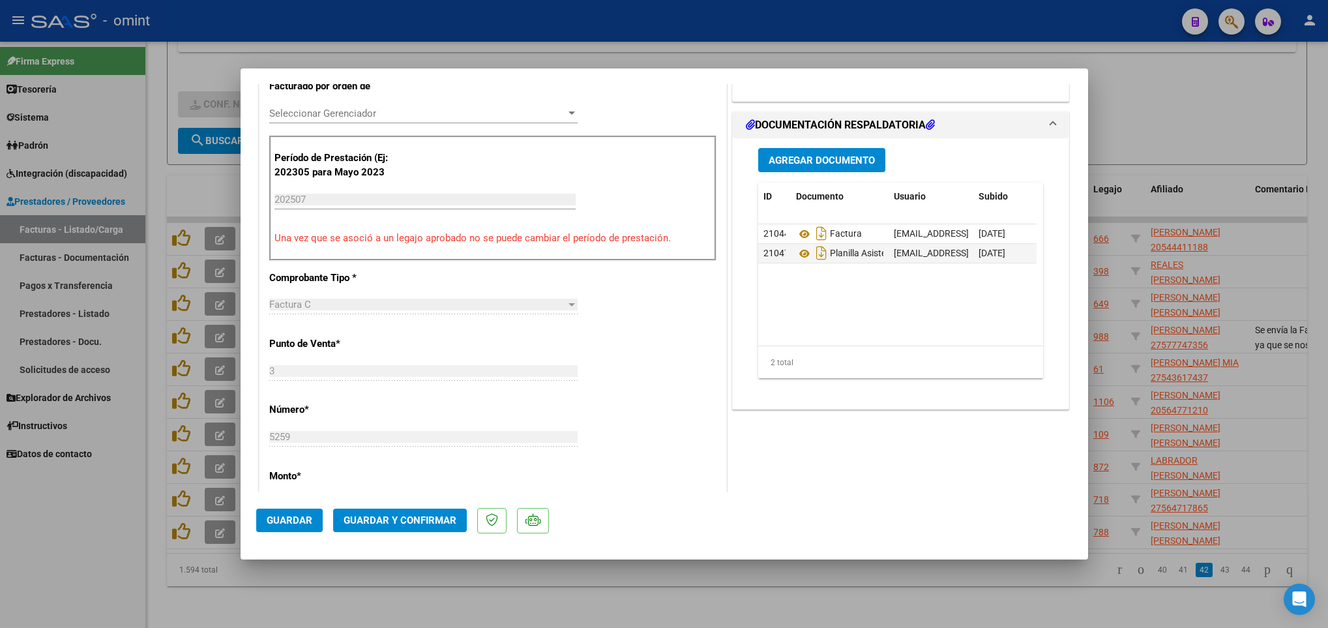
scroll to position [712, 0]
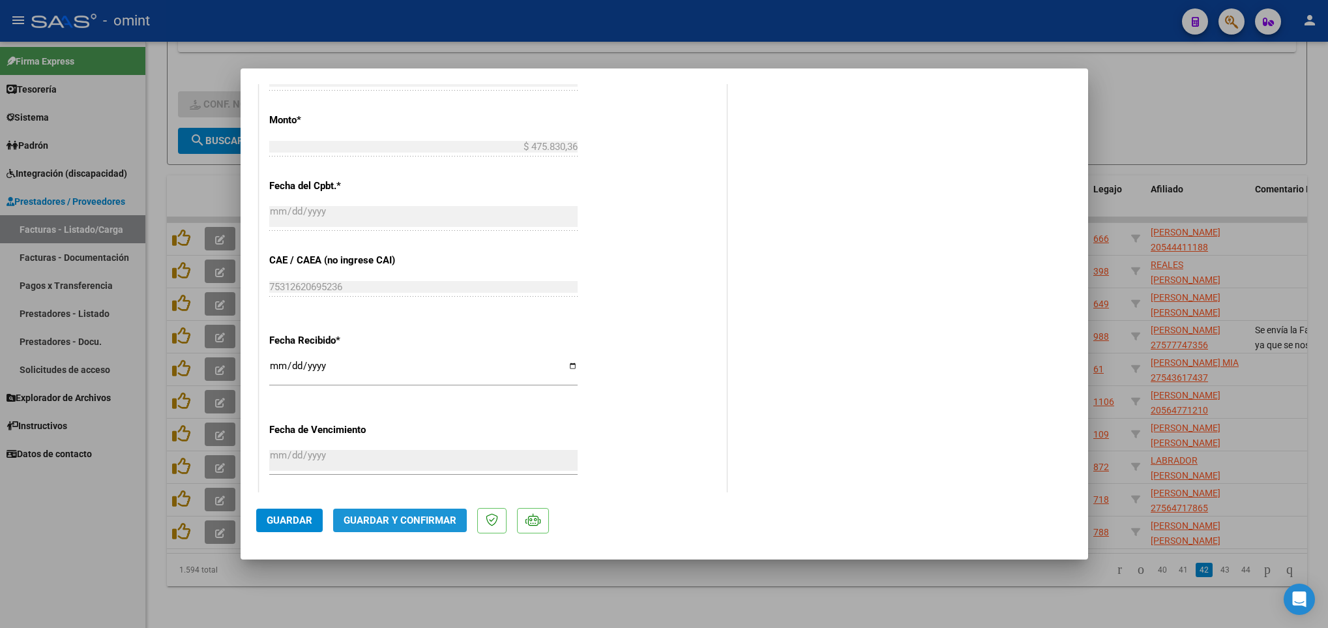
click at [401, 514] on span "Guardar y Confirmar" at bounding box center [400, 520] width 113 height 12
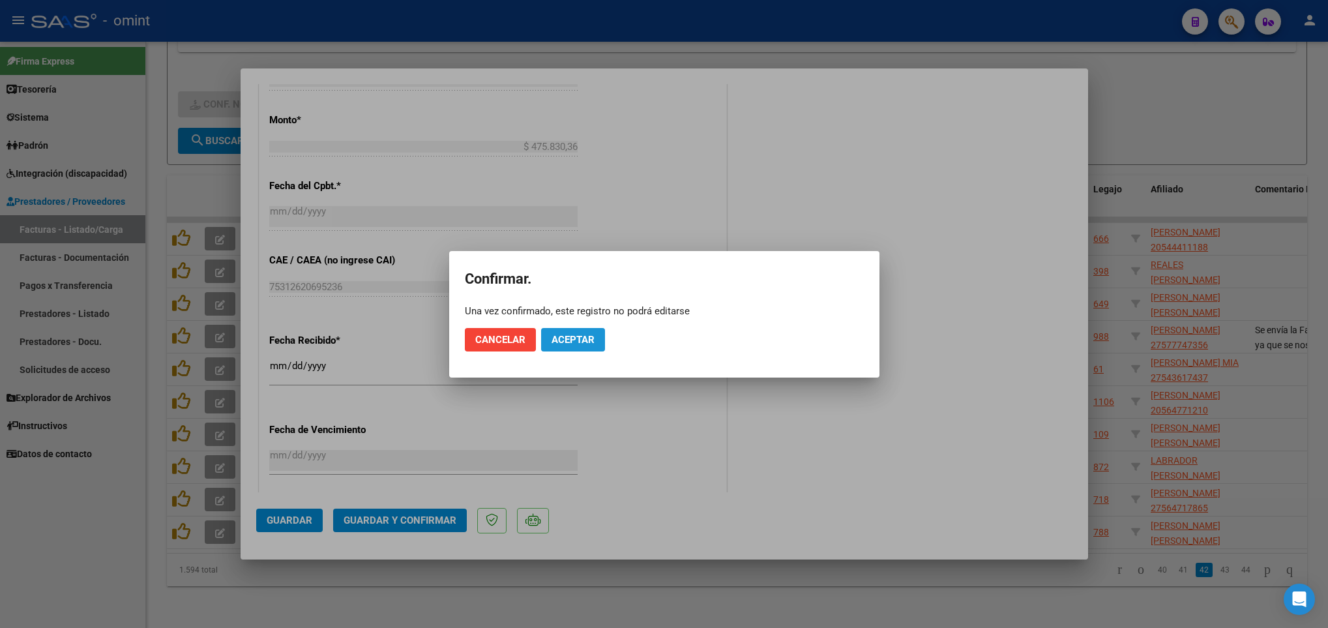
click at [563, 337] on span "Aceptar" at bounding box center [573, 340] width 43 height 12
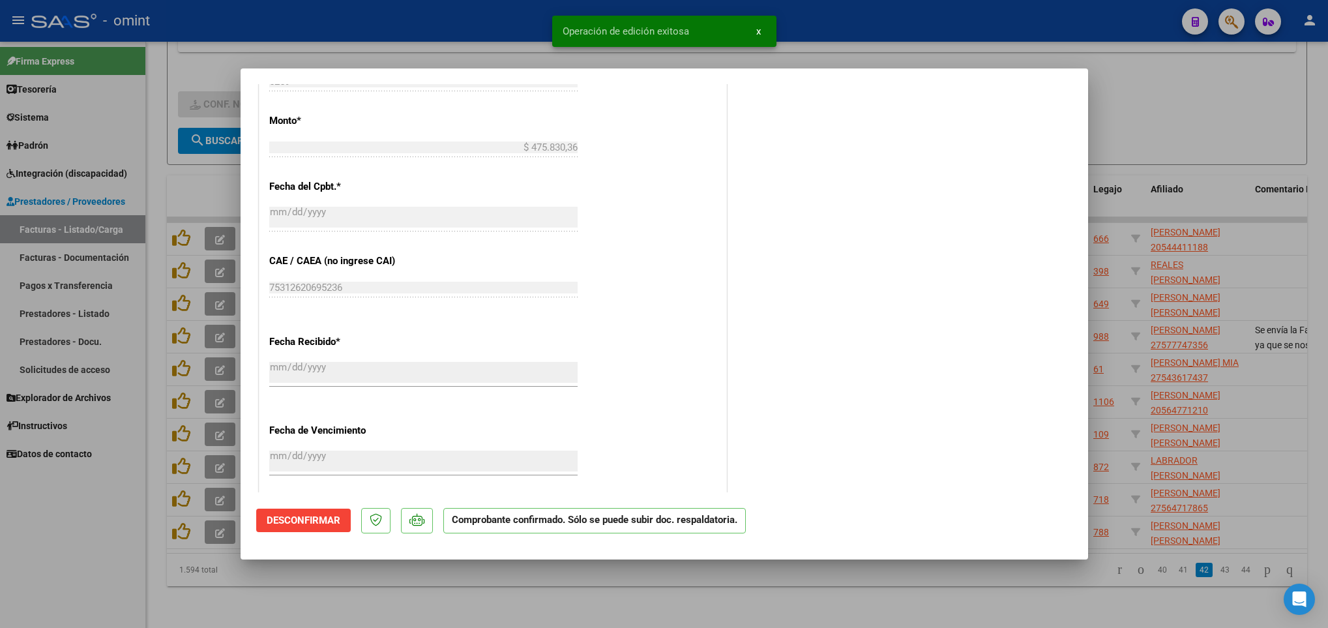
click at [981, 599] on div at bounding box center [664, 314] width 1328 height 628
type input "$ 0,00"
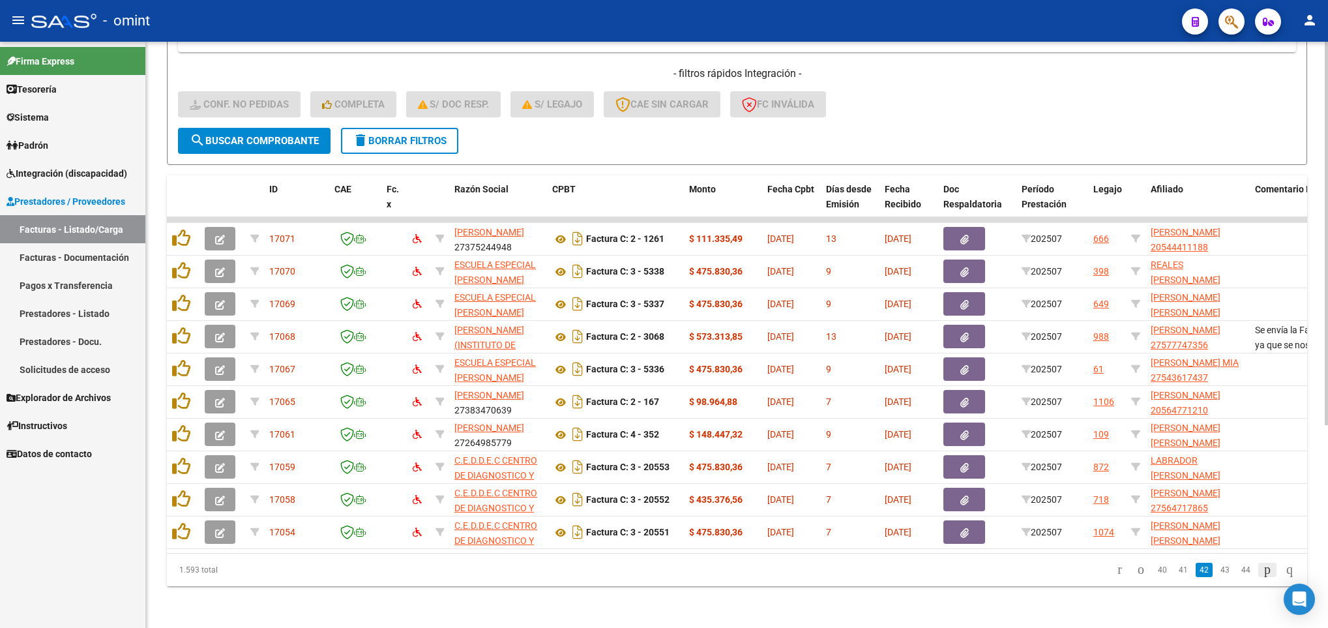
click at [1262, 570] on icon "go to next page" at bounding box center [1267, 569] width 10 height 16
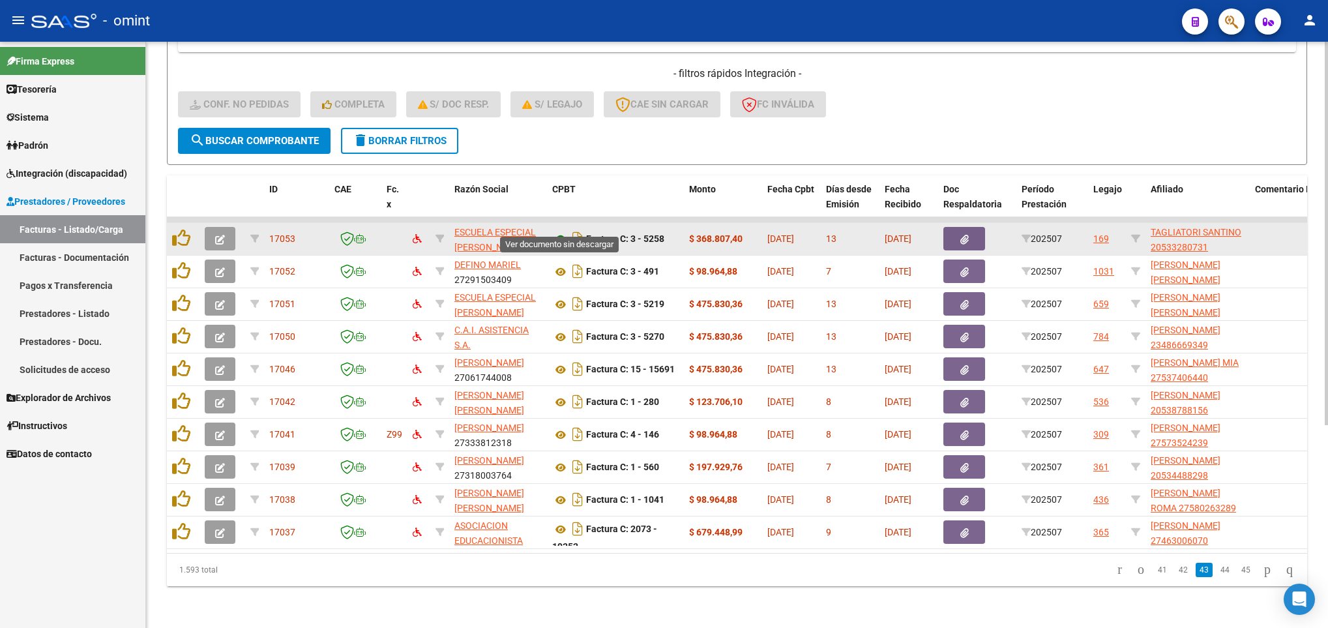
click at [557, 231] on icon at bounding box center [560, 239] width 17 height 16
click at [223, 229] on button "button" at bounding box center [220, 238] width 31 height 23
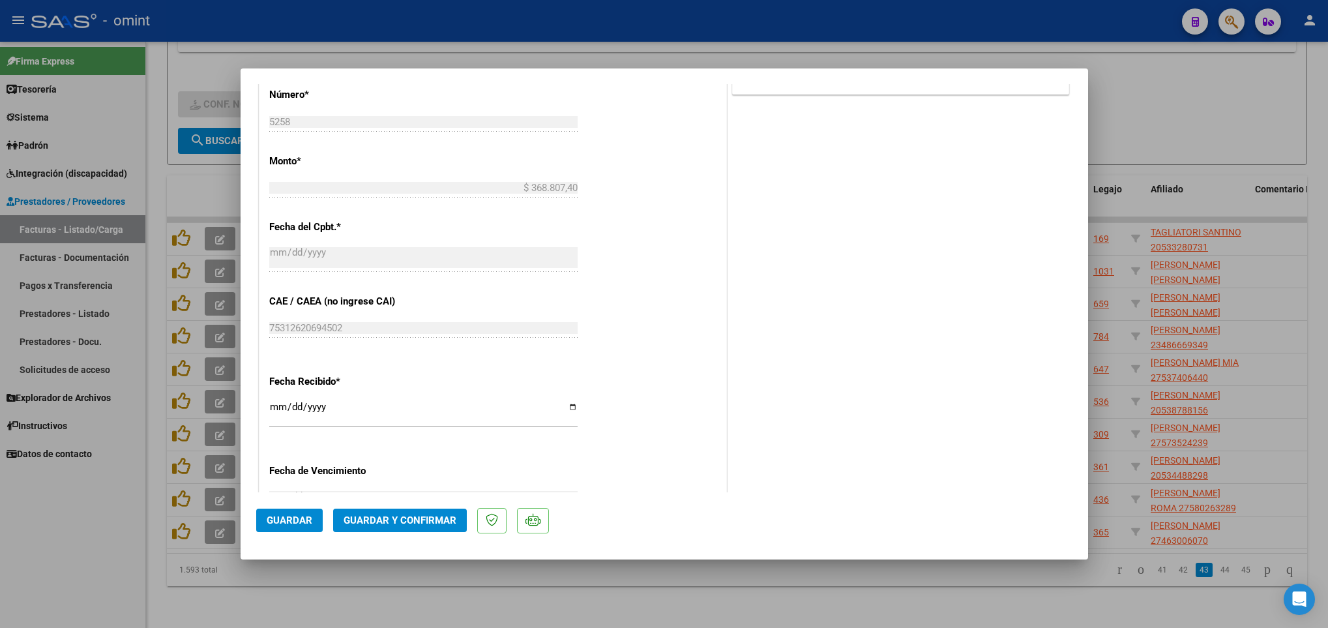
scroll to position [712, 0]
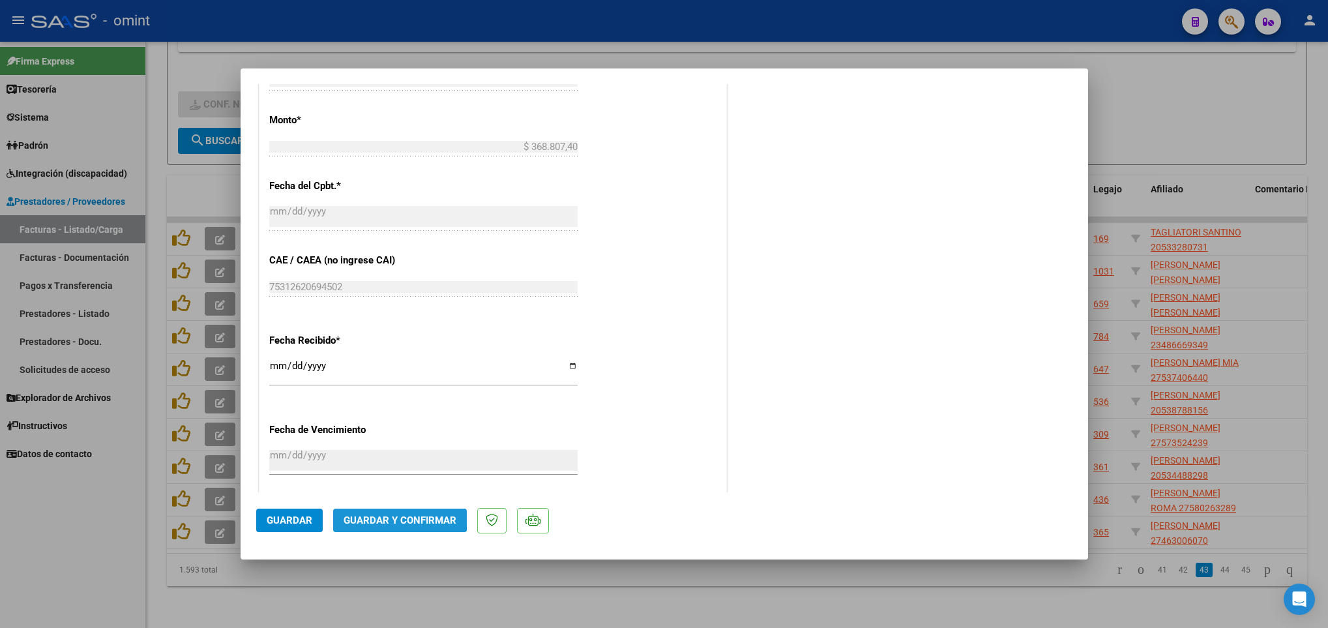
click at [393, 514] on span "Guardar y Confirmar" at bounding box center [400, 520] width 113 height 12
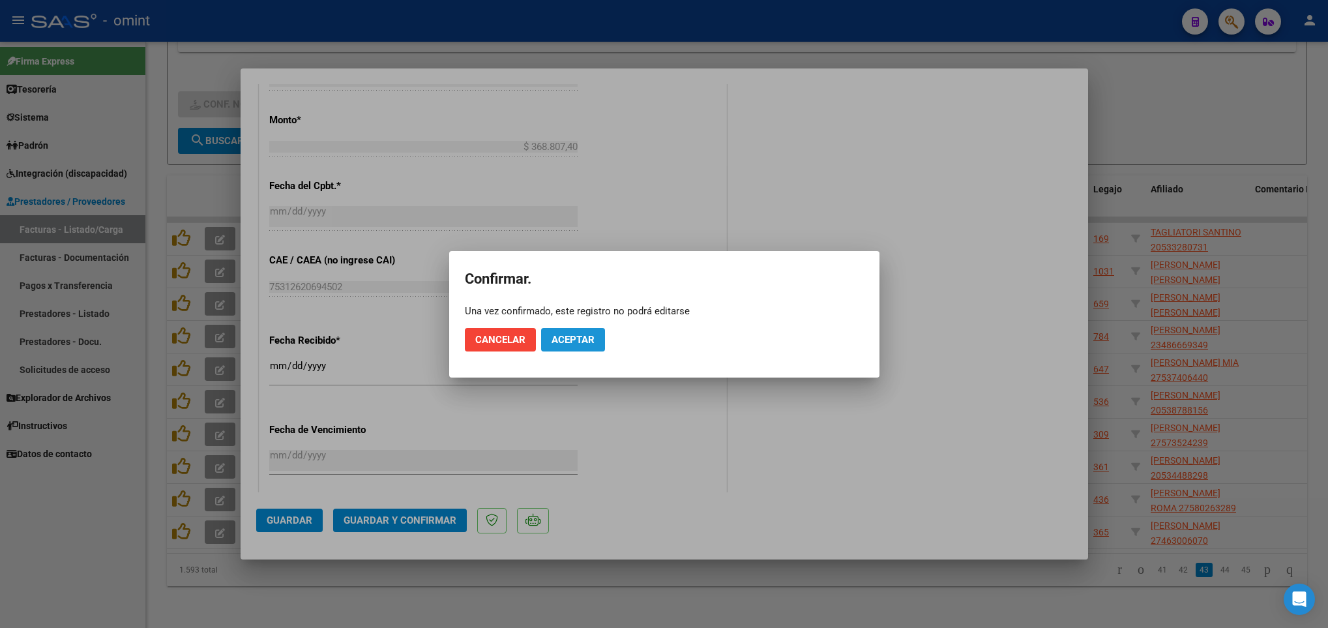
click at [566, 338] on span "Aceptar" at bounding box center [573, 340] width 43 height 12
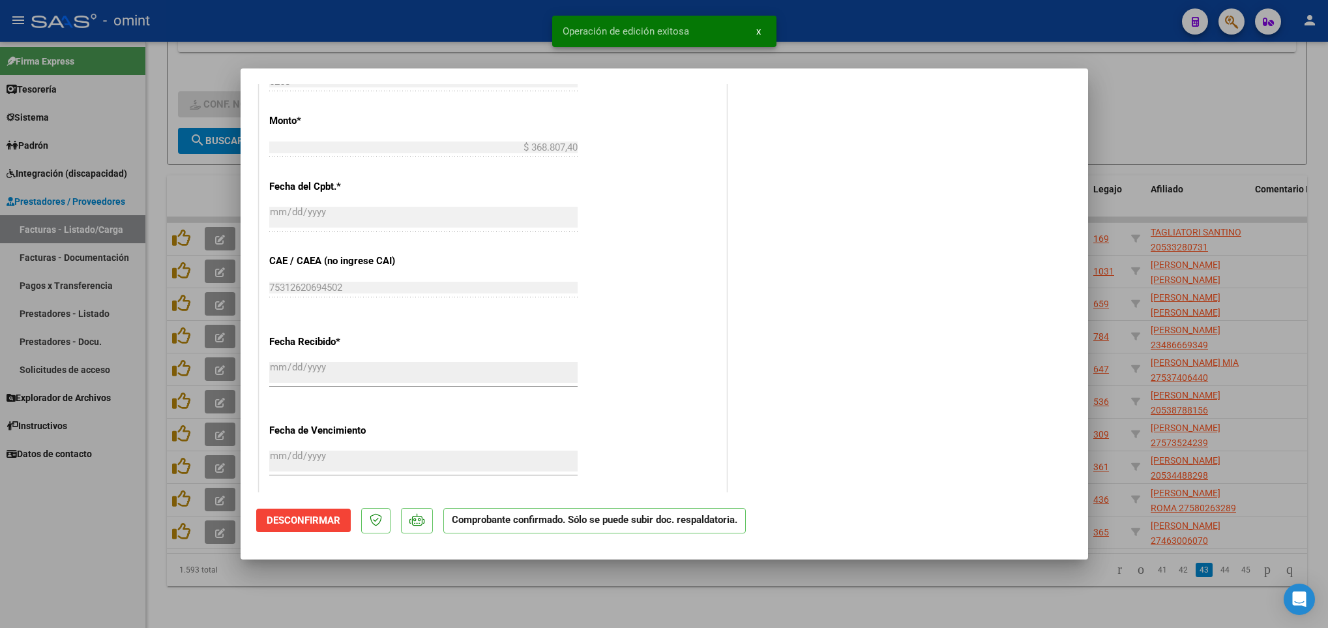
click at [1108, 612] on div at bounding box center [664, 314] width 1328 height 628
type input "$ 0,00"
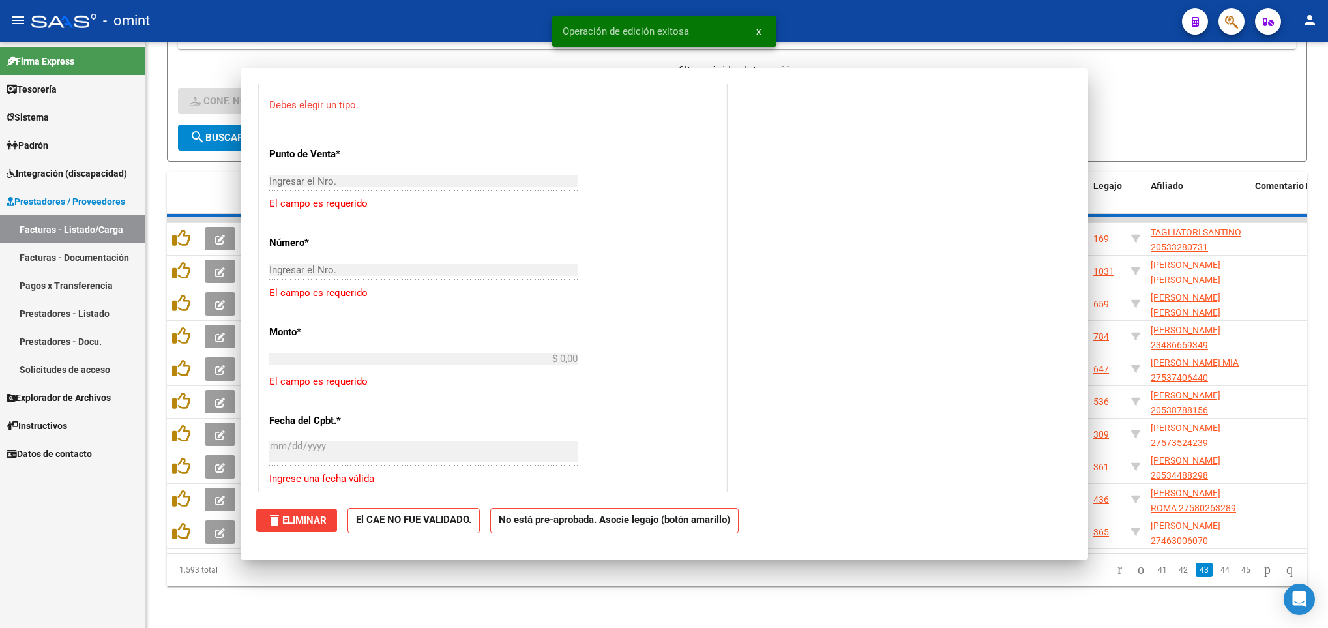
scroll to position [873, 0]
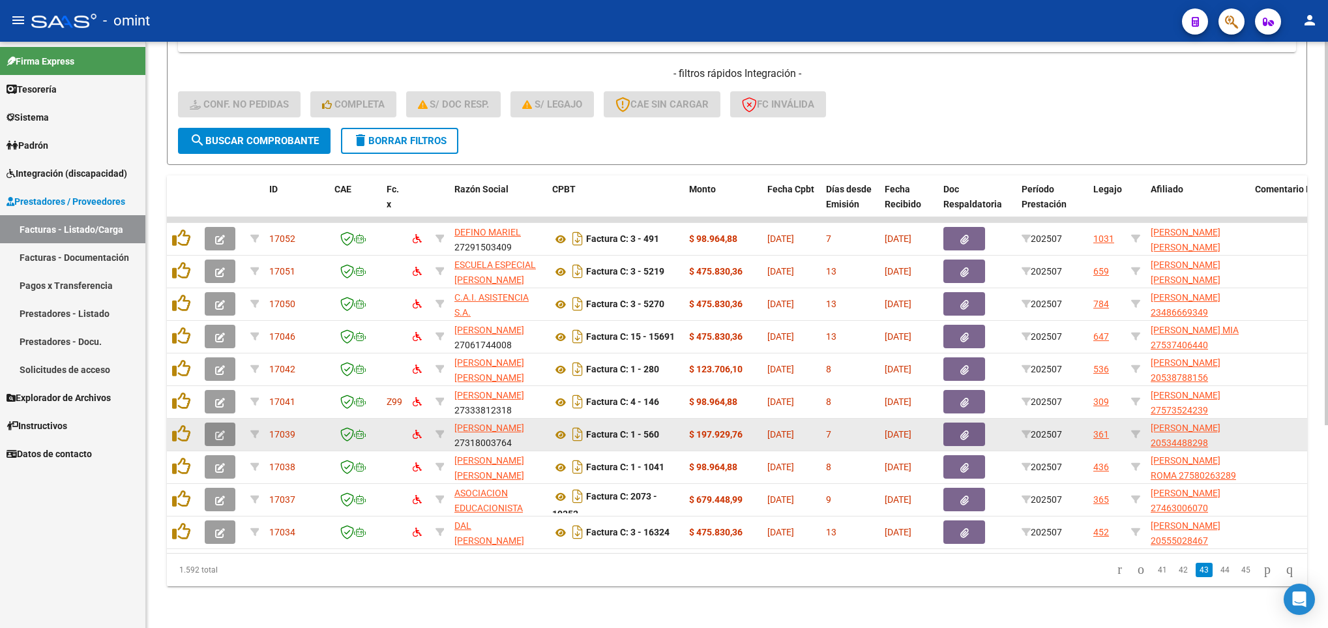
click at [216, 430] on icon "button" at bounding box center [220, 435] width 10 height 10
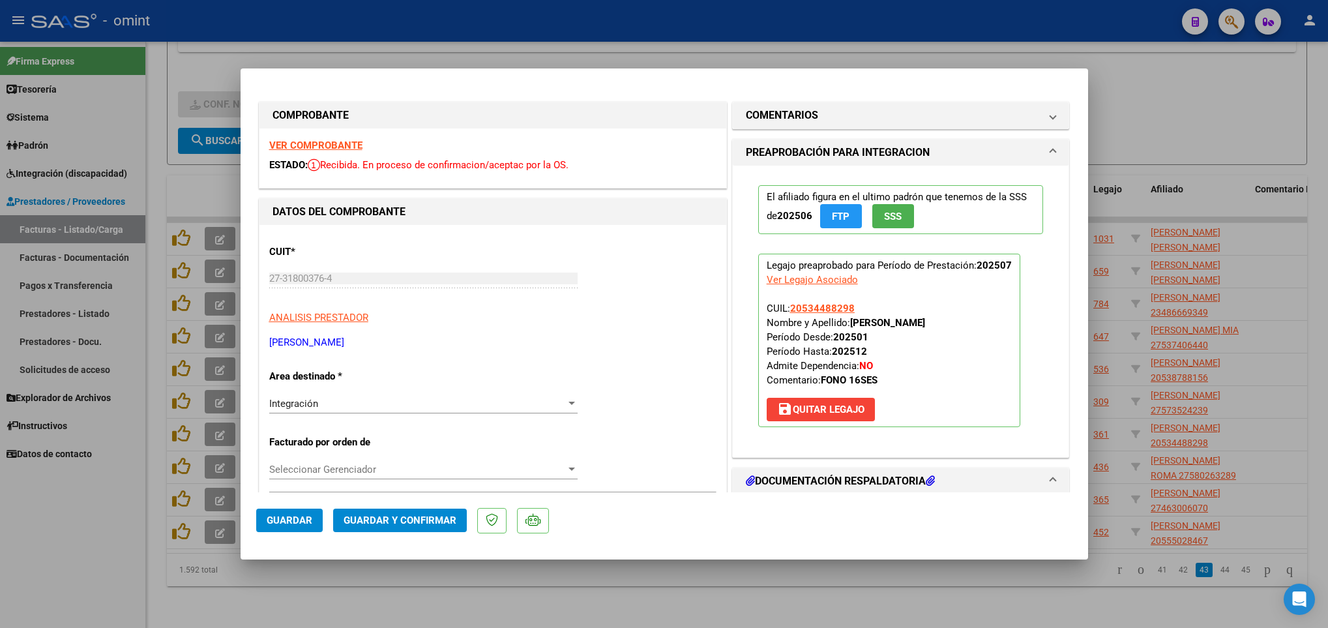
click at [304, 141] on strong "VER COMPROBANTE" at bounding box center [315, 146] width 93 height 12
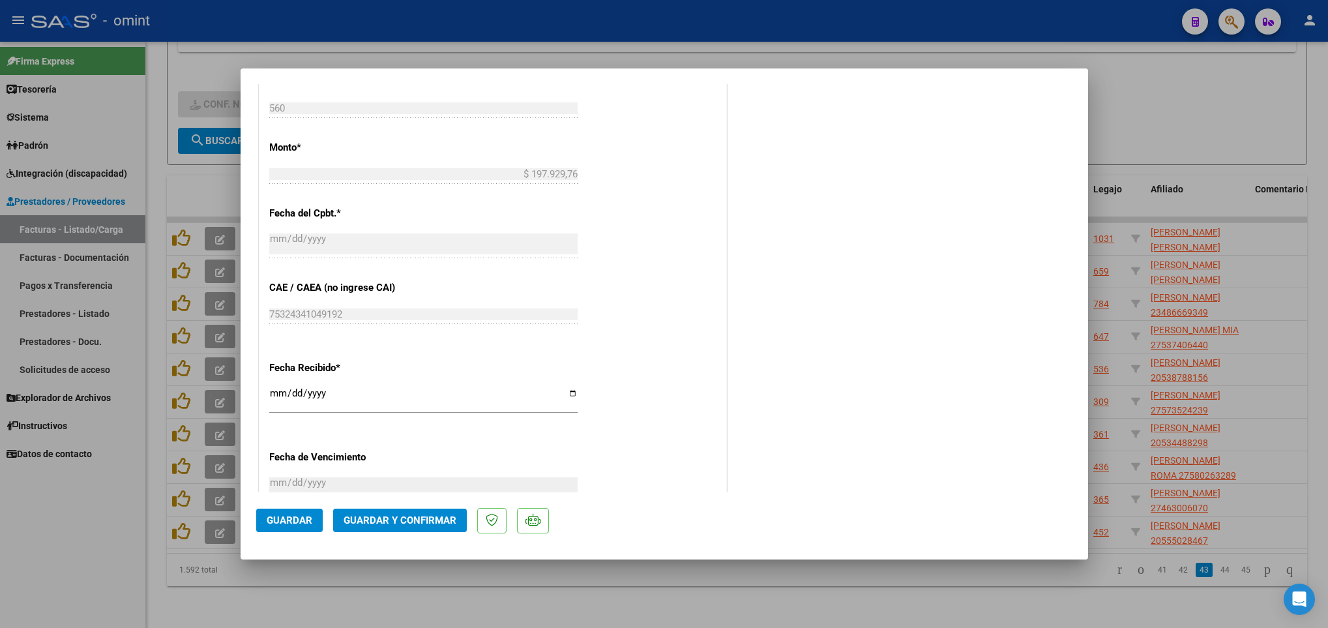
scroll to position [712, 0]
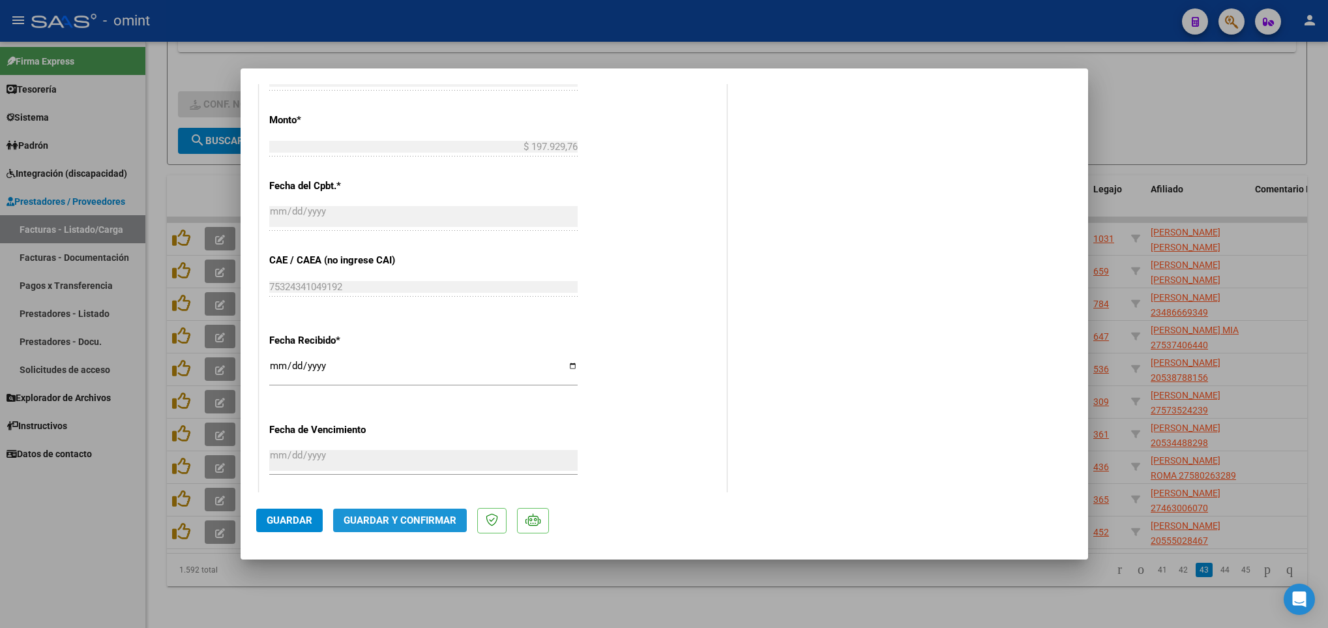
click at [413, 518] on span "Guardar y Confirmar" at bounding box center [400, 520] width 113 height 12
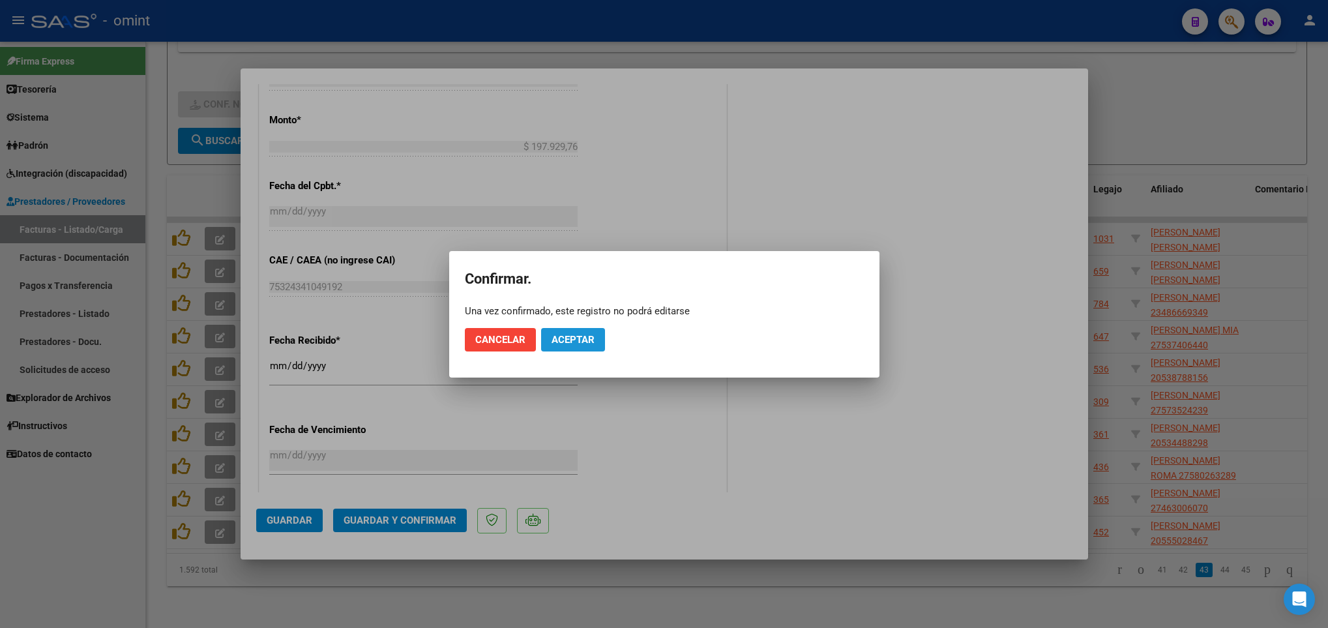
click at [566, 336] on span "Aceptar" at bounding box center [573, 340] width 43 height 12
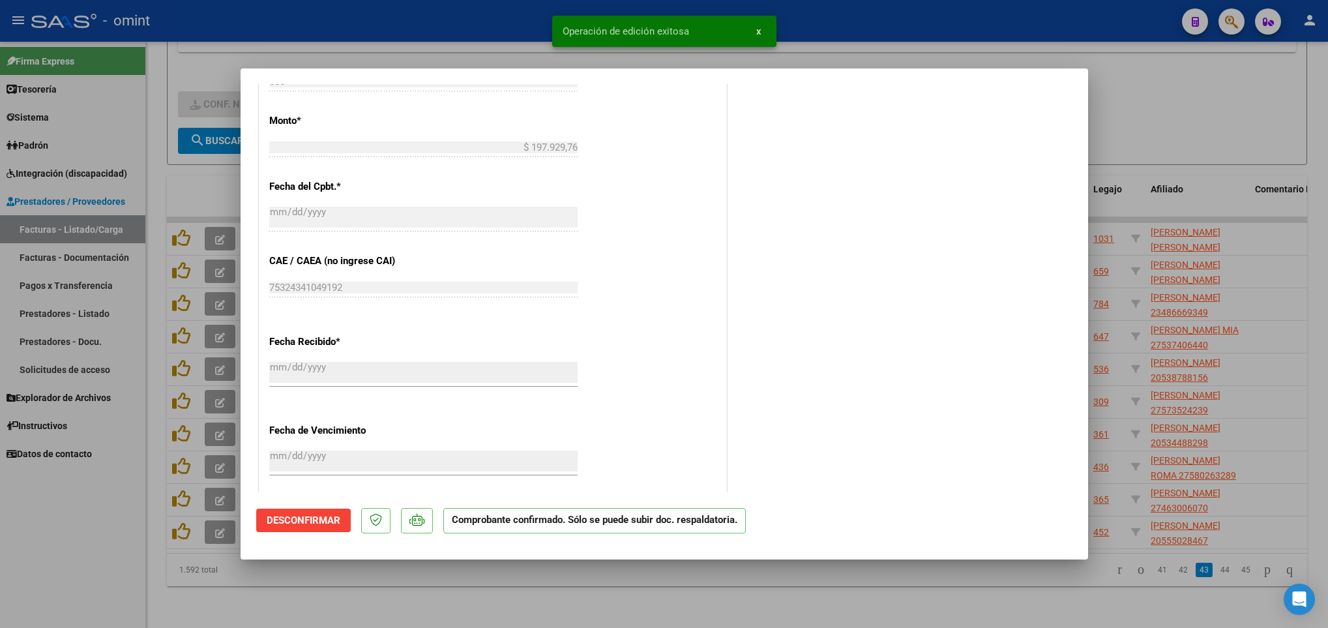
click at [1031, 587] on div at bounding box center [664, 314] width 1328 height 628
type input "$ 0,00"
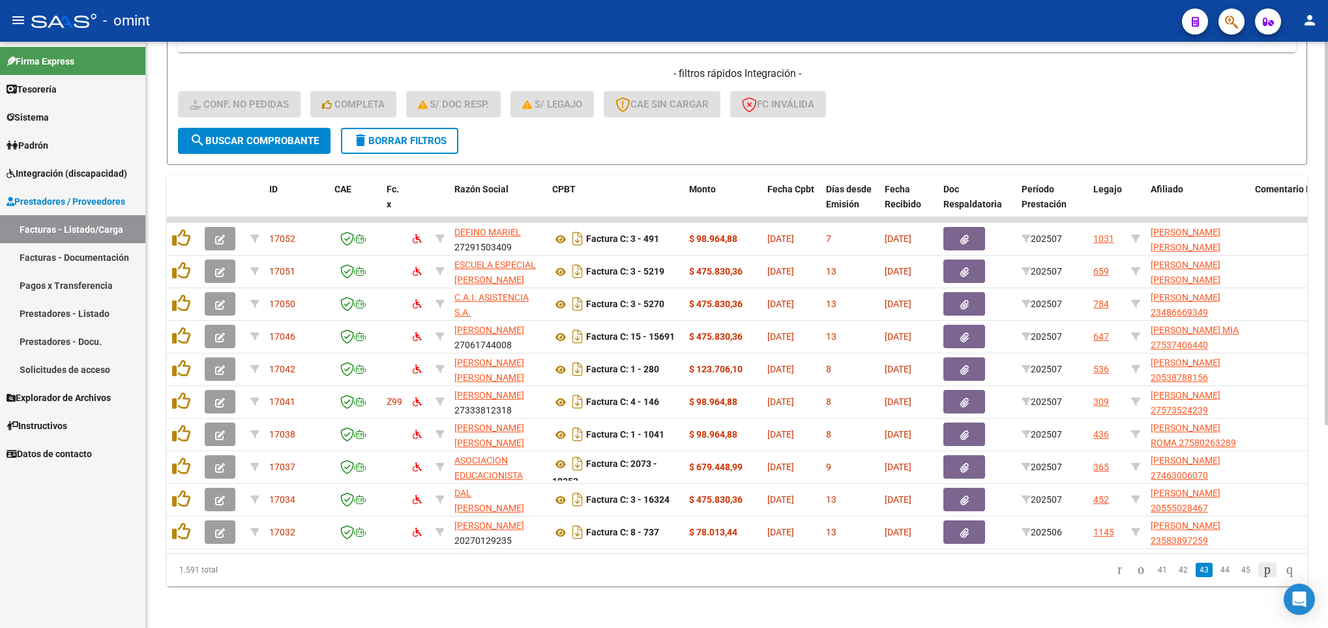
click at [1262, 573] on icon "go to next page" at bounding box center [1267, 569] width 10 height 16
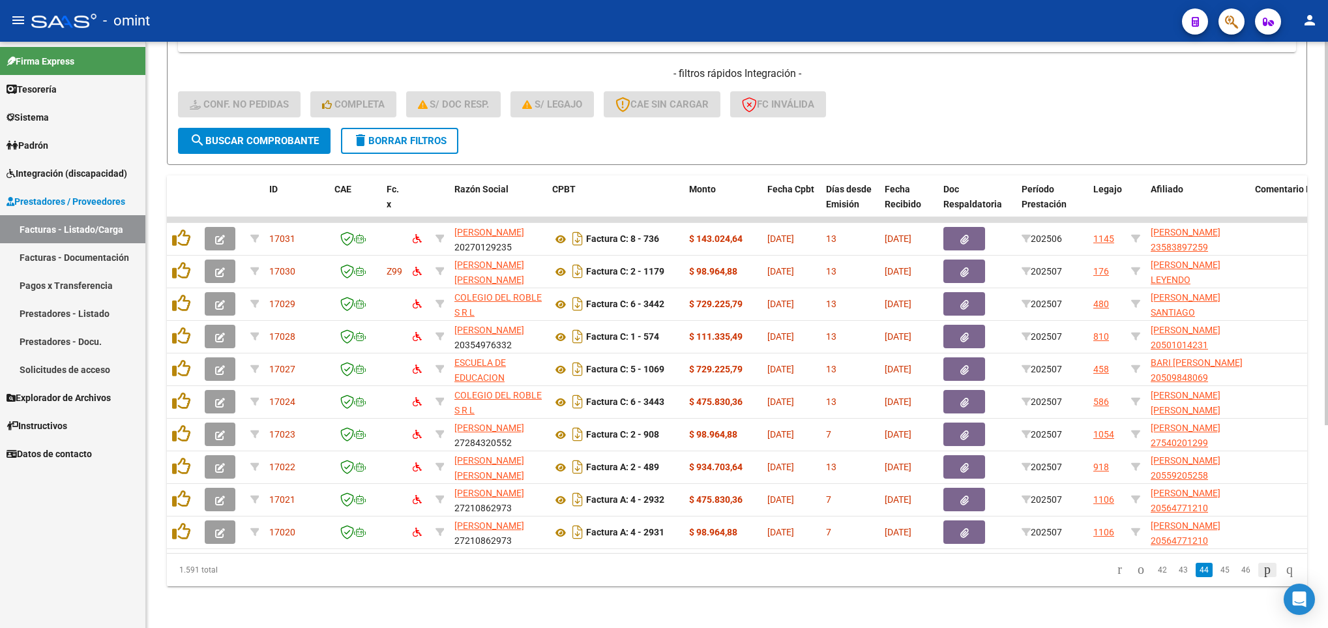
click at [1262, 573] on icon "go to next page" at bounding box center [1267, 569] width 10 height 16
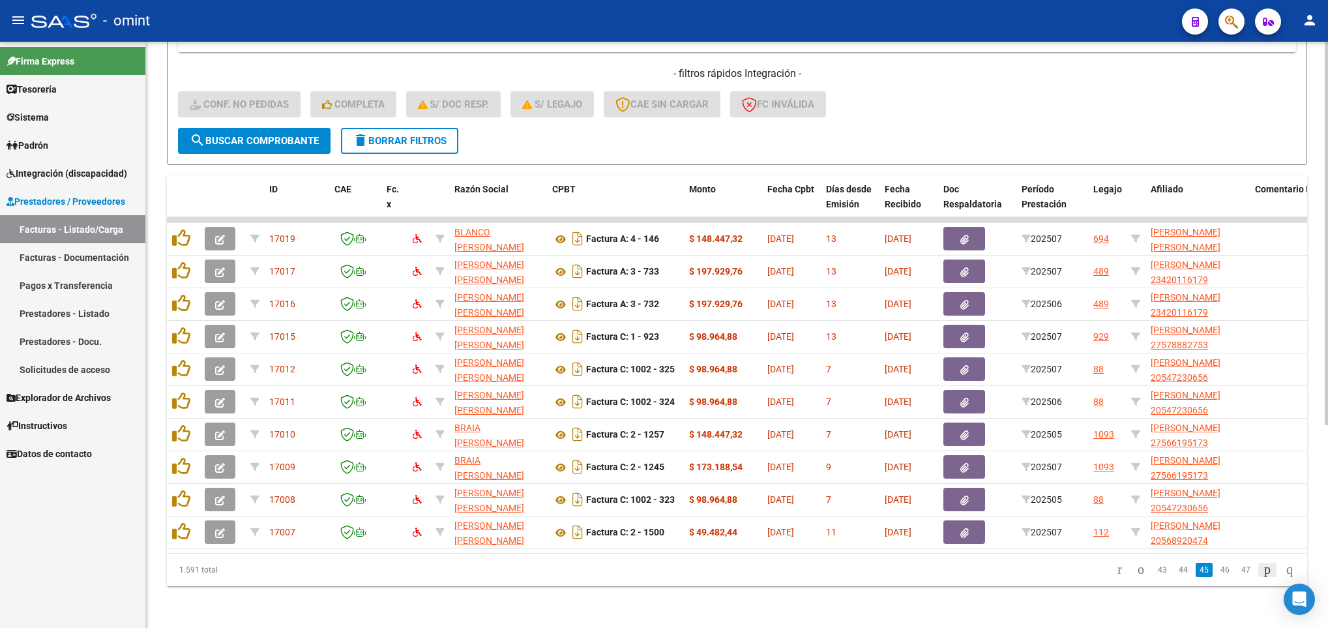
click at [1262, 573] on icon "go to next page" at bounding box center [1267, 569] width 10 height 16
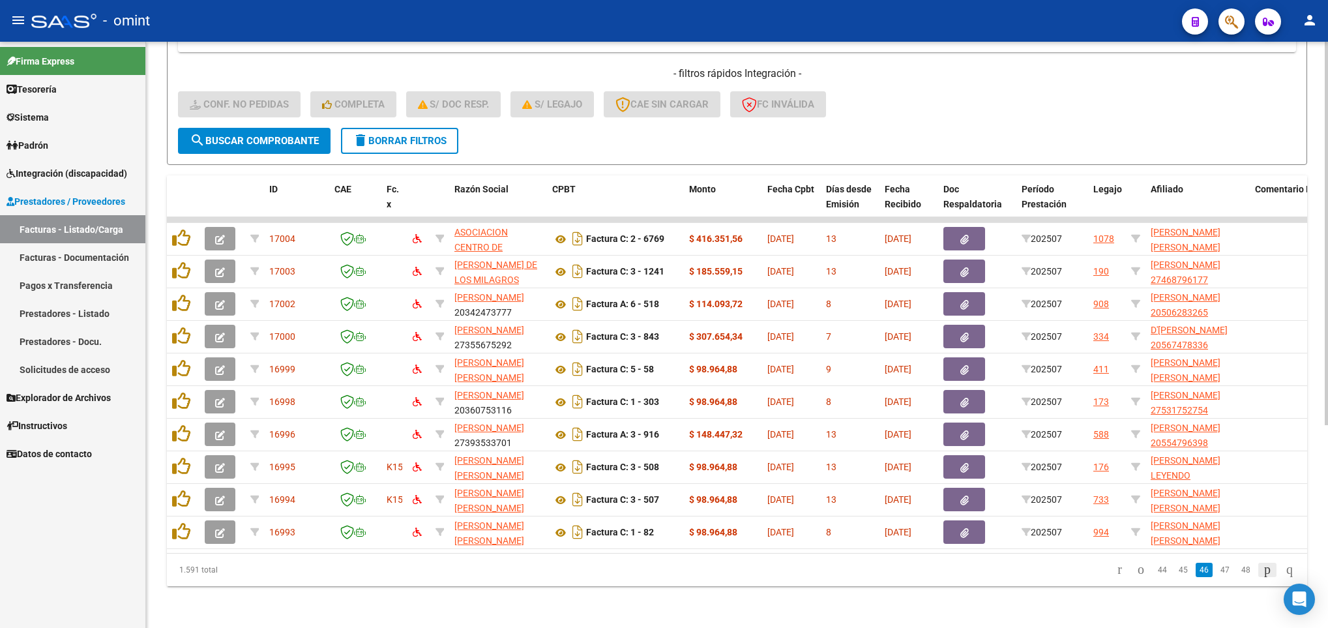
click at [1262, 573] on icon "go to next page" at bounding box center [1267, 569] width 10 height 16
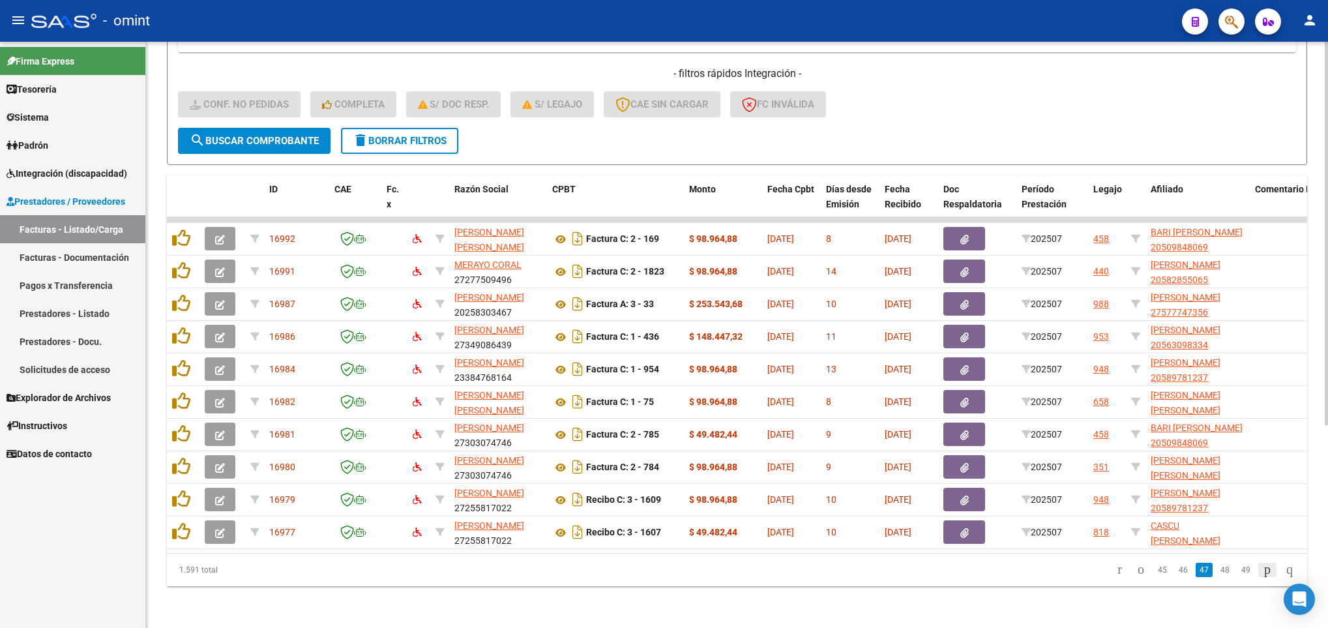
click at [1262, 573] on icon "go to next page" at bounding box center [1267, 569] width 10 height 16
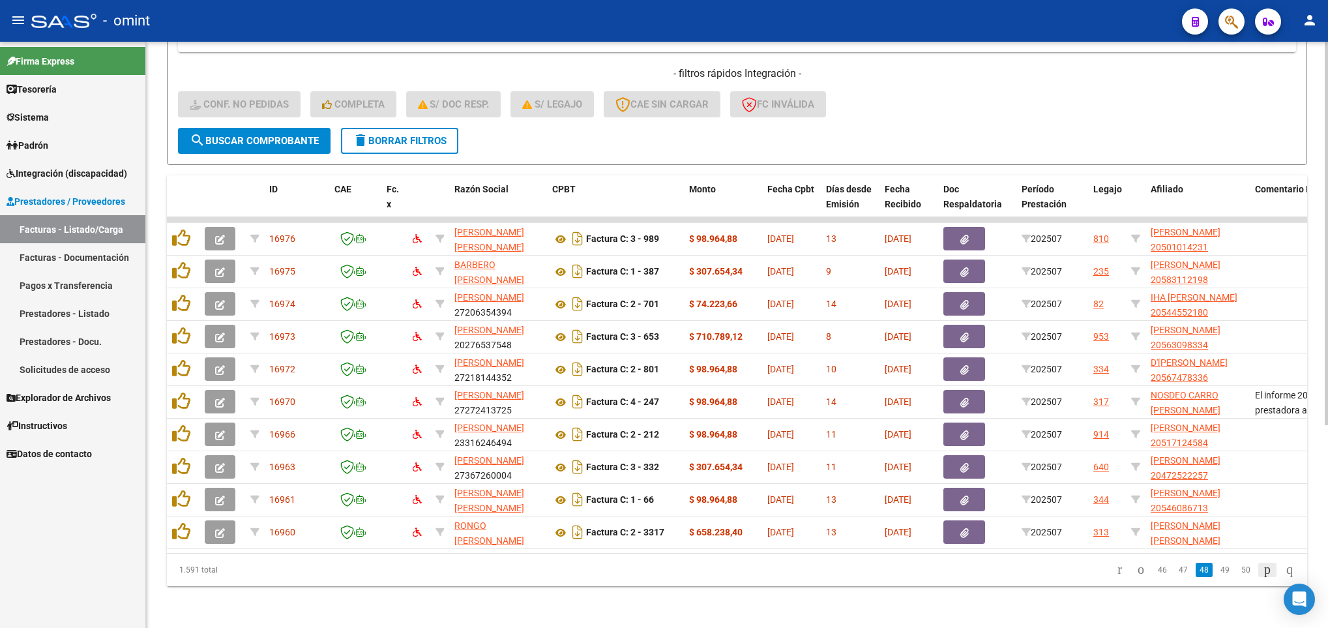
click at [1262, 573] on icon "go to next page" at bounding box center [1267, 569] width 10 height 16
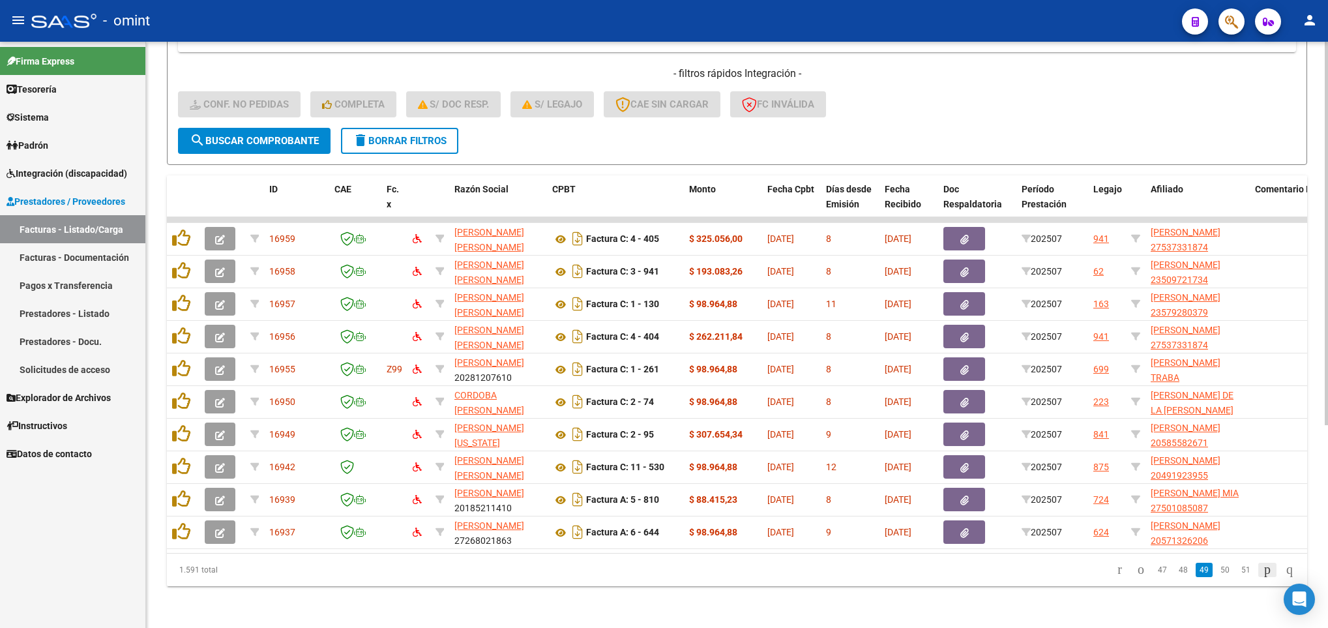
click at [1262, 573] on icon "go to next page" at bounding box center [1267, 569] width 10 height 16
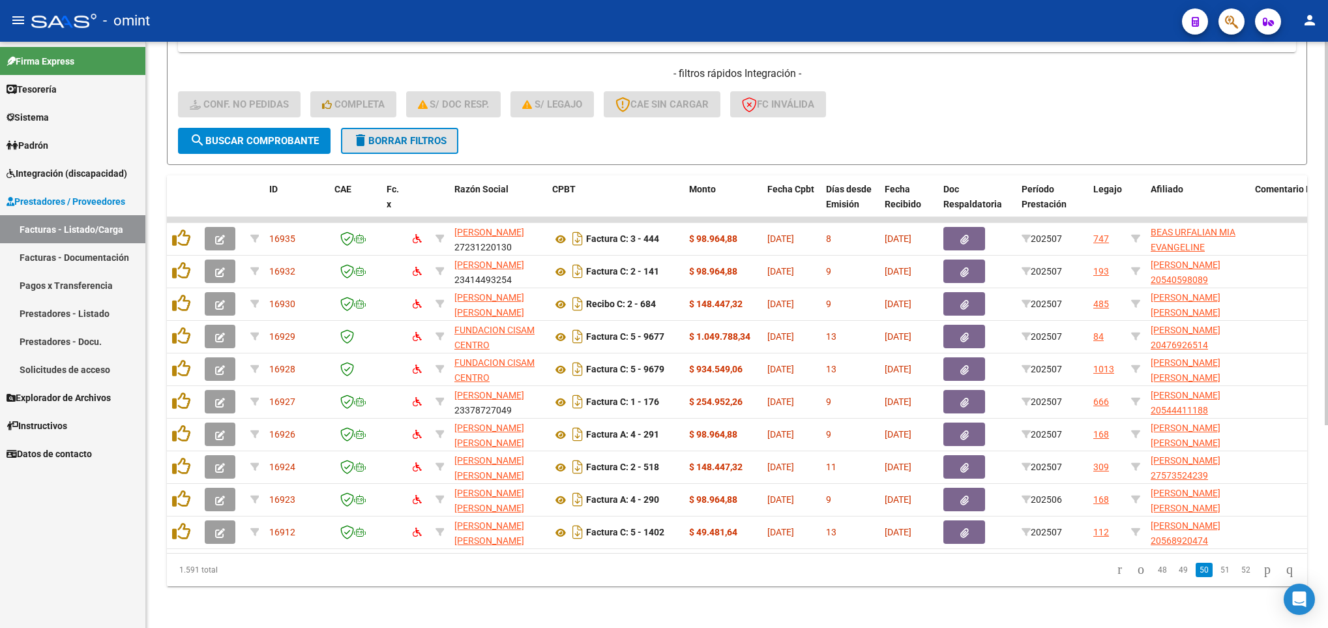
click at [415, 133] on button "delete Borrar Filtros" at bounding box center [399, 141] width 117 height 26
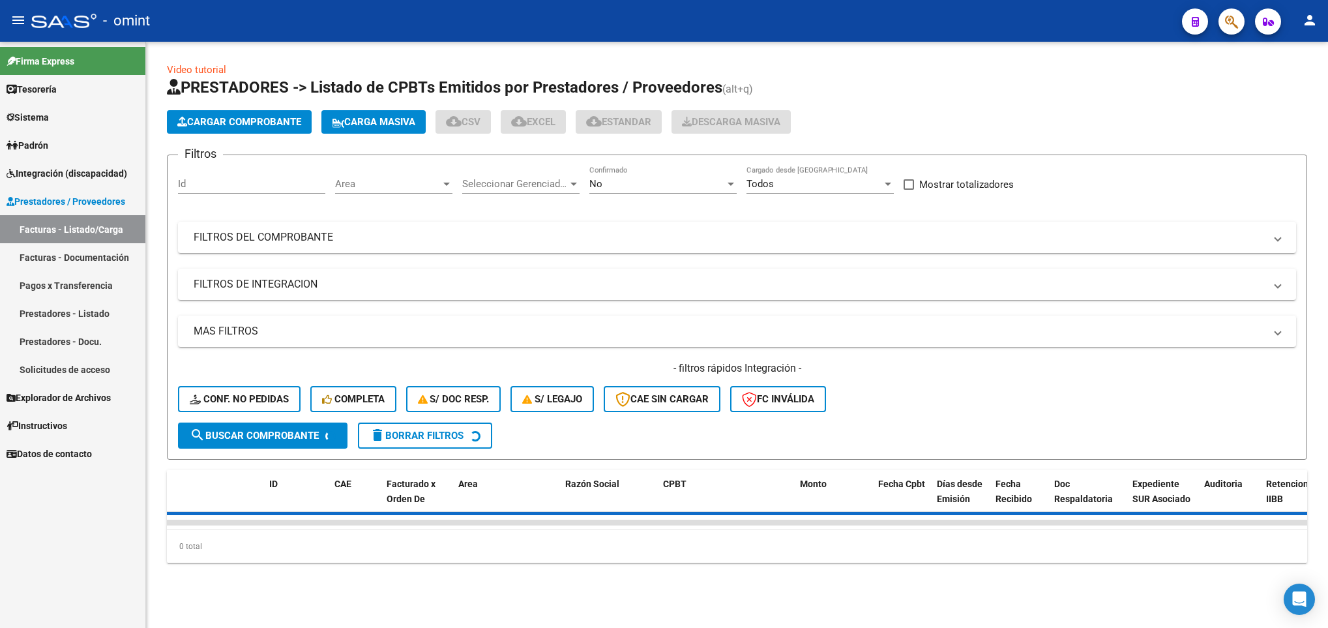
scroll to position [0, 0]
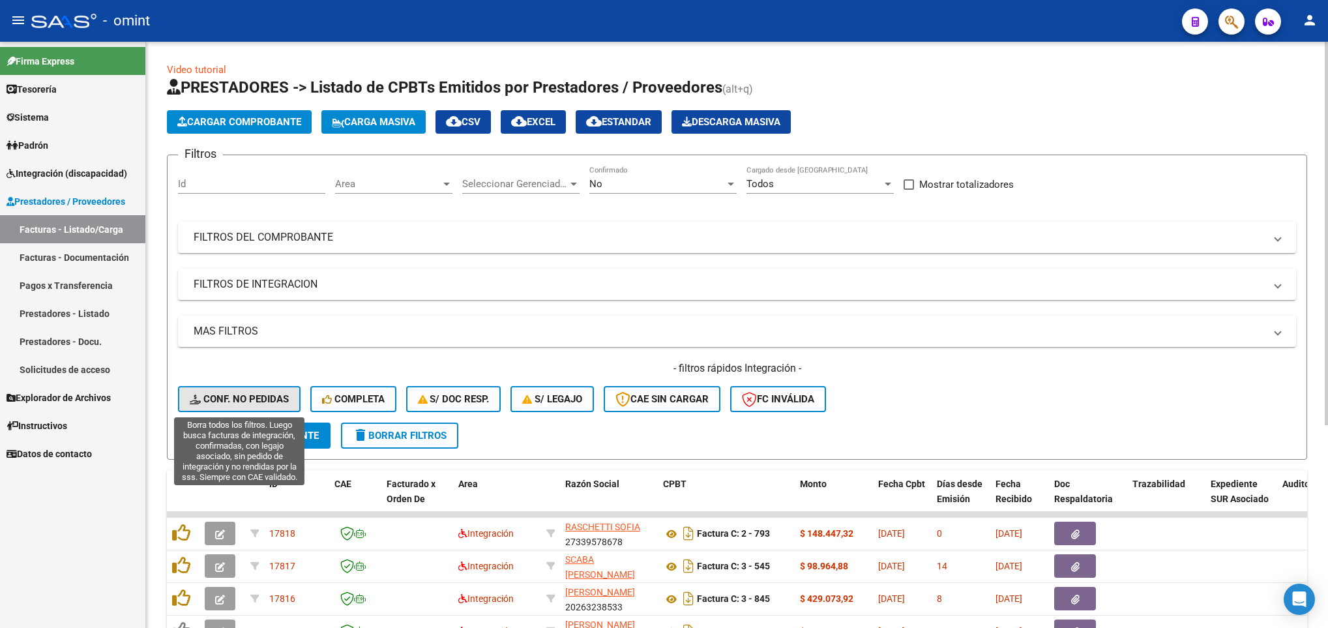
click at [237, 400] on span "Conf. no pedidas" at bounding box center [239, 399] width 99 height 12
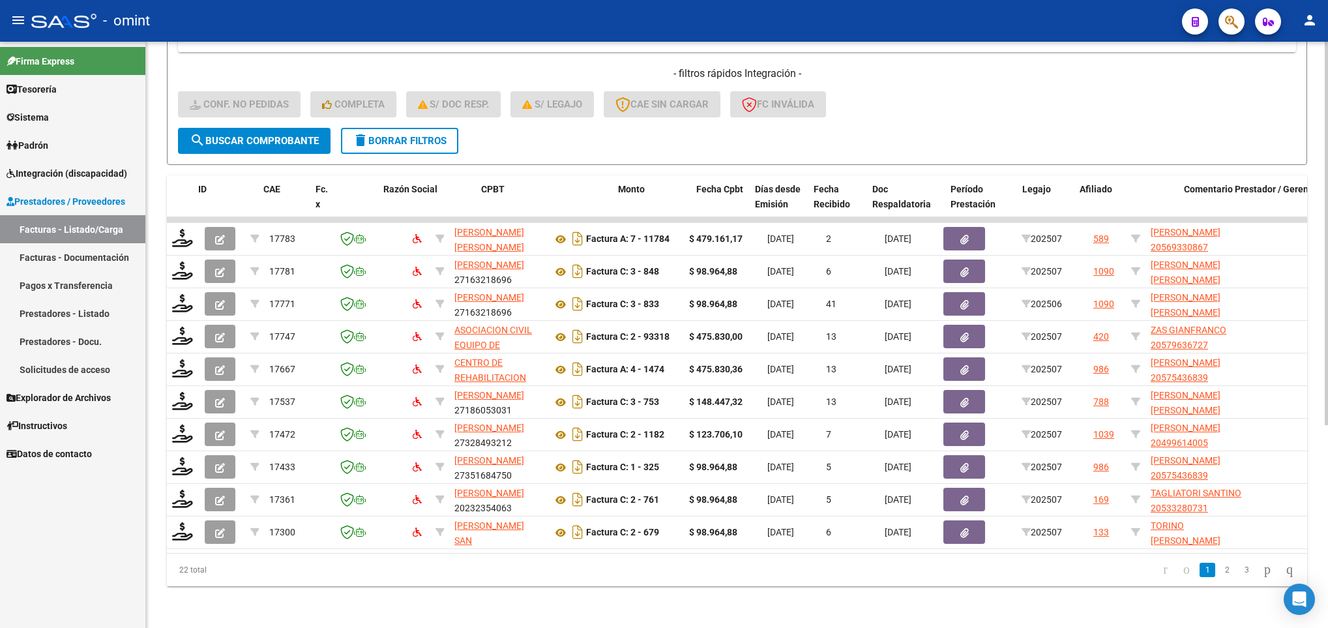
scroll to position [0, 947]
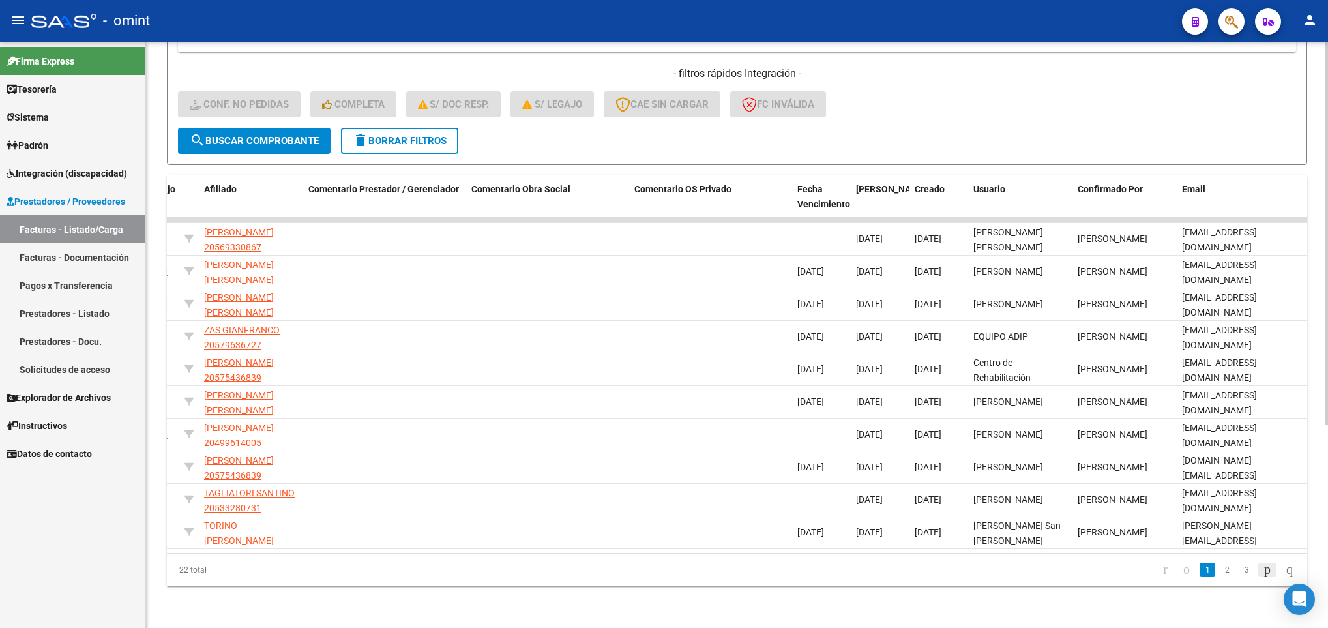
click at [1262, 577] on icon "go to next page" at bounding box center [1267, 569] width 10 height 16
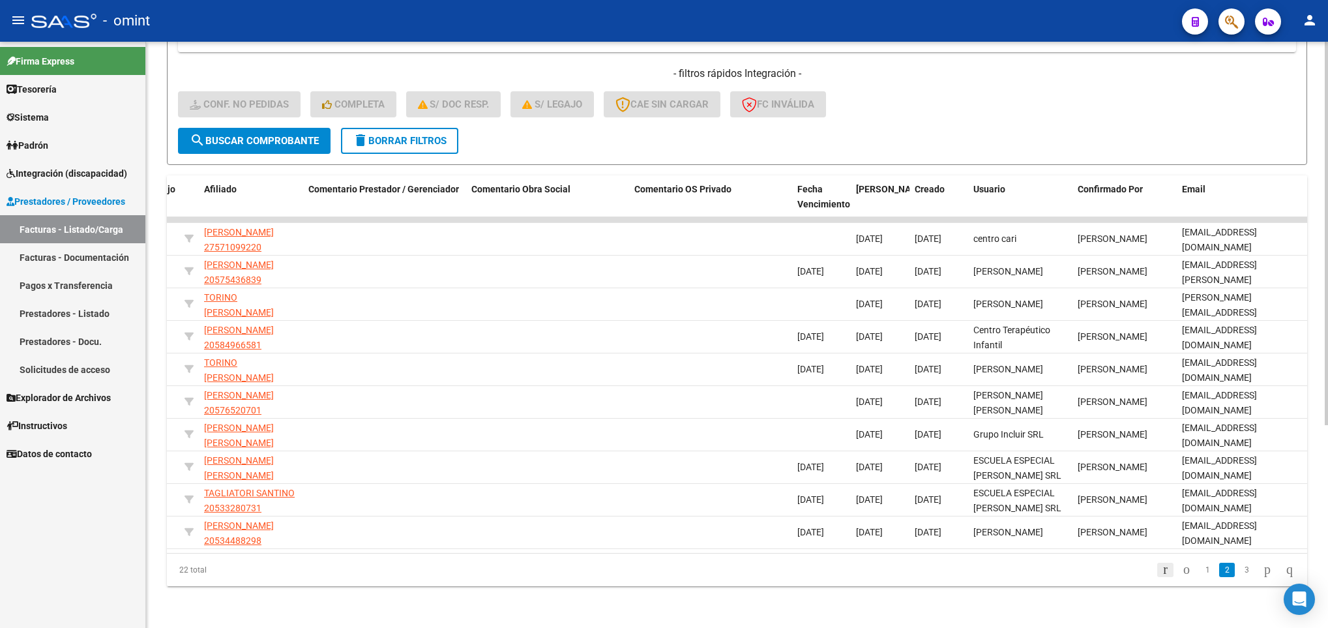
click at [1161, 569] on icon "go to first page" at bounding box center [1165, 569] width 8 height 16
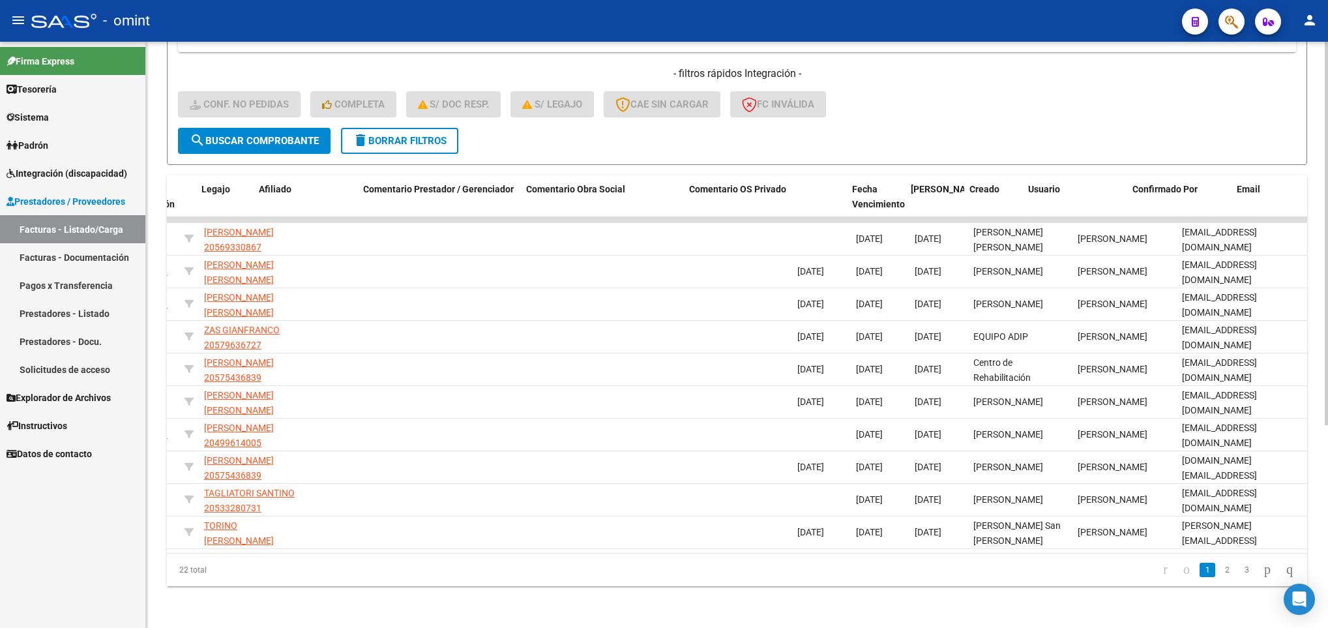
scroll to position [0, 0]
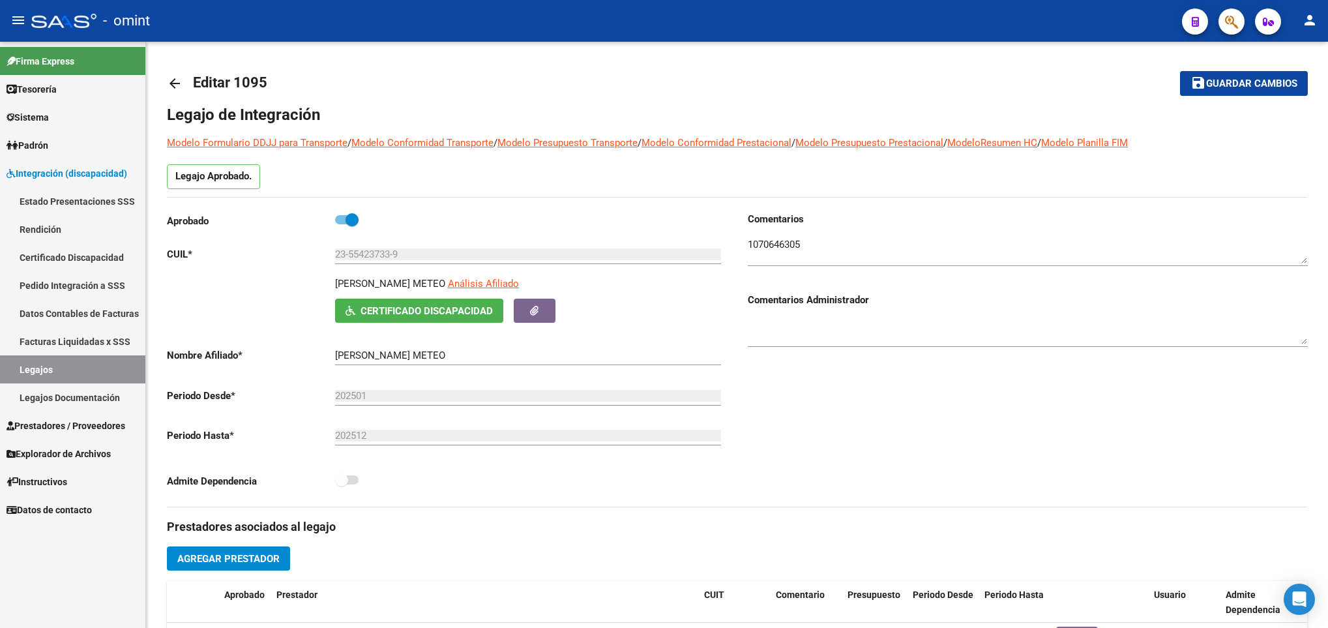
scroll to position [430, 0]
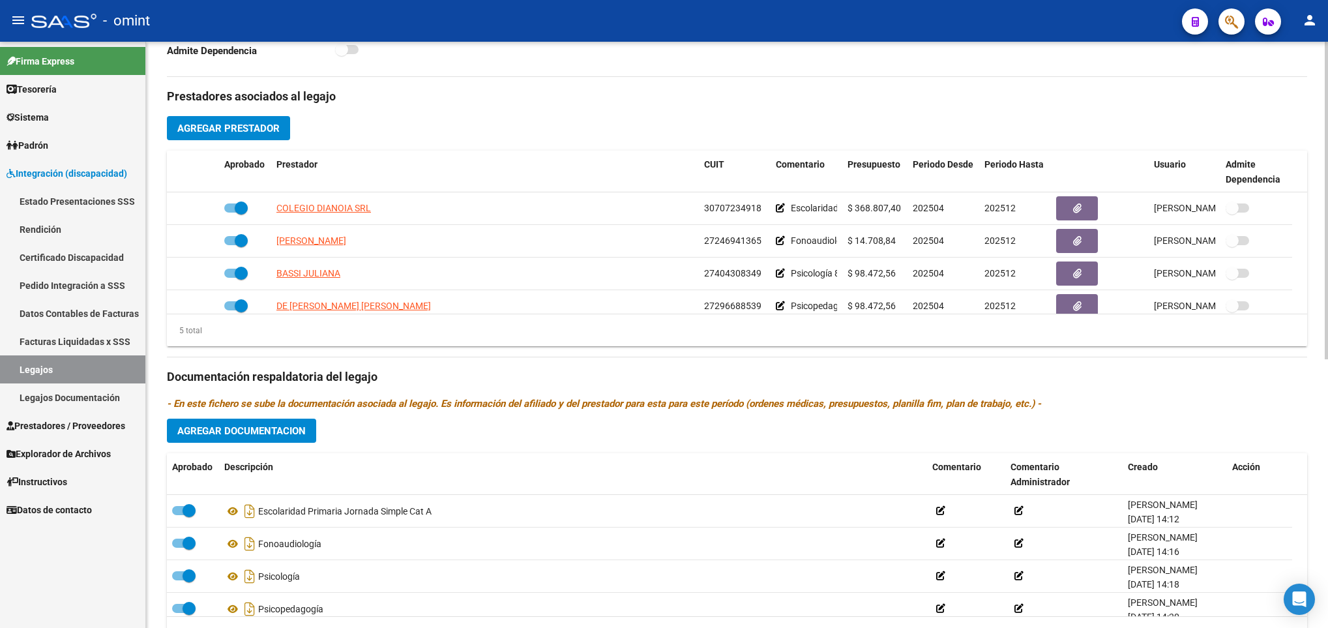
click at [1322, 65] on div "arrow_back Editar 1095 save Guardar cambios Legajo de Integración Modelo Formul…" at bounding box center [737, 150] width 1182 height 1079
click at [1323, 67] on div "arrow_back Editar 1095 save Guardar cambios Legajo de Integración Modelo Formul…" at bounding box center [737, 150] width 1182 height 1079
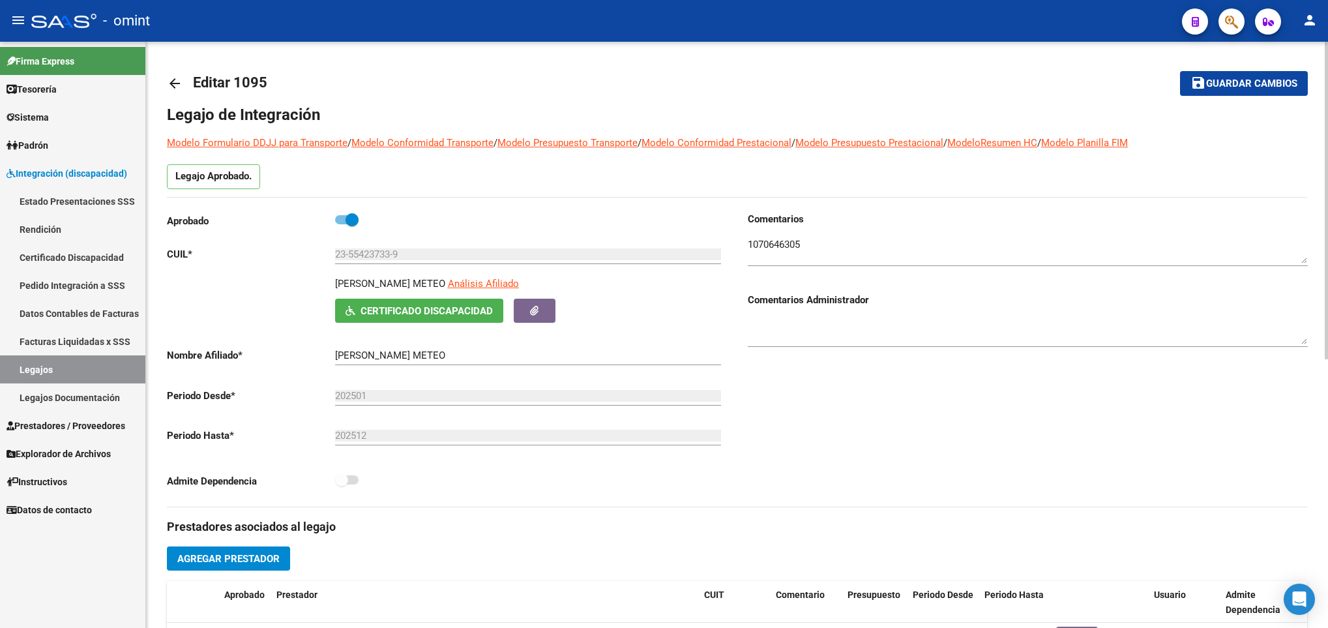
click at [1326, 70] on div at bounding box center [1326, 335] width 3 height 586
click at [173, 82] on mat-icon "arrow_back" at bounding box center [175, 84] width 16 height 16
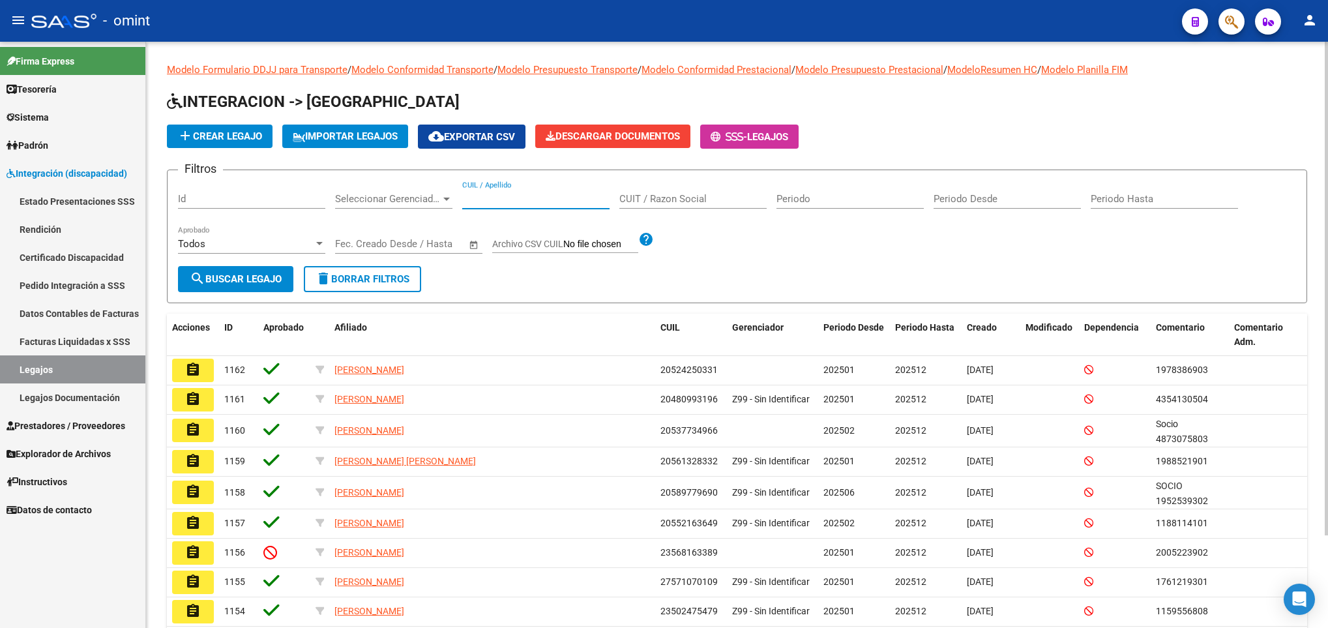
click at [515, 204] on input "CUIL / Apellido" at bounding box center [535, 199] width 147 height 12
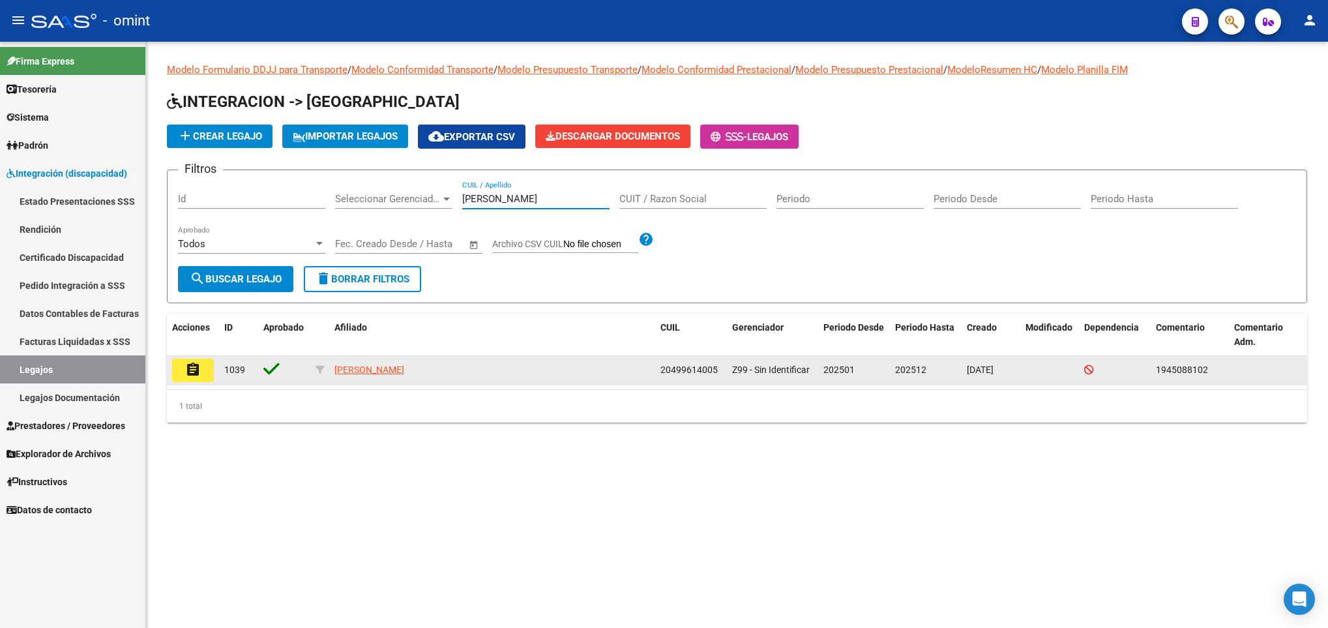
type input "tomi"
click at [196, 379] on button "assignment" at bounding box center [193, 370] width 42 height 23
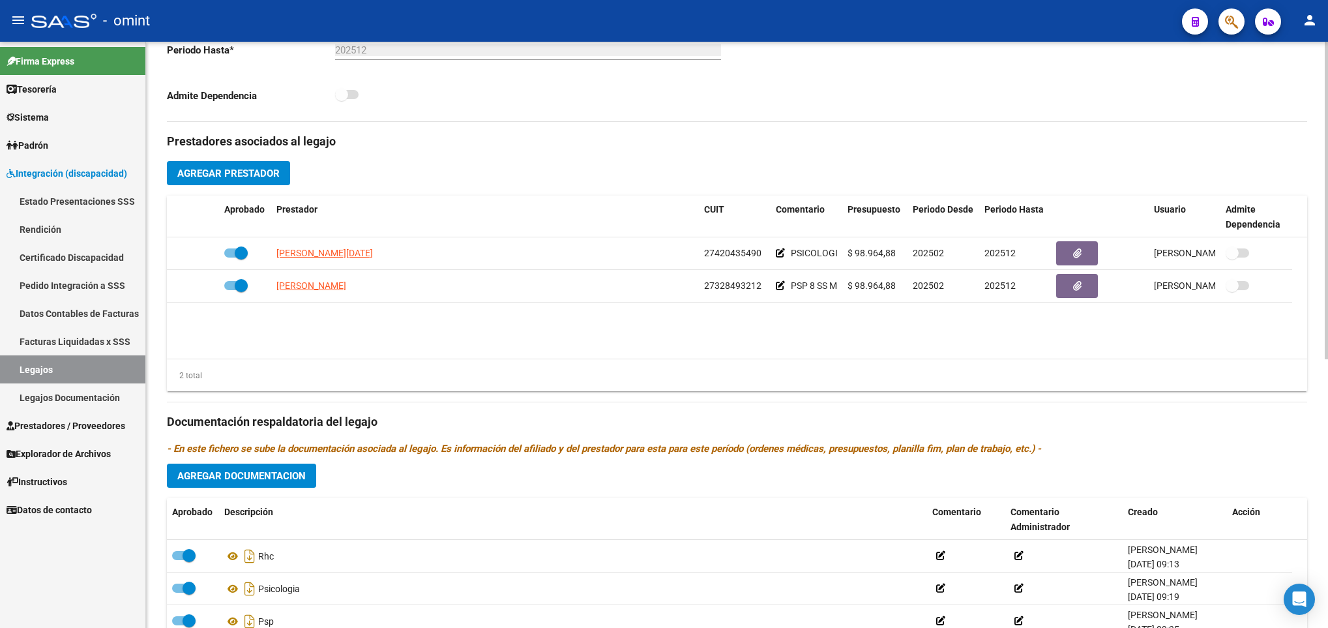
scroll to position [391, 0]
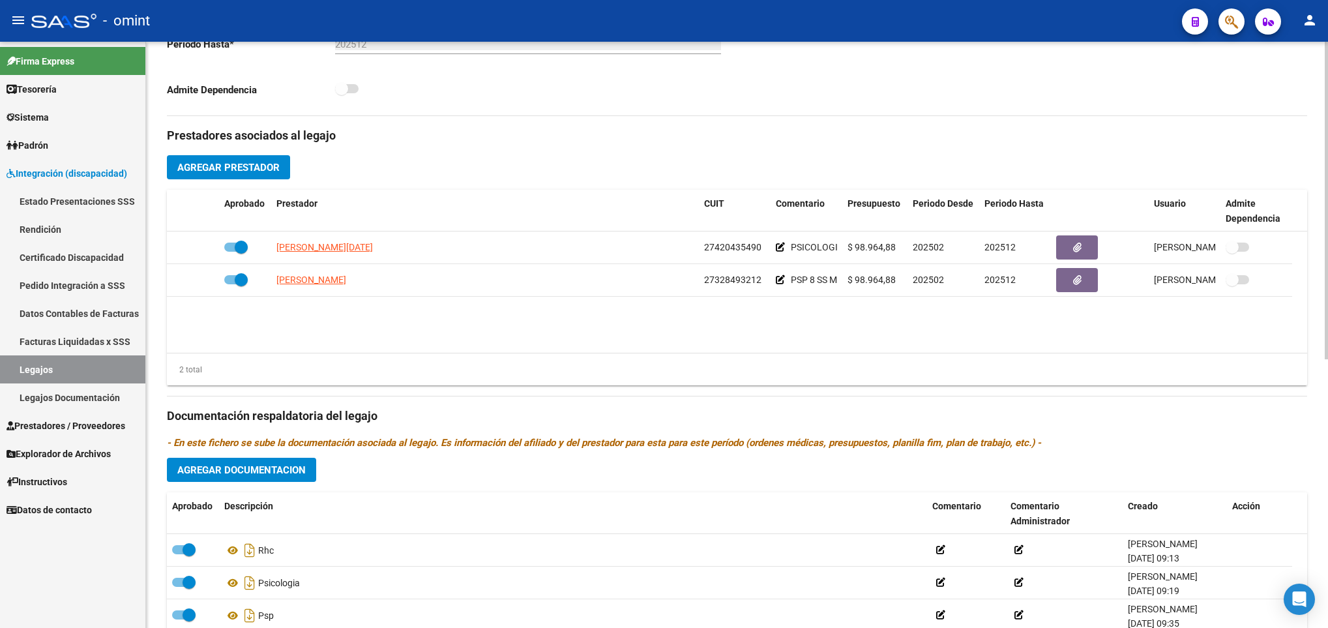
click at [1322, 108] on div "arrow_back Editar 1039 save Guardar cambios Legajo de Integración Modelo Formul…" at bounding box center [737, 190] width 1182 height 1079
click at [1323, 100] on div "arrow_back Editar 1039 save Guardar cambios Legajo de Integración Modelo Formul…" at bounding box center [737, 190] width 1182 height 1079
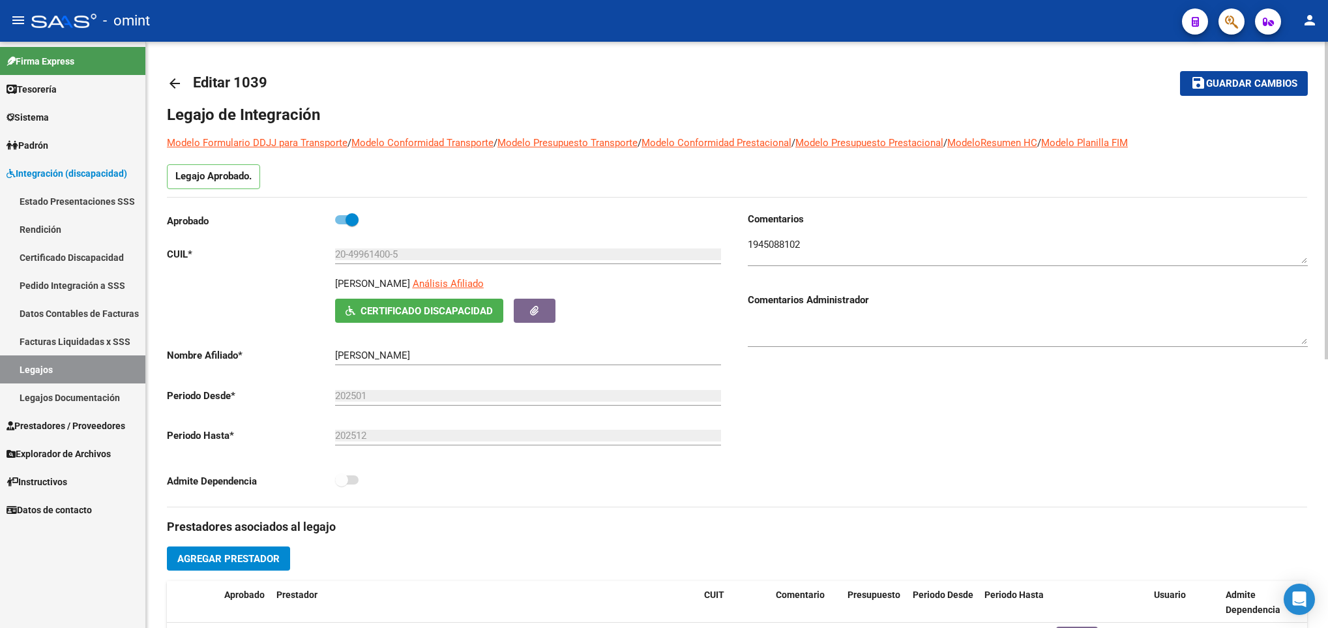
click at [1327, 110] on html "menu - omint person Firma Express Tesorería Extractos Procesados (csv) Extracto…" at bounding box center [664, 314] width 1328 height 628
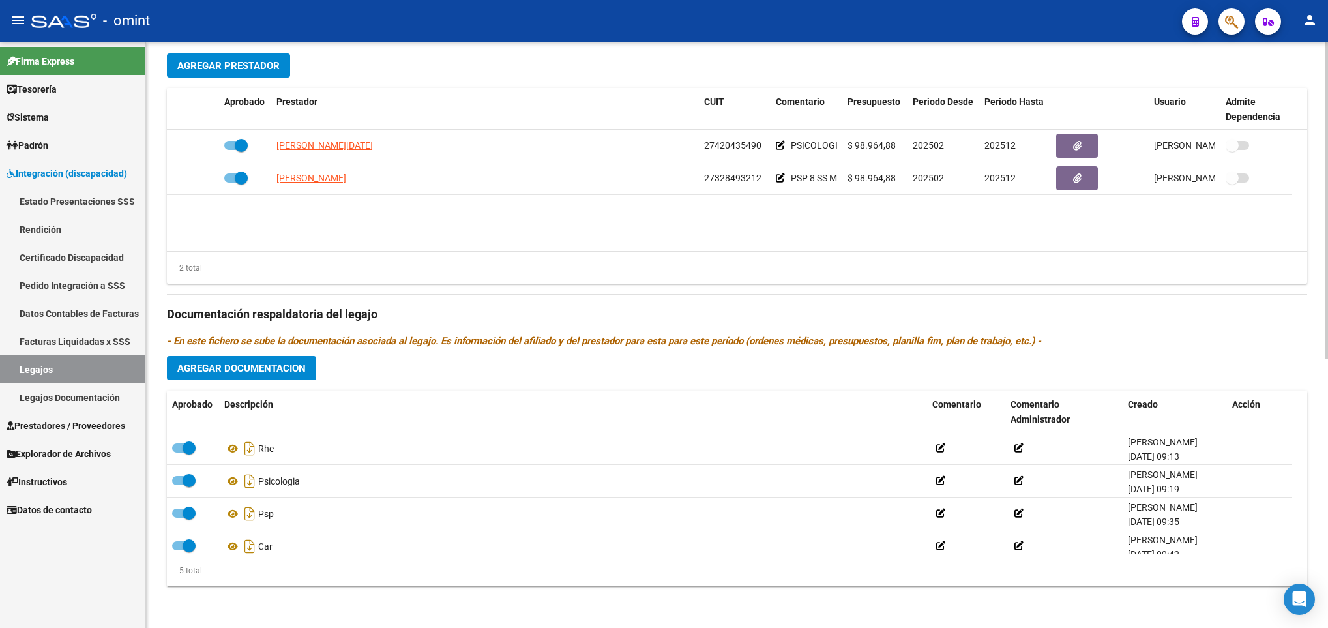
click at [1327, 437] on html "menu - omint person Firma Express Tesorería Extractos Procesados (csv) Extracto…" at bounding box center [664, 314] width 1328 height 628
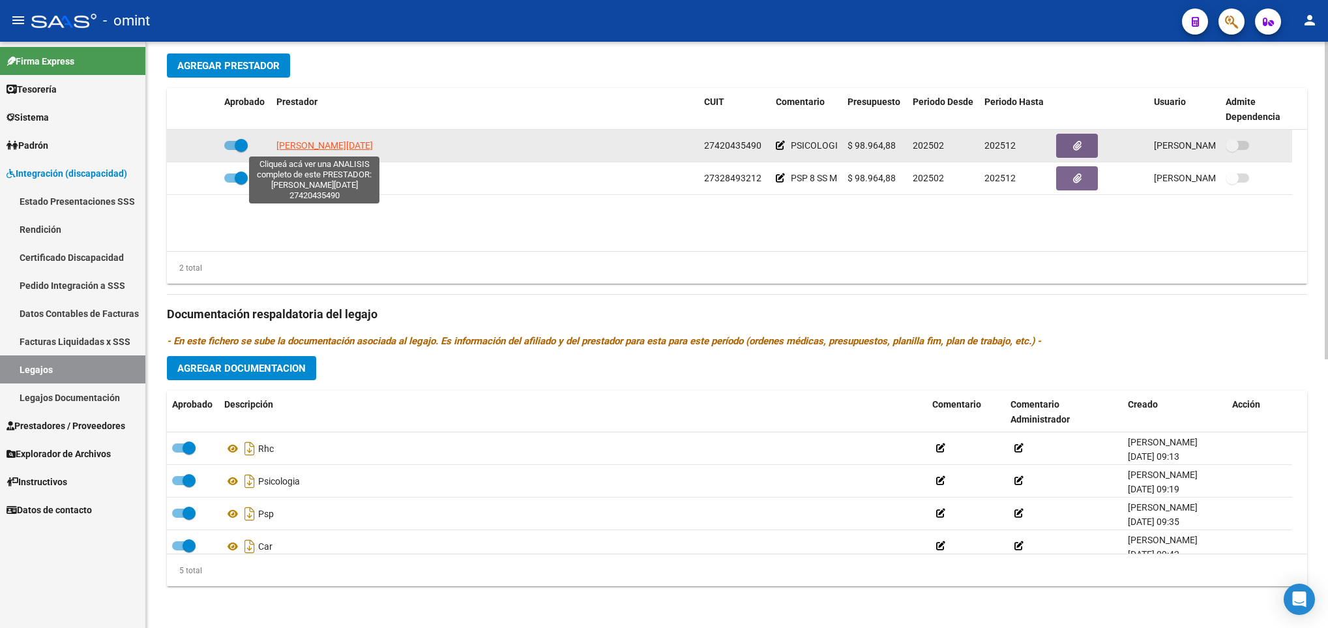
click at [336, 143] on span "RODRIGUEZ LUCIA" at bounding box center [324, 145] width 96 height 10
type textarea "27420435490"
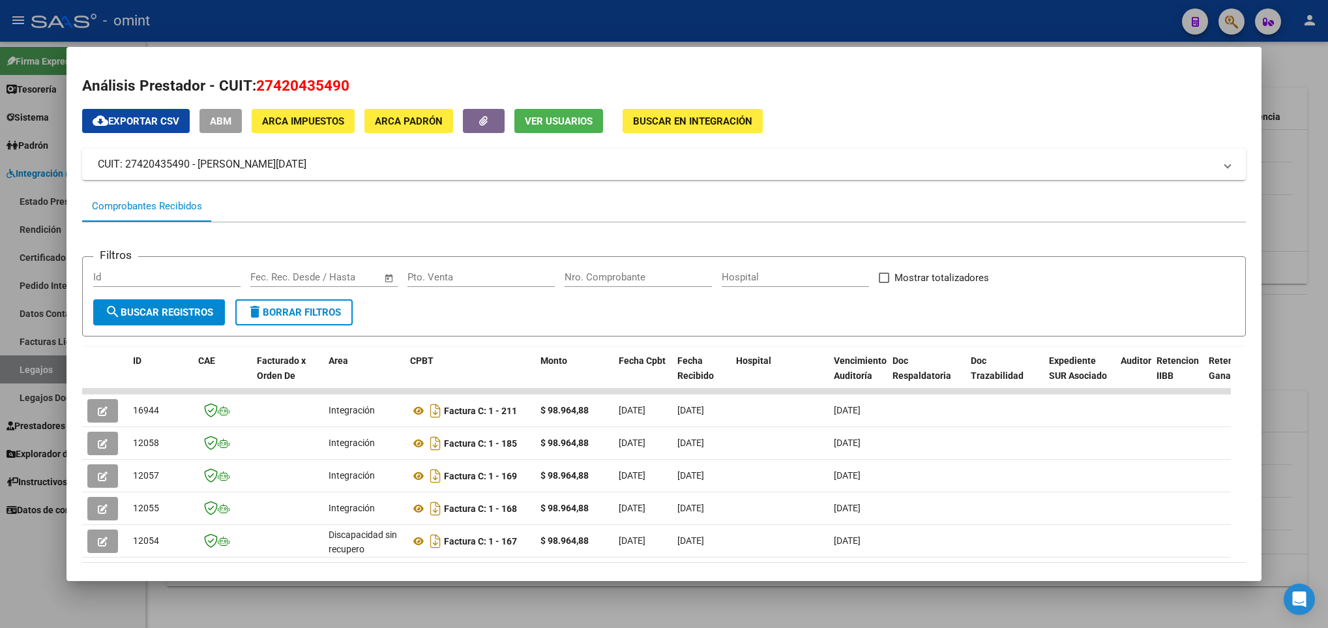
scroll to position [69, 0]
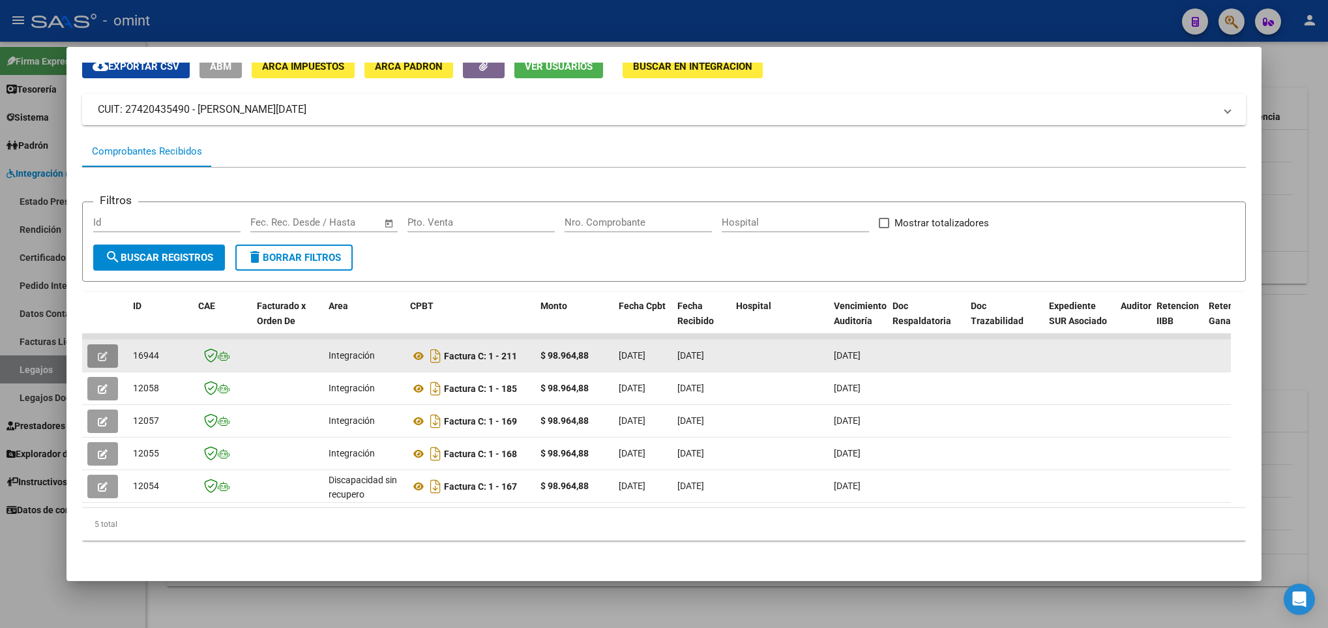
click at [108, 351] on icon "button" at bounding box center [103, 356] width 10 height 10
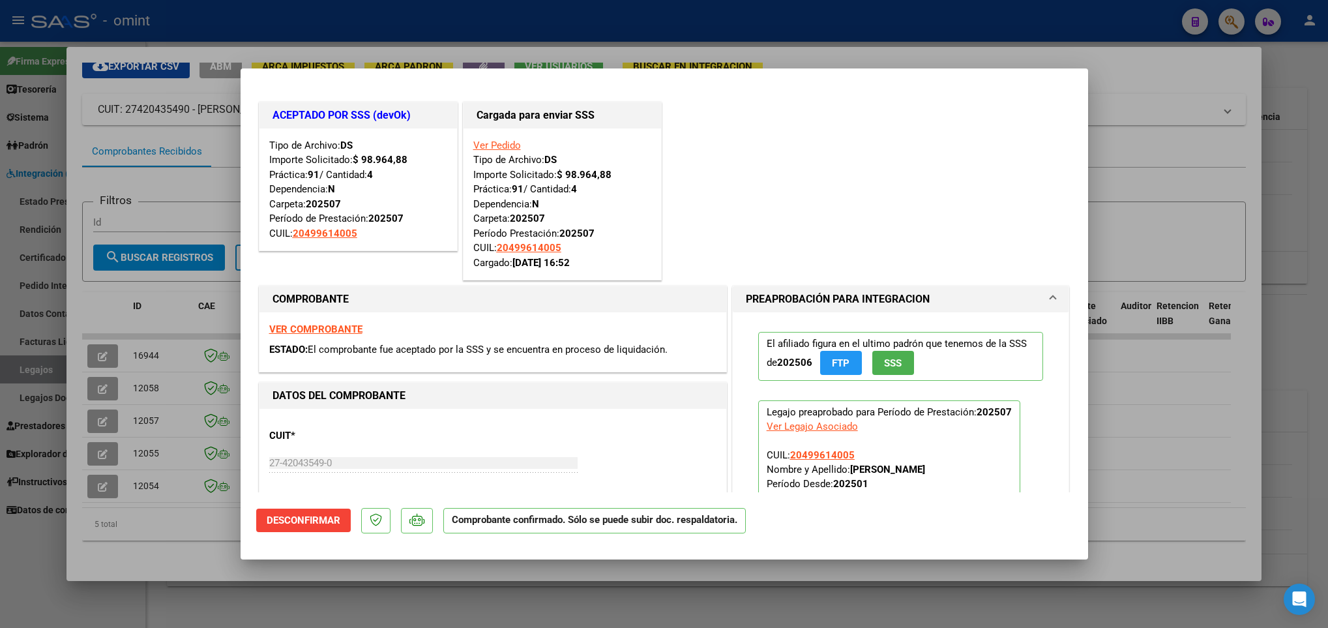
click at [386, 602] on div at bounding box center [664, 314] width 1328 height 628
type input "$ 0,00"
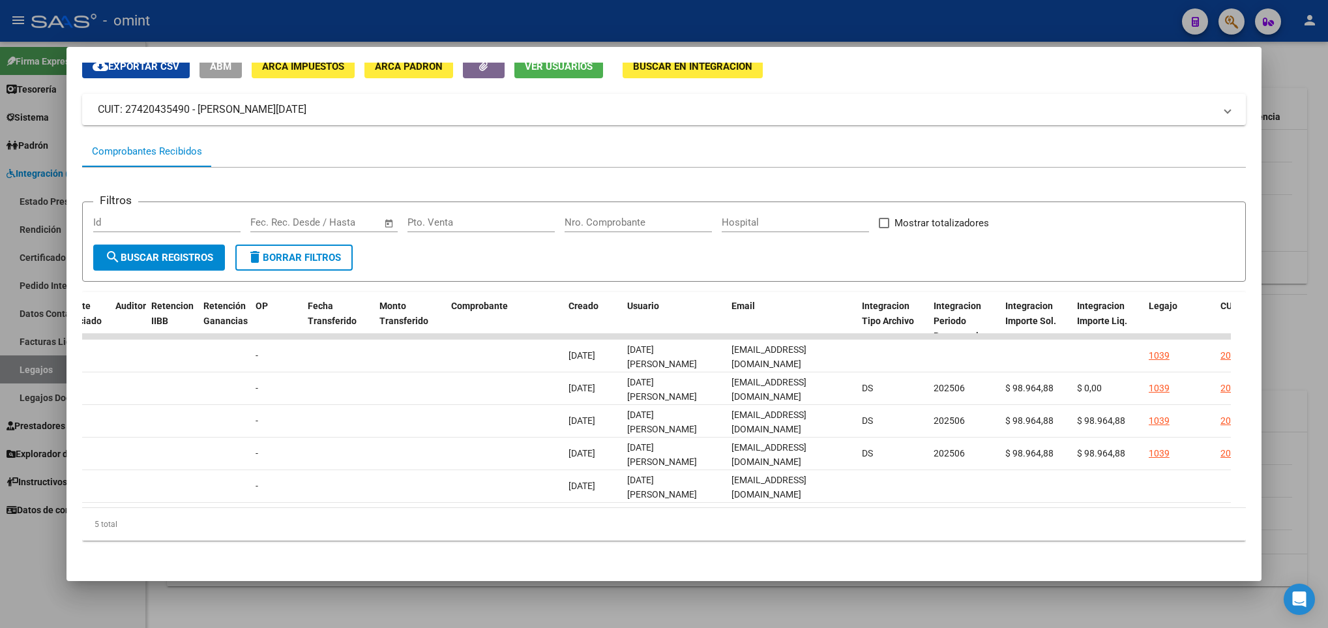
scroll to position [0, 1667]
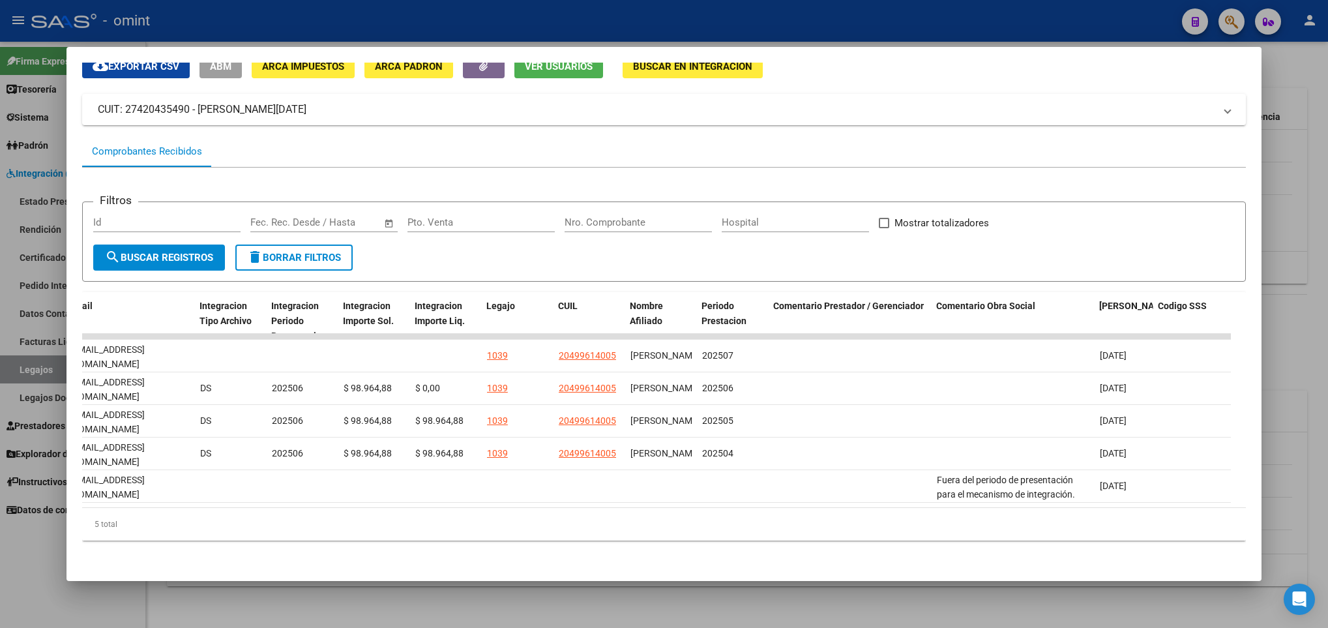
click at [805, 579] on mat-dialog-container "Análisis Prestador - CUIT: 27420435490 cloud_download Exportar CSV ABM ARCA Imp…" at bounding box center [664, 314] width 1195 height 534
click at [733, 601] on div at bounding box center [664, 314] width 1328 height 628
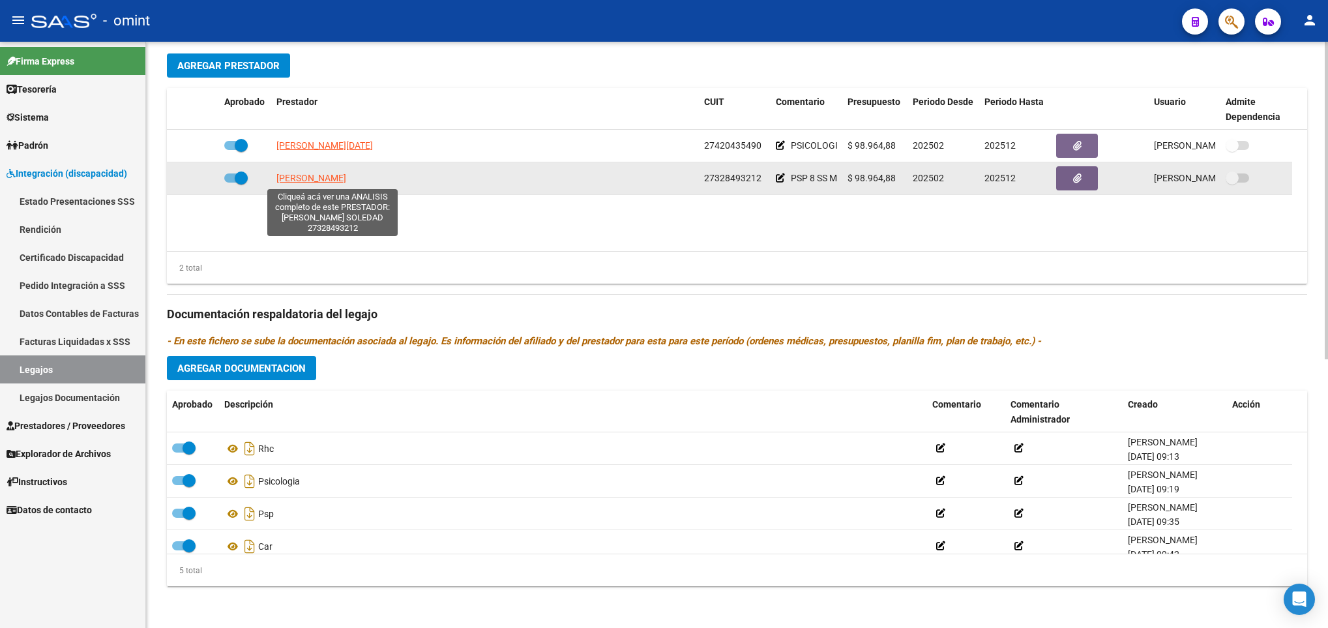
click at [346, 179] on span "[PERSON_NAME]" at bounding box center [311, 178] width 70 height 10
type textarea "27328493212"
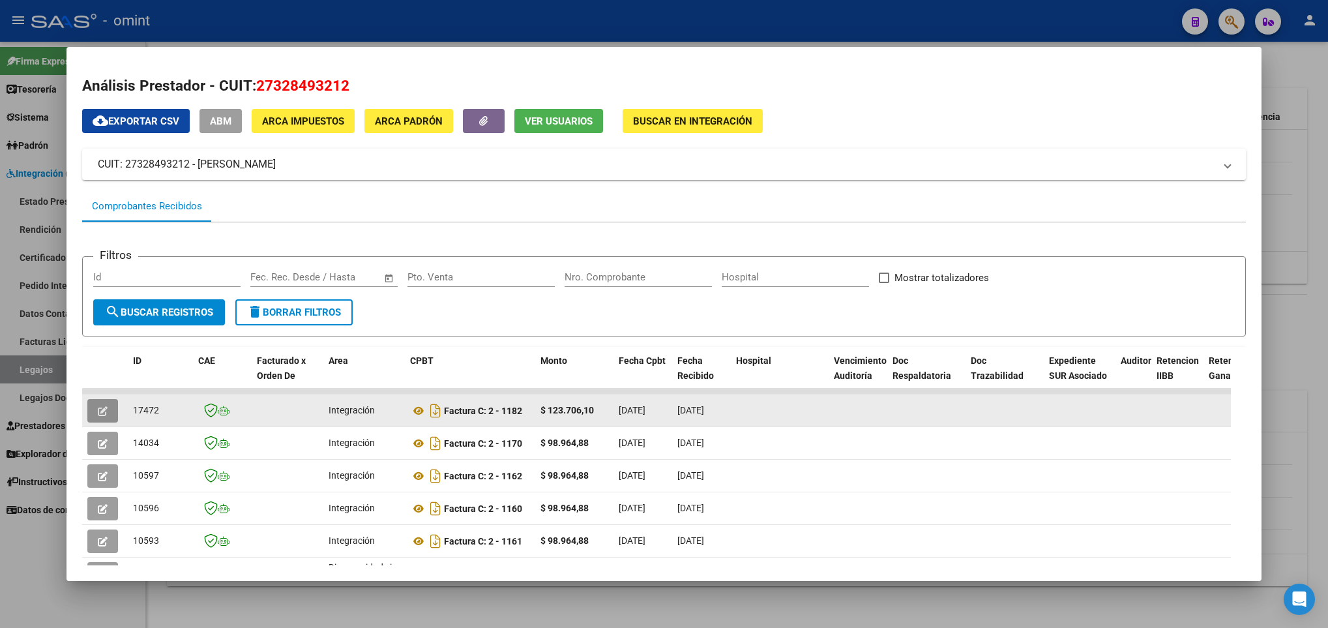
click at [100, 411] on icon "button" at bounding box center [103, 411] width 10 height 10
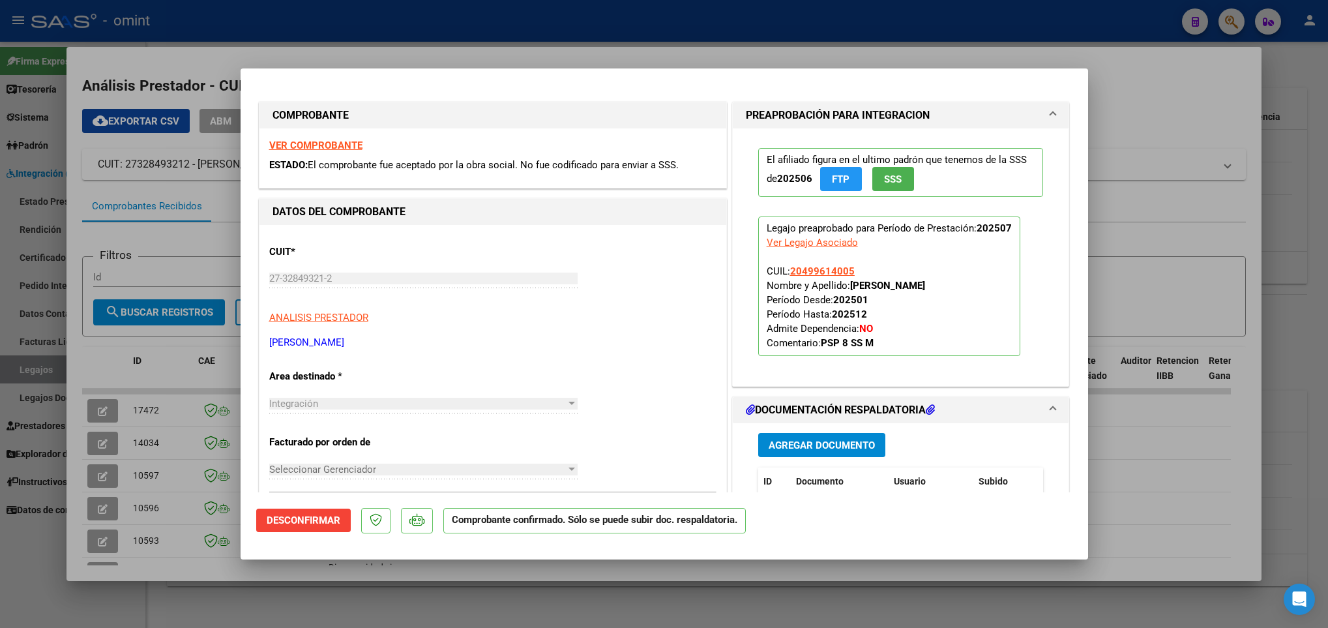
click at [361, 587] on div at bounding box center [664, 314] width 1328 height 628
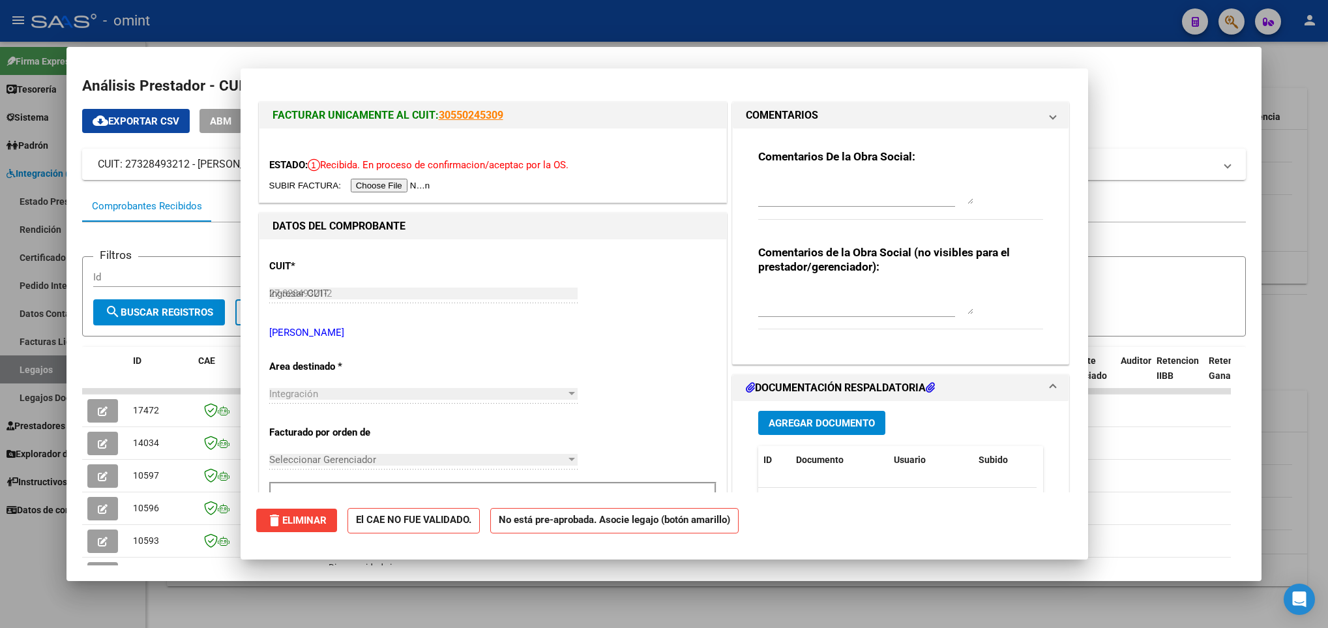
type input "$ 0,00"
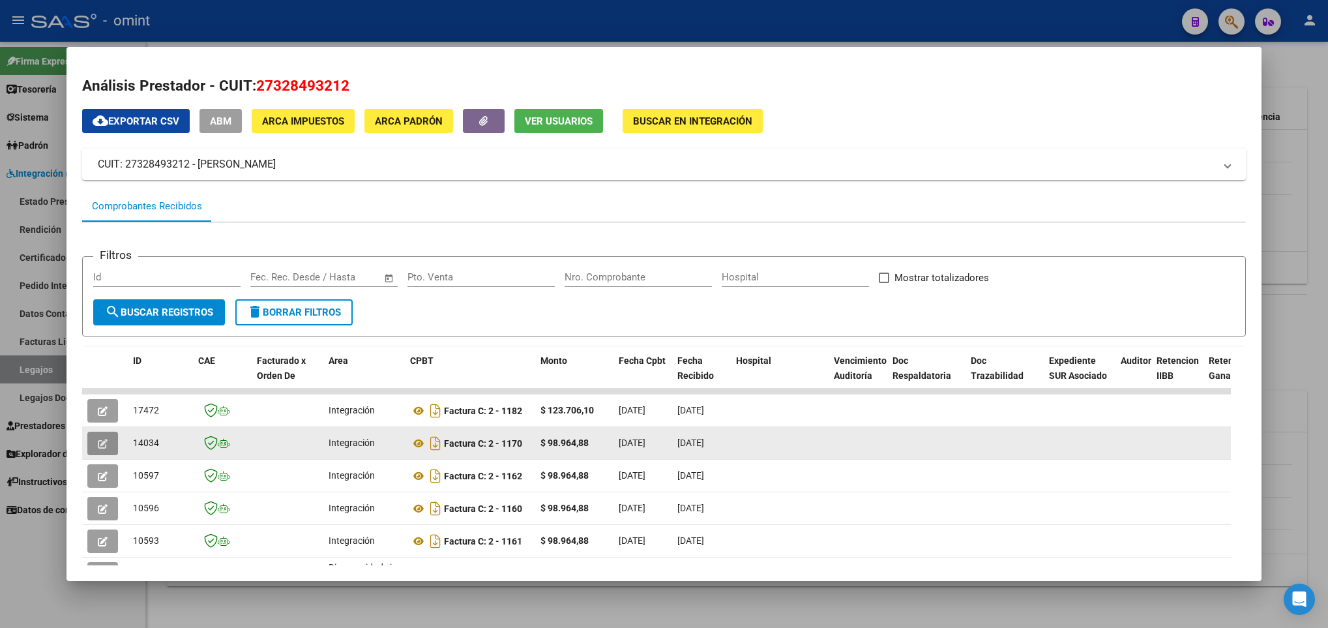
click at [104, 439] on icon "button" at bounding box center [103, 444] width 10 height 10
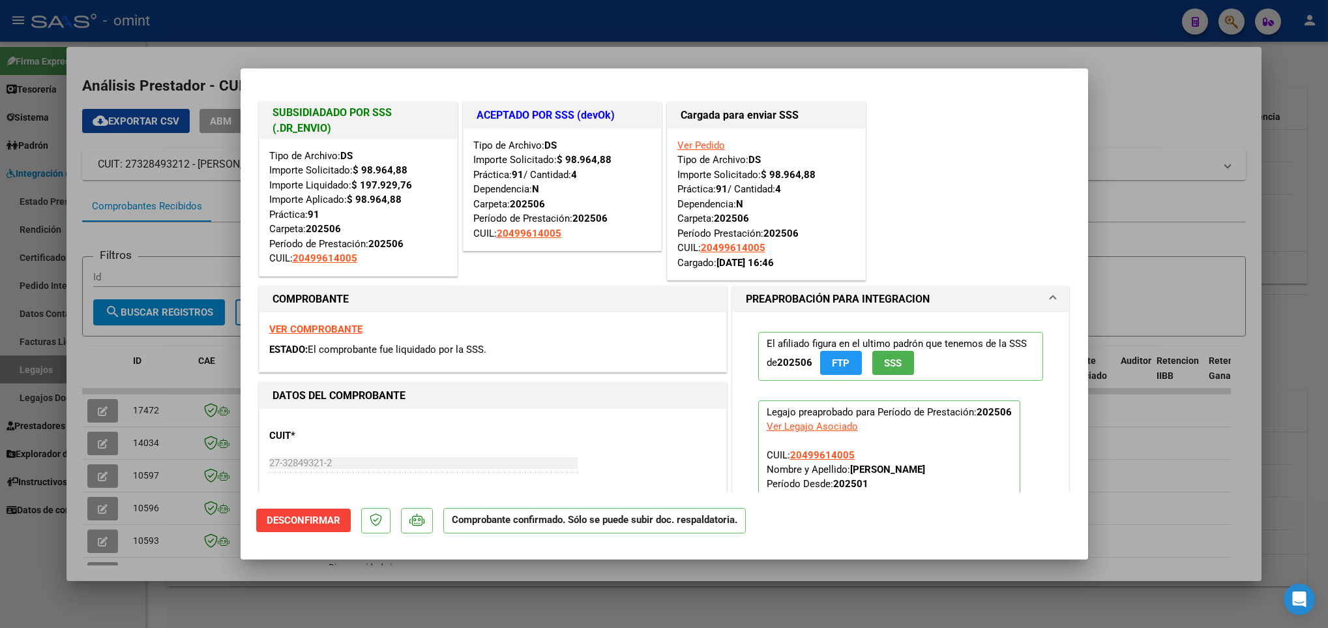
click at [356, 587] on div at bounding box center [664, 314] width 1328 height 628
type input "$ 0,00"
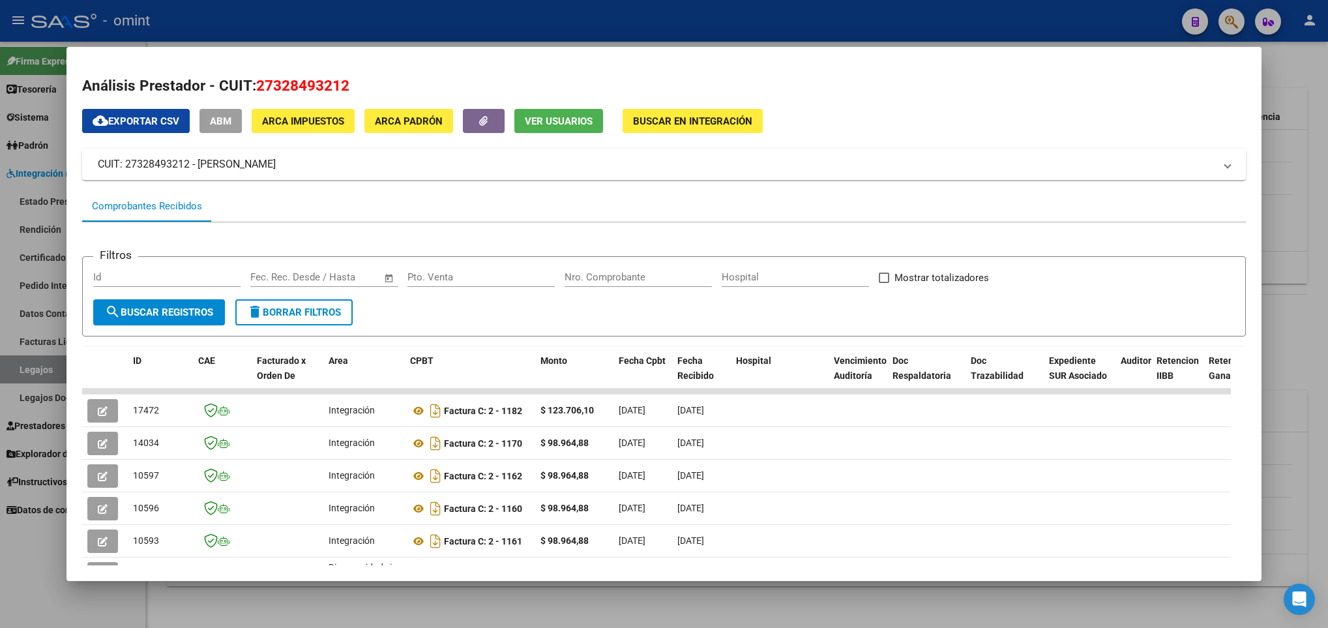
click at [356, 587] on div at bounding box center [664, 314] width 1328 height 628
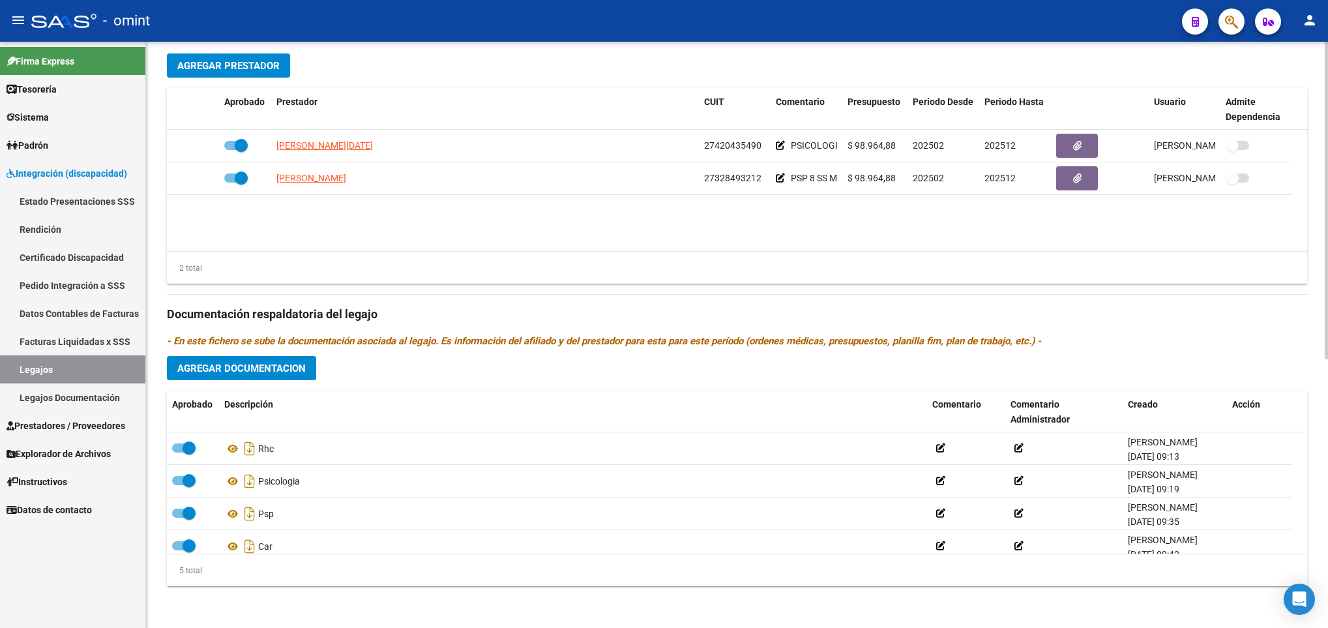
scroll to position [0, 0]
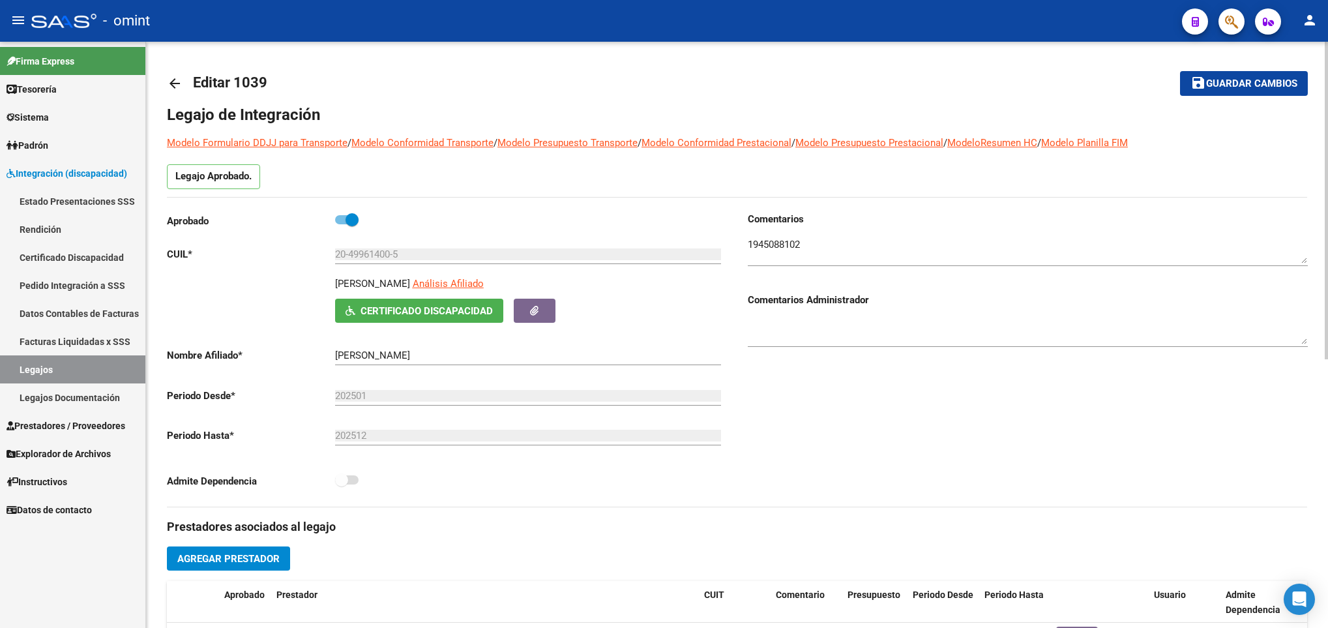
click at [1326, 53] on div at bounding box center [1326, 335] width 3 height 586
click at [1326, 53] on div at bounding box center [1326, 201] width 3 height 318
click at [171, 89] on mat-icon "arrow_back" at bounding box center [175, 84] width 16 height 16
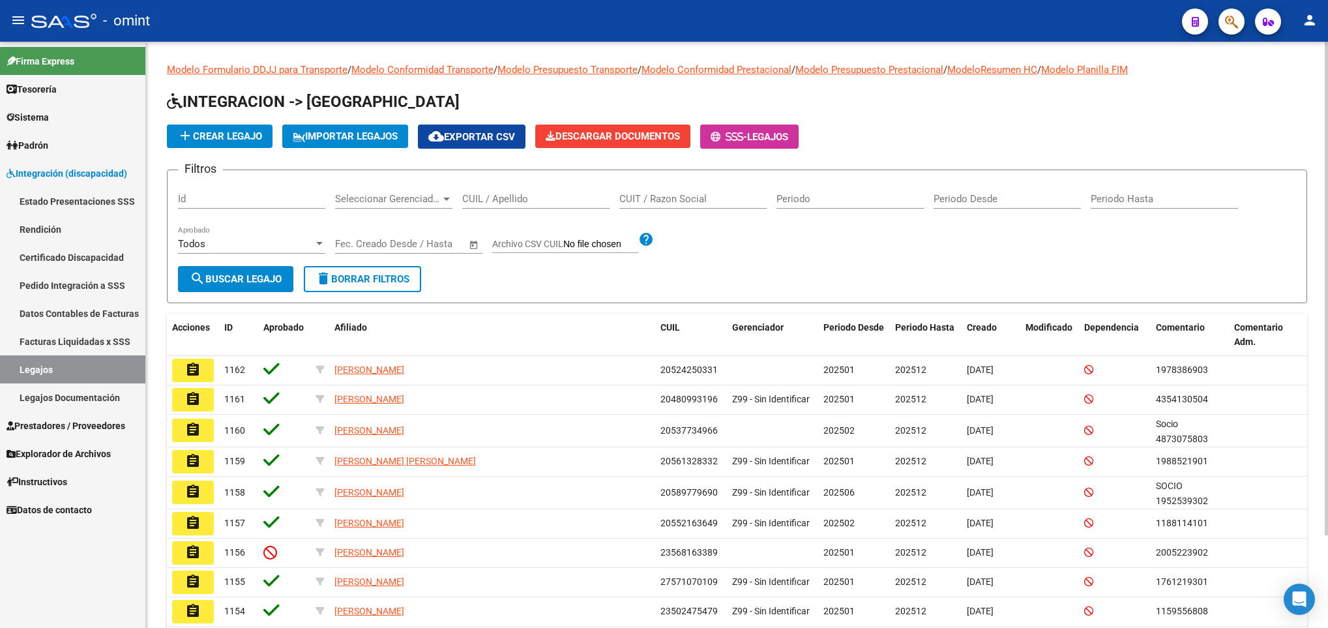
click at [537, 205] on div "CUIL / Apellido" at bounding box center [535, 195] width 147 height 28
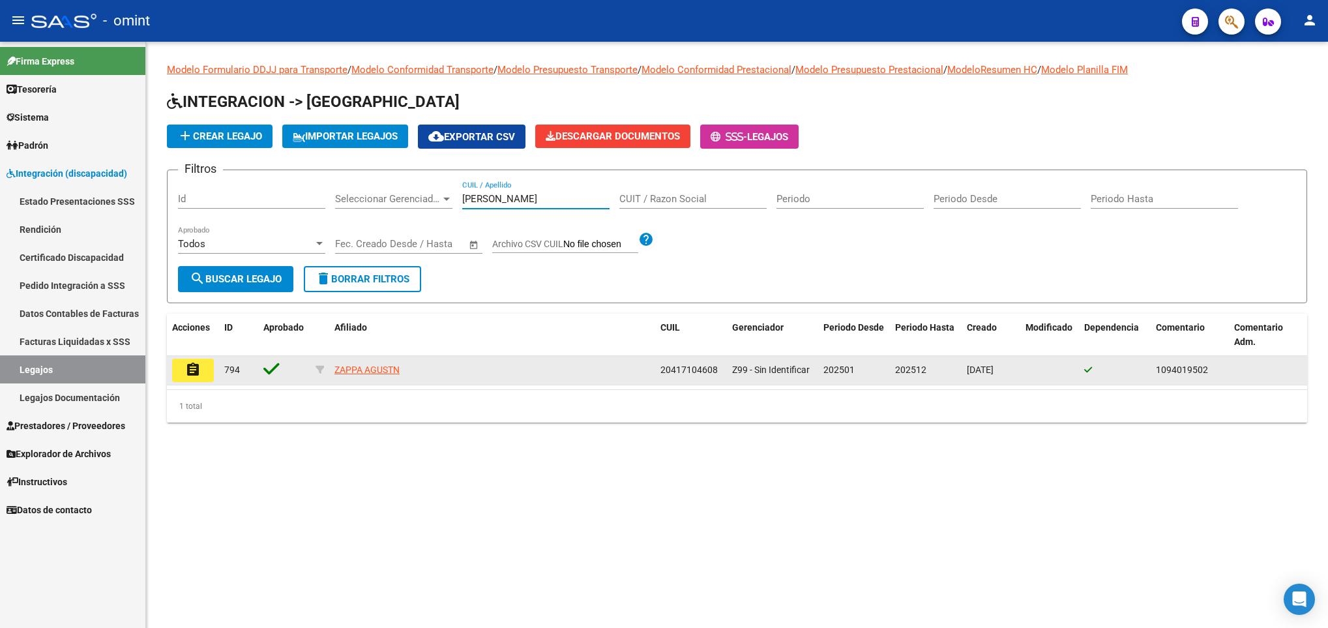
type input "ZAPPA"
click at [198, 374] on mat-icon "assignment" at bounding box center [193, 370] width 16 height 16
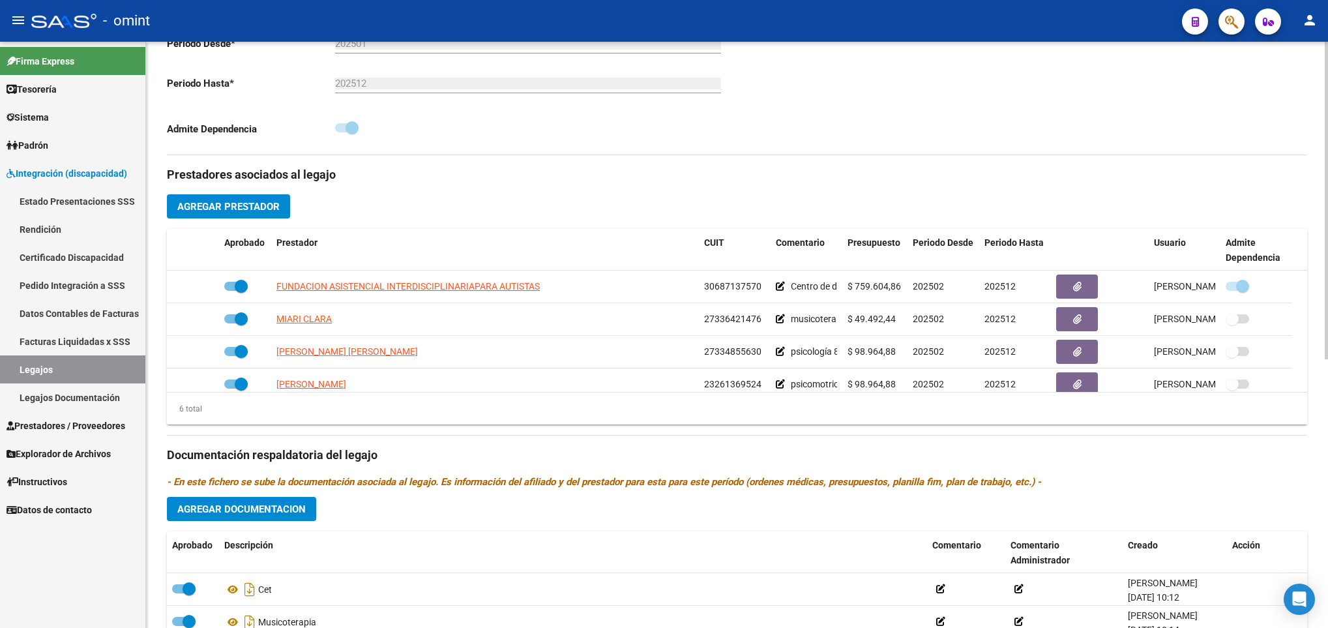
scroll to position [79, 0]
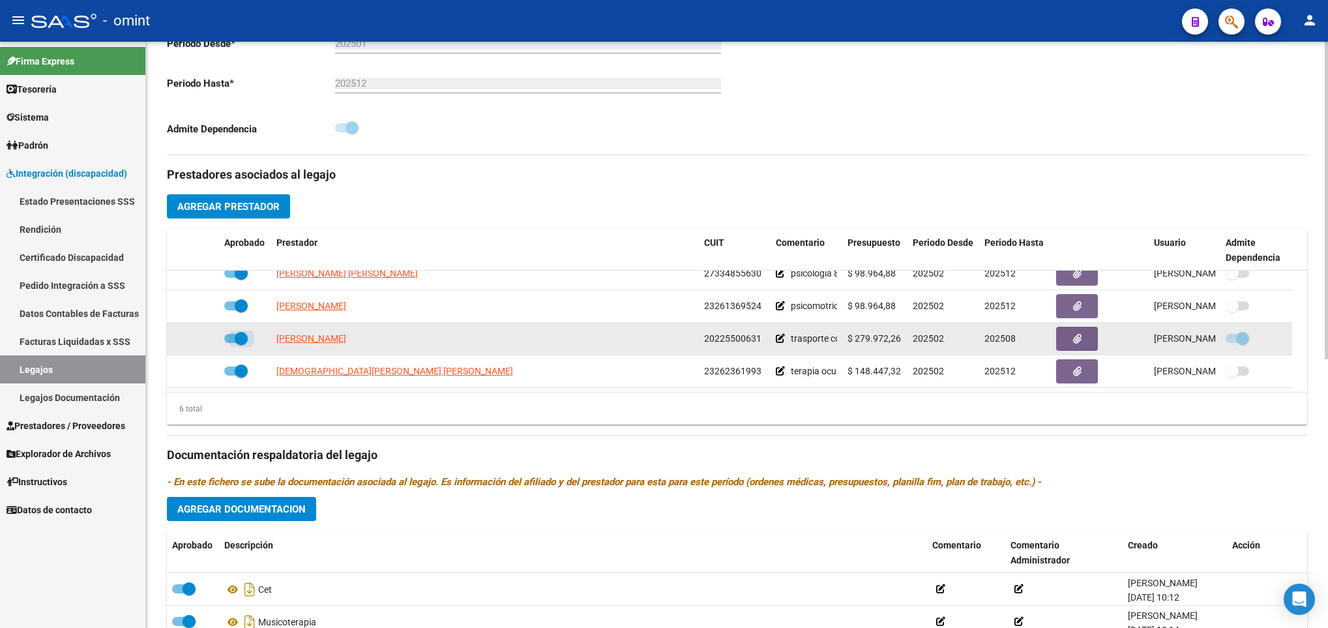
click at [235, 336] on span at bounding box center [241, 338] width 13 height 13
click at [231, 343] on input "checkbox" at bounding box center [230, 343] width 1 height 1
checkbox input "false"
click at [198, 341] on icon at bounding box center [200, 338] width 9 height 9
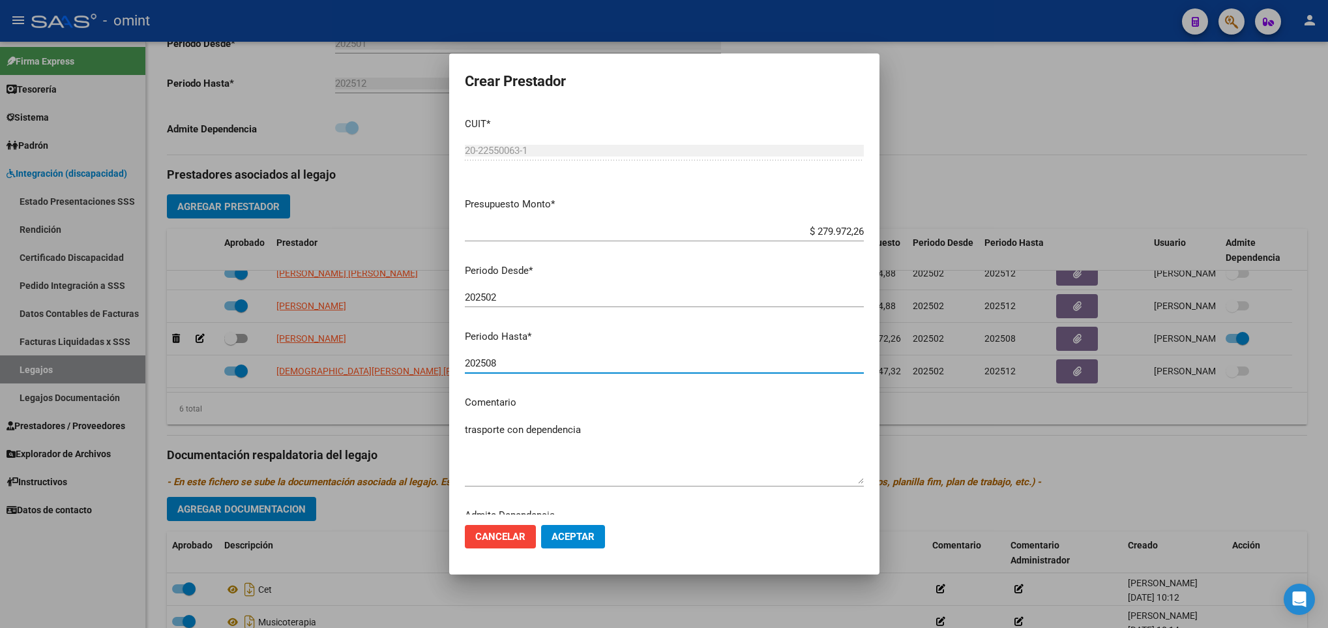
click at [630, 368] on input "202508" at bounding box center [664, 363] width 399 height 12
type input "202509"
click at [575, 531] on span "Aceptar" at bounding box center [573, 537] width 43 height 12
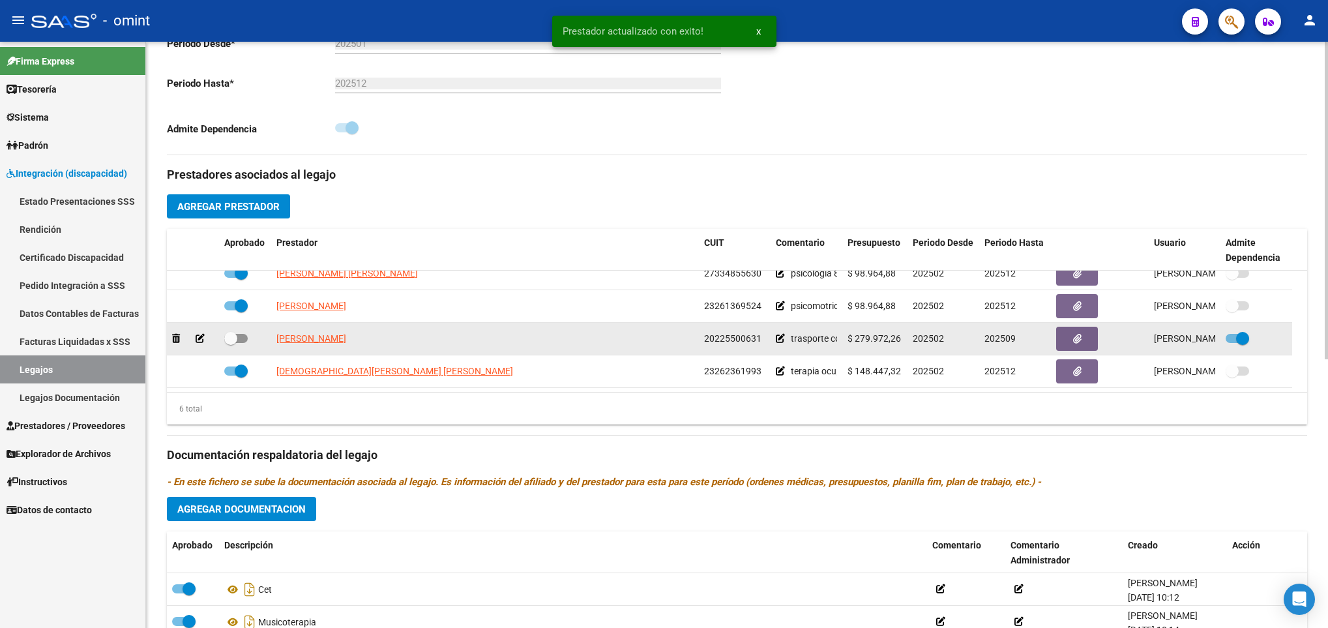
click at [241, 336] on span at bounding box center [235, 338] width 23 height 9
click at [231, 343] on input "checkbox" at bounding box center [230, 343] width 1 height 1
checkbox input "true"
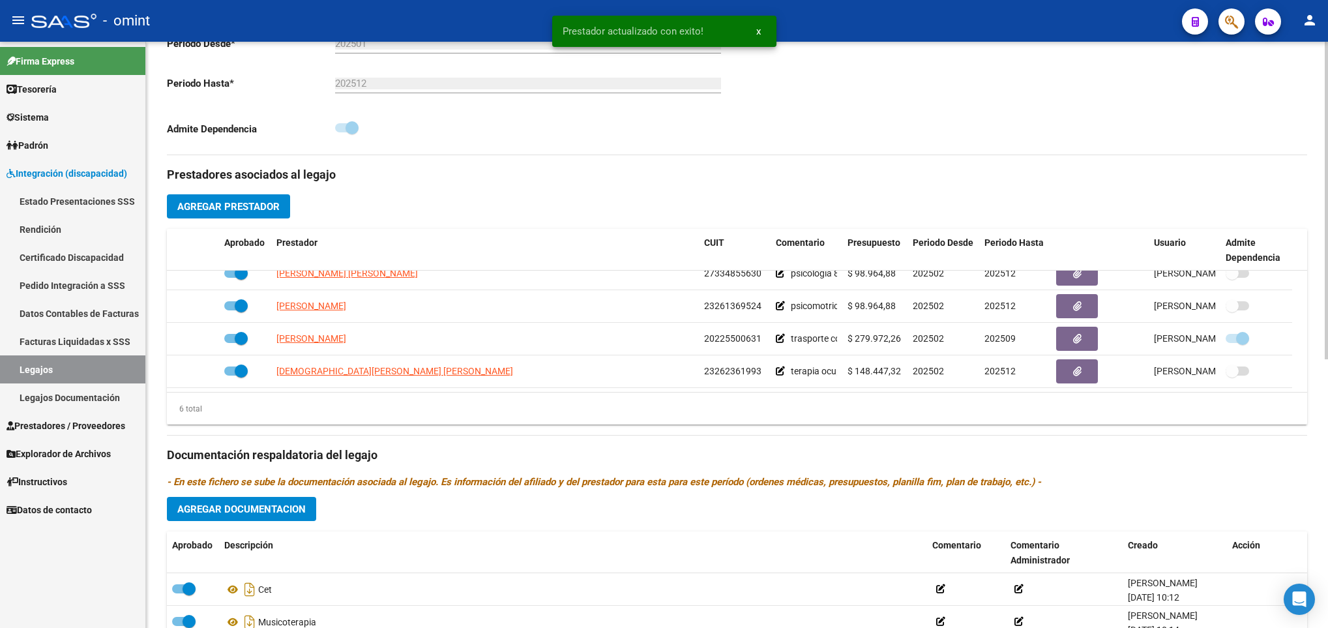
scroll to position [0, 0]
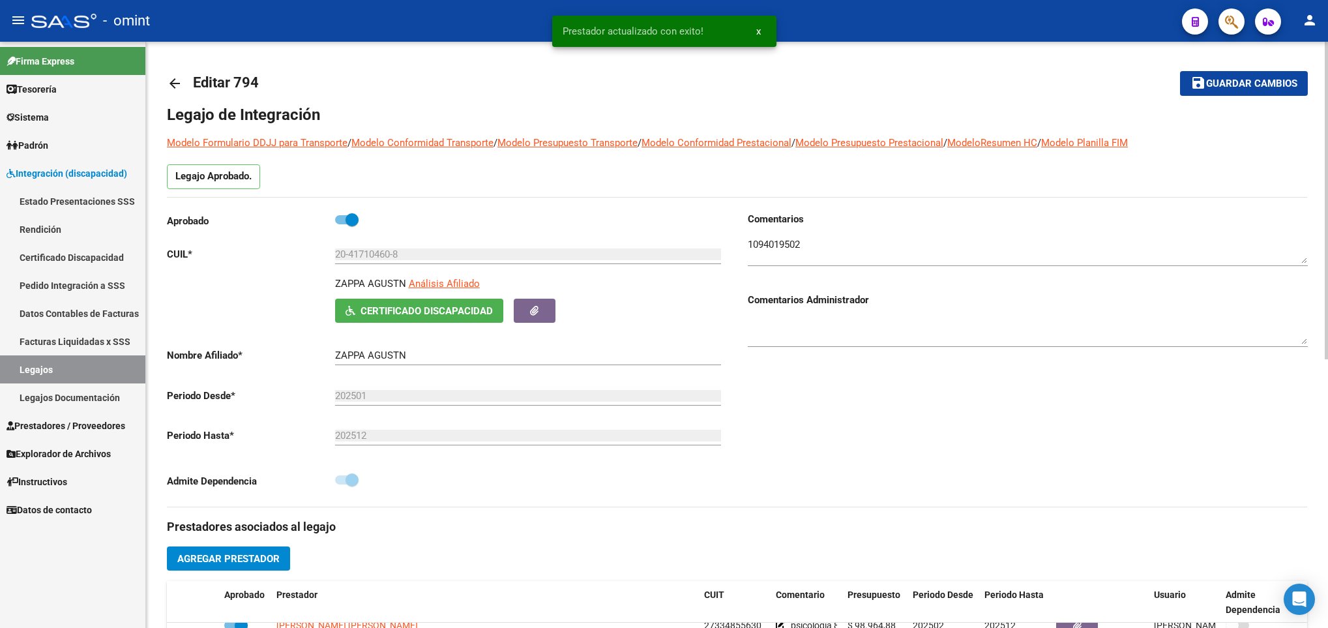
click at [1325, 96] on div at bounding box center [1326, 335] width 3 height 586
click at [1325, 96] on div at bounding box center [1326, 201] width 3 height 318
click at [1254, 72] on button "save Guardar cambios" at bounding box center [1244, 83] width 128 height 24
click at [179, 79] on mat-icon "arrow_back" at bounding box center [175, 84] width 16 height 16
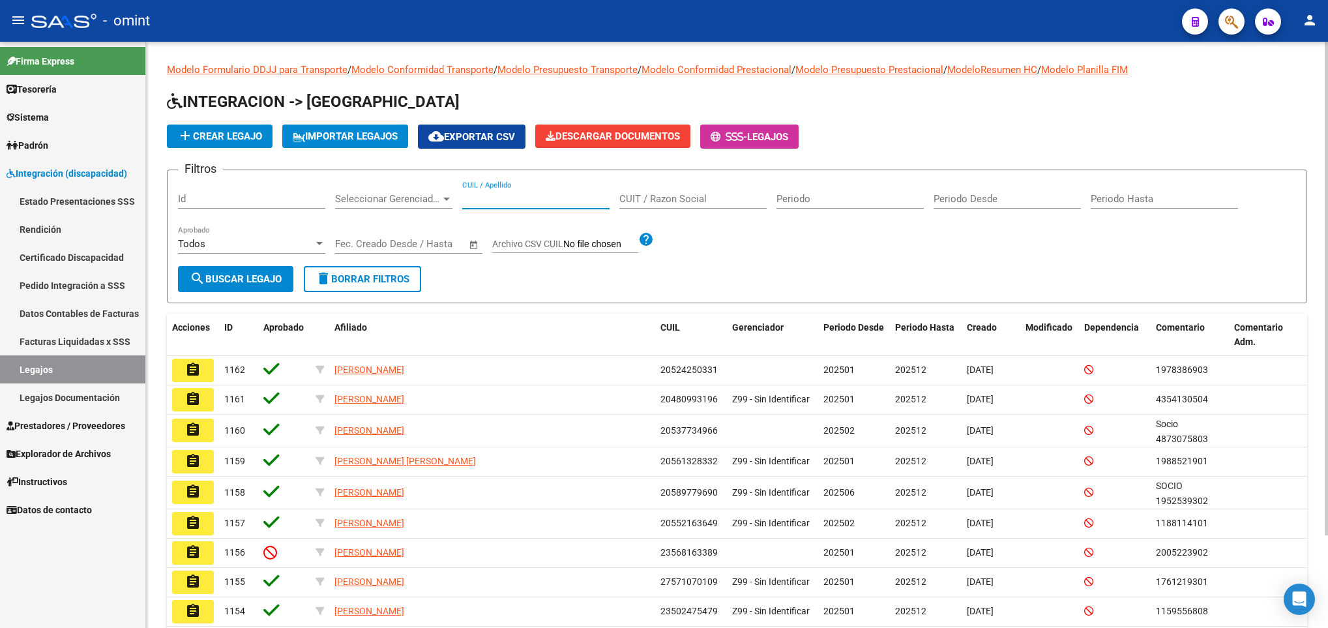
click at [557, 204] on input "CUIL / Apellido" at bounding box center [535, 199] width 147 height 12
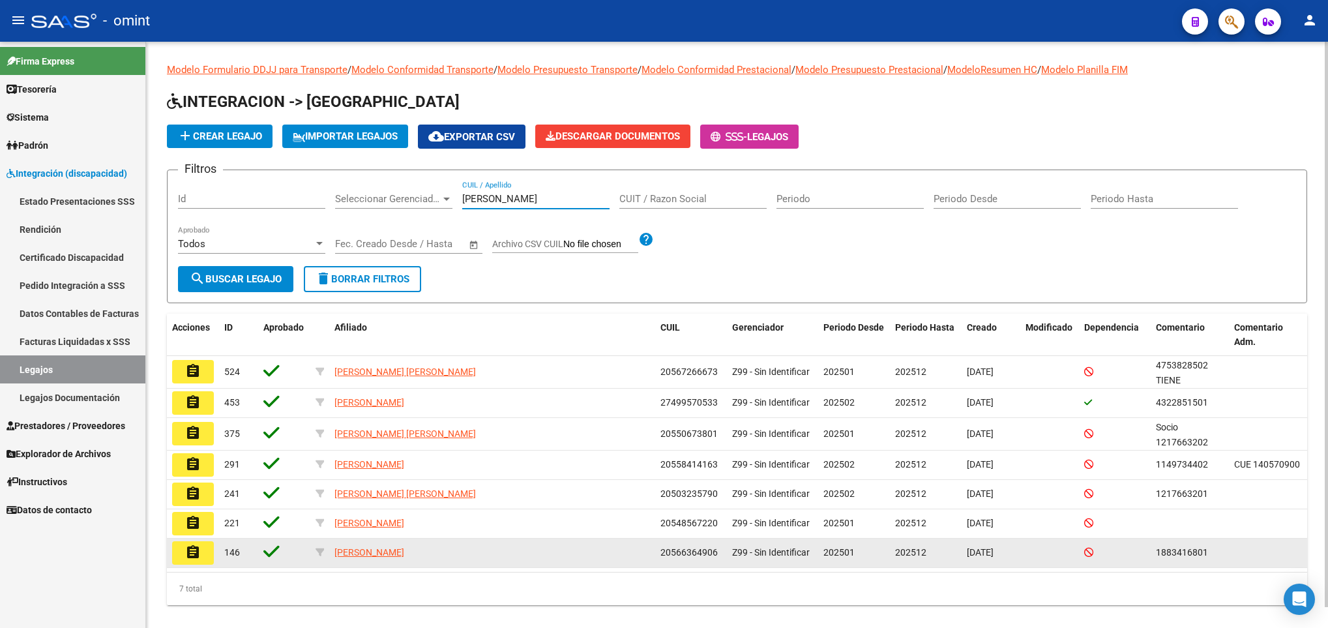
type input "vazqu"
click at [192, 559] on mat-icon "assignment" at bounding box center [193, 552] width 16 height 16
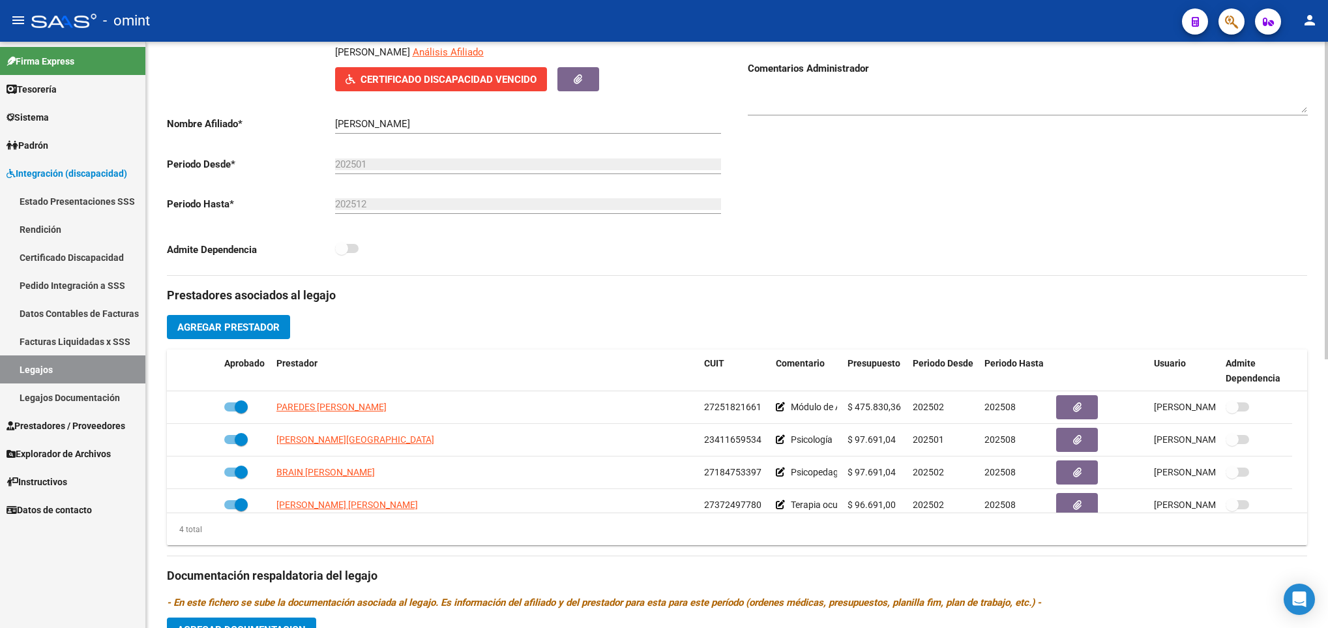
scroll to position [235, 0]
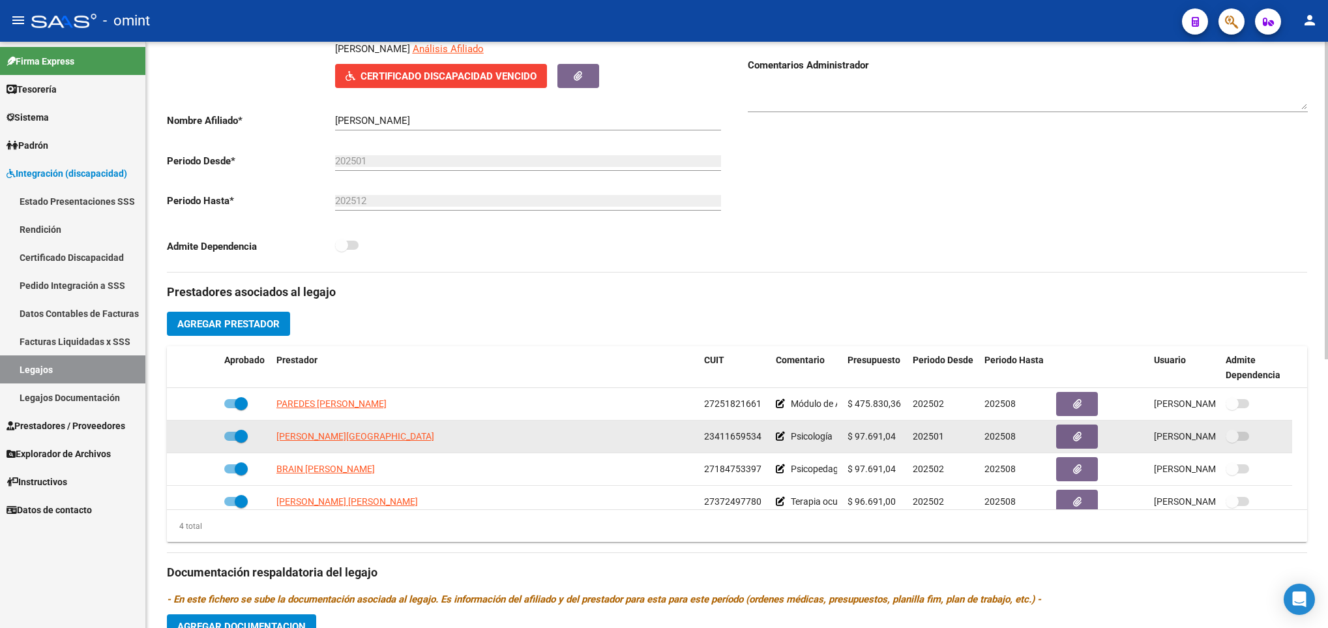
click at [231, 437] on span at bounding box center [235, 436] width 23 height 9
click at [231, 441] on input "checkbox" at bounding box center [230, 441] width 1 height 1
checkbox input "false"
click at [200, 441] on icon at bounding box center [200, 436] width 9 height 9
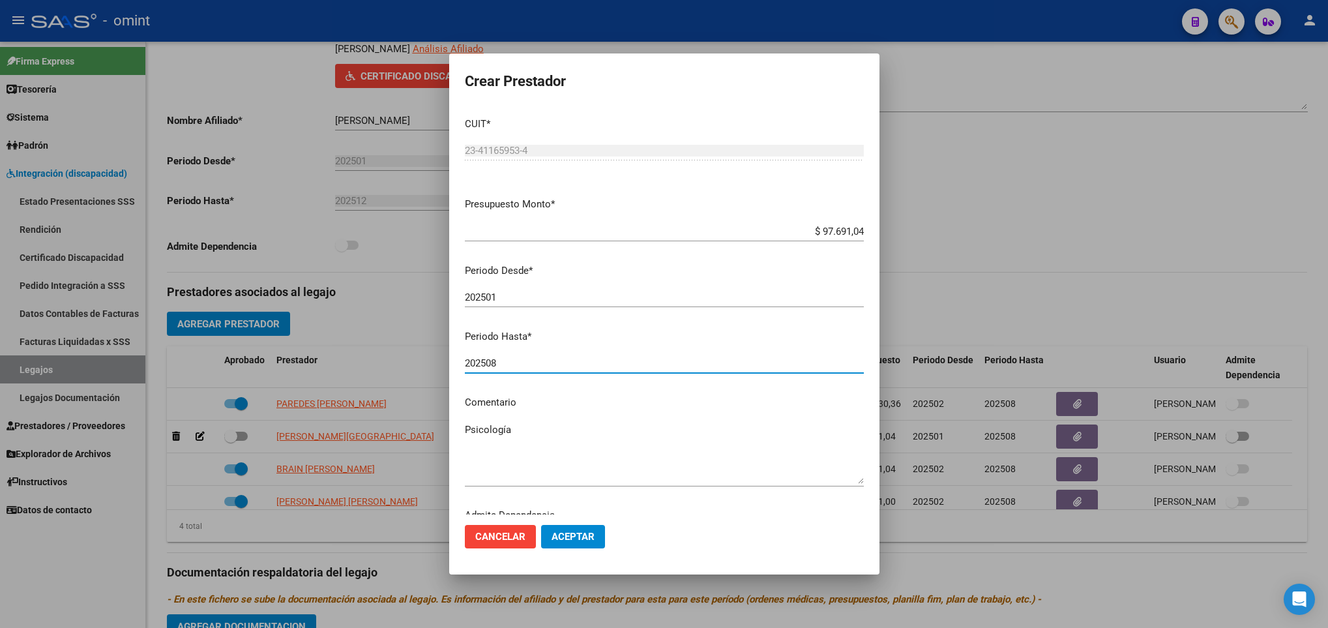
click at [522, 363] on input "202508" at bounding box center [664, 363] width 399 height 12
type input "202507"
click at [591, 544] on button "Aceptar" at bounding box center [573, 536] width 64 height 23
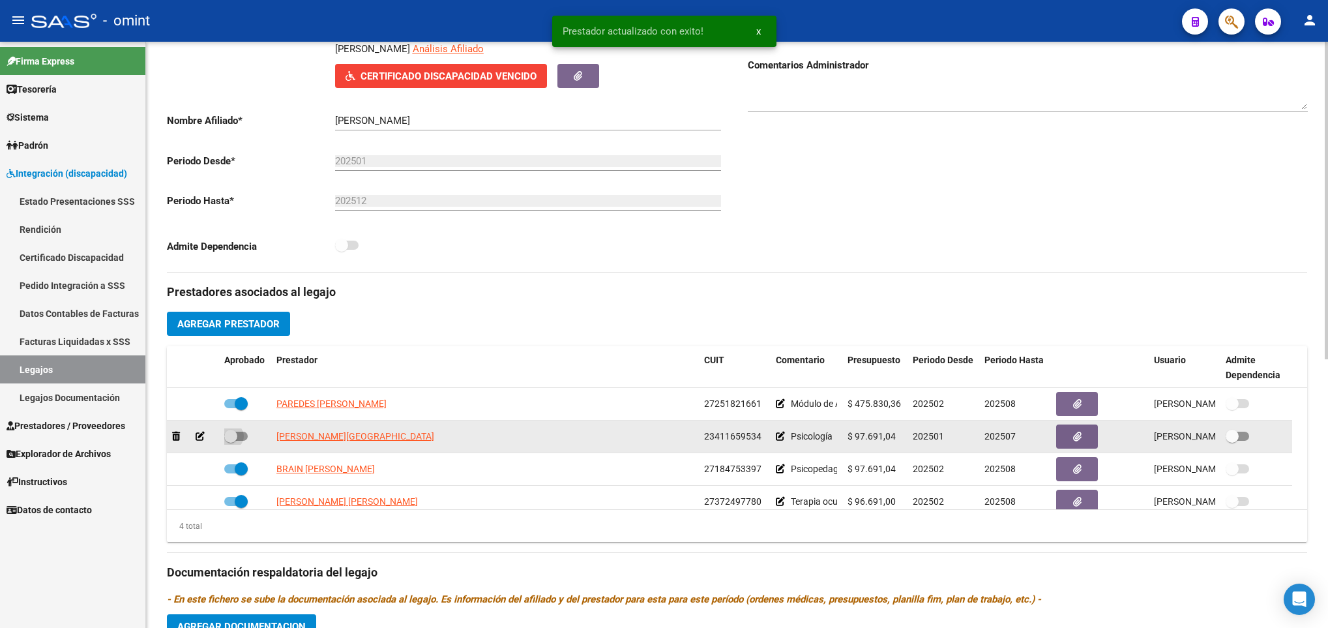
click at [243, 438] on span at bounding box center [235, 436] width 23 height 9
click at [231, 441] on input "checkbox" at bounding box center [230, 441] width 1 height 1
checkbox input "true"
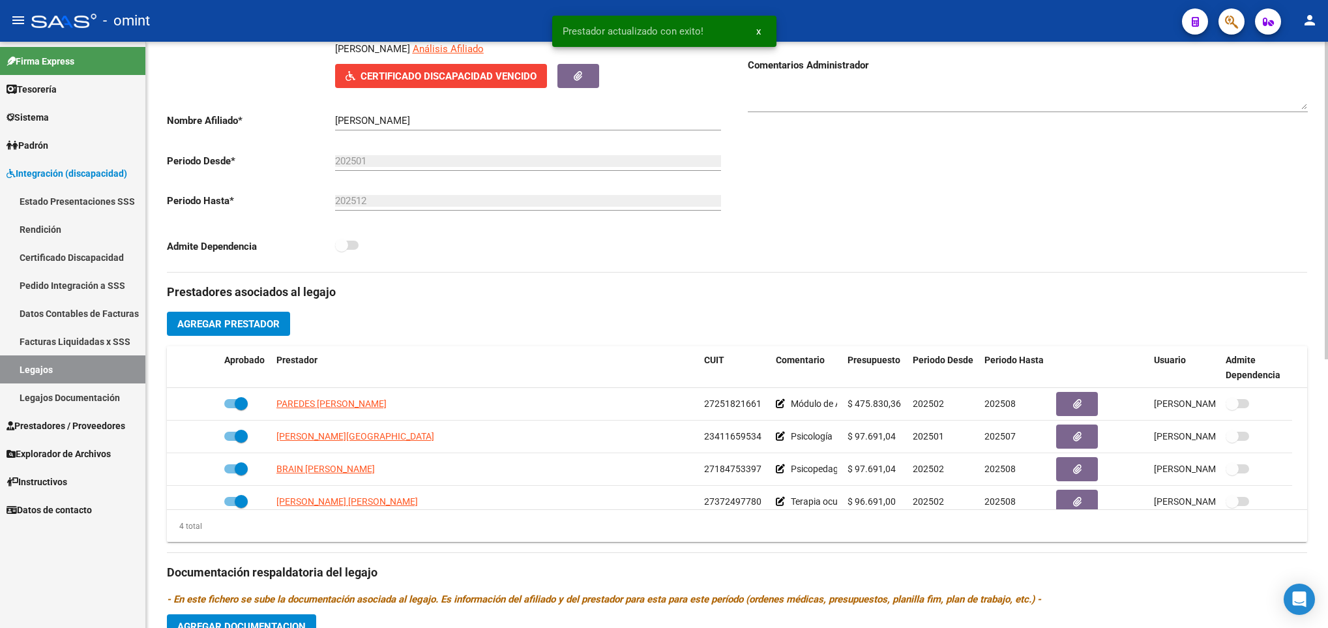
scroll to position [0, 0]
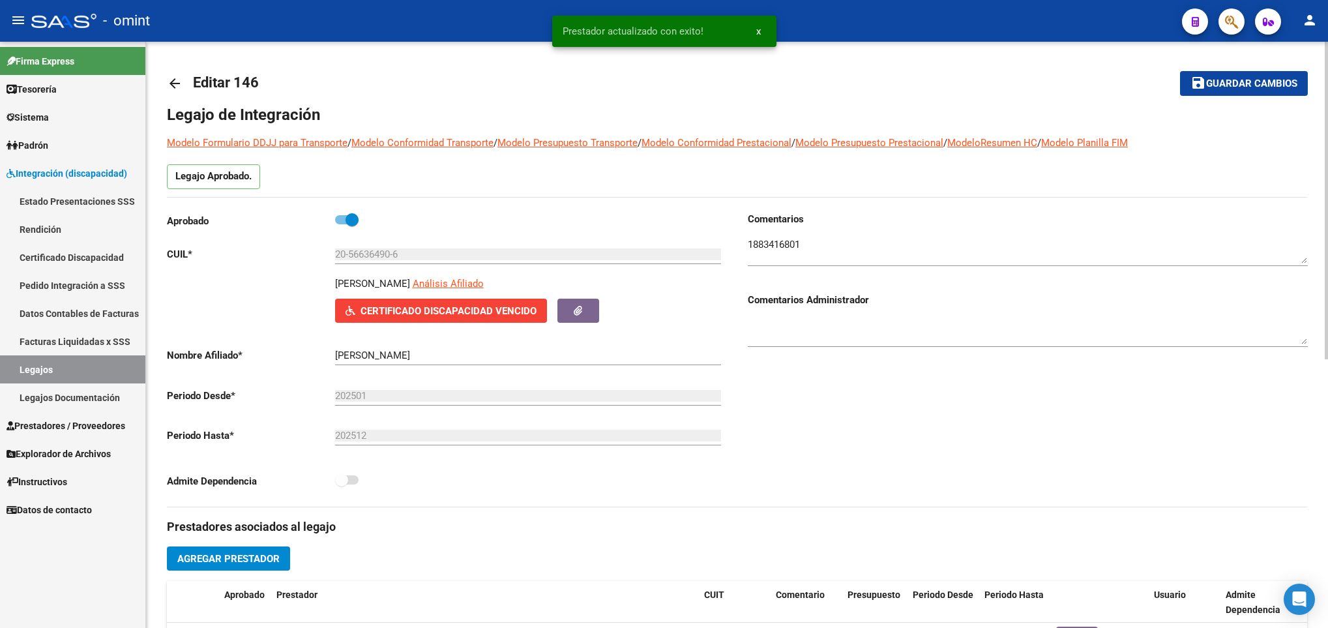
click at [1325, 87] on div at bounding box center [1326, 335] width 3 height 586
click at [1291, 78] on span "Guardar cambios" at bounding box center [1251, 84] width 91 height 12
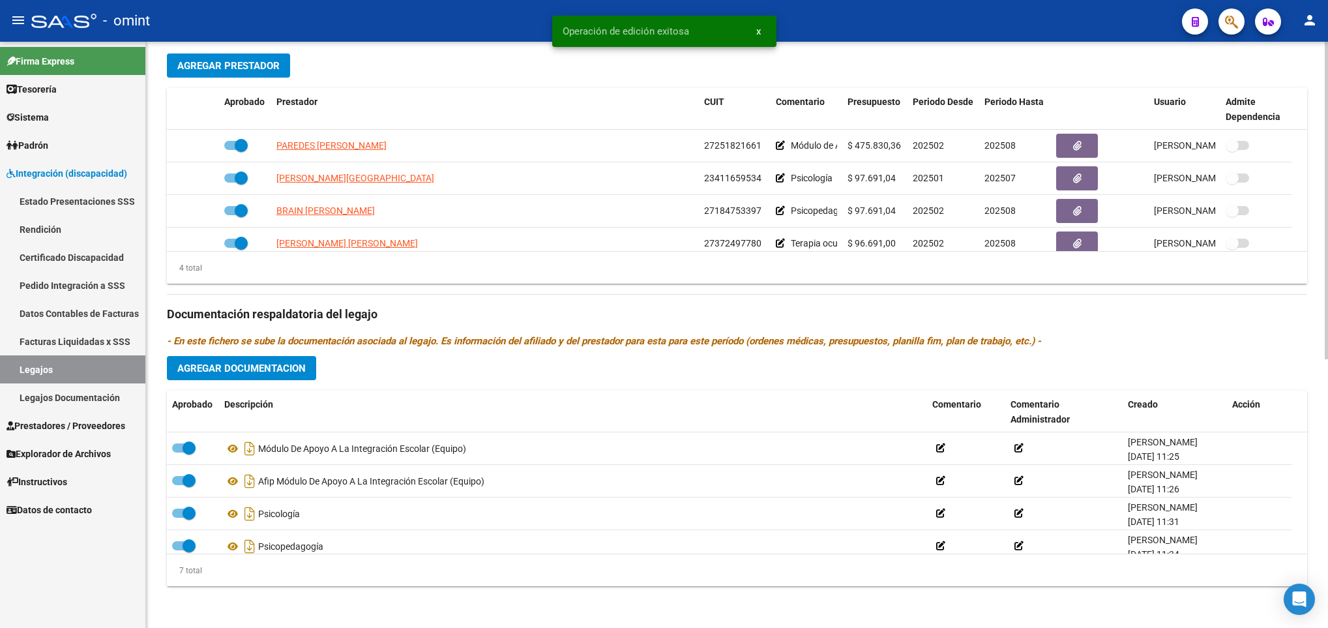
click at [1325, 376] on div at bounding box center [1326, 335] width 3 height 586
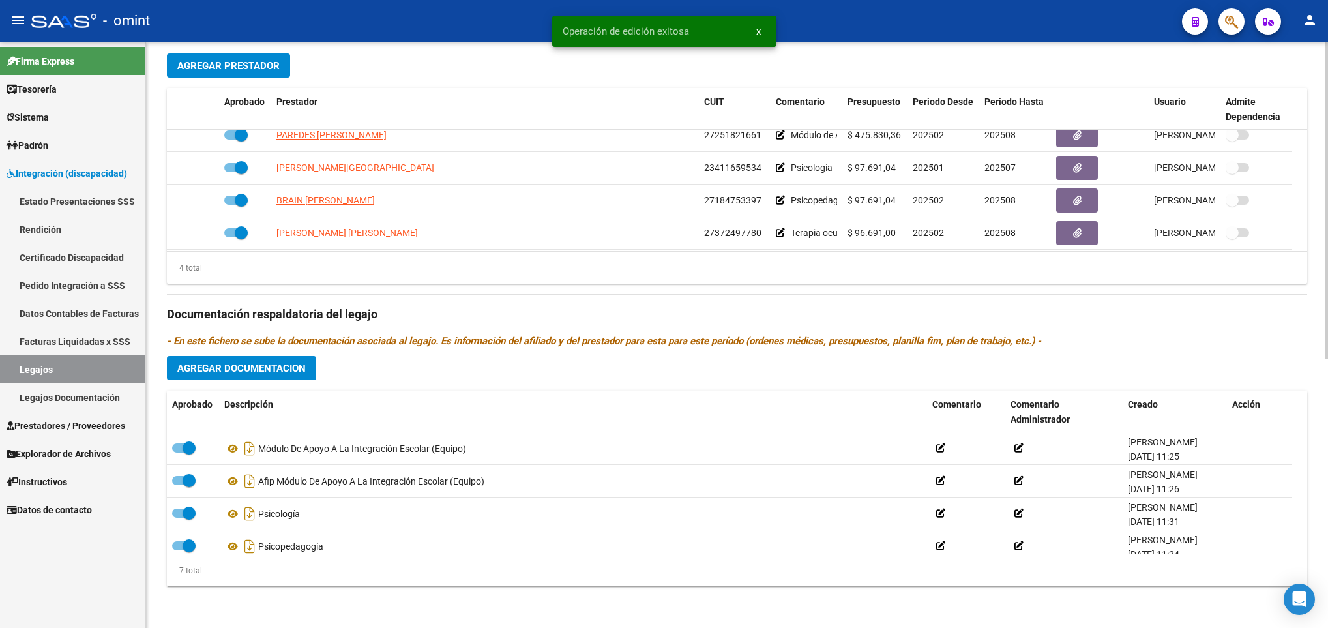
scroll to position [14, 0]
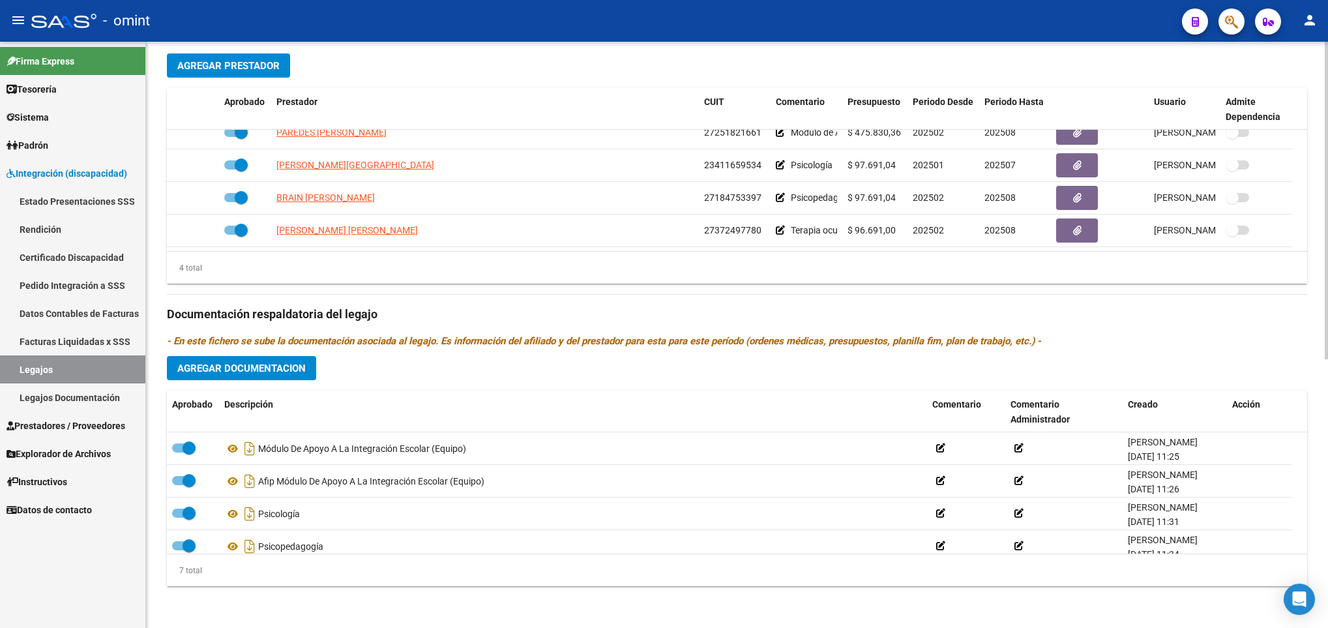
drag, startPoint x: 1327, startPoint y: 52, endPoint x: 1322, endPoint y: 65, distance: 13.8
click at [1322, 65] on div "arrow_back Editar 146 save Guardar cambios Legajo de Integración Modelo Formula…" at bounding box center [737, 88] width 1182 height 1079
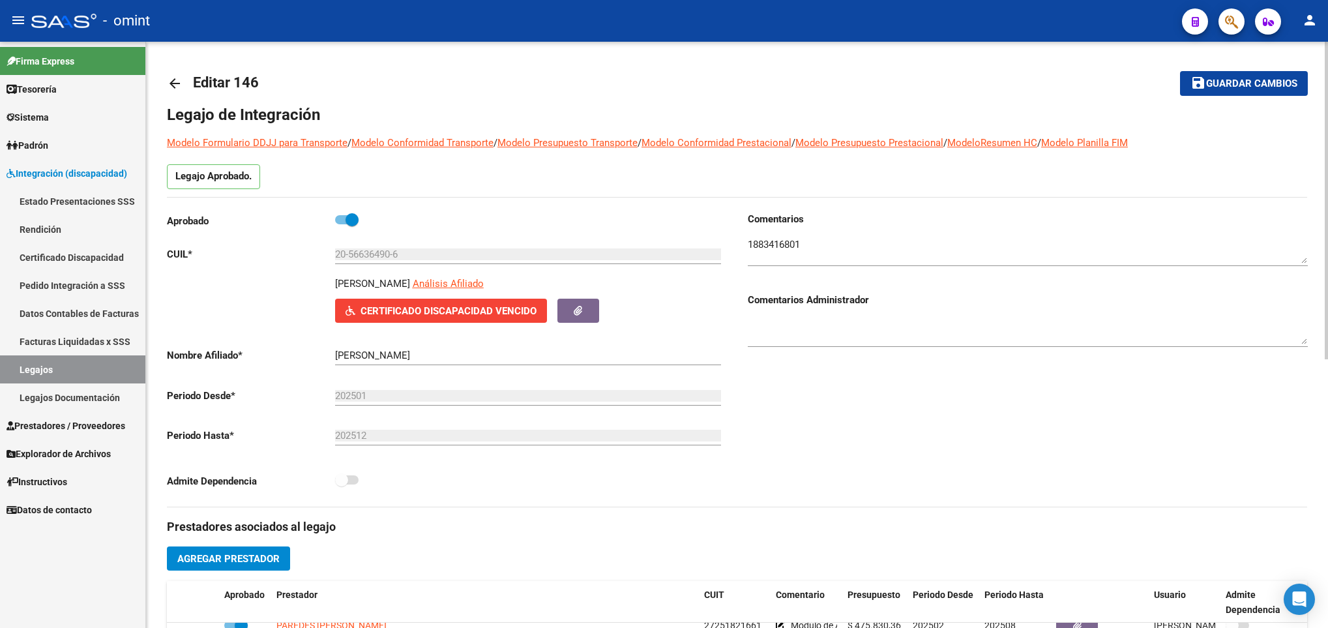
click at [1327, 68] on div at bounding box center [1326, 335] width 3 height 586
click at [1327, 68] on div at bounding box center [1326, 201] width 3 height 318
click at [1264, 92] on button "save Guardar cambios" at bounding box center [1244, 83] width 128 height 24
